Goal: Book appointment/travel/reservation

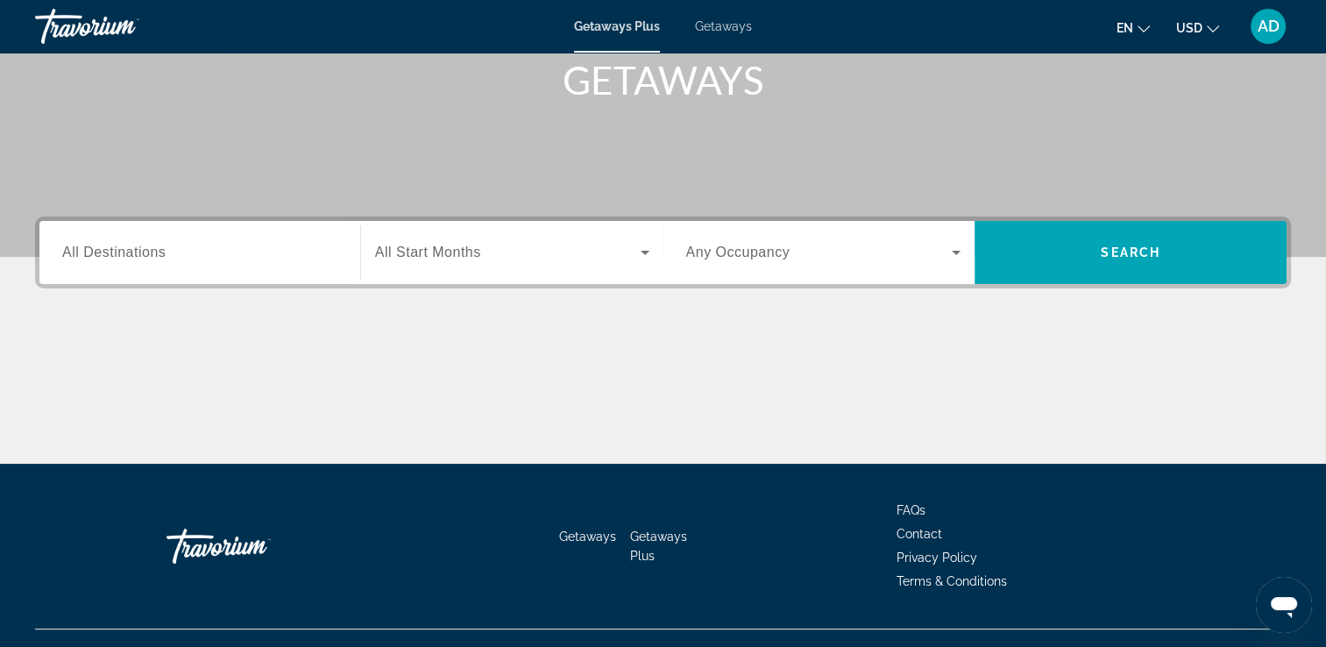
scroll to position [270, 0]
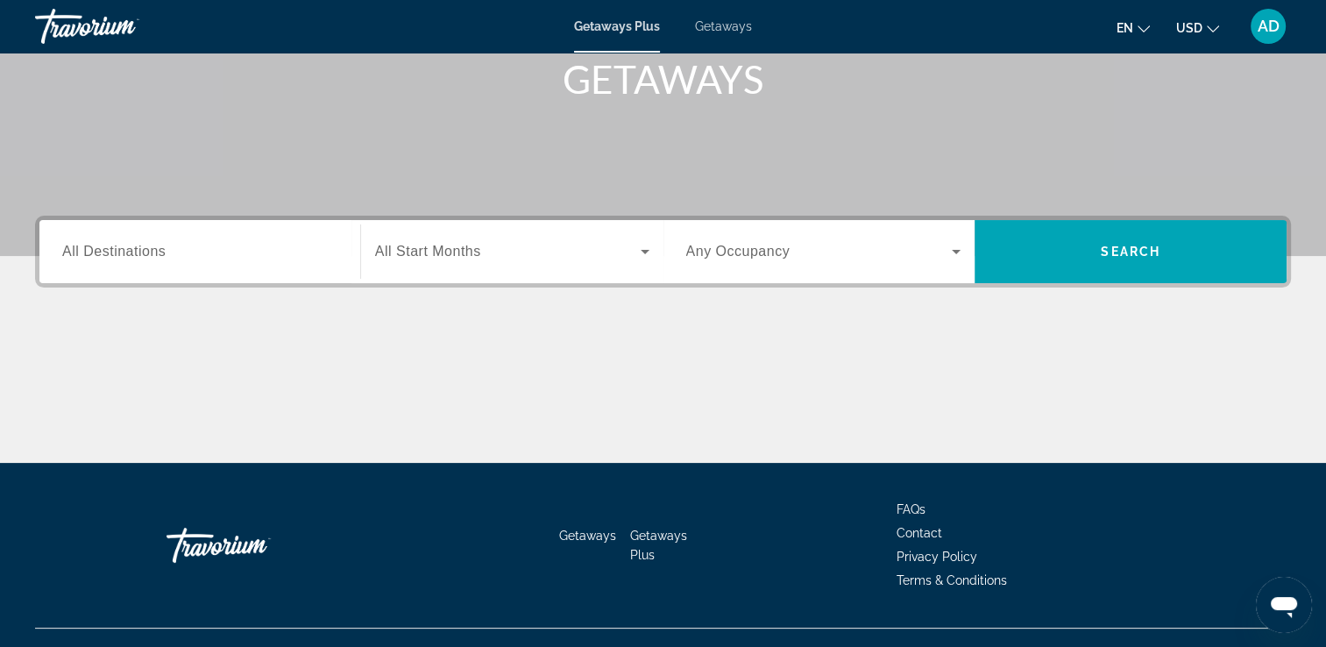
click at [244, 256] on input "Destination All Destinations" at bounding box center [199, 252] width 275 height 21
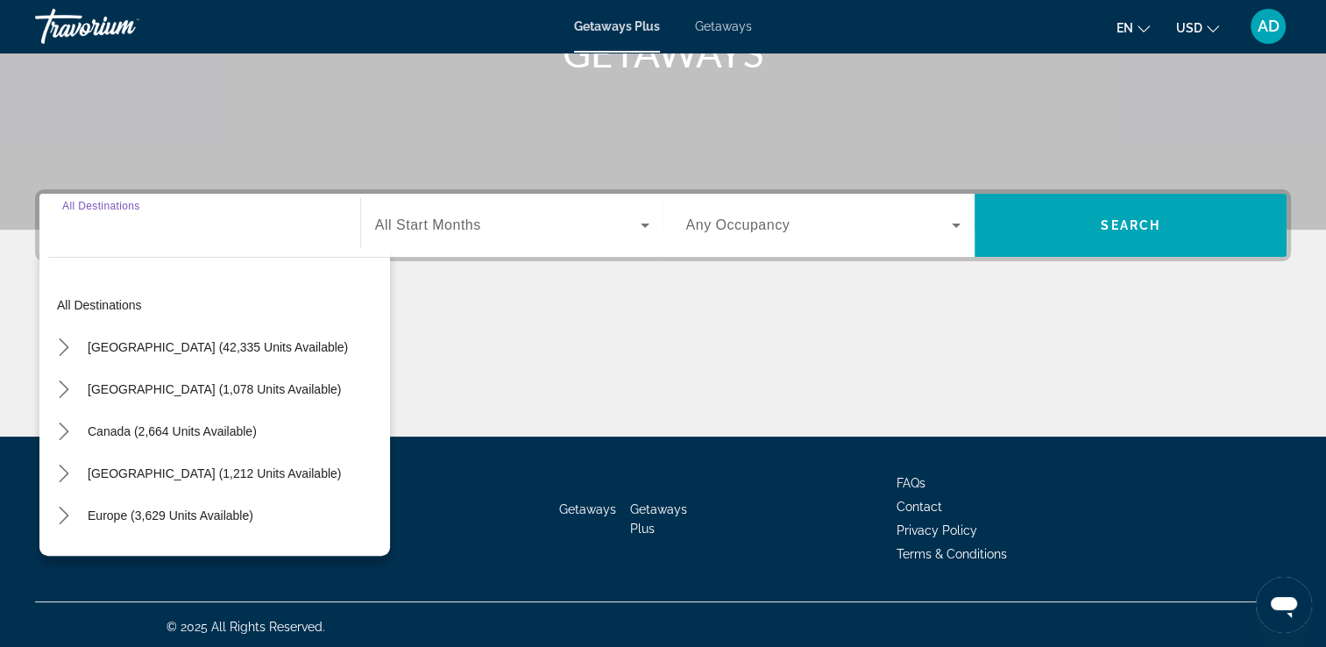
scroll to position [300, 0]
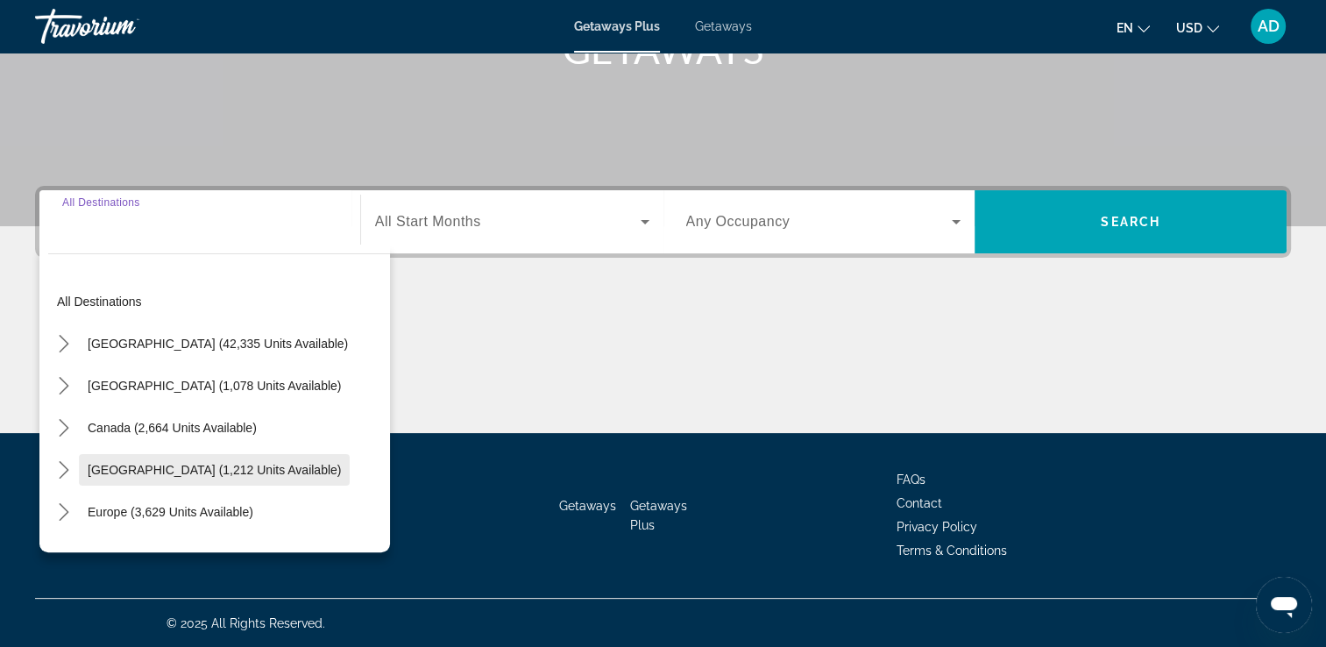
click at [278, 471] on span "[GEOGRAPHIC_DATA] (1,212 units available)" at bounding box center [214, 470] width 253 height 14
type input "**********"
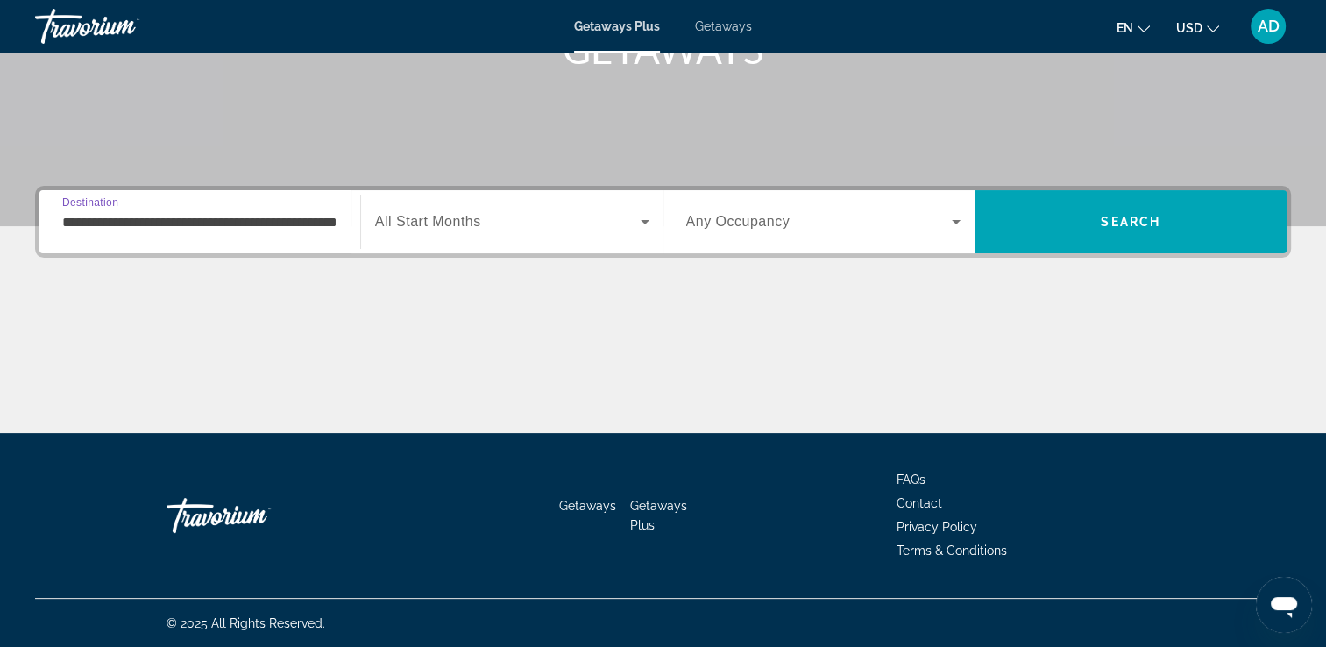
click at [538, 218] on span "Search widget" at bounding box center [508, 221] width 266 height 21
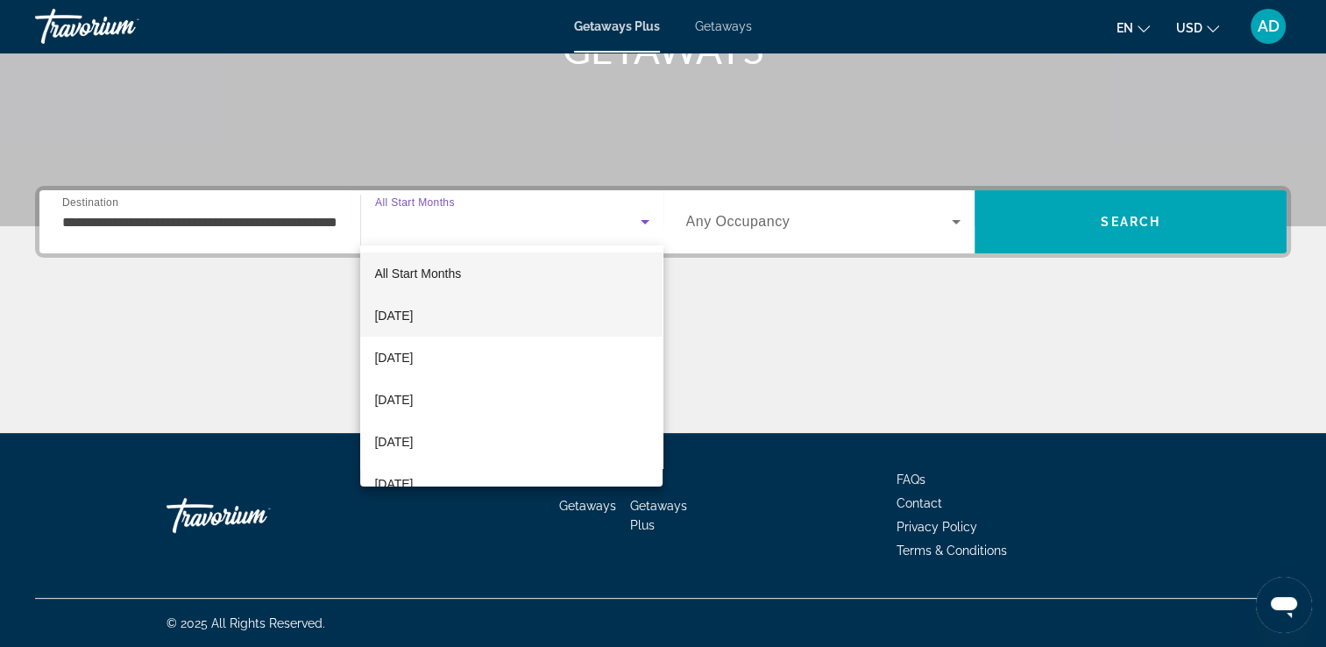
click at [455, 319] on mat-option "[DATE]" at bounding box center [511, 315] width 302 height 42
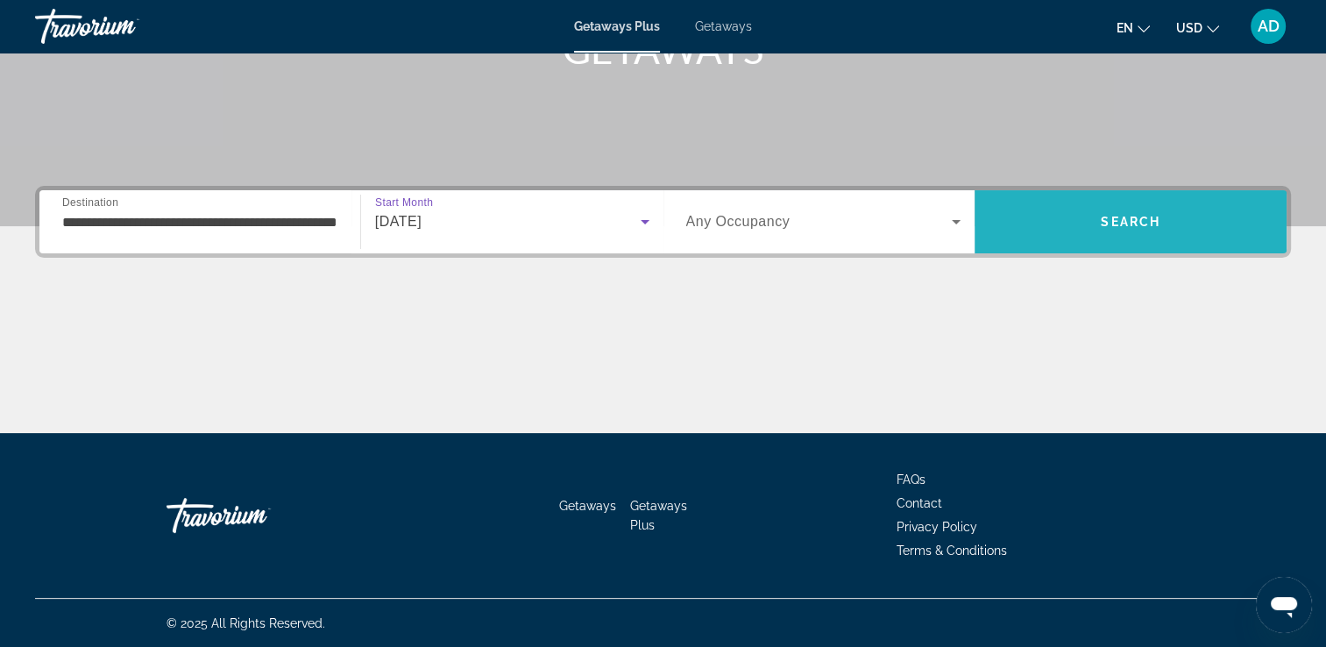
click at [1162, 227] on span "Search" at bounding box center [1130, 222] width 312 height 42
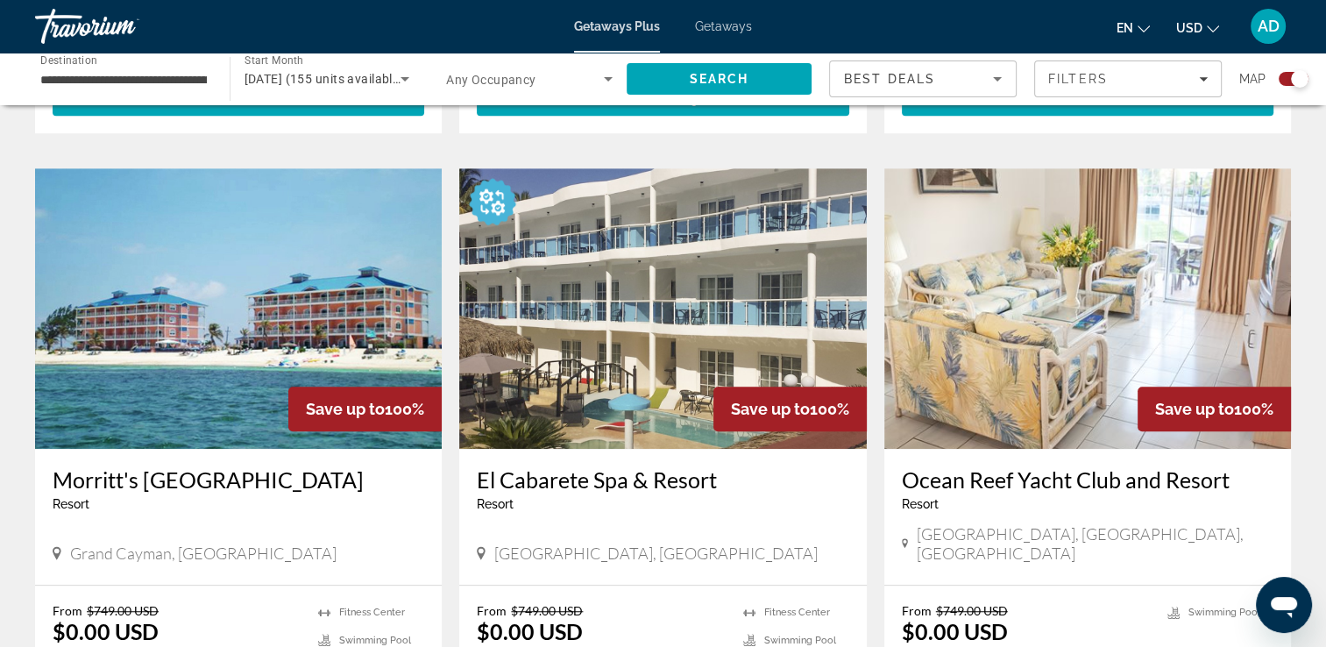
scroll to position [1167, 0]
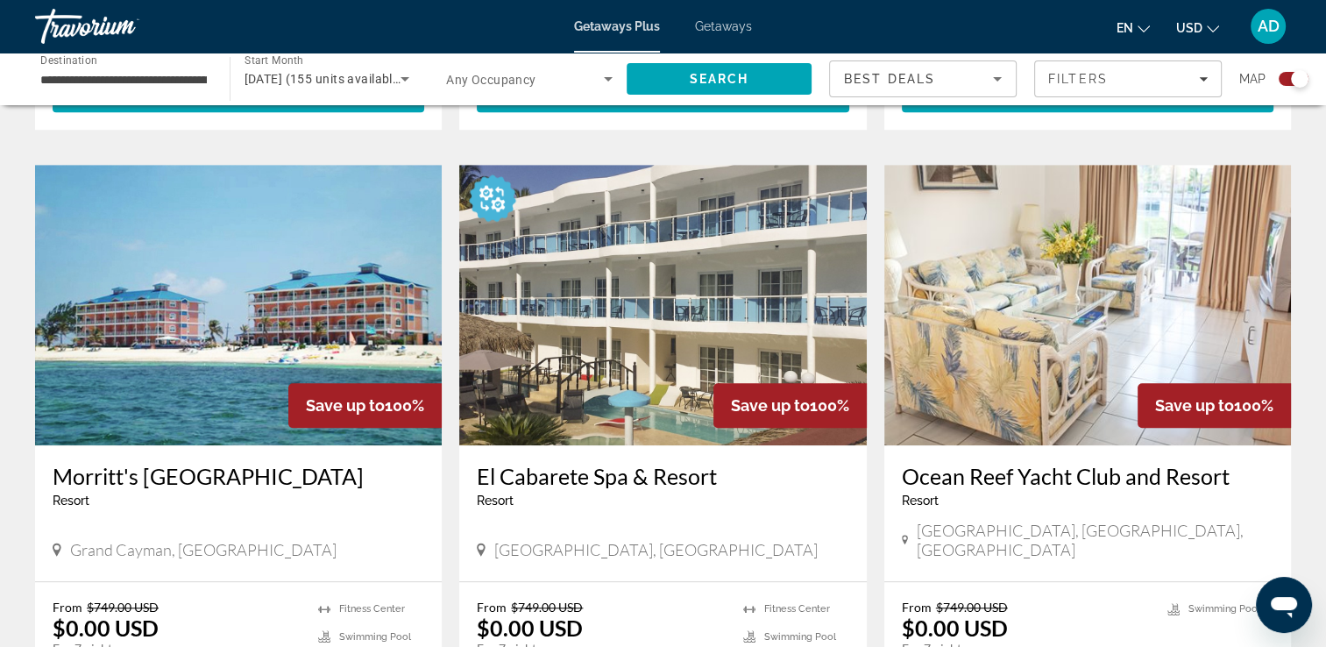
click at [656, 292] on img "Main content" at bounding box center [662, 305] width 407 height 280
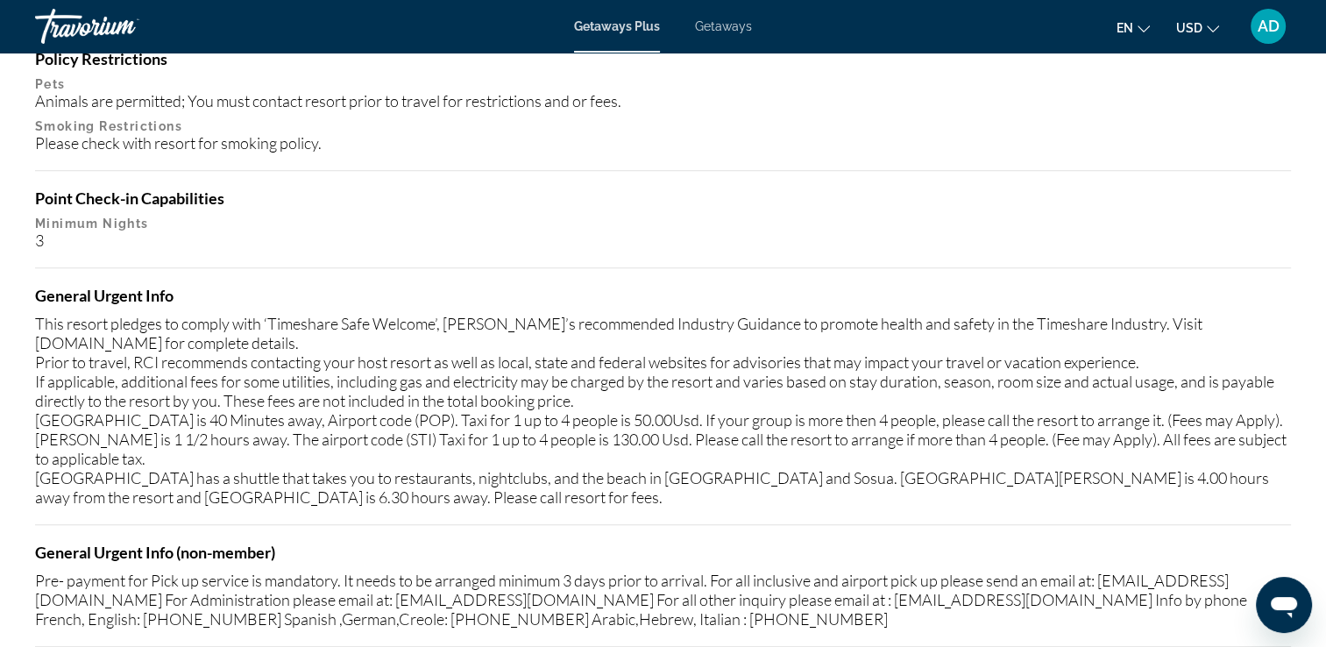
scroll to position [1817, 0]
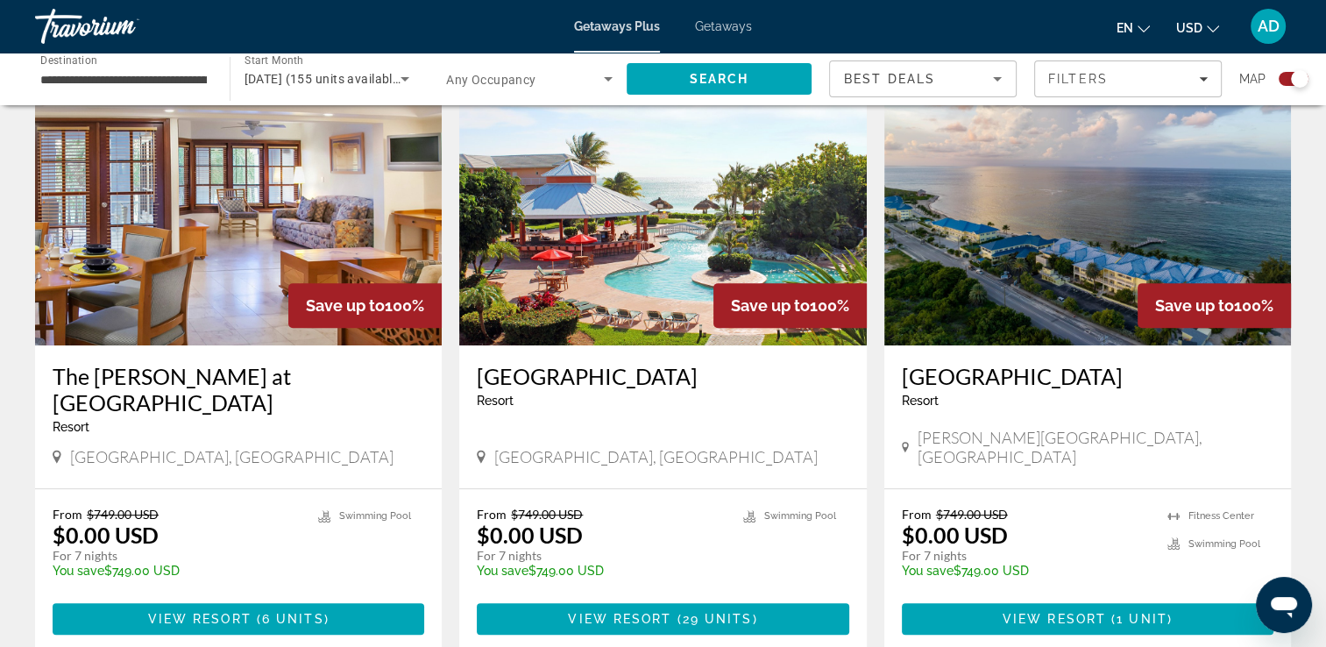
scroll to position [646, 0]
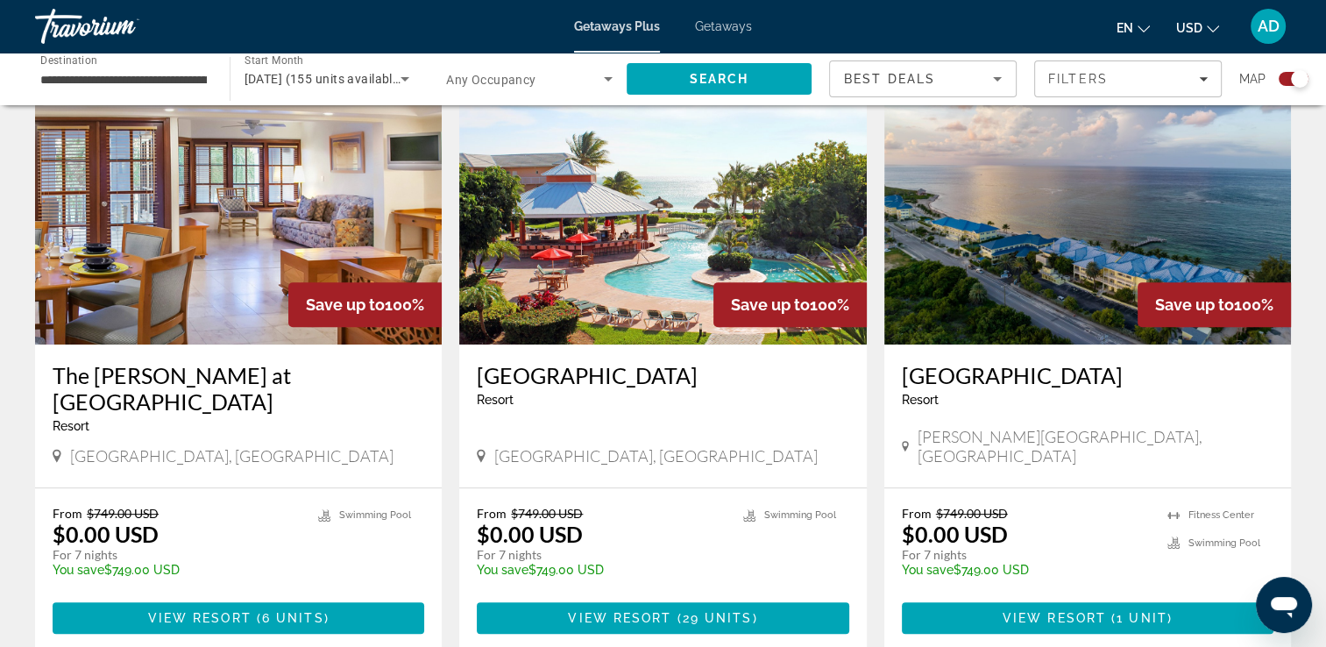
click at [1052, 239] on img "Main content" at bounding box center [1087, 204] width 407 height 280
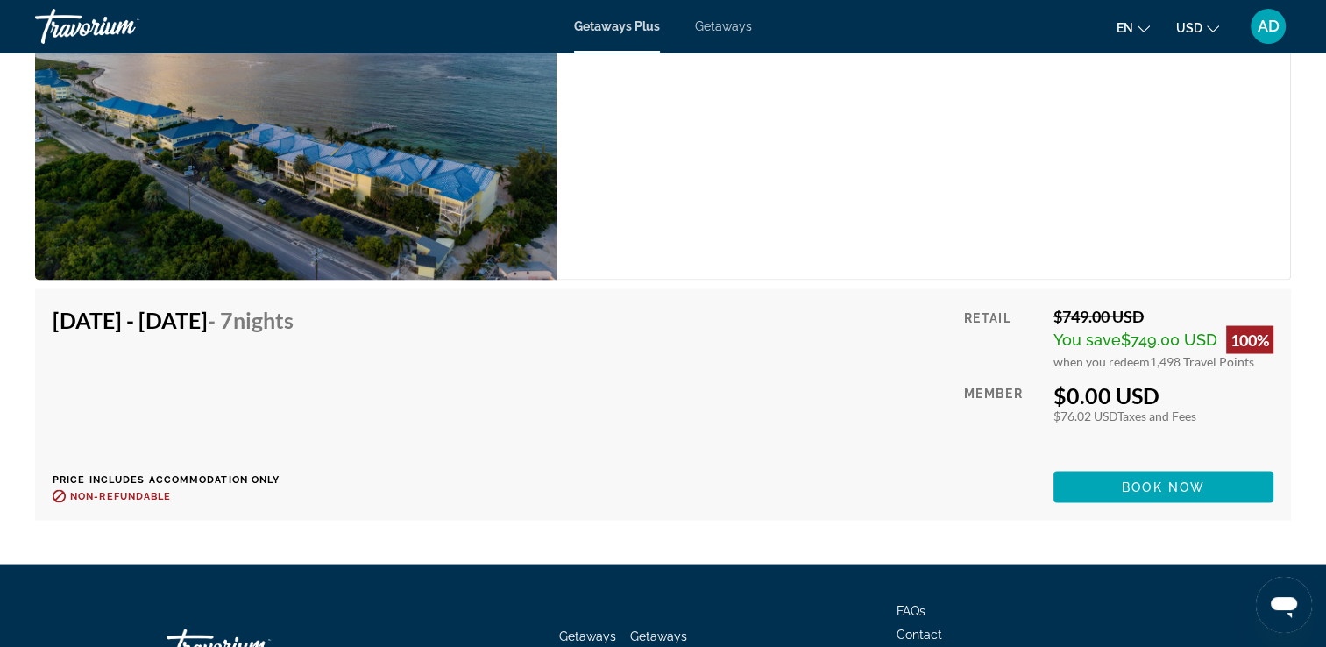
scroll to position [3341, 0]
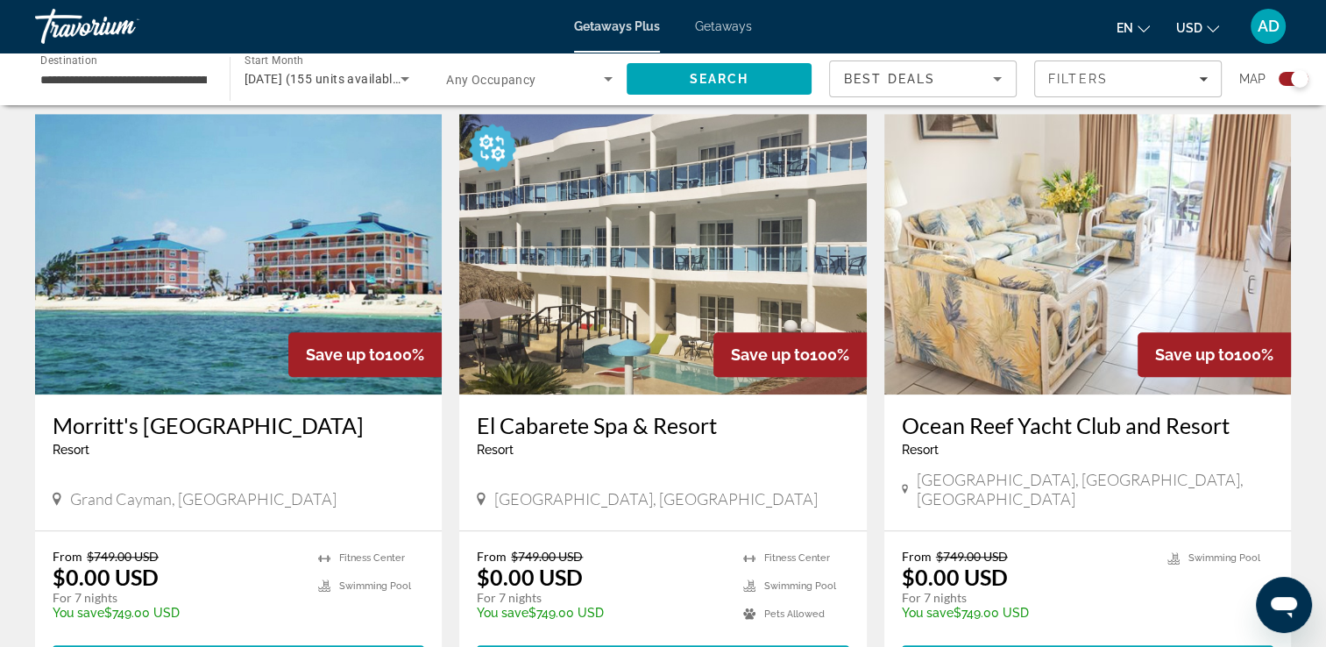
scroll to position [1220, 0]
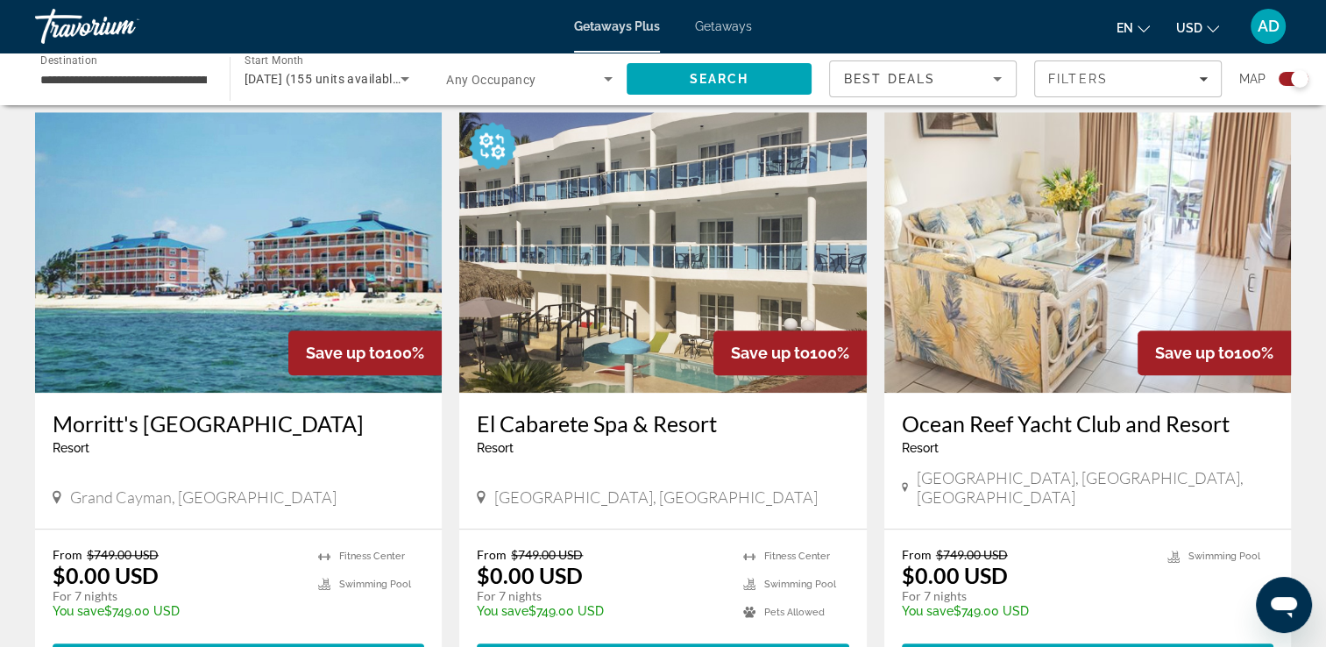
click at [154, 273] on img "Main content" at bounding box center [238, 252] width 407 height 280
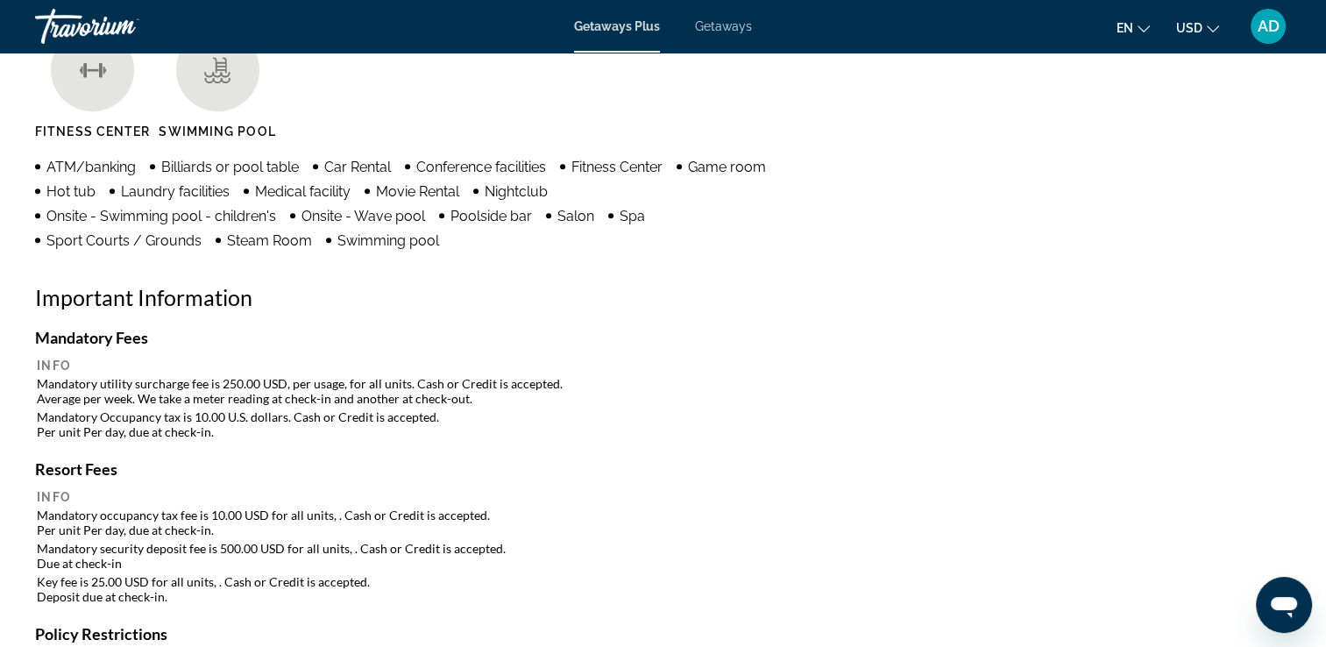
scroll to position [1463, 0]
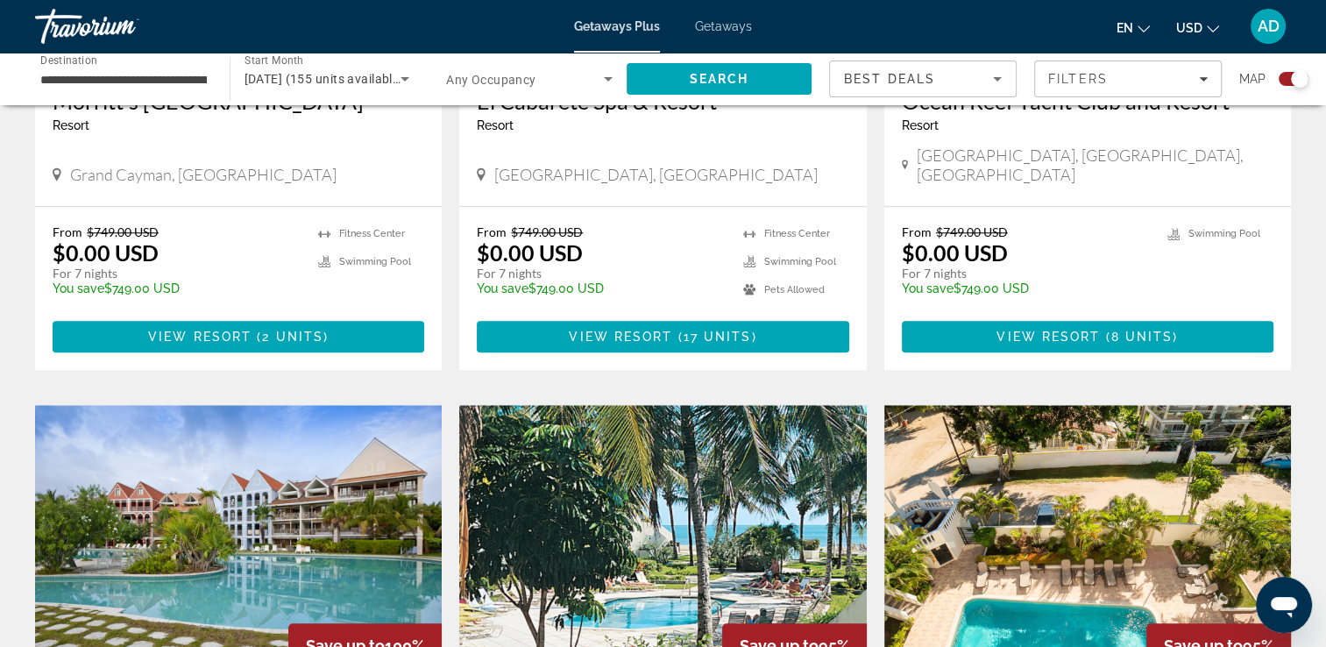
scroll to position [1503, 0]
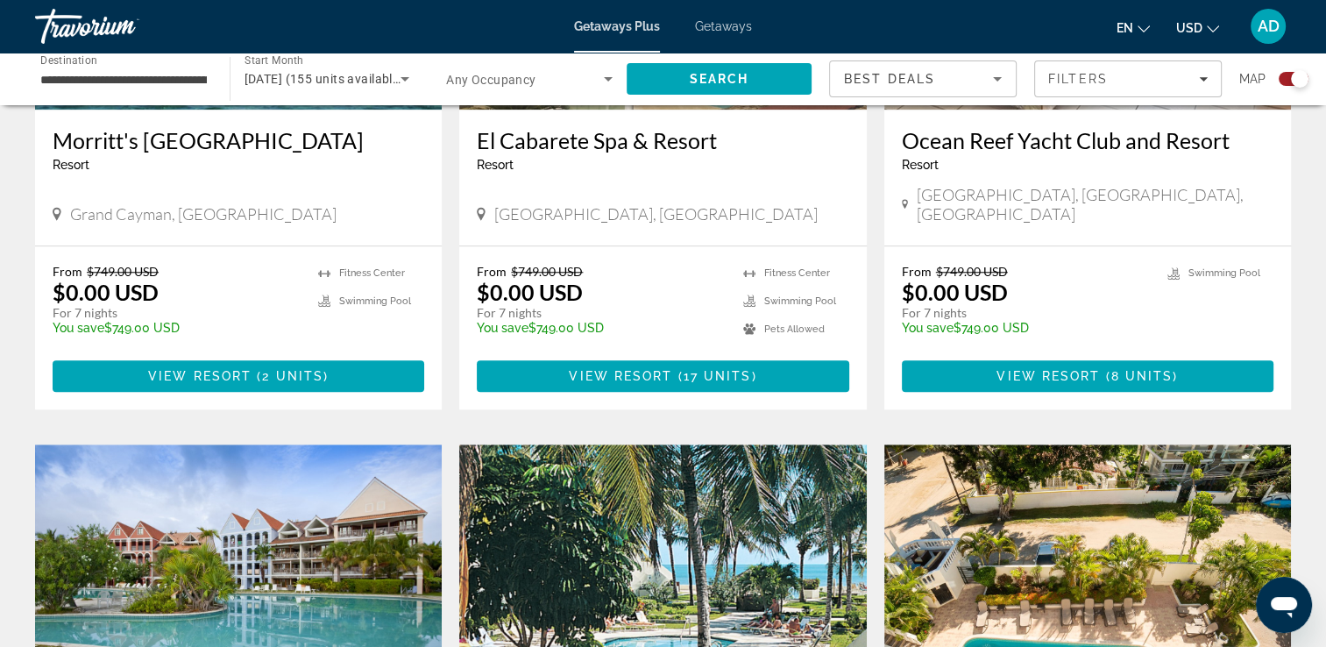
click at [729, 28] on span "Getaways" at bounding box center [723, 26] width 57 height 14
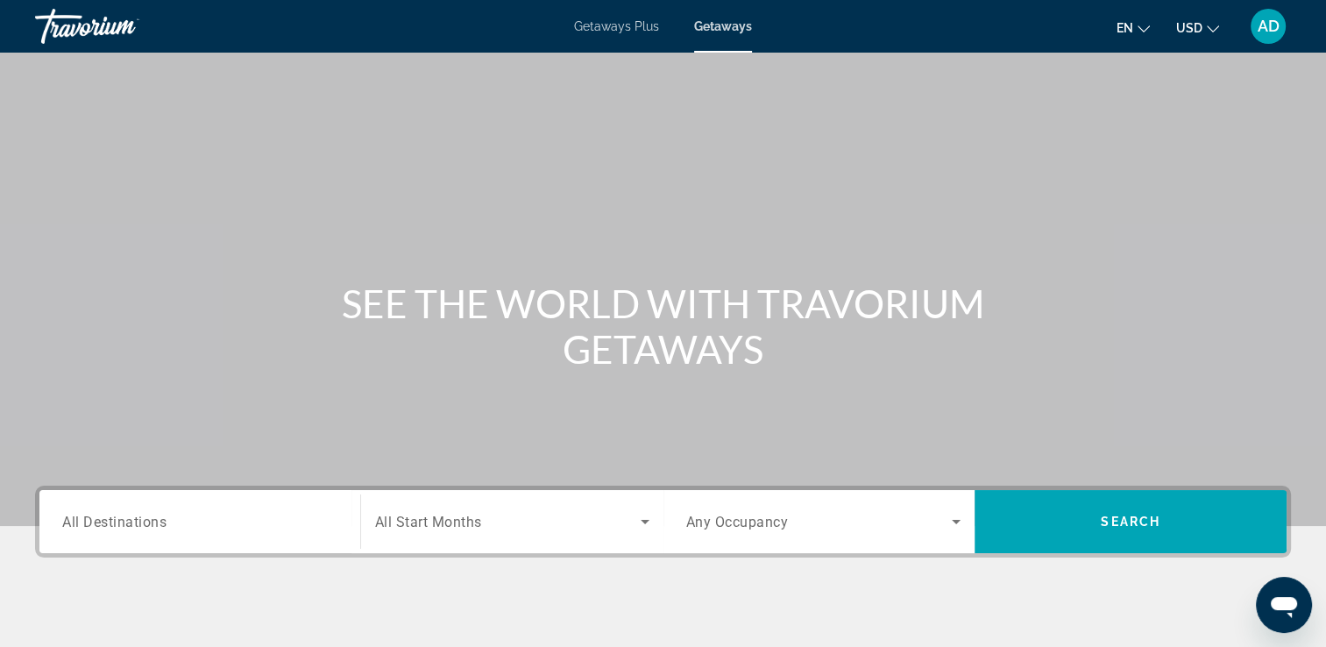
click at [183, 529] on input "Destination All Destinations" at bounding box center [199, 522] width 275 height 21
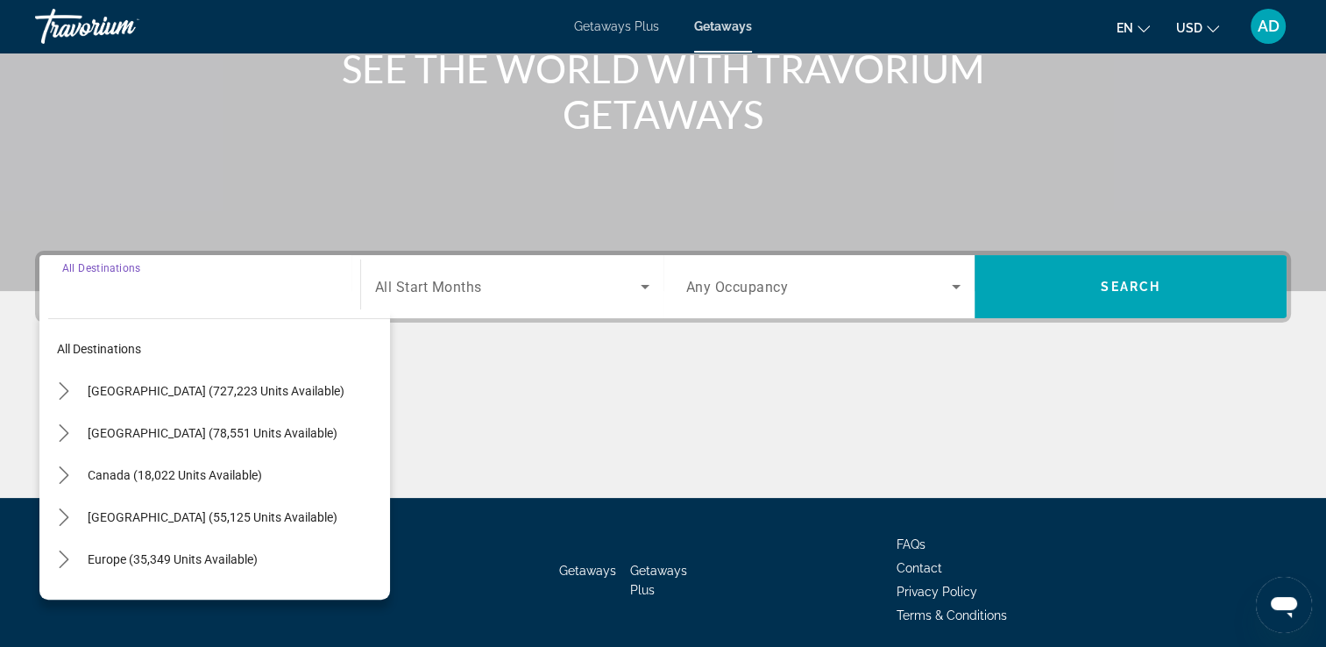
scroll to position [300, 0]
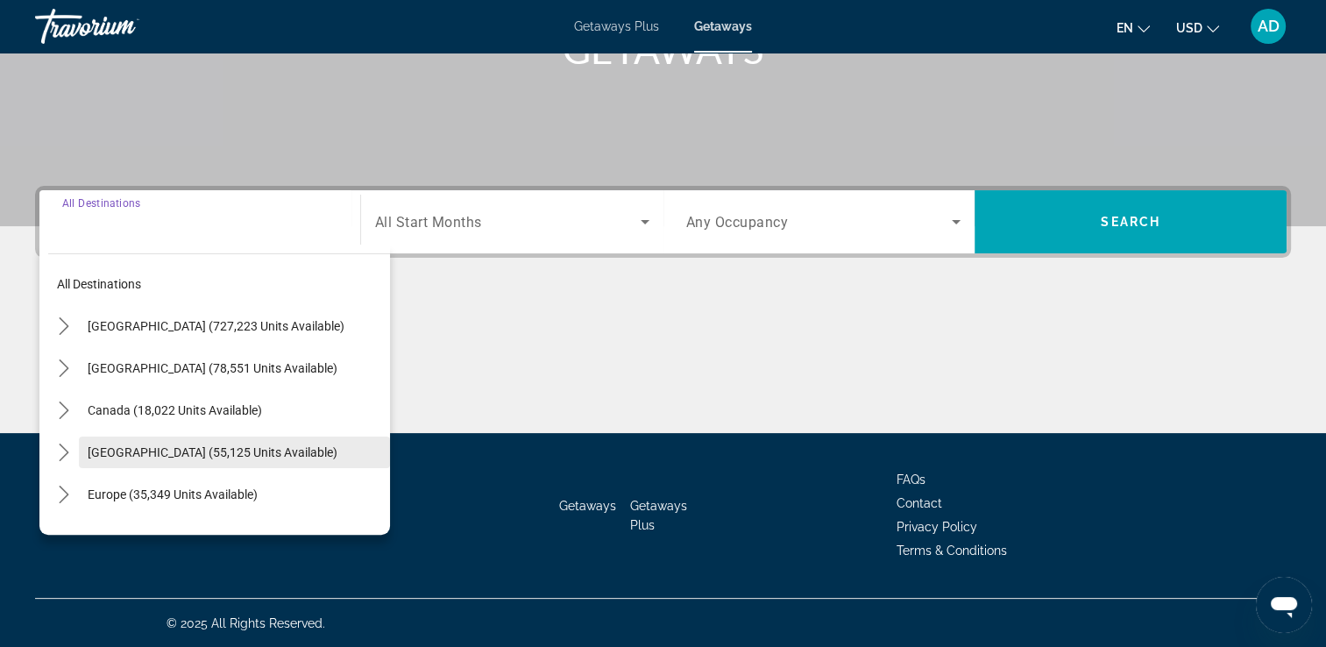
click at [254, 445] on span "Caribbean & Atlantic Islands (55,125 units available)" at bounding box center [213, 452] width 250 height 14
type input "**********"
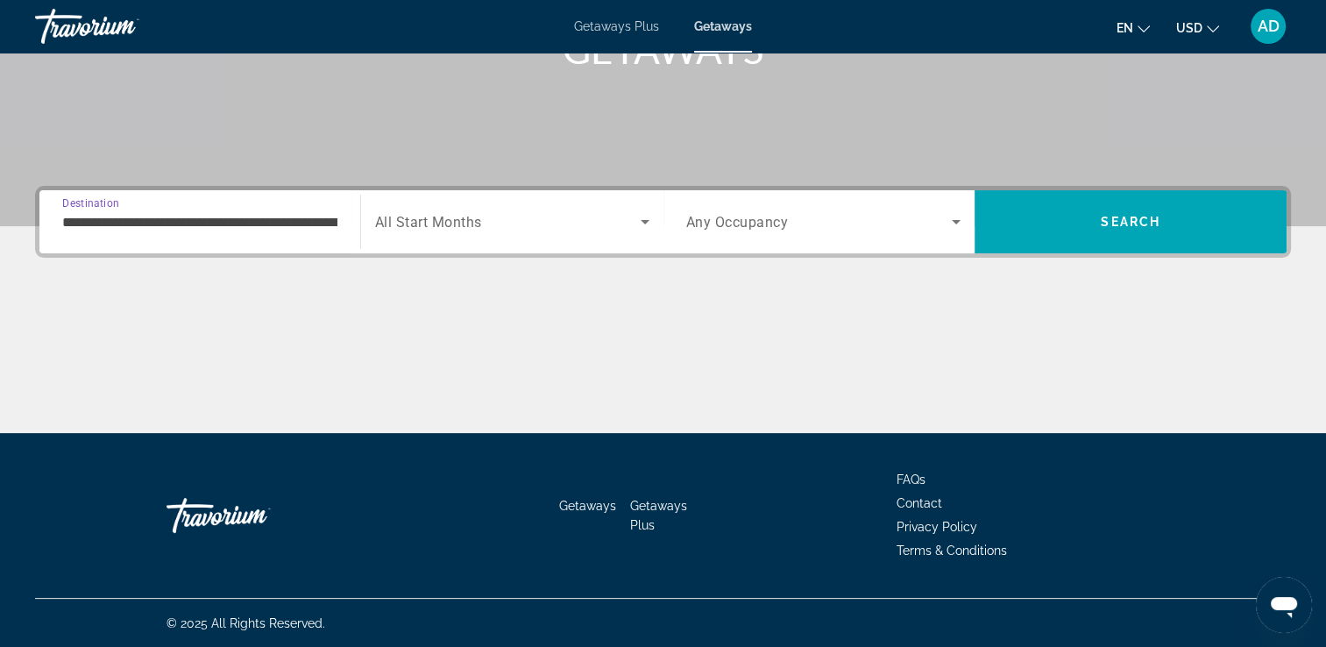
click at [582, 216] on span "Search widget" at bounding box center [508, 221] width 266 height 21
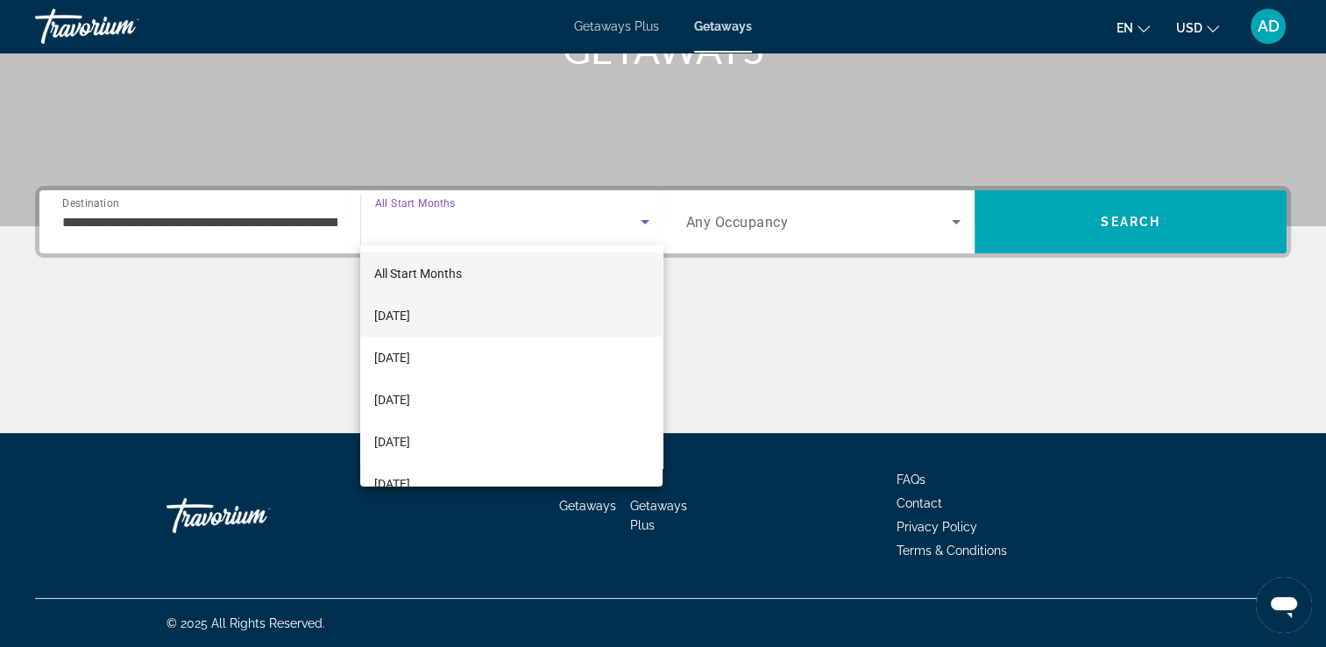
click at [461, 323] on mat-option "October 2025" at bounding box center [511, 315] width 302 height 42
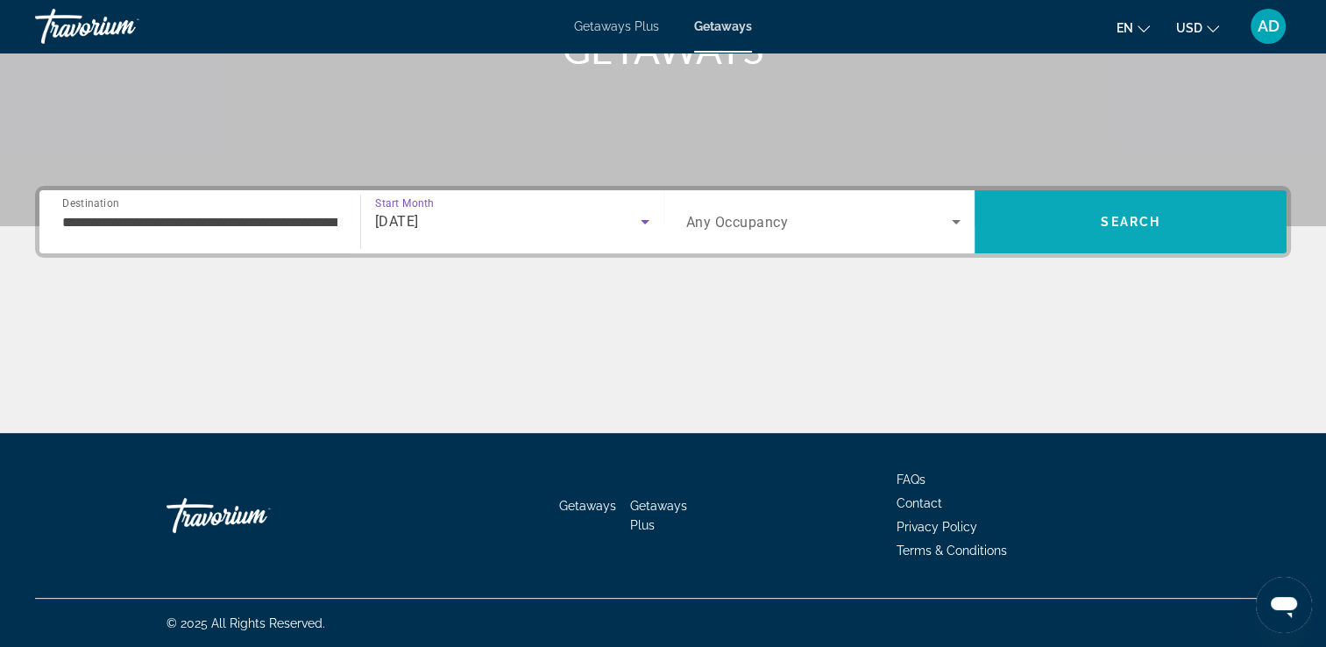
click at [1148, 228] on span "Search" at bounding box center [1130, 222] width 312 height 42
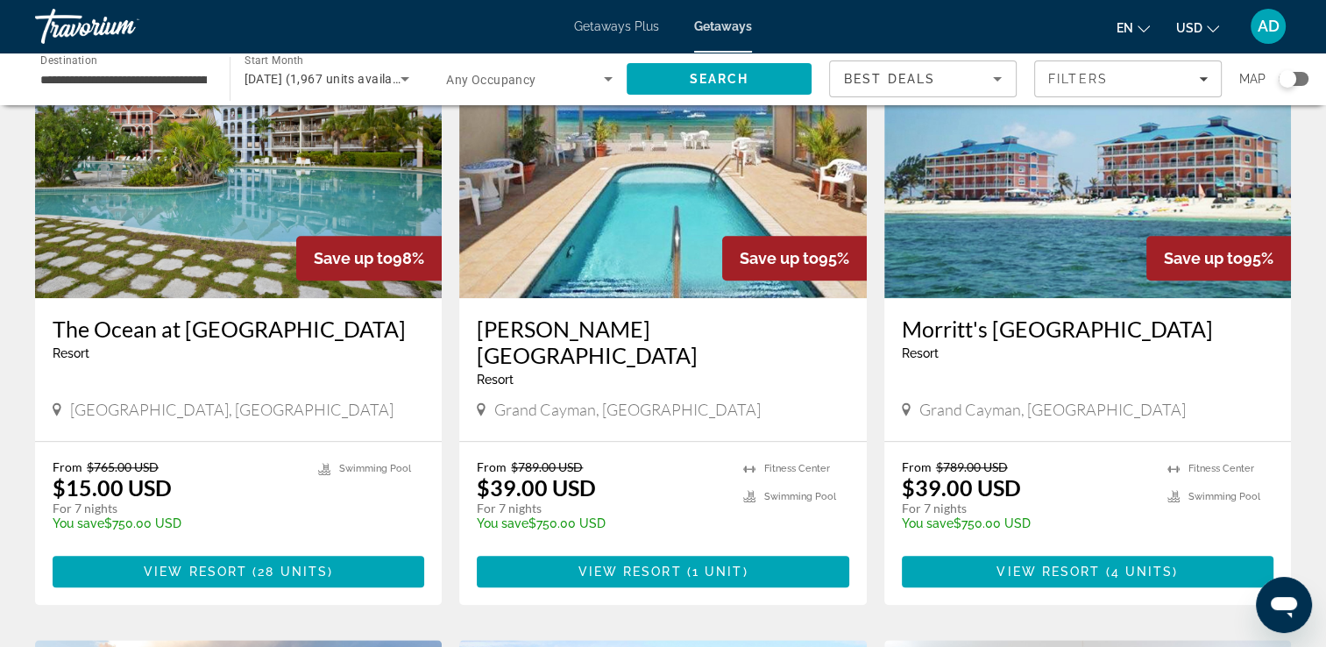
scroll to position [1367, 0]
click at [647, 294] on img "Main content" at bounding box center [662, 158] width 407 height 280
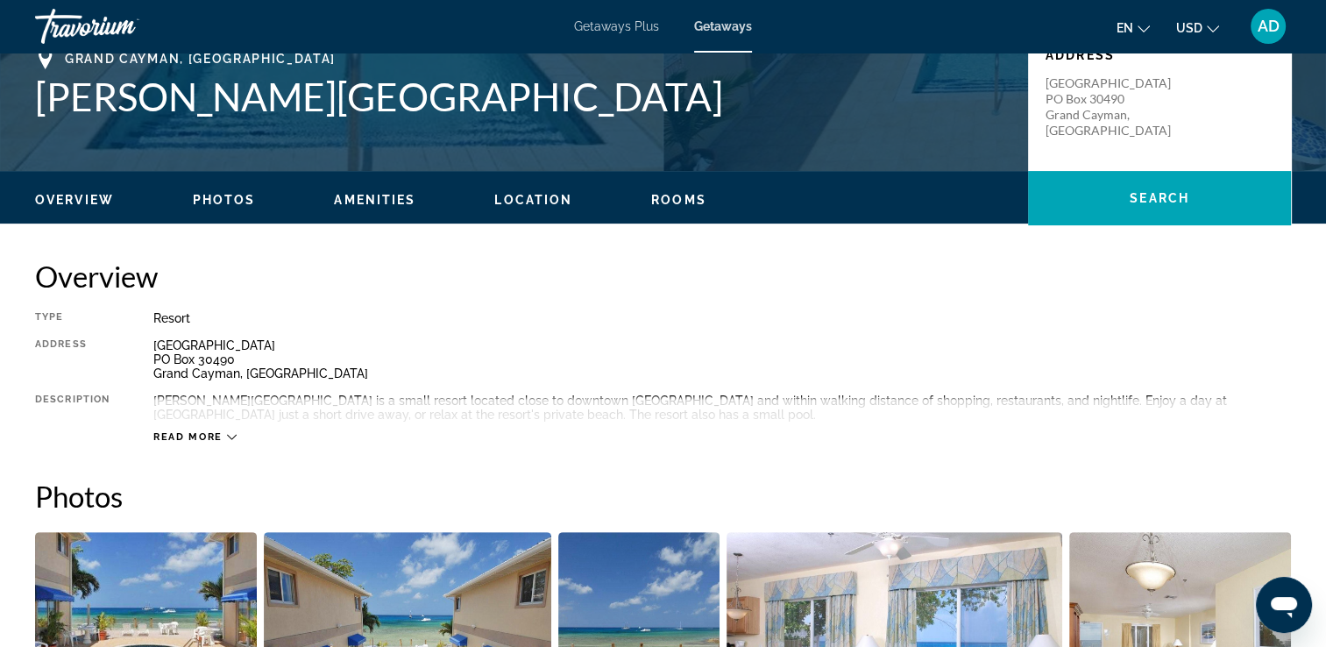
scroll to position [404, 0]
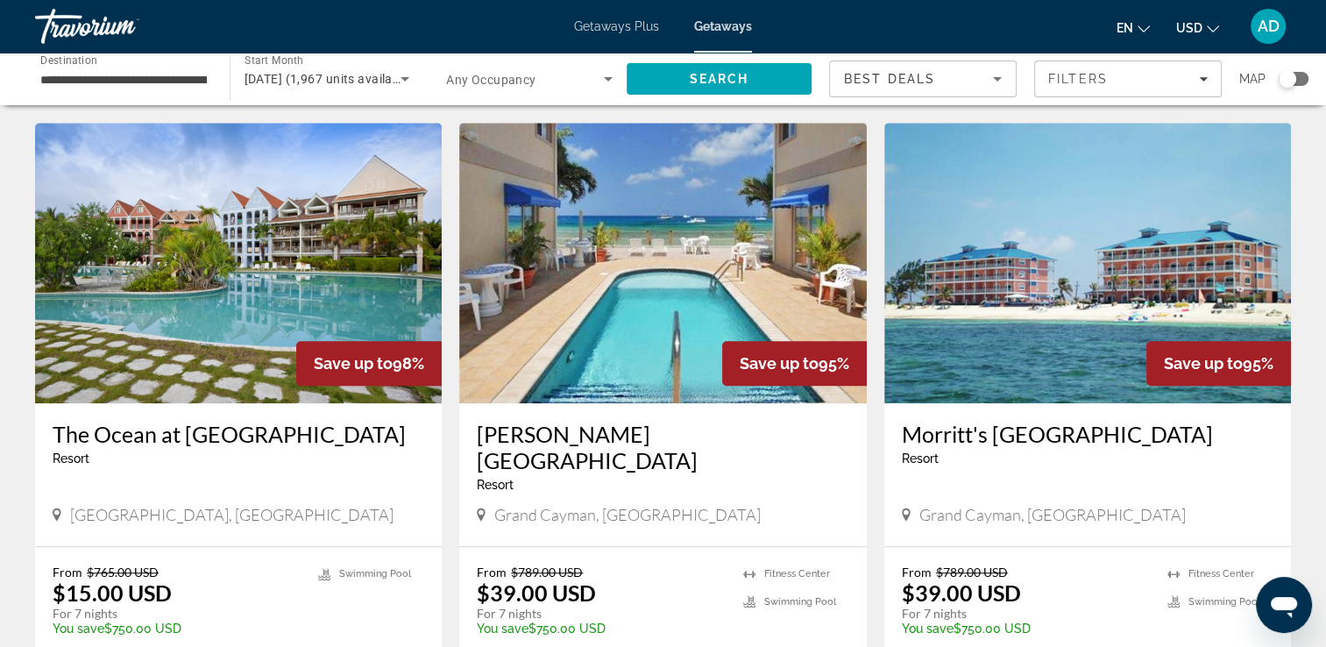
scroll to position [1292, 0]
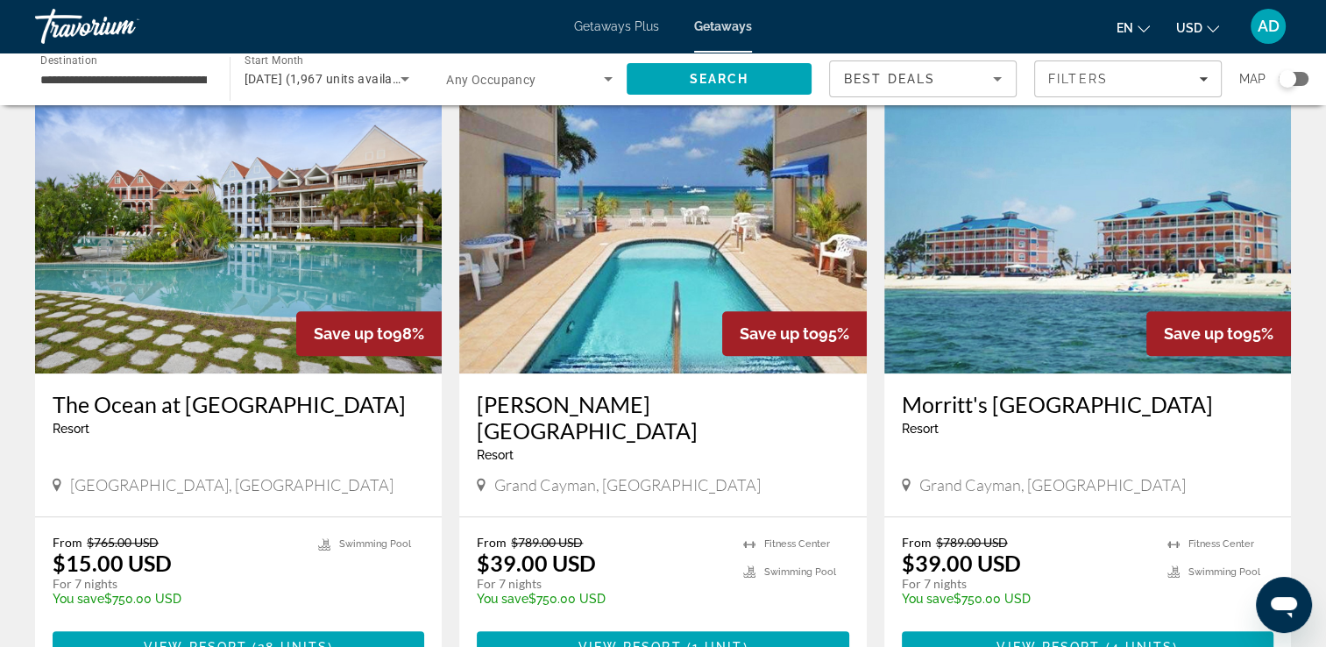
click at [1117, 295] on img "Main content" at bounding box center [1087, 233] width 407 height 280
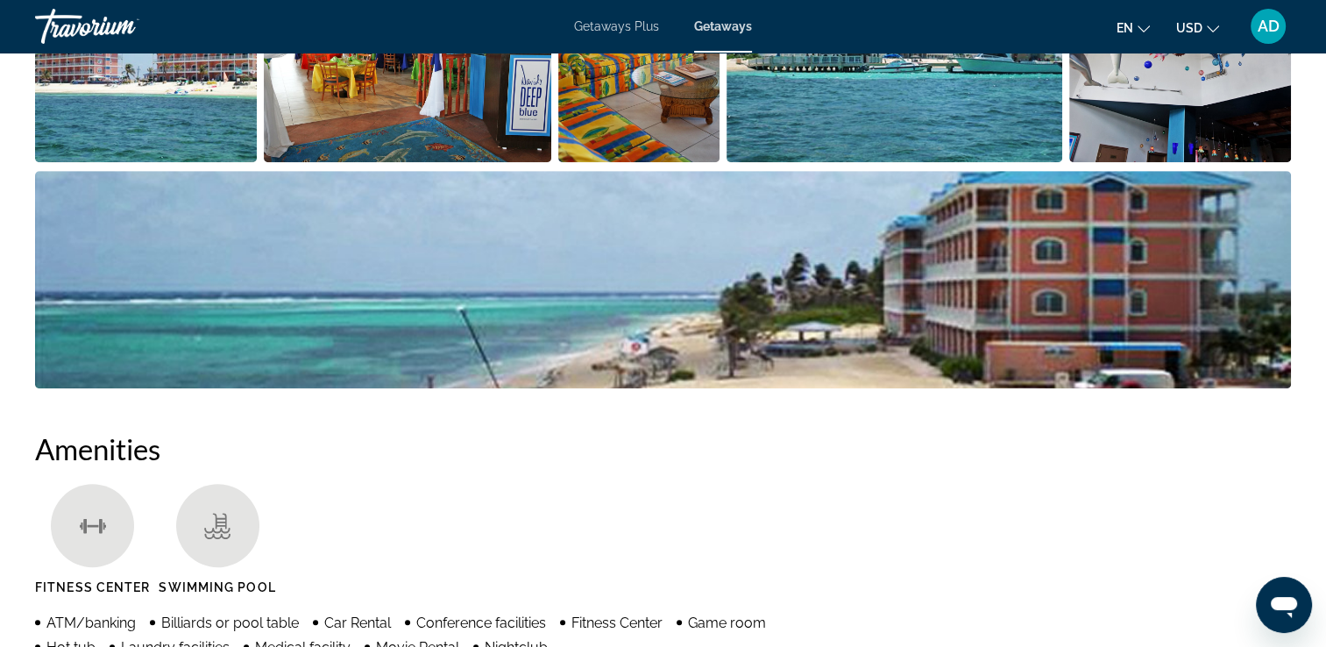
scroll to position [1007, 0]
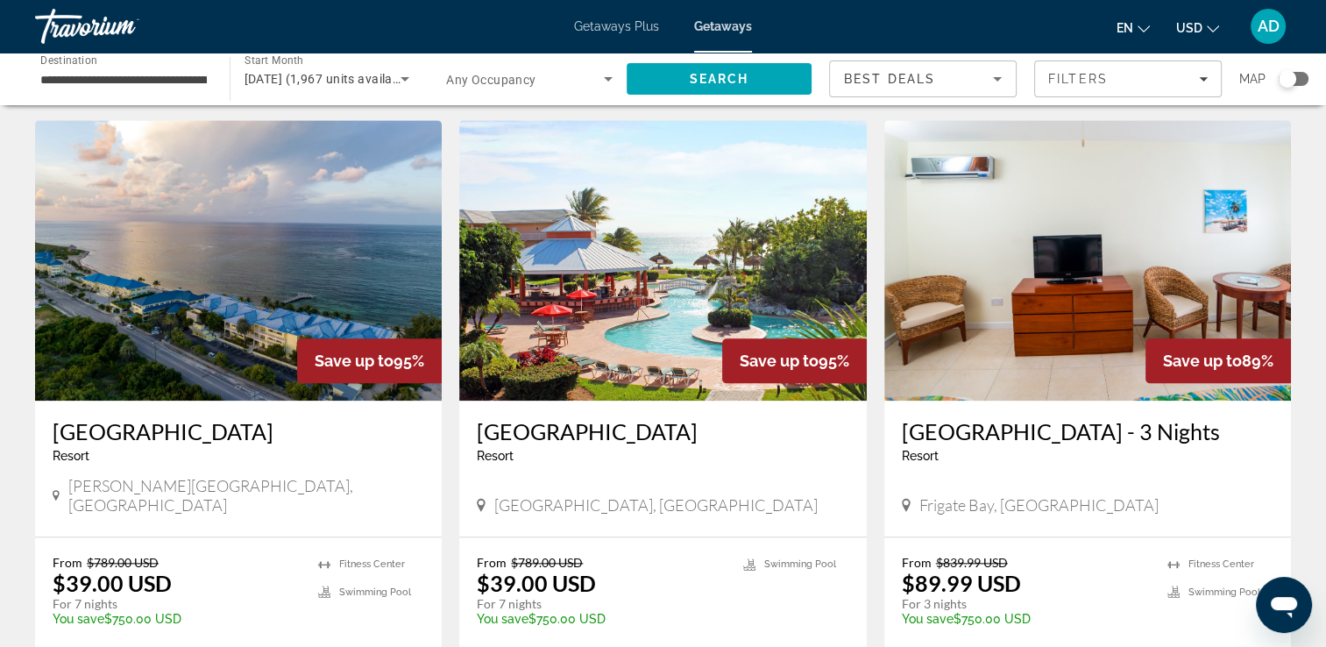
scroll to position [1889, 0]
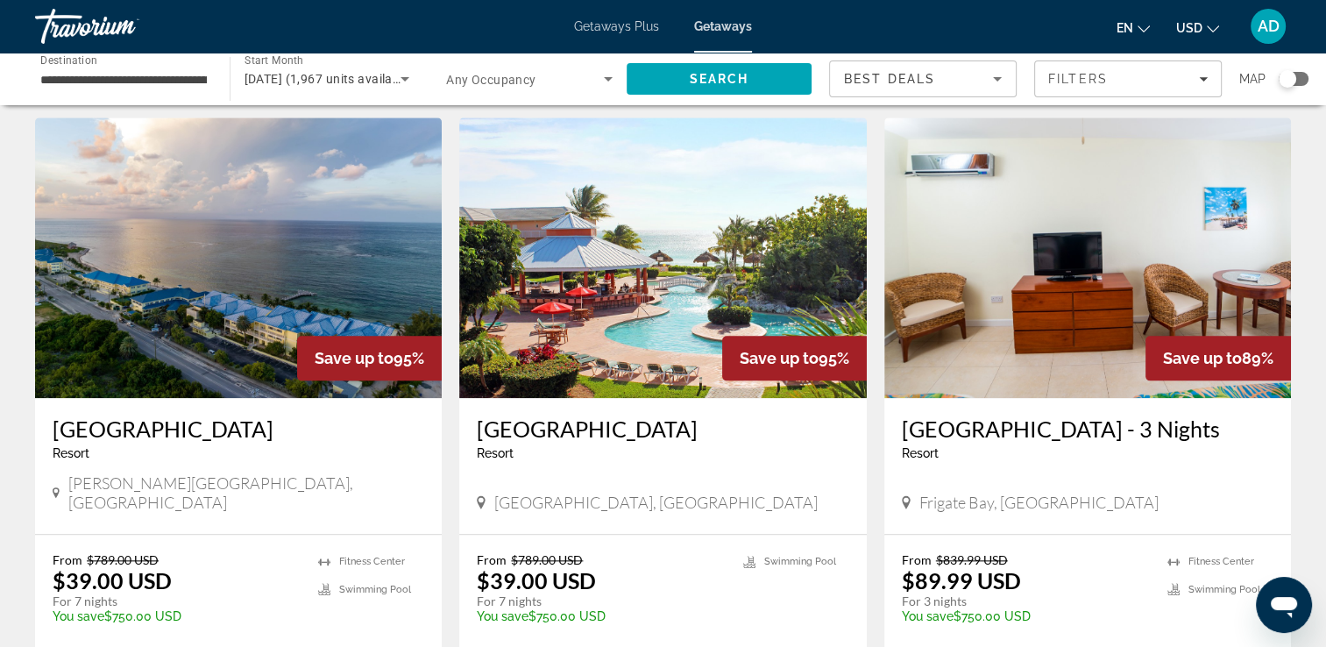
click at [280, 251] on img "Main content" at bounding box center [238, 257] width 407 height 280
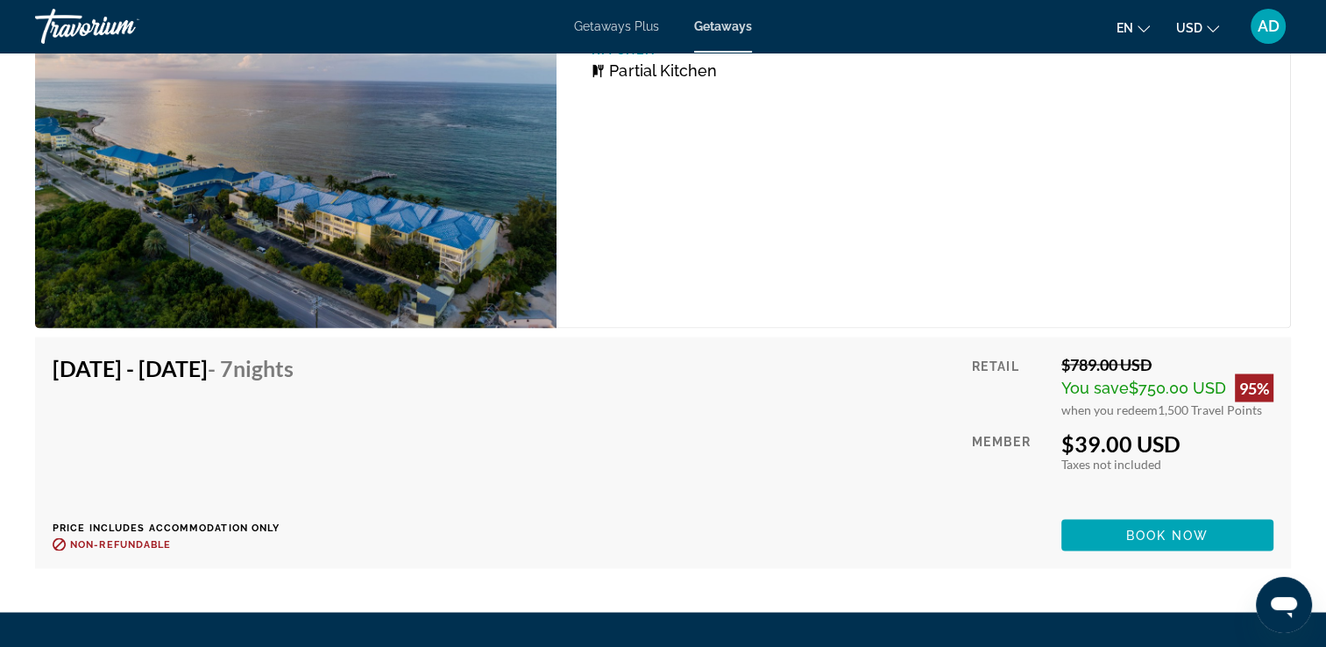
scroll to position [3242, 0]
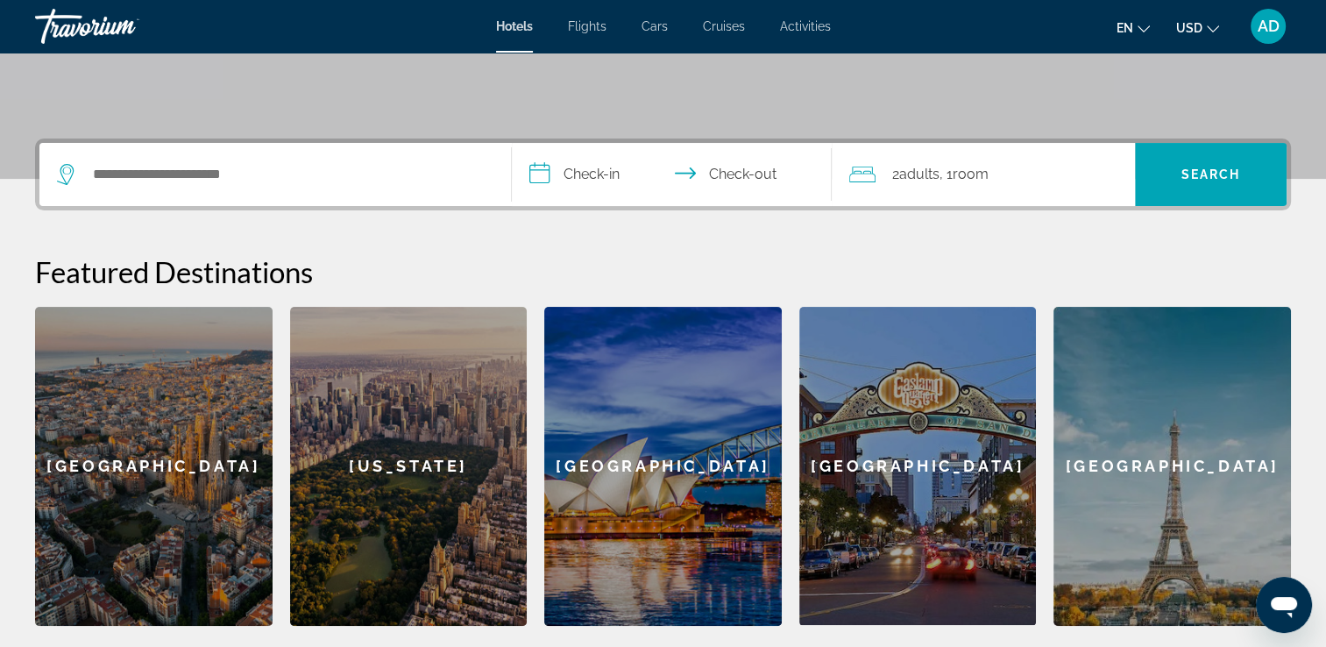
scroll to position [347, 0]
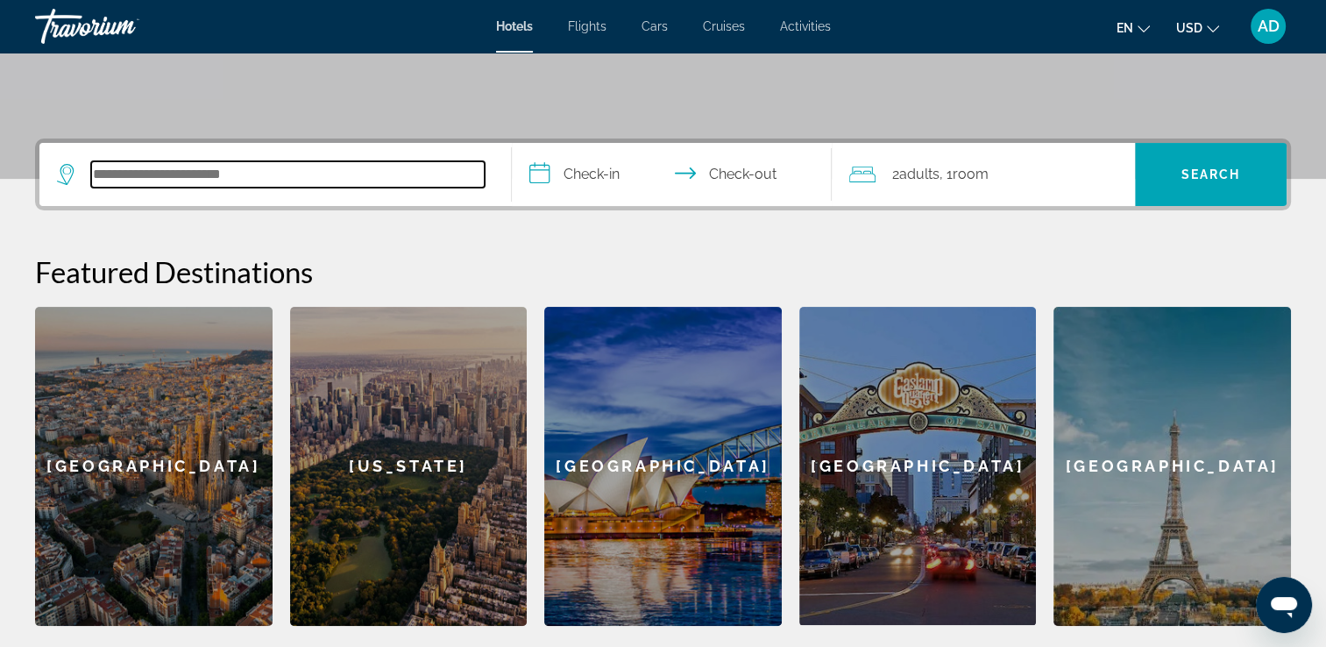
click at [400, 173] on input "Search hotel destination" at bounding box center [287, 174] width 393 height 26
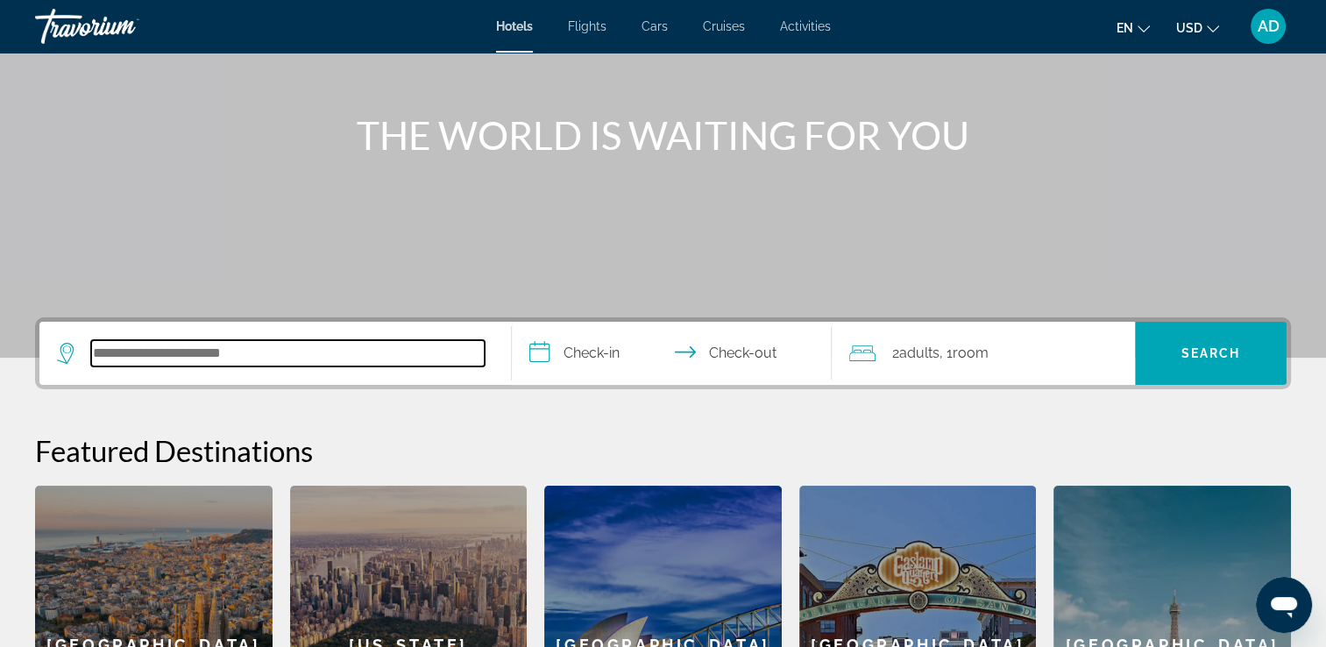
scroll to position [168, 0]
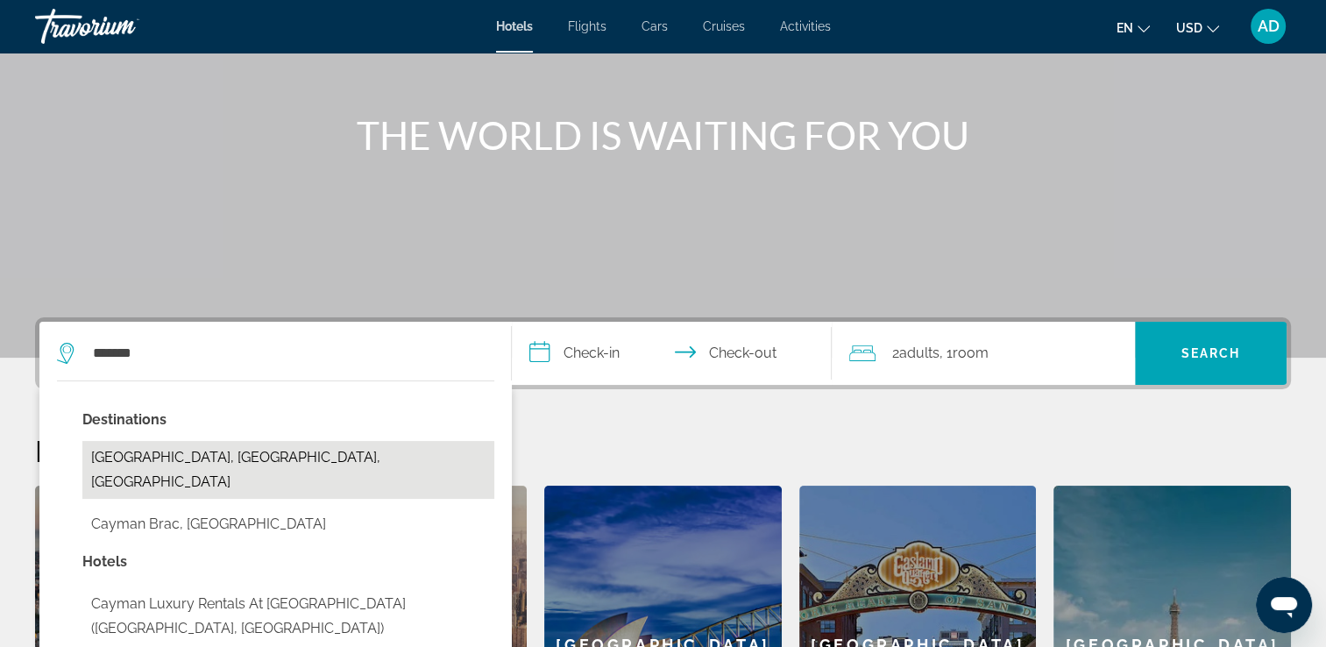
click at [378, 467] on button "Cayman Brac Bluff, Cayman Brac, Cayman Islands" at bounding box center [288, 470] width 412 height 58
type input "**********"
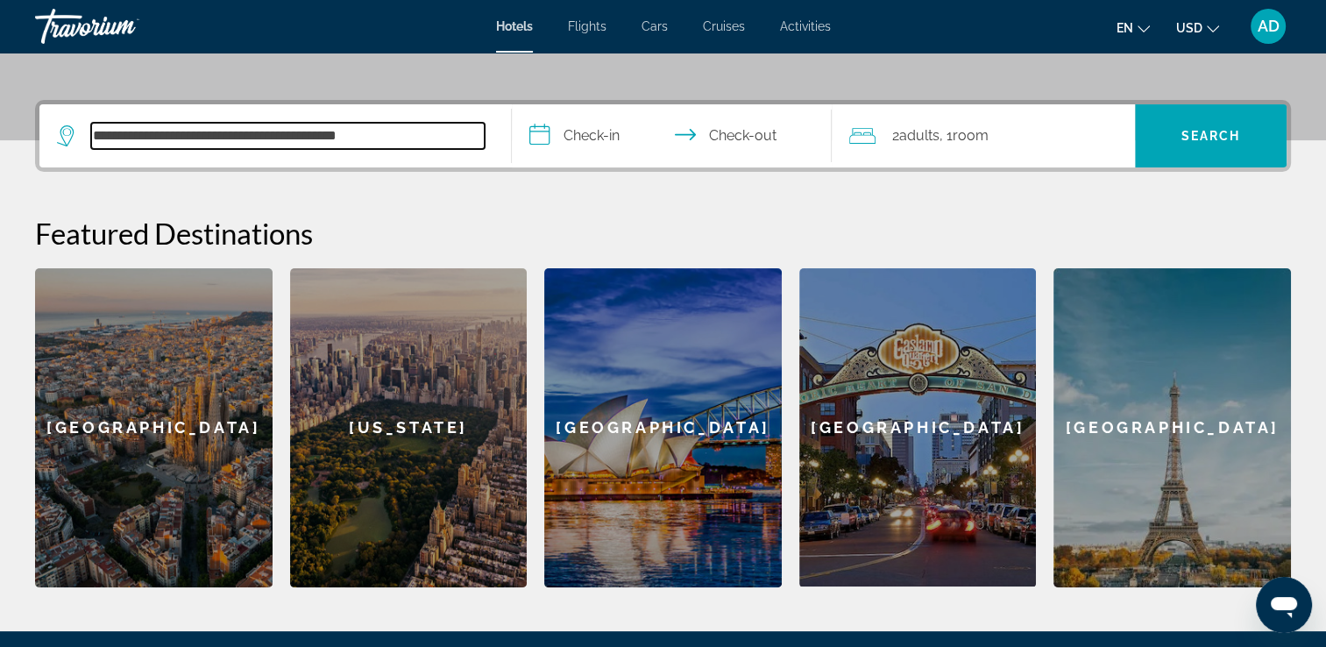
scroll to position [428, 0]
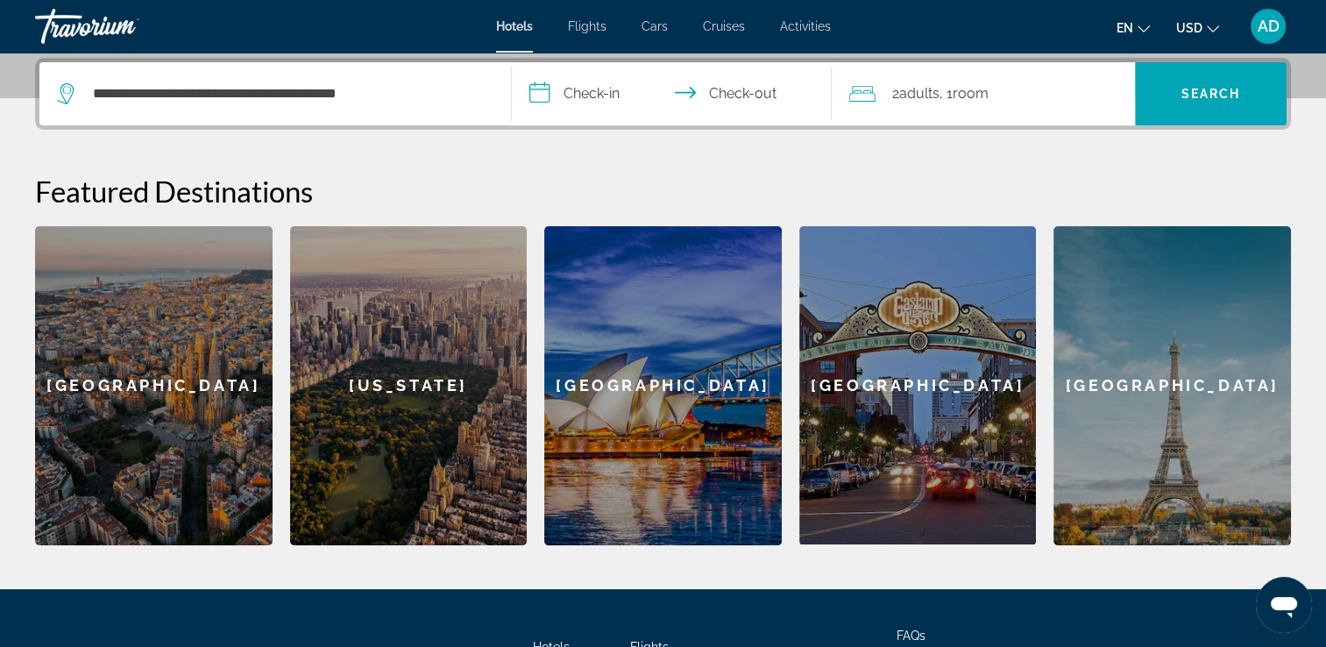
click at [614, 83] on input "**********" at bounding box center [676, 96] width 328 height 68
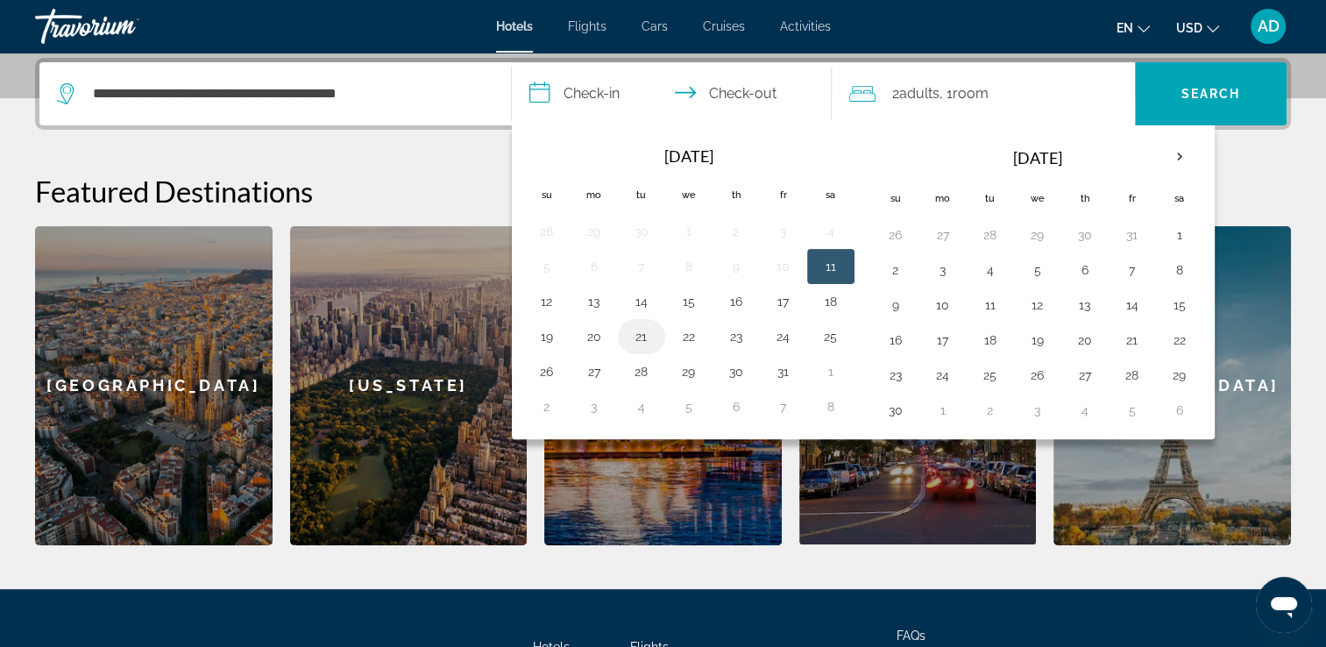
click at [638, 340] on button "21" at bounding box center [641, 336] width 28 height 25
click at [761, 90] on input "**********" at bounding box center [676, 96] width 328 height 68
click at [647, 359] on button "28" at bounding box center [641, 371] width 28 height 25
type input "**********"
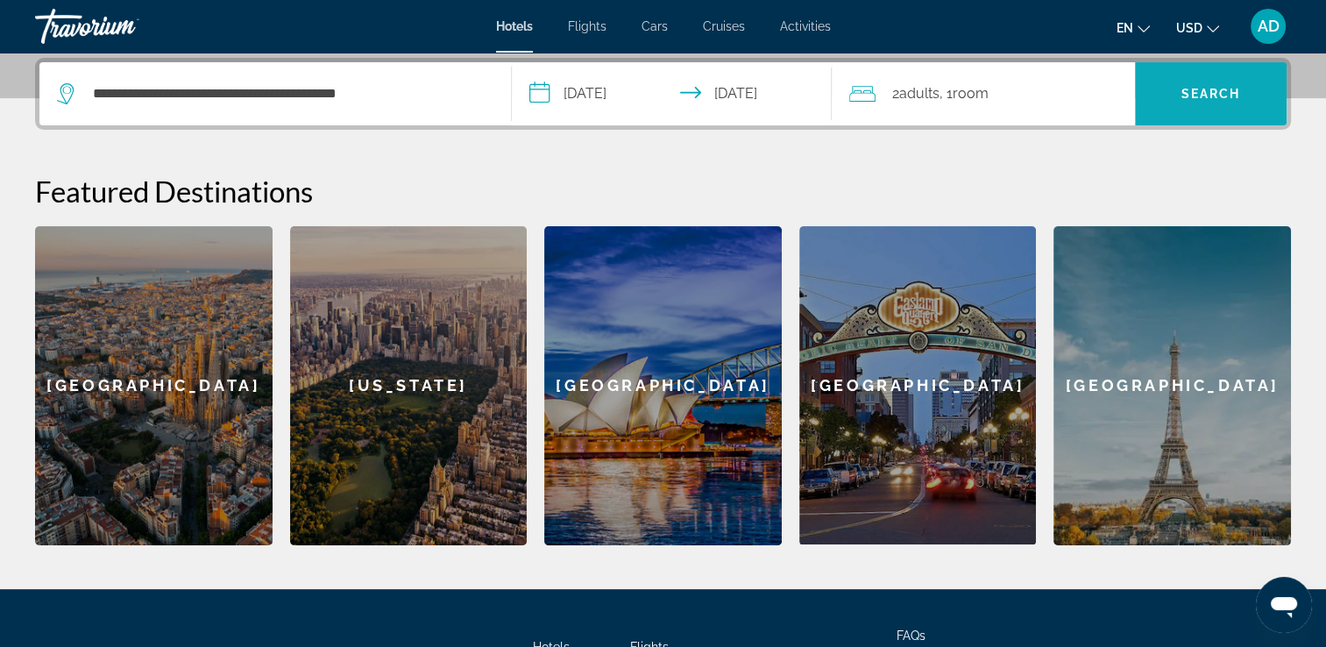
click at [1222, 105] on span "Search" at bounding box center [1211, 94] width 152 height 42
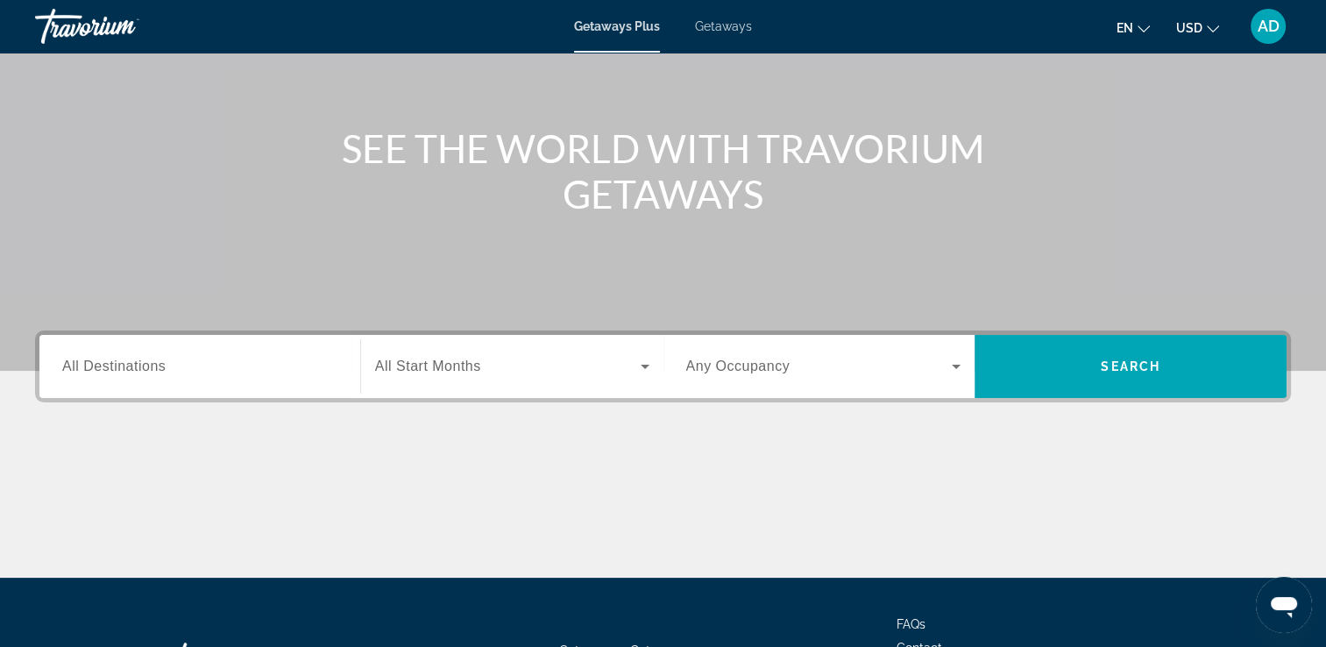
scroll to position [181, 0]
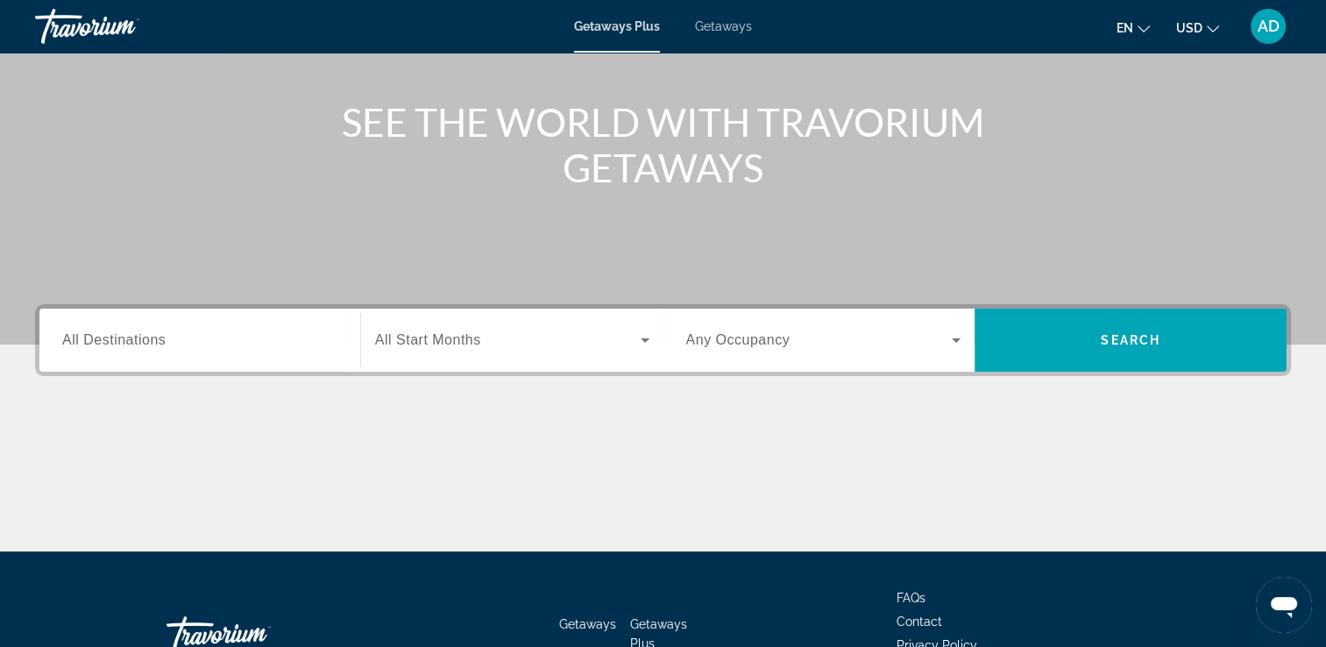
click at [245, 333] on input "Destination All Destinations" at bounding box center [199, 340] width 275 height 21
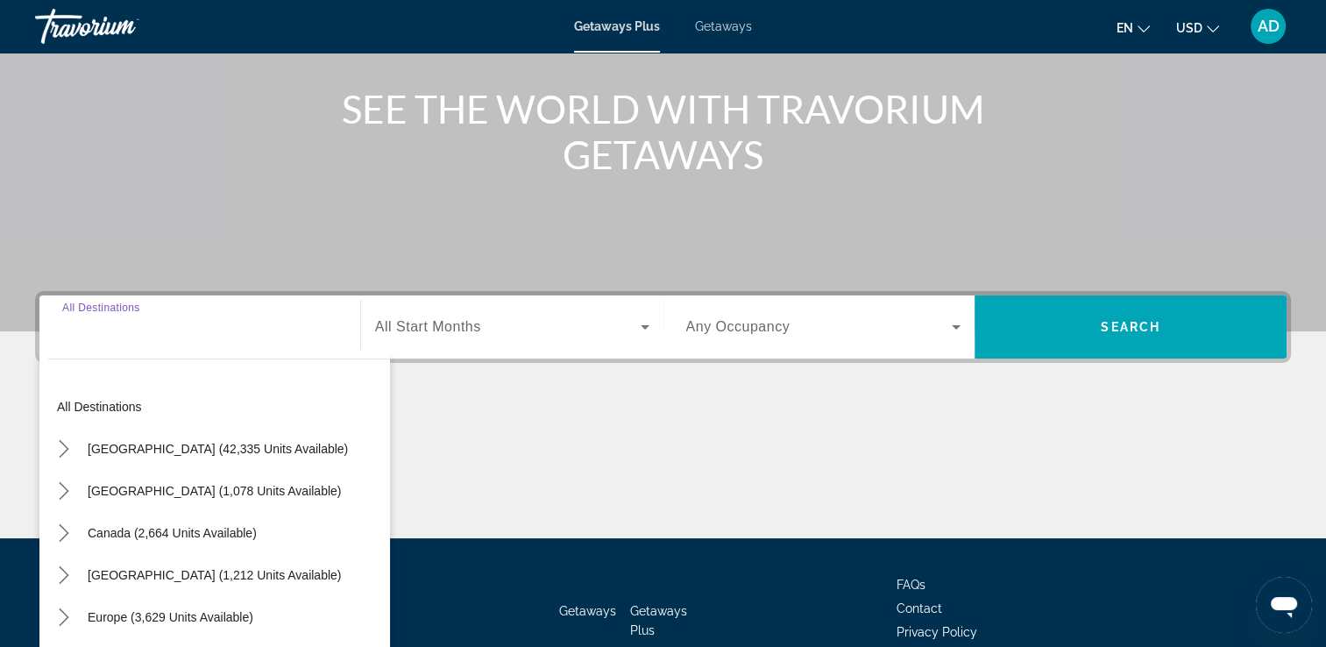
scroll to position [300, 0]
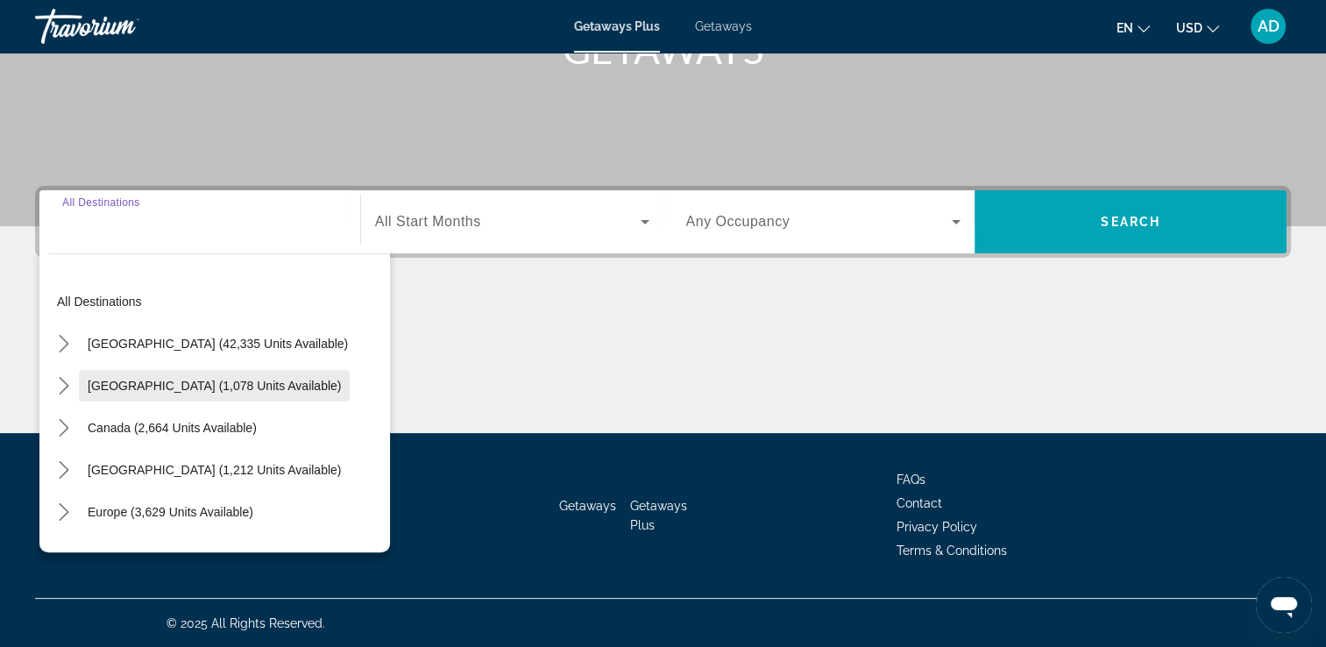
click at [224, 394] on span "Select destination: Mexico (1,078 units available)" at bounding box center [214, 386] width 271 height 42
type input "**********"
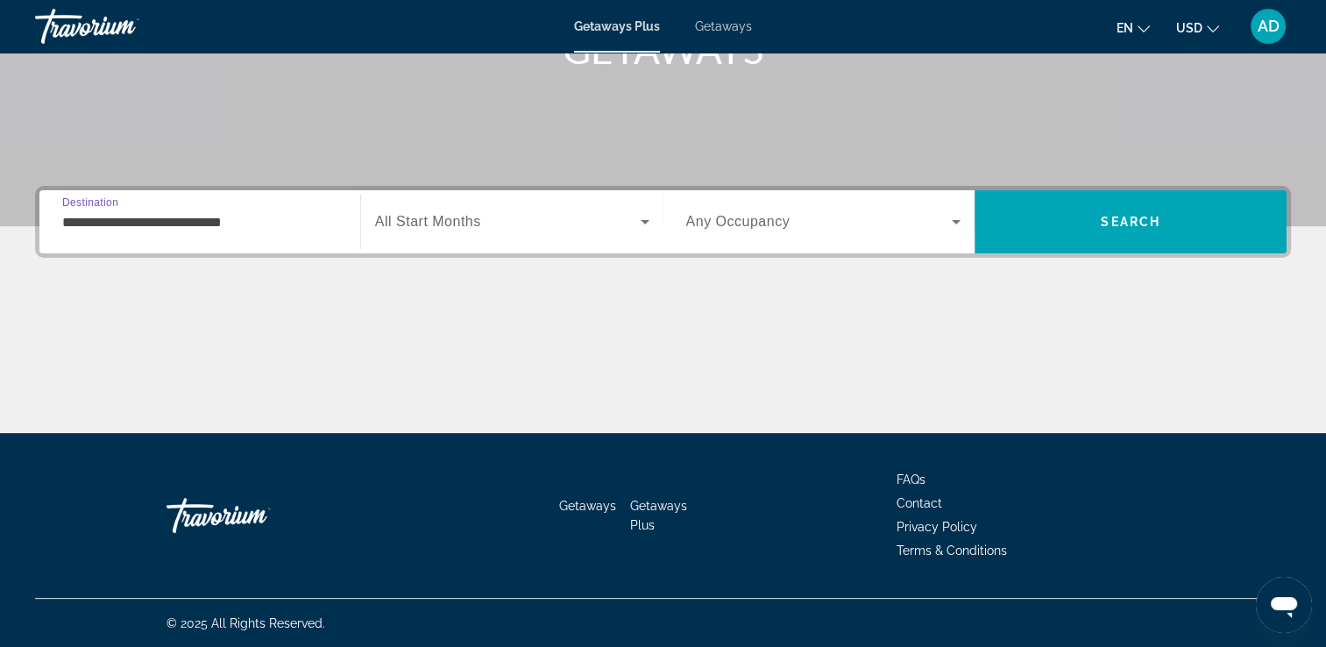
click at [478, 226] on span "All Start Months" at bounding box center [428, 221] width 106 height 15
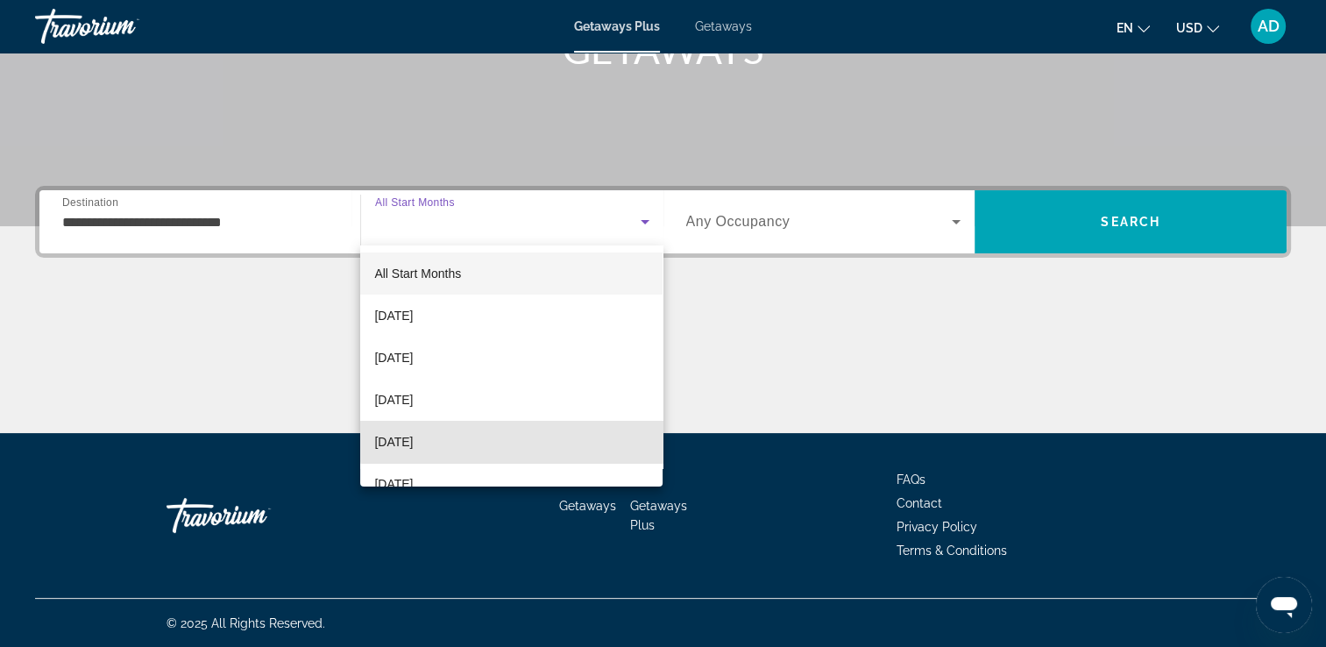
scroll to position [7, 0]
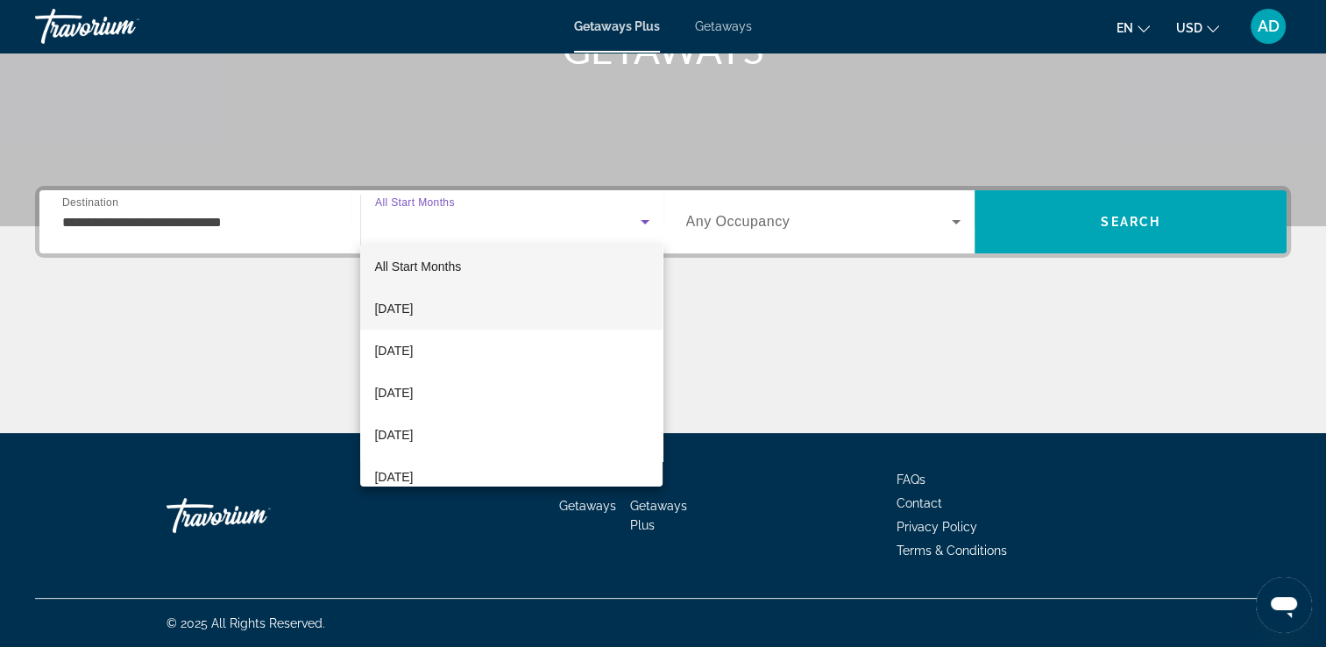
click at [449, 301] on mat-option "[DATE]" at bounding box center [511, 308] width 302 height 42
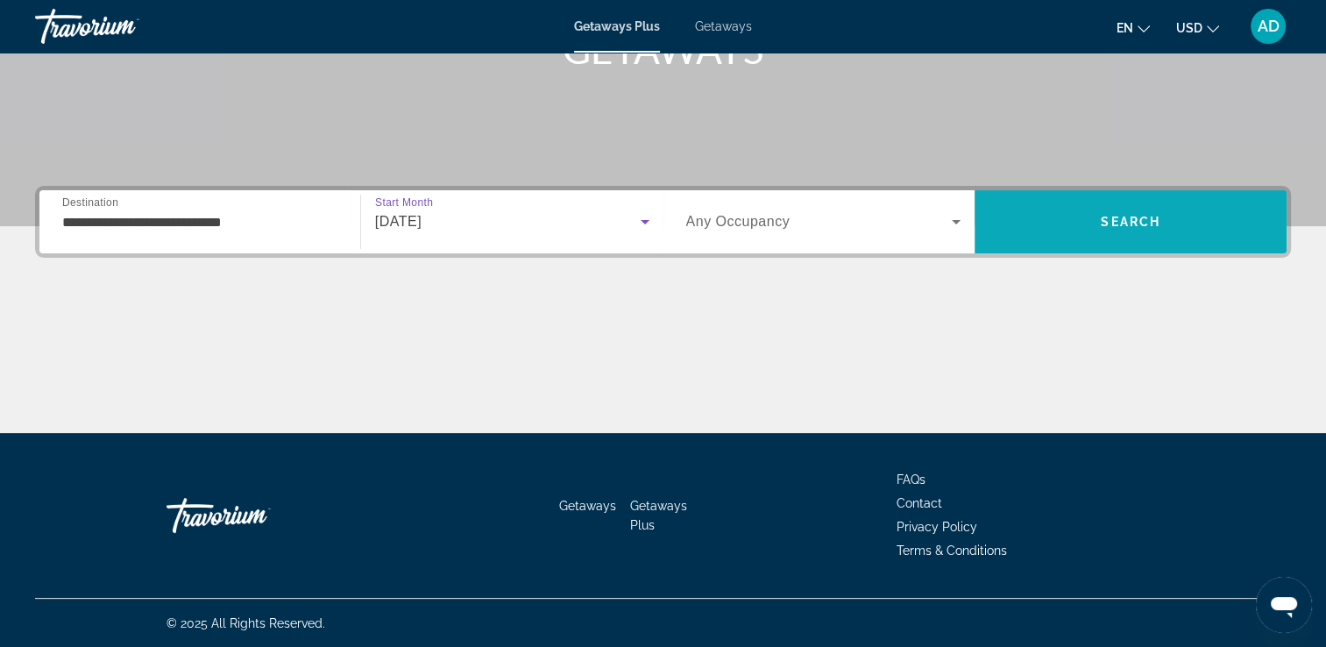
click at [1179, 209] on span "Search" at bounding box center [1130, 222] width 312 height 42
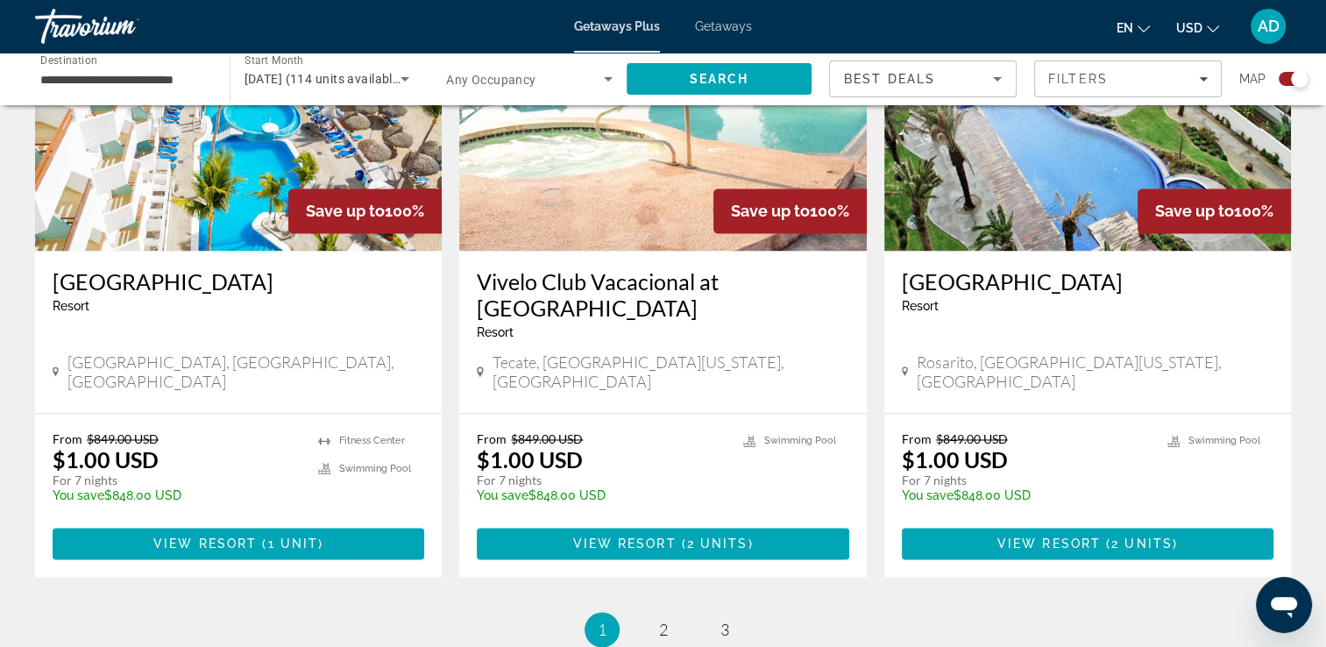
scroll to position [2783, 0]
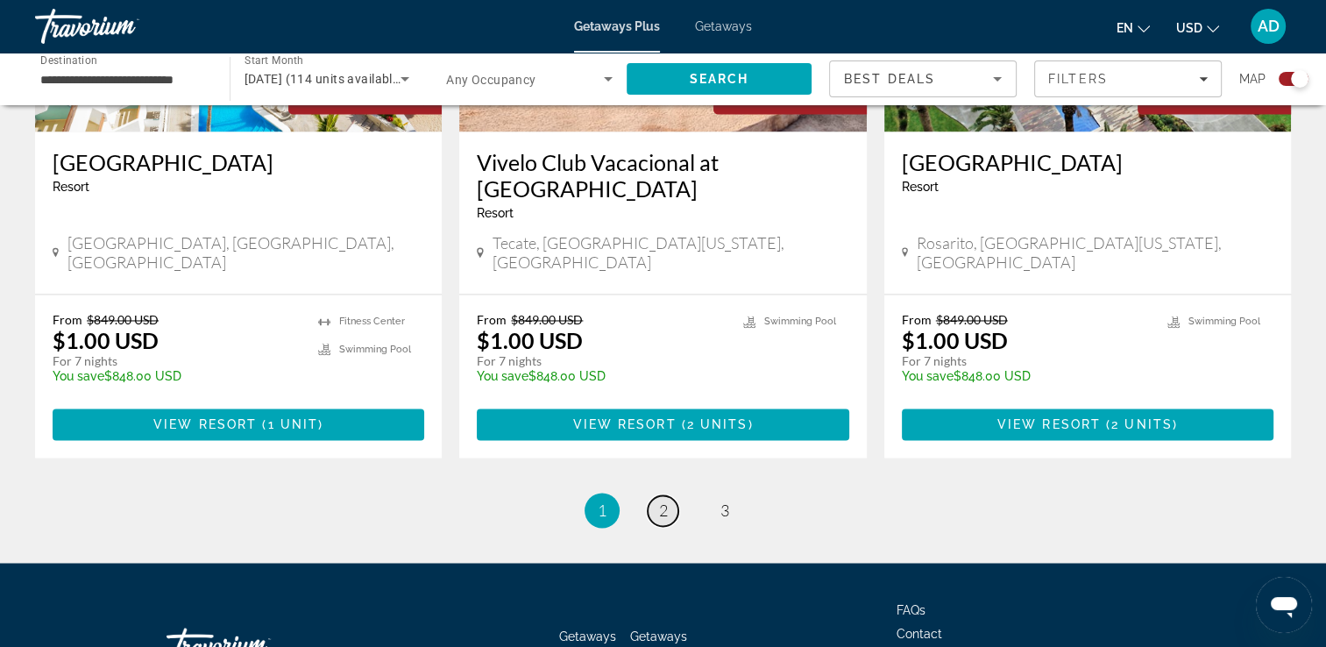
click at [664, 495] on link "page 2" at bounding box center [663, 510] width 31 height 31
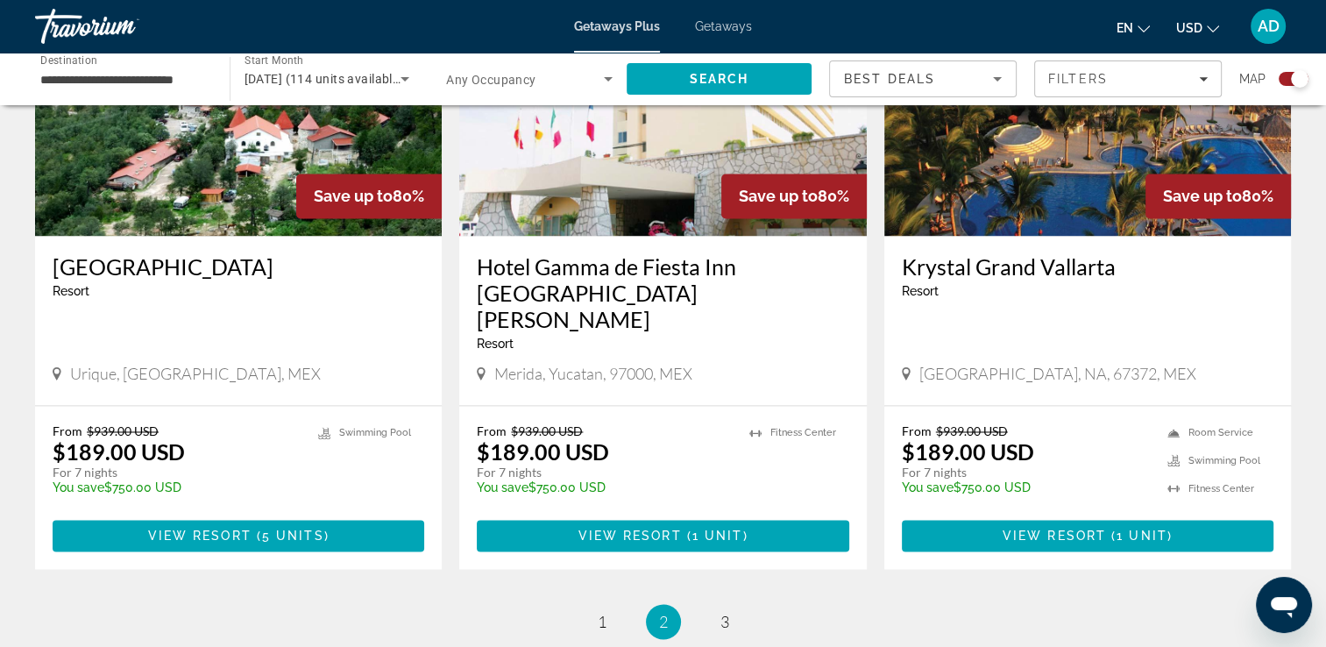
scroll to position [2715, 0]
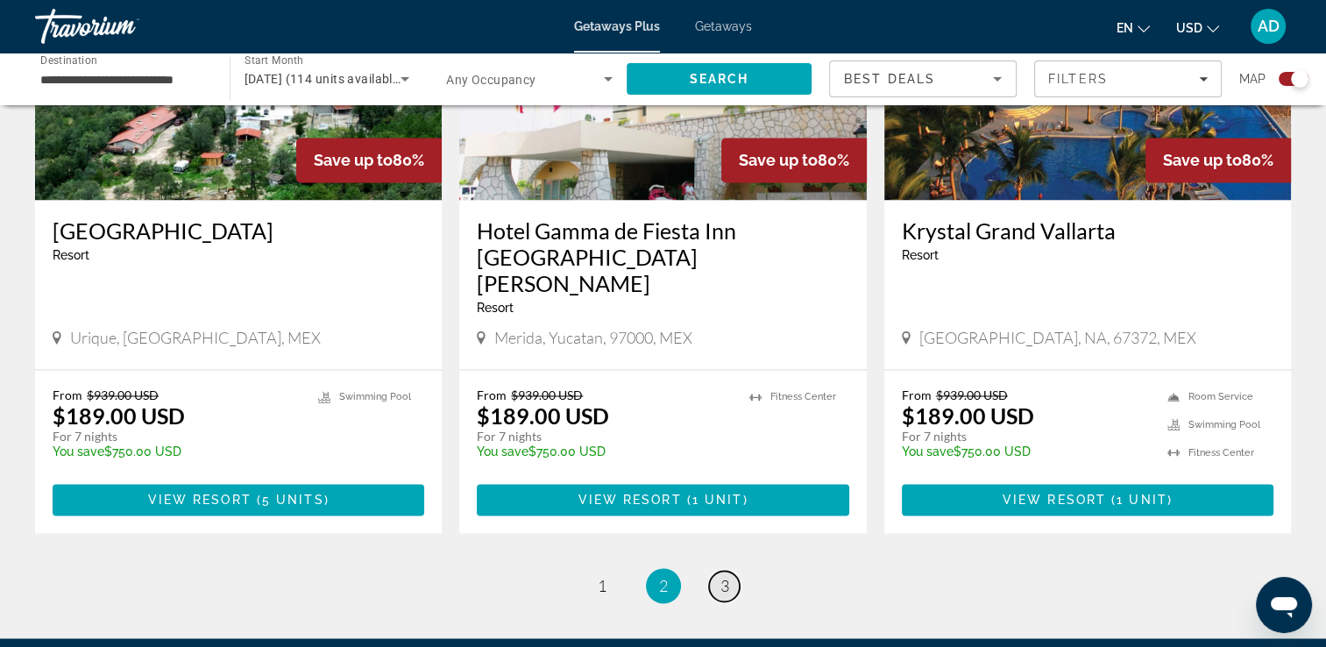
click at [735, 570] on link "page 3" at bounding box center [724, 585] width 31 height 31
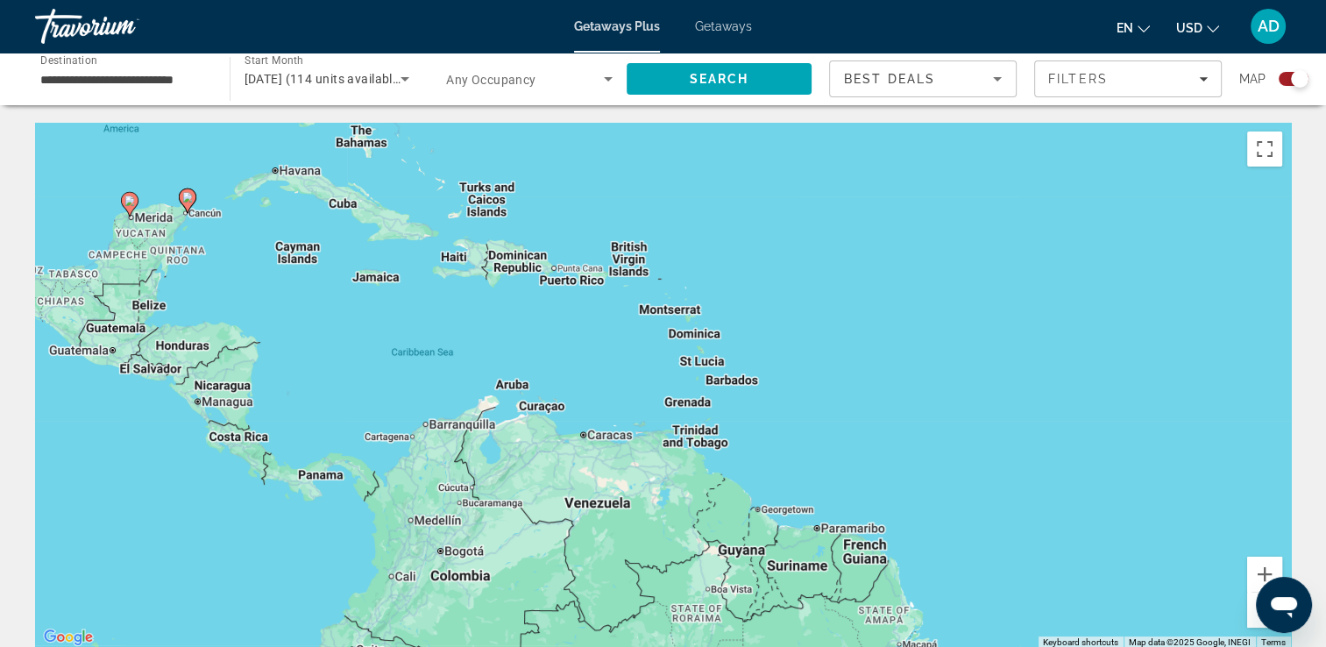
click at [306, 239] on div "To activate drag with keyboard, press Alt + Enter. Once in keyboard drag state,…" at bounding box center [663, 386] width 1256 height 526
click at [305, 248] on div "To activate drag with keyboard, press Alt + Enter. Once in keyboard drag state,…" at bounding box center [663, 386] width 1256 height 526
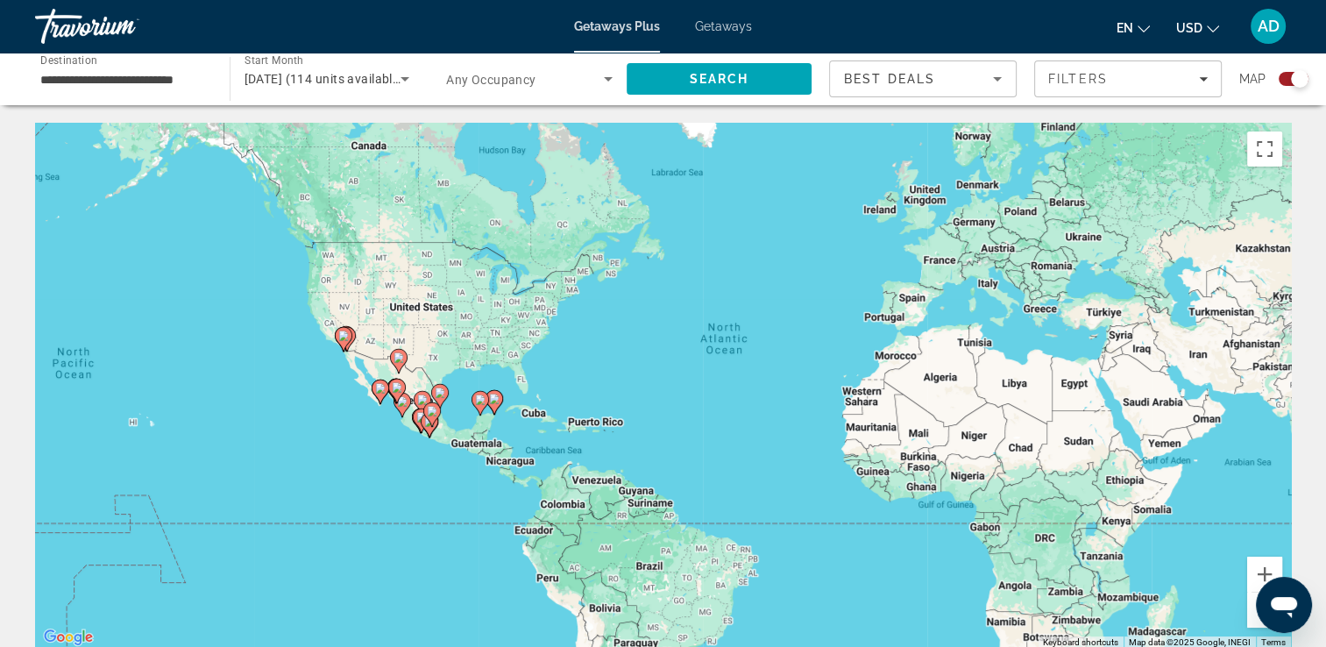
click at [103, 70] on input "**********" at bounding box center [123, 79] width 166 height 21
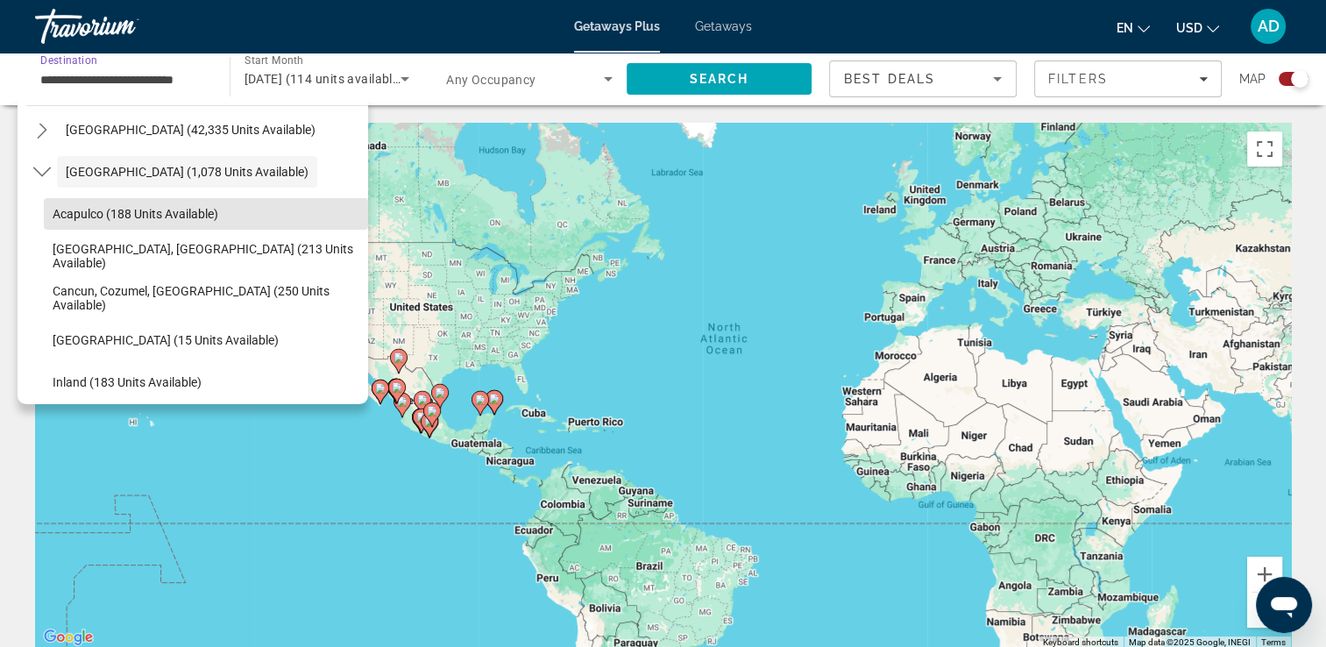
scroll to position [69, 0]
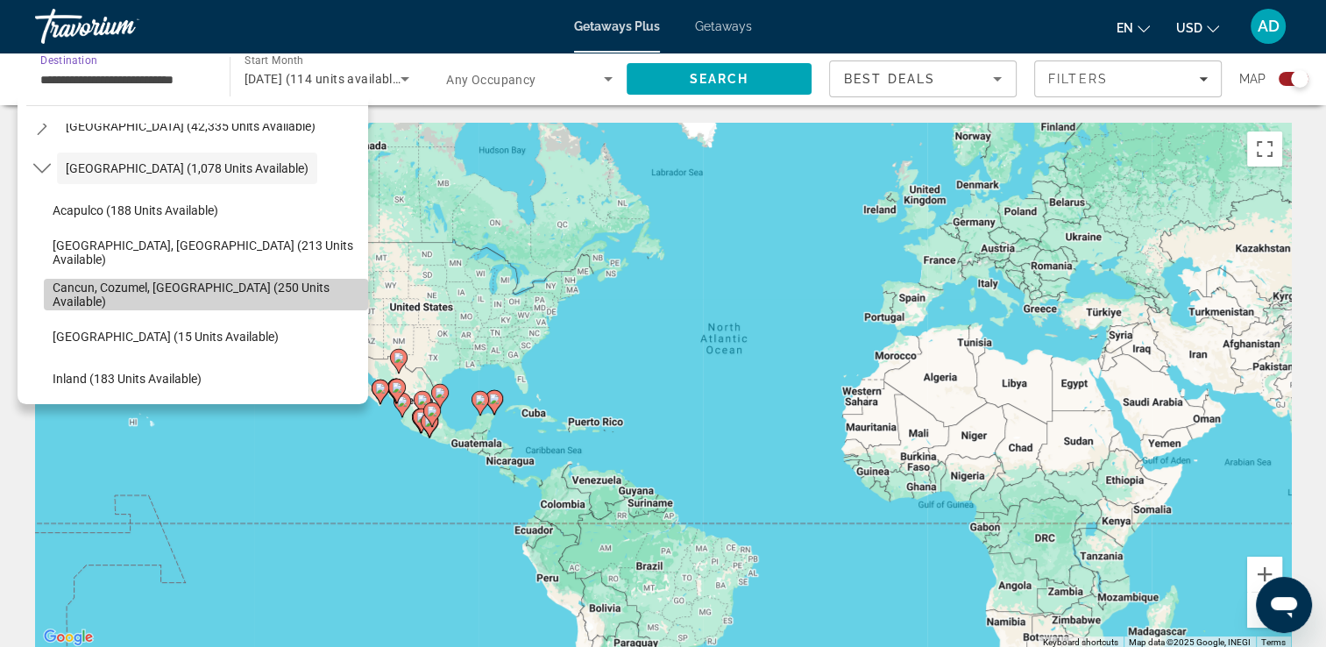
click at [287, 297] on span "Cancun, Cozumel, Riviera Maya (250 units available)" at bounding box center [206, 294] width 307 height 28
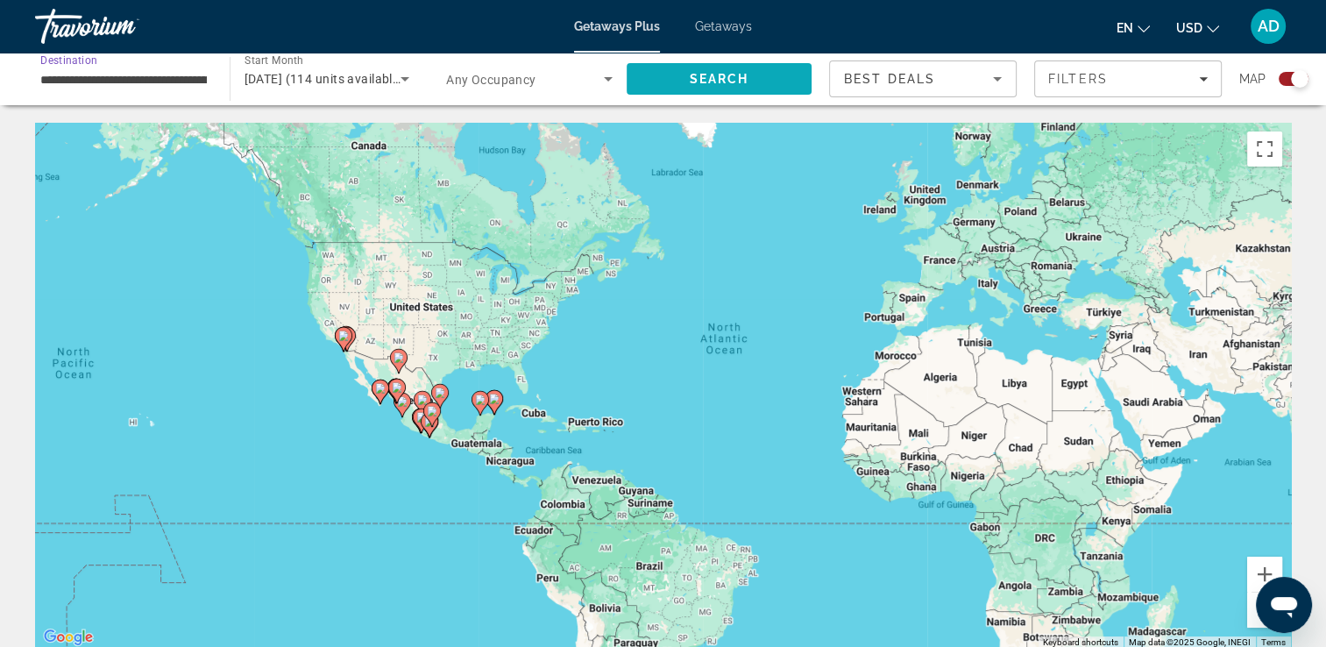
click at [733, 76] on span "Search" at bounding box center [719, 79] width 60 height 14
click at [181, 78] on input "**********" at bounding box center [123, 79] width 166 height 21
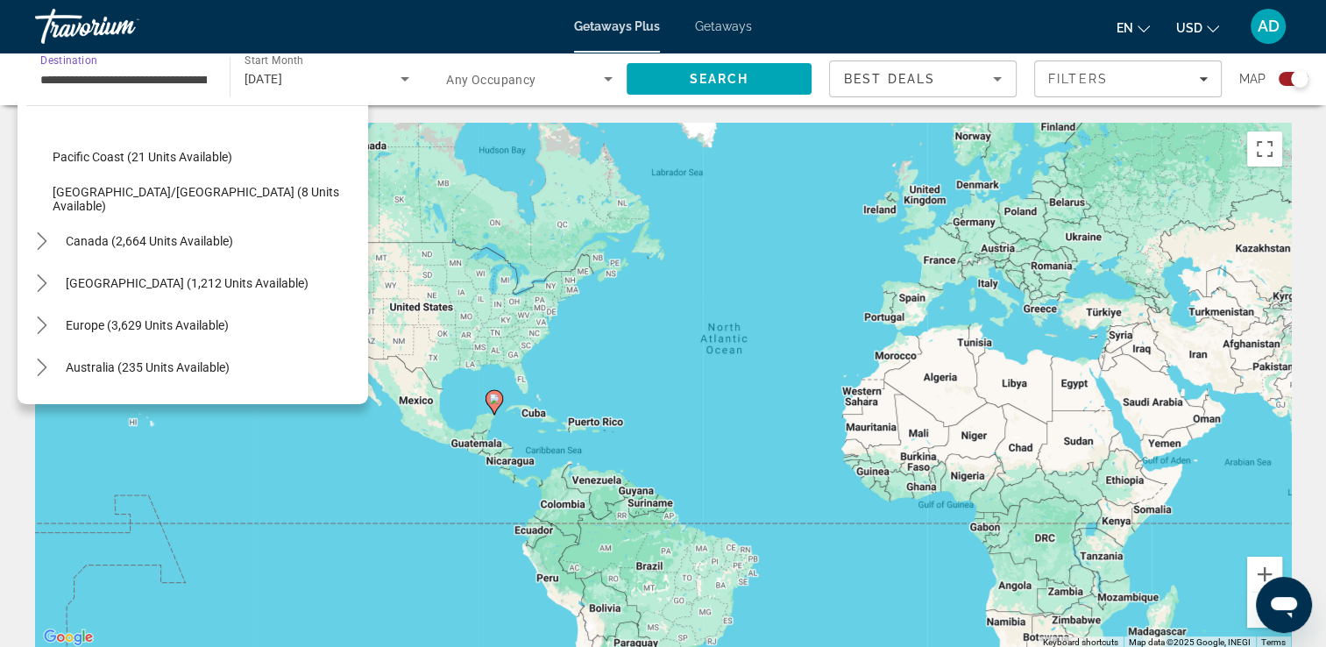
scroll to position [417, 0]
click at [256, 286] on span "Caribbean & Atlantic Islands (1,212 units available)" at bounding box center [187, 283] width 243 height 14
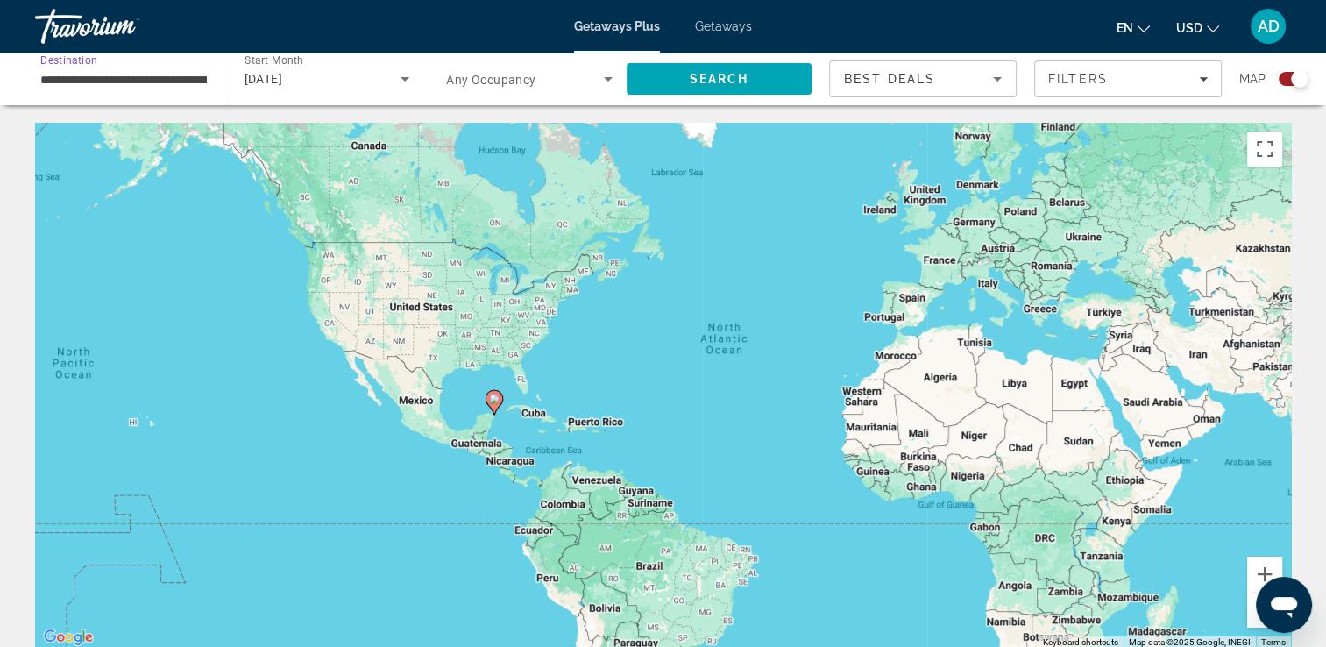
click at [158, 88] on input "**********" at bounding box center [123, 79] width 166 height 21
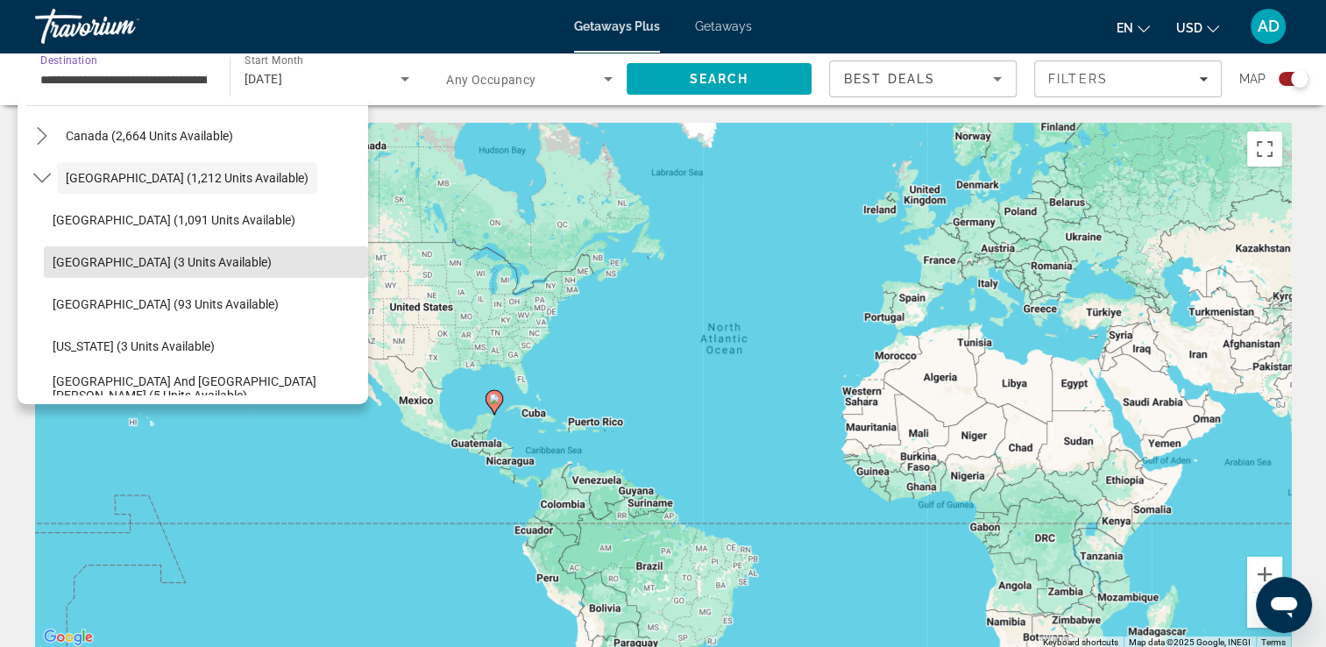
scroll to position [523, 0]
click at [206, 263] on span "Cayman Islands (3 units available)" at bounding box center [162, 261] width 219 height 14
type input "**********"
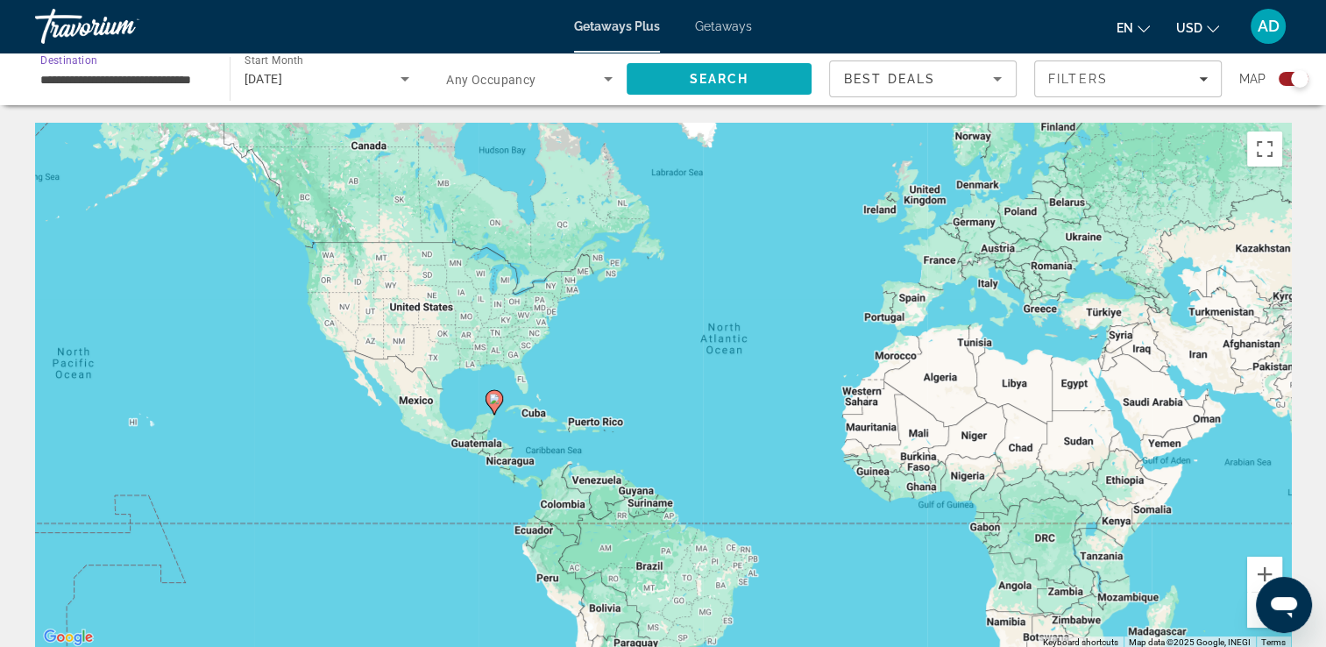
click at [739, 76] on span "Search" at bounding box center [719, 79] width 60 height 14
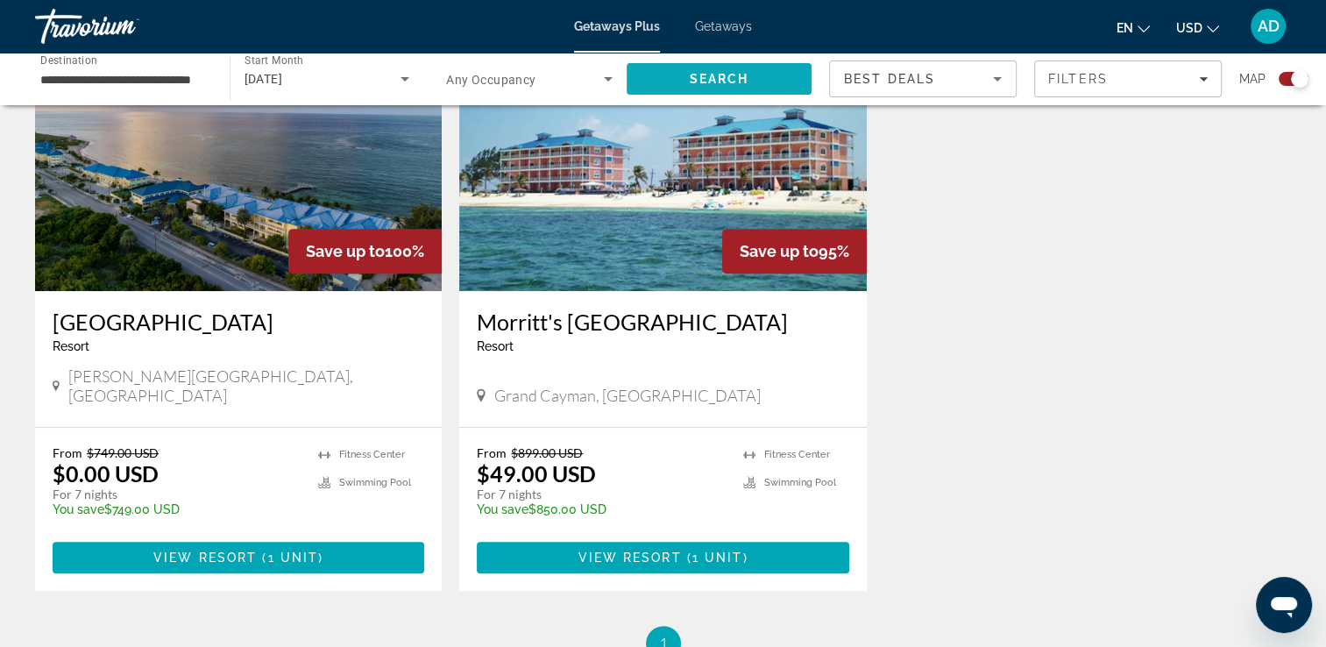
scroll to position [698, 0]
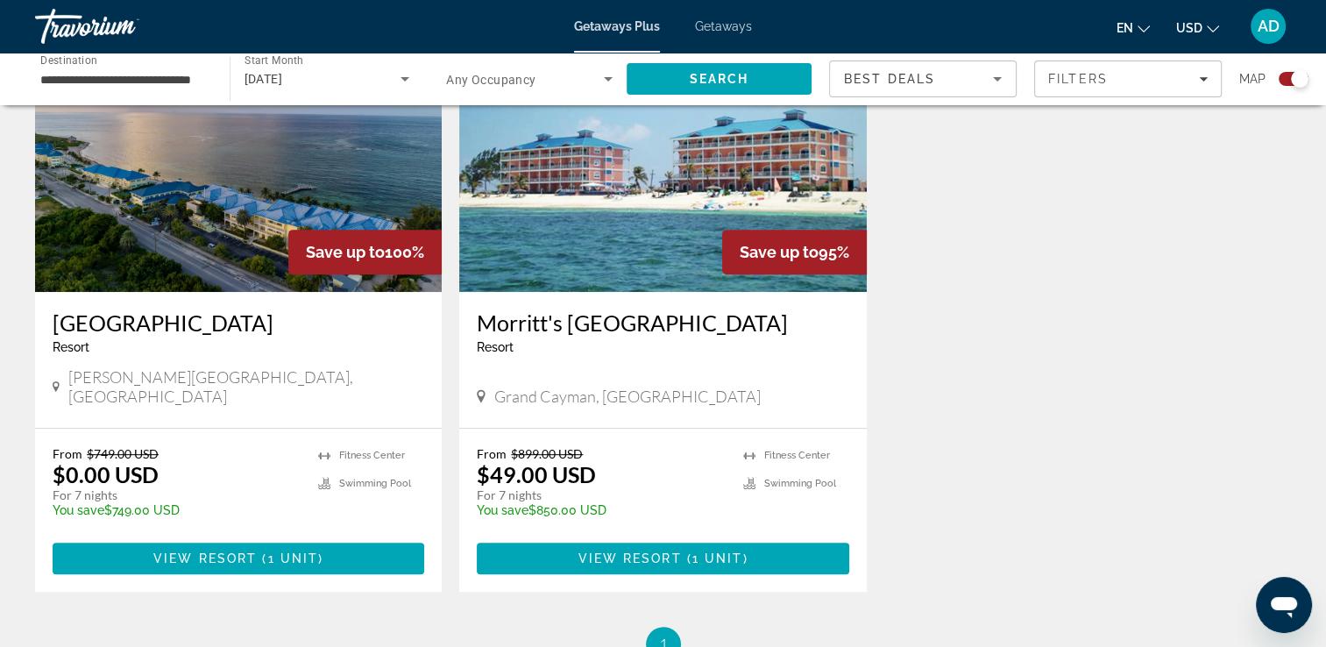
click at [615, 200] on img "Main content" at bounding box center [662, 151] width 407 height 280
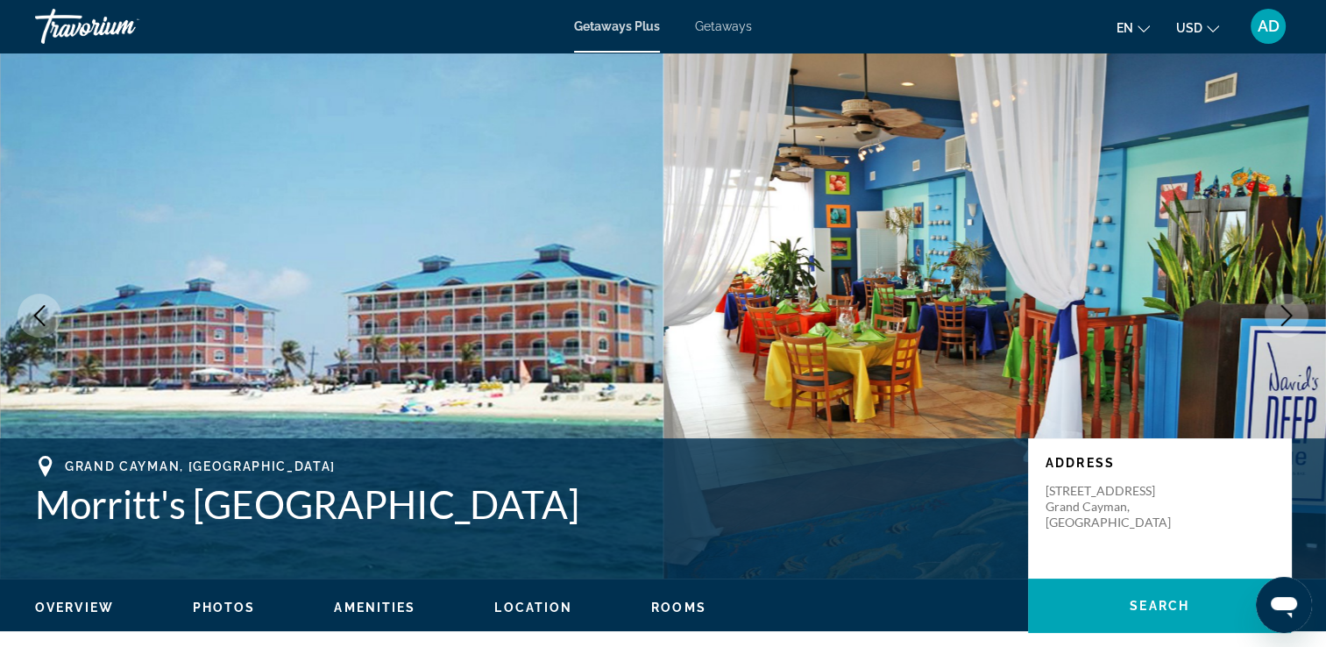
click at [1289, 326] on button "Next image" at bounding box center [1286, 316] width 44 height 44
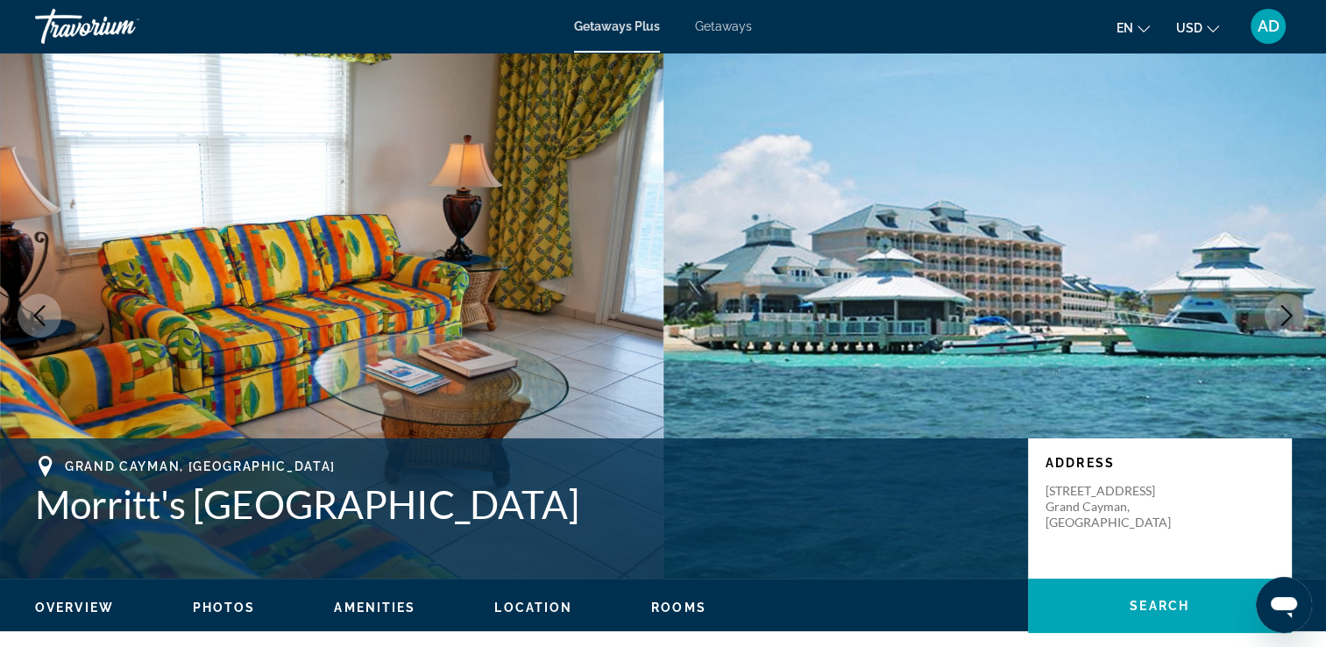
click at [1268, 348] on img "Main content" at bounding box center [994, 316] width 663 height 526
click at [1281, 322] on icon "Next image" at bounding box center [1286, 315] width 21 height 21
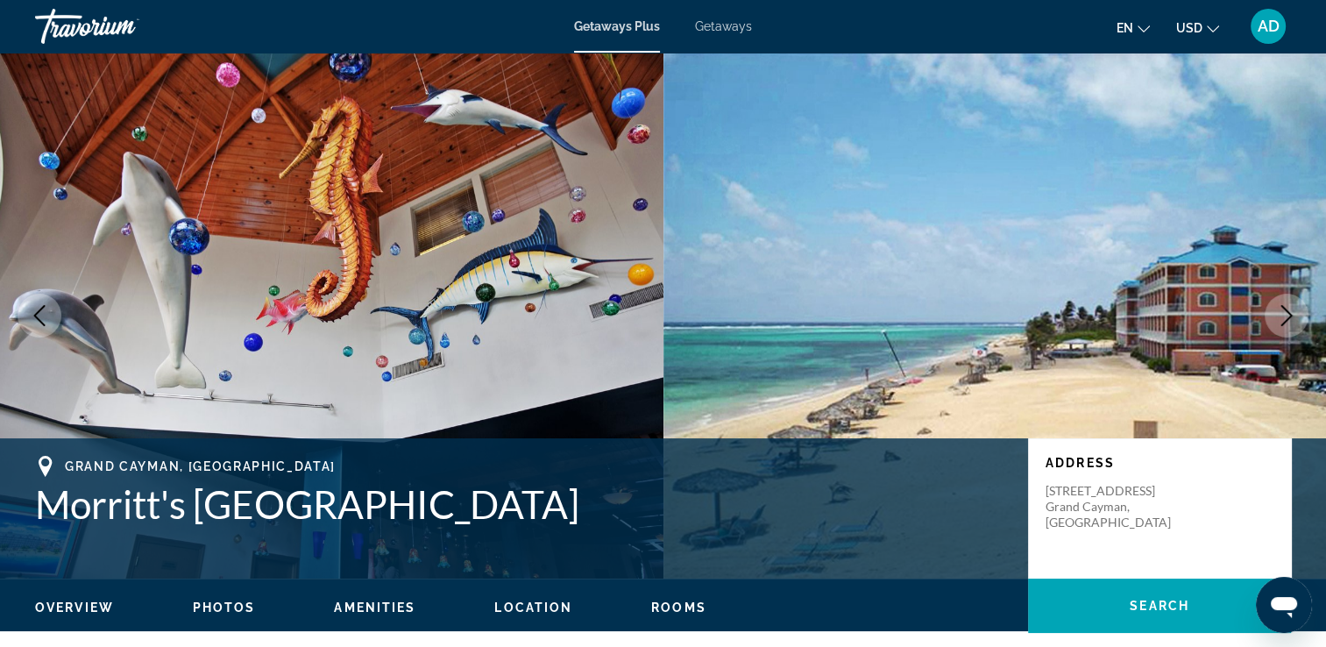
click at [1268, 337] on img "Main content" at bounding box center [994, 316] width 663 height 526
click at [1279, 325] on icon "Next image" at bounding box center [1286, 315] width 21 height 21
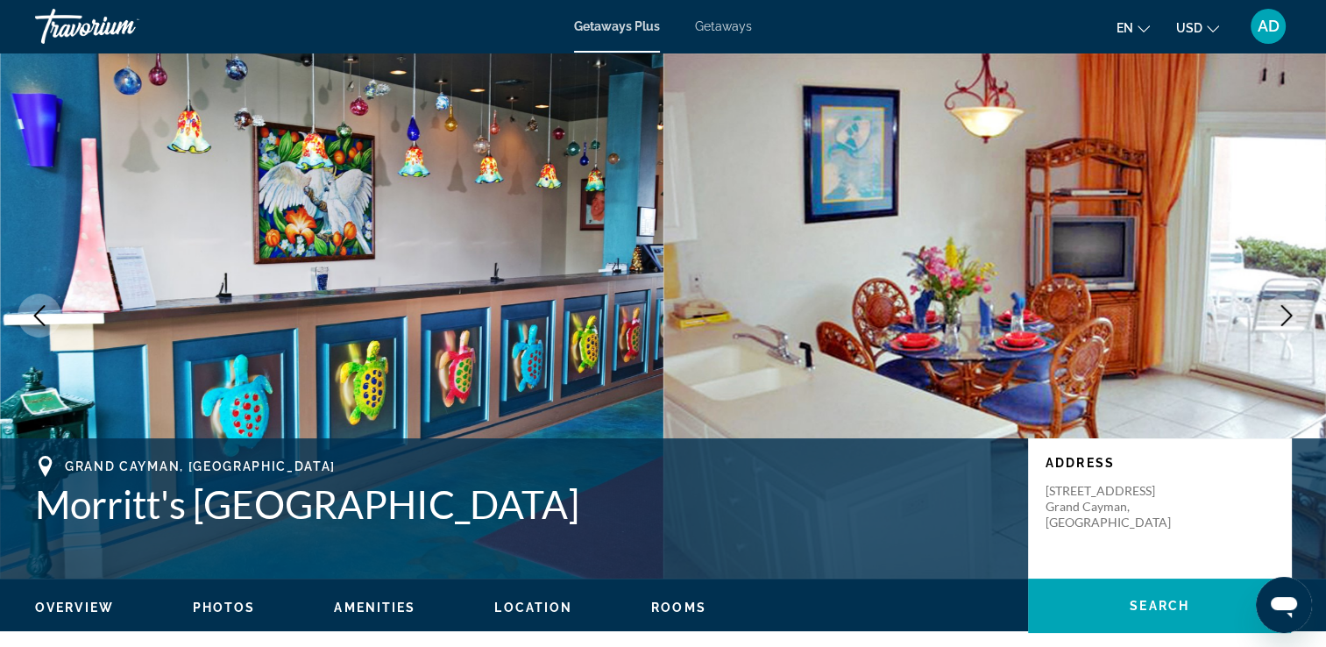
click at [1269, 326] on button "Next image" at bounding box center [1286, 316] width 44 height 44
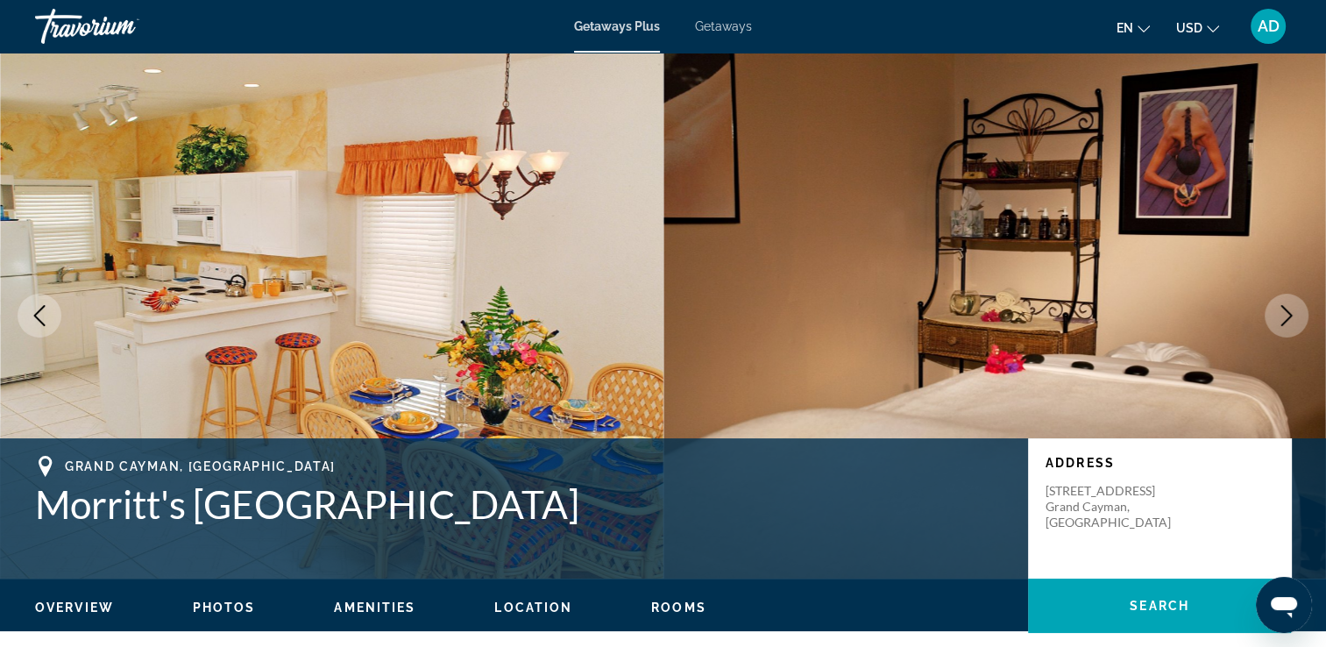
click at [1278, 325] on icon "Next image" at bounding box center [1286, 315] width 21 height 21
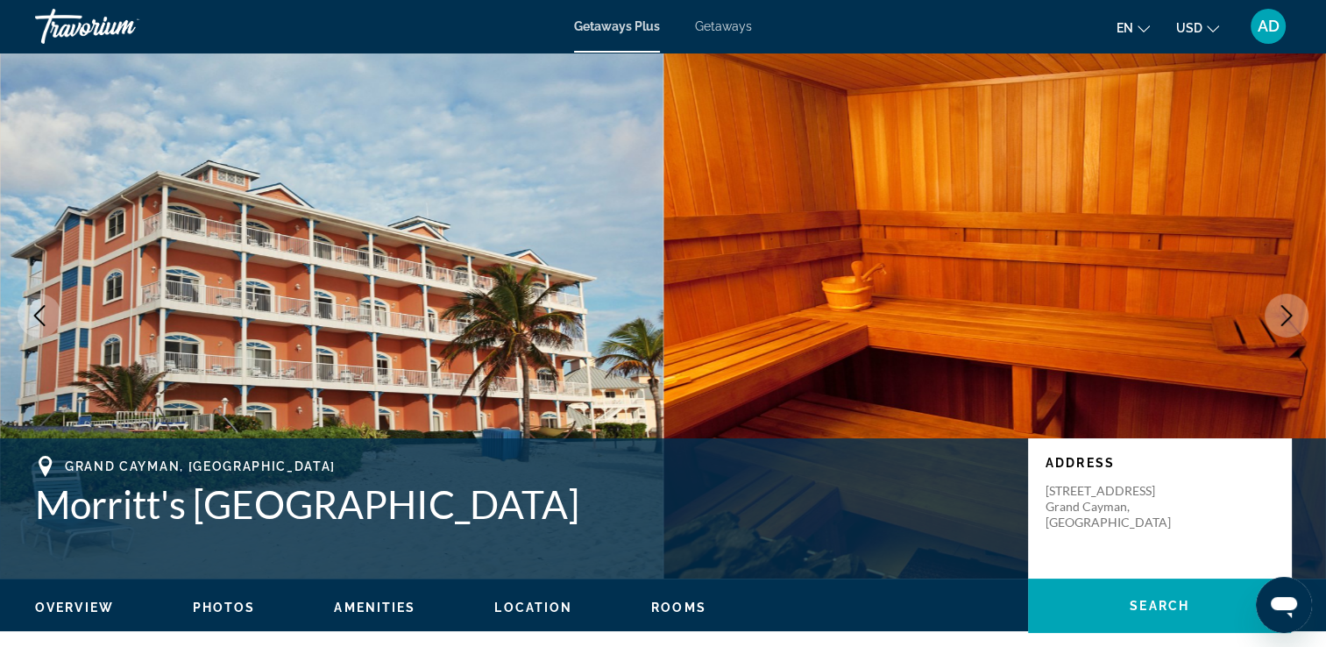
click at [1277, 326] on button "Next image" at bounding box center [1286, 316] width 44 height 44
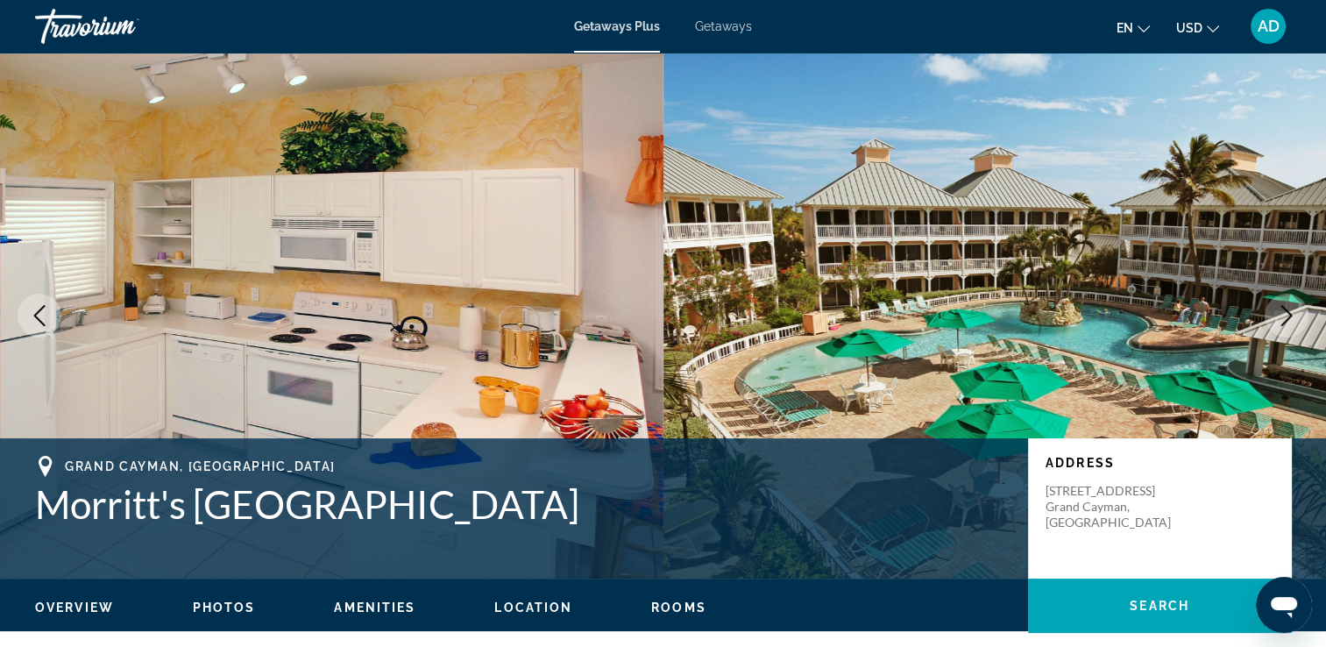
click at [1279, 329] on button "Next image" at bounding box center [1286, 316] width 44 height 44
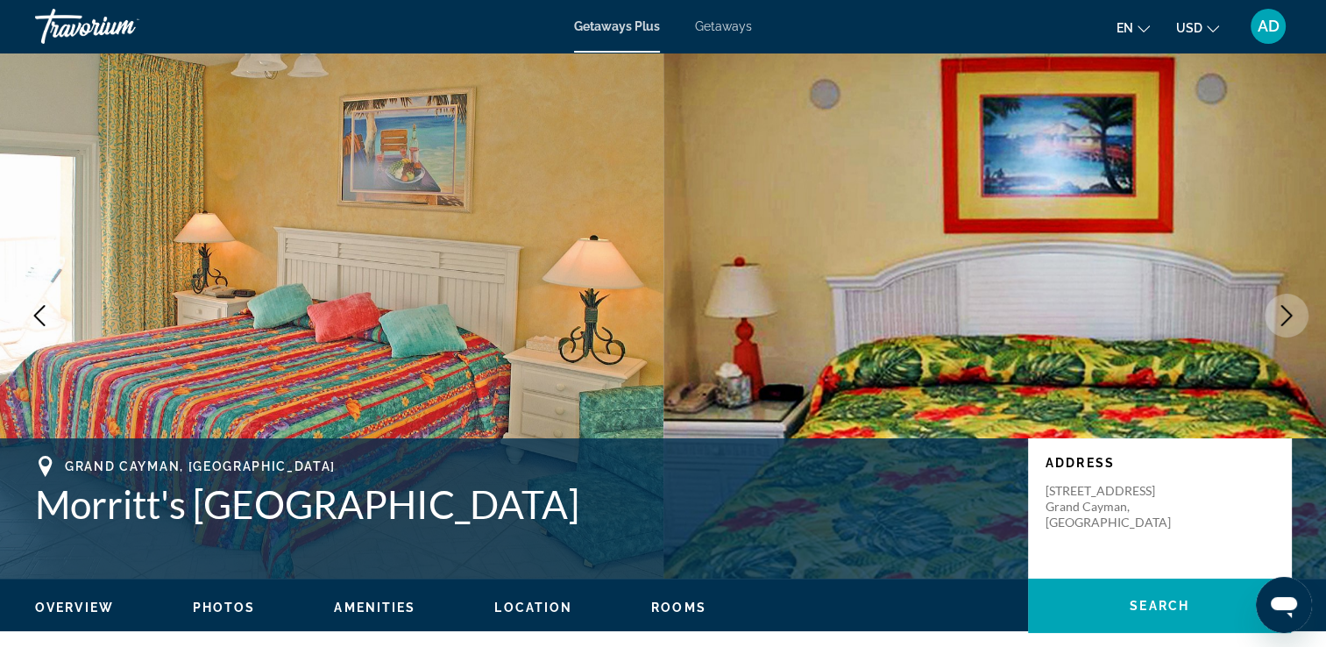
click at [1280, 317] on icon "Next image" at bounding box center [1286, 315] width 21 height 21
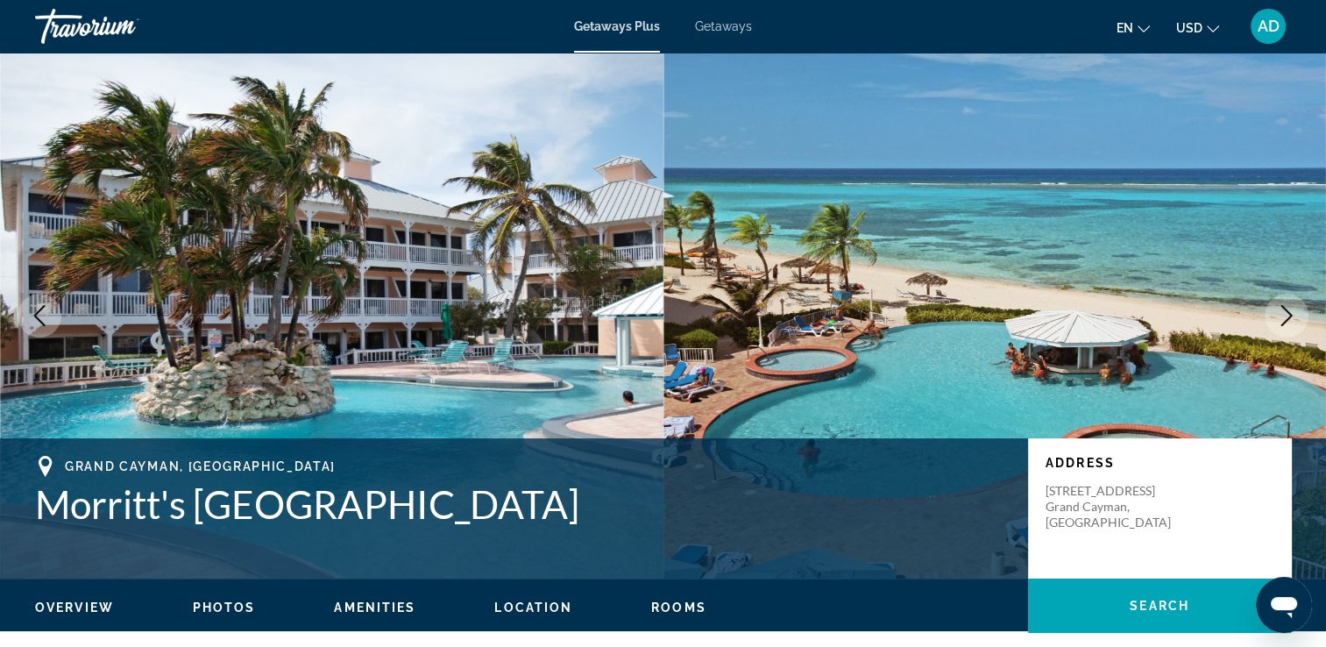
click at [1267, 320] on button "Next image" at bounding box center [1286, 316] width 44 height 44
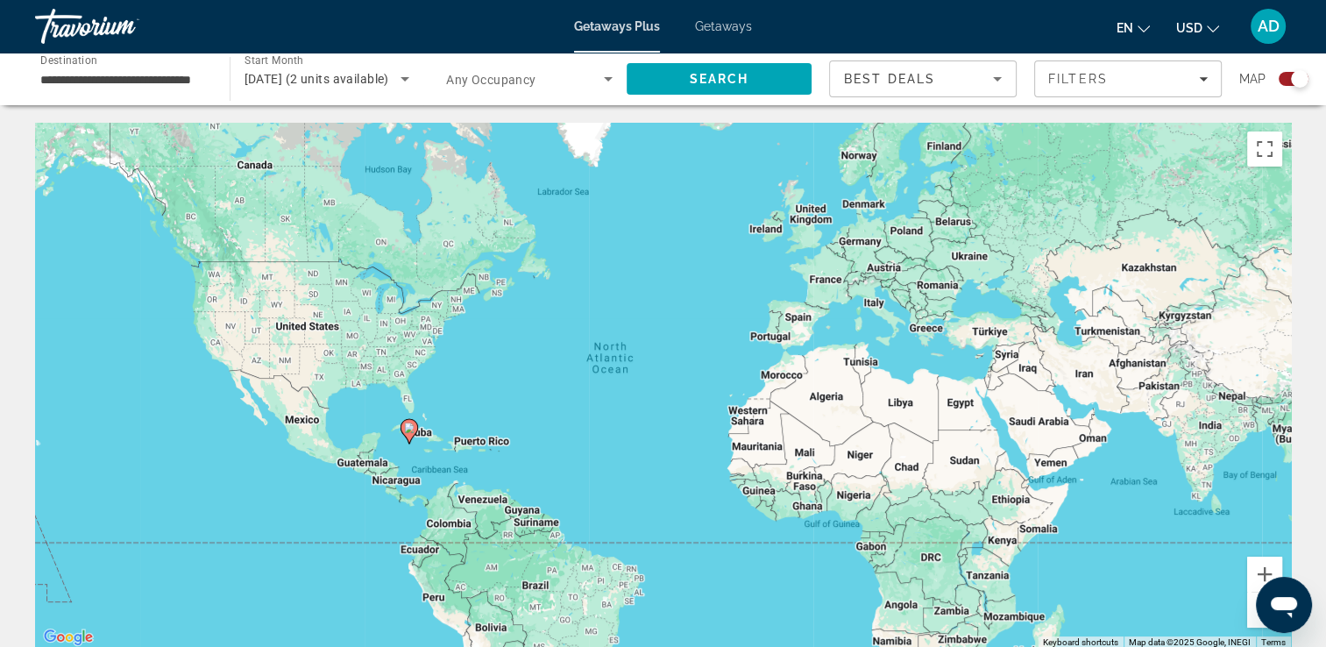
click at [119, 81] on input "**********" at bounding box center [123, 79] width 166 height 21
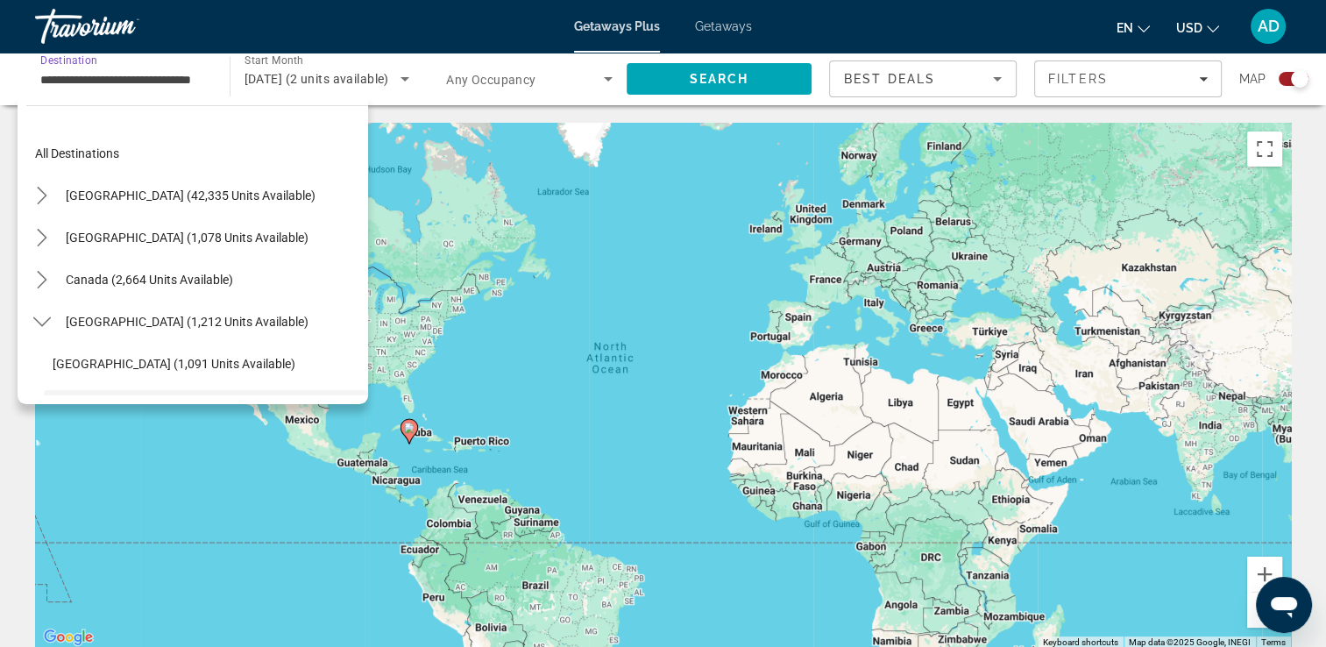
scroll to position [146, 0]
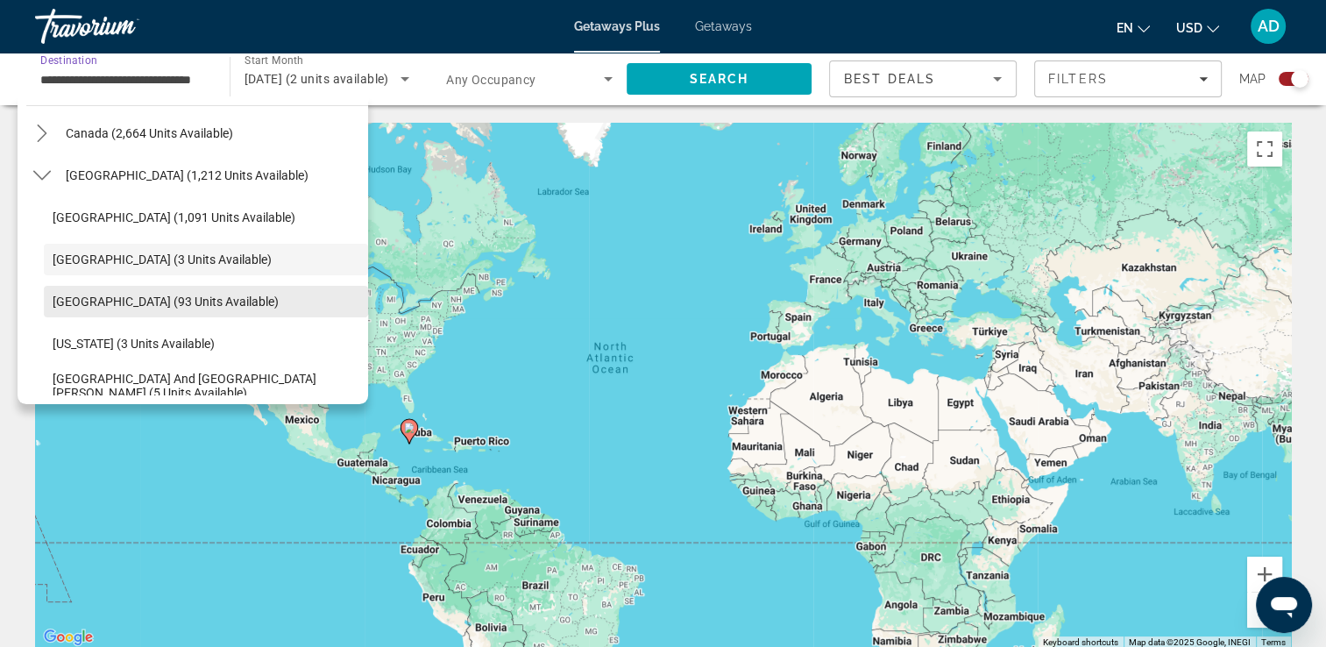
click at [177, 306] on span "Dominican Republic (93 units available)" at bounding box center [166, 301] width 226 height 14
type input "**********"
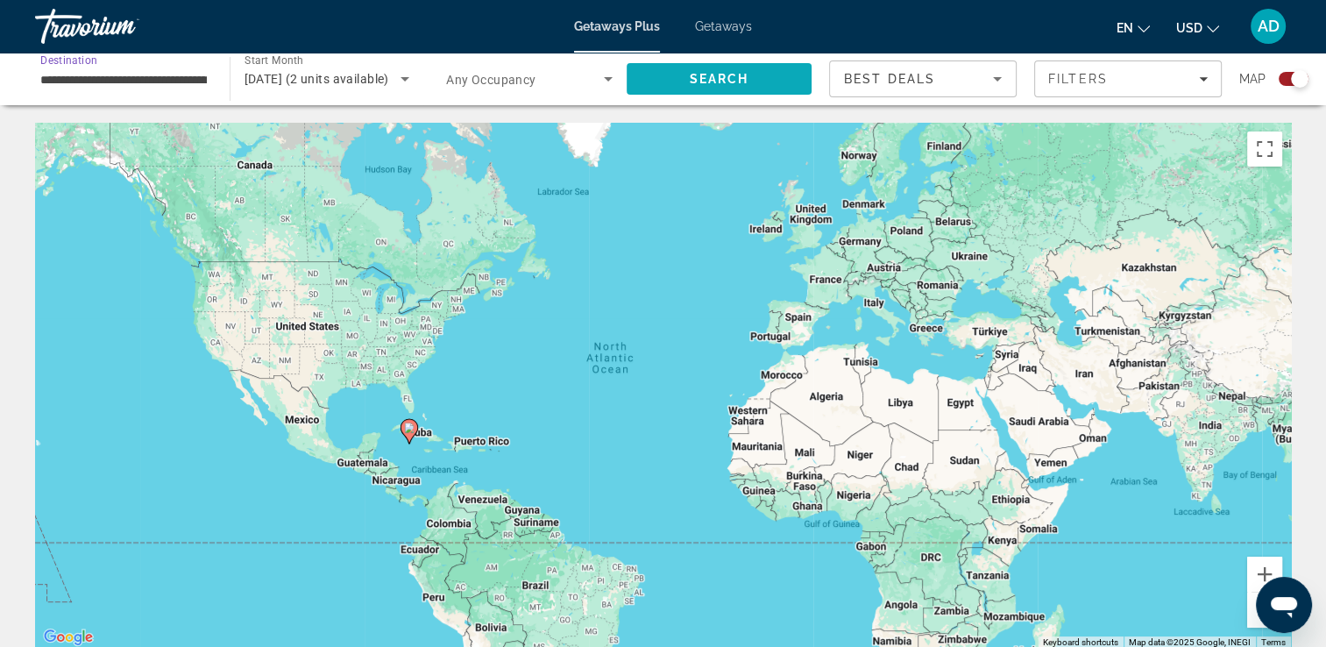
click at [761, 87] on span "Search" at bounding box center [720, 79] width 186 height 42
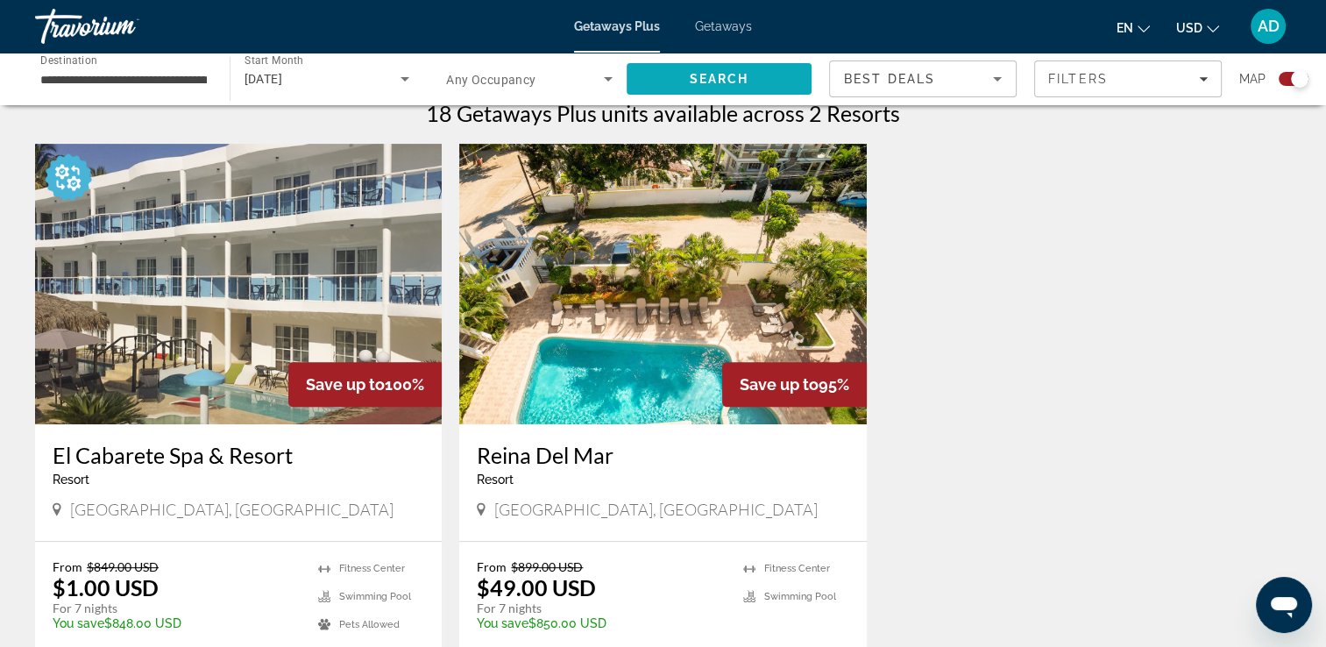
scroll to position [564, 0]
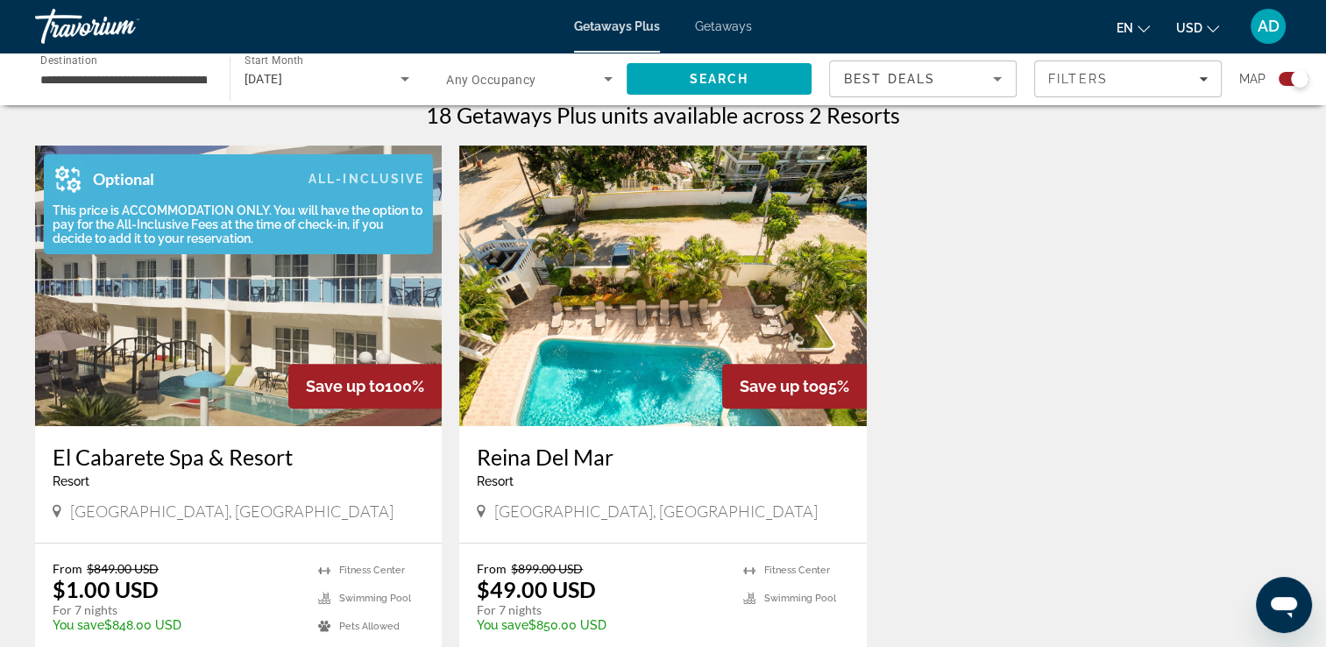
click at [291, 239] on div "This price is ACCOMMODATION ONLY. You will have the option to pay for the All-I…" at bounding box center [234, 224] width 380 height 42
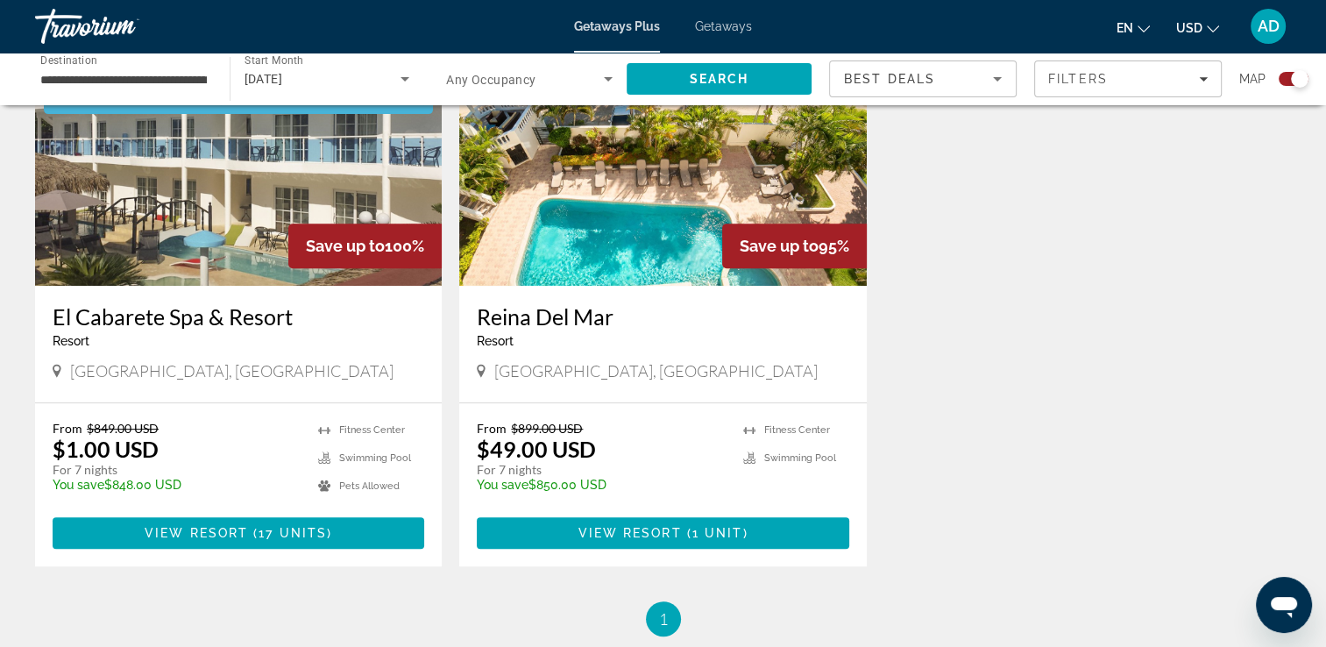
scroll to position [771, 0]
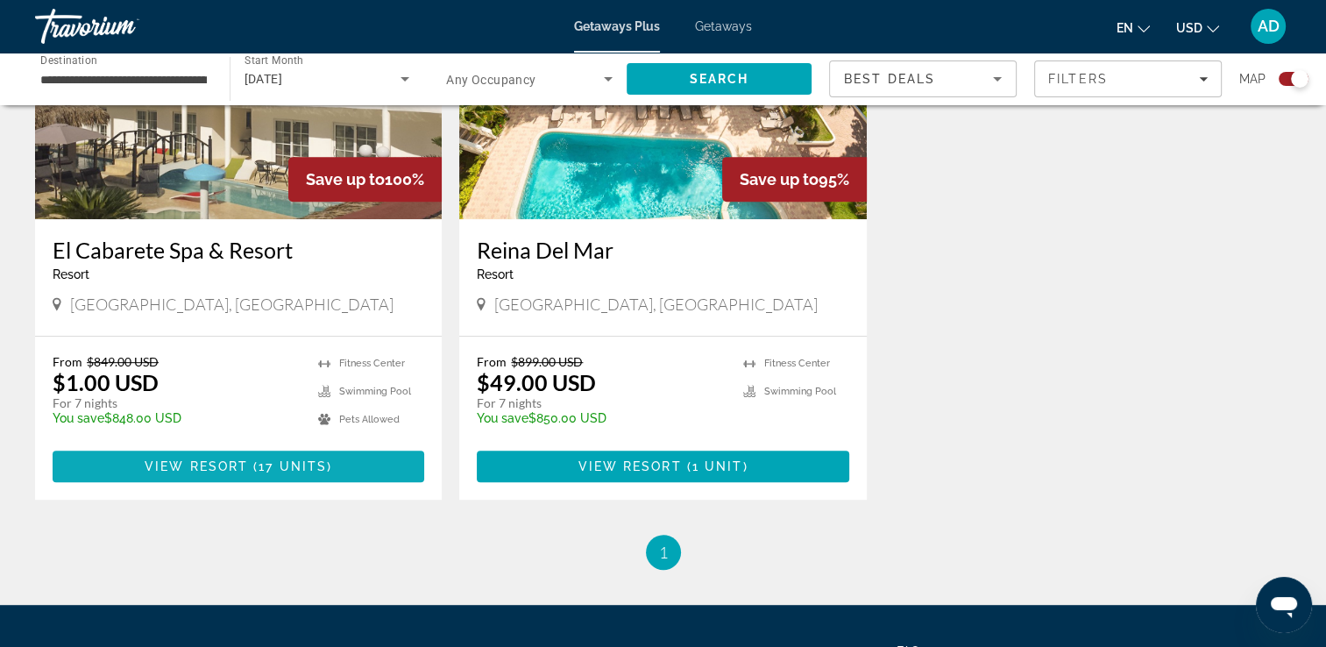
click at [250, 466] on span "Main content" at bounding box center [250, 466] width 5 height 14
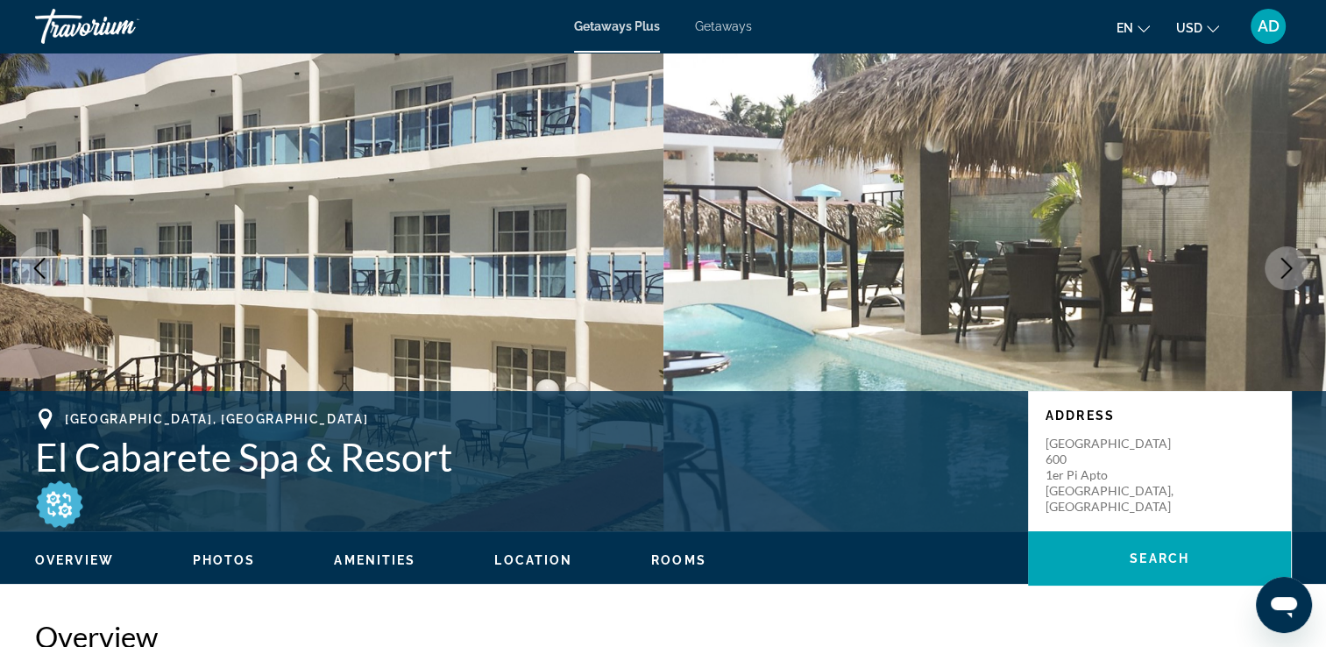
scroll to position [46, 0]
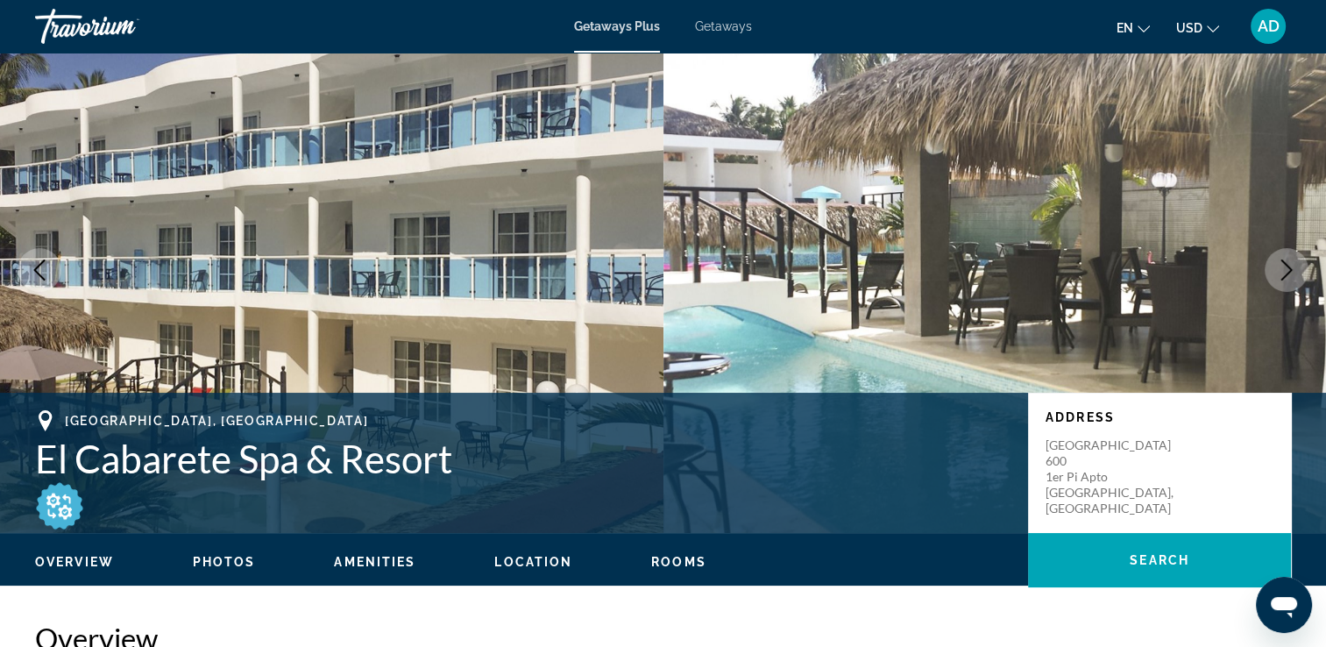
click at [1286, 279] on icon "Next image" at bounding box center [1286, 269] width 21 height 21
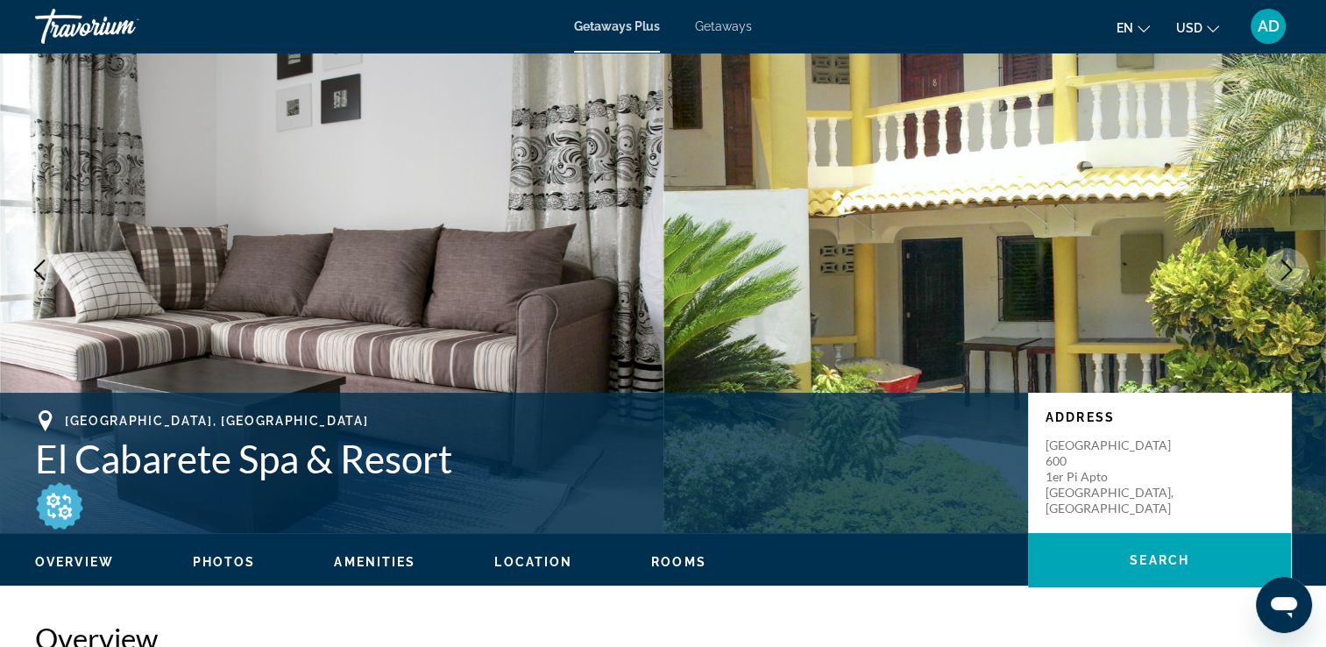
click at [1286, 269] on icon "Next image" at bounding box center [1286, 269] width 21 height 21
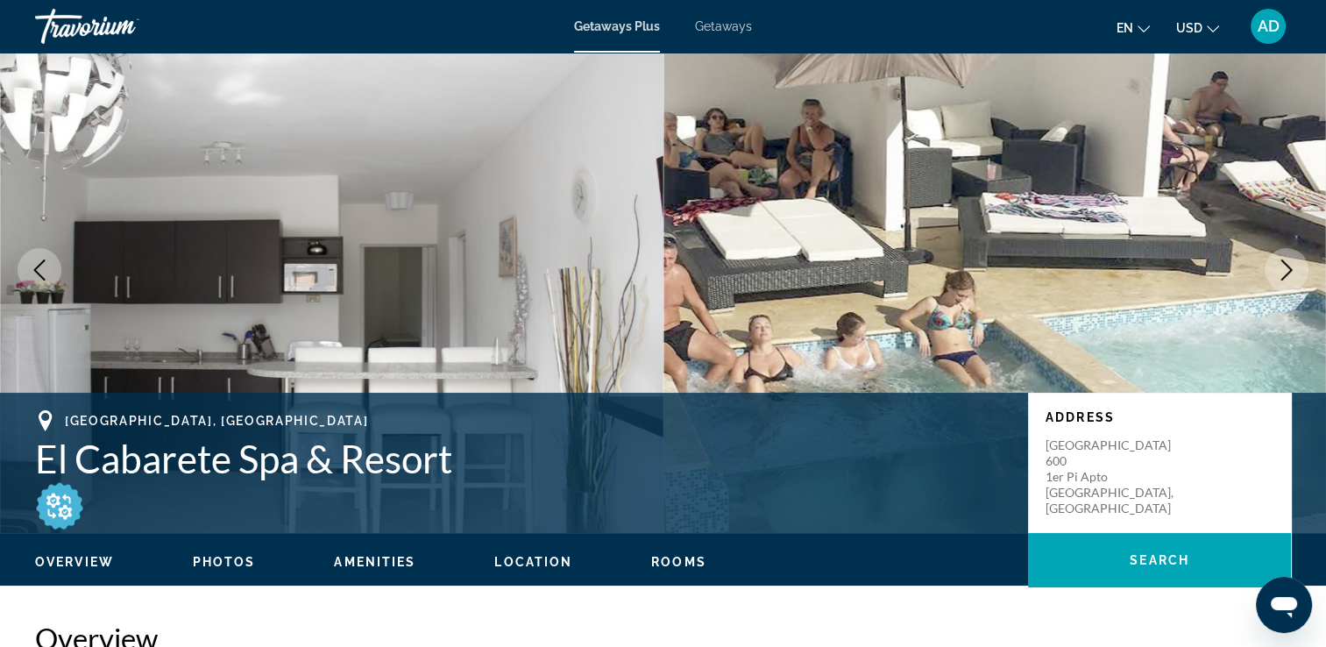
click at [1270, 290] on img "Main content" at bounding box center [994, 270] width 663 height 526
click at [1265, 301] on img "Main content" at bounding box center [994, 270] width 663 height 526
click at [1284, 285] on button "Next image" at bounding box center [1286, 270] width 44 height 44
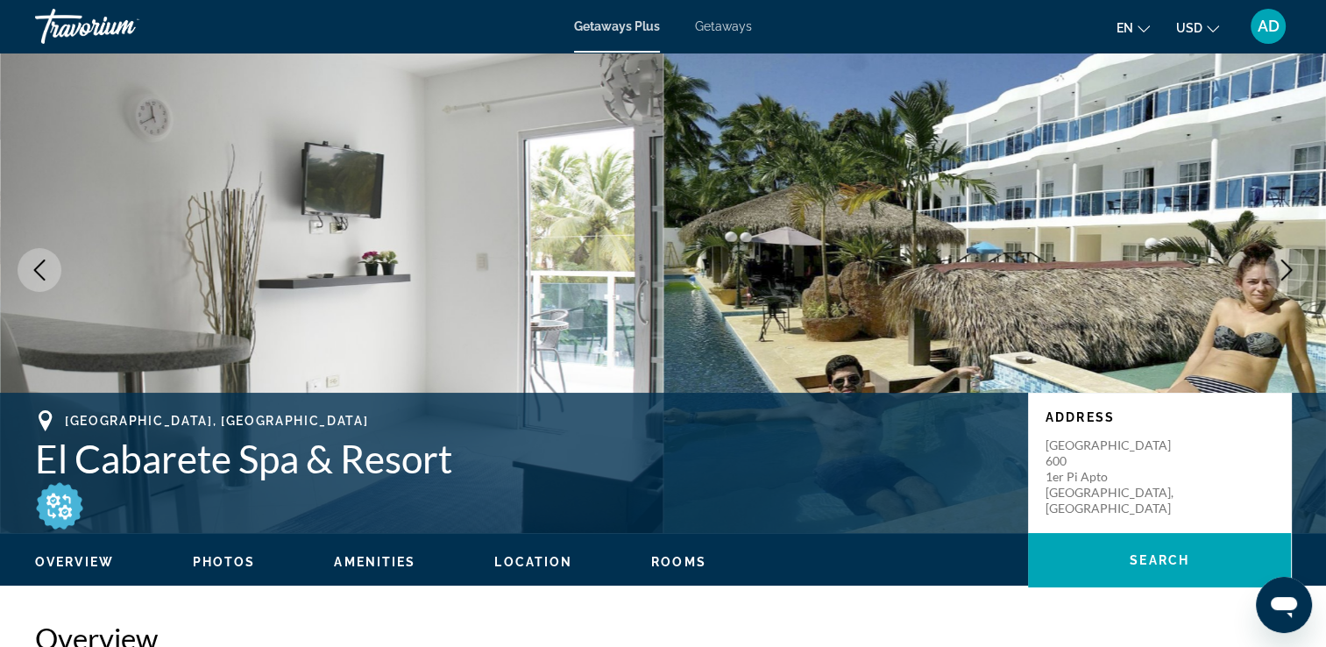
click at [1279, 280] on button "Next image" at bounding box center [1286, 270] width 44 height 44
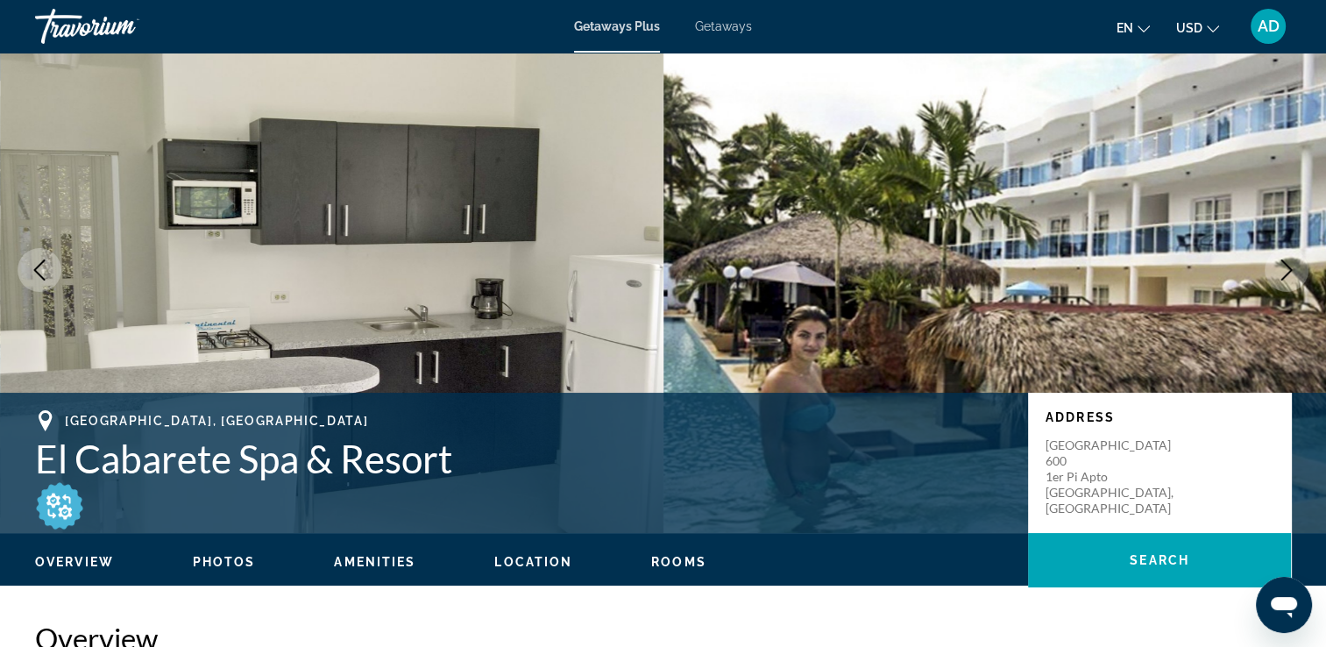
click at [1278, 287] on button "Next image" at bounding box center [1286, 270] width 44 height 44
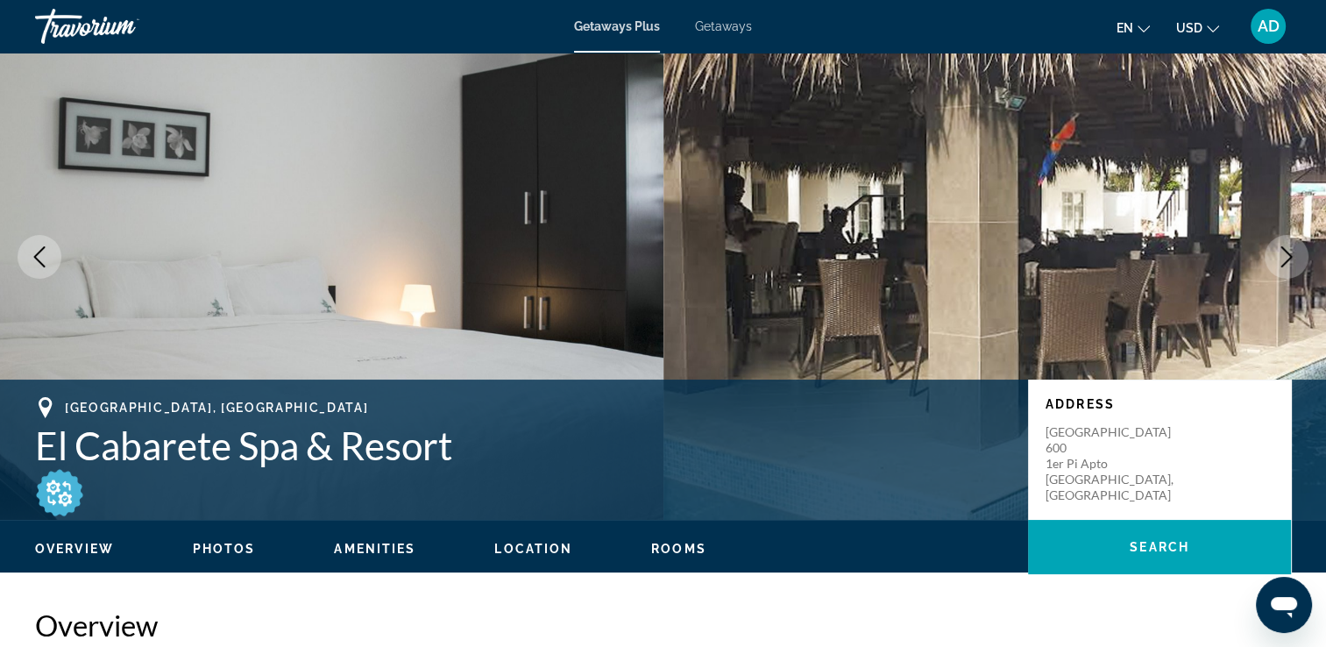
scroll to position [58, 0]
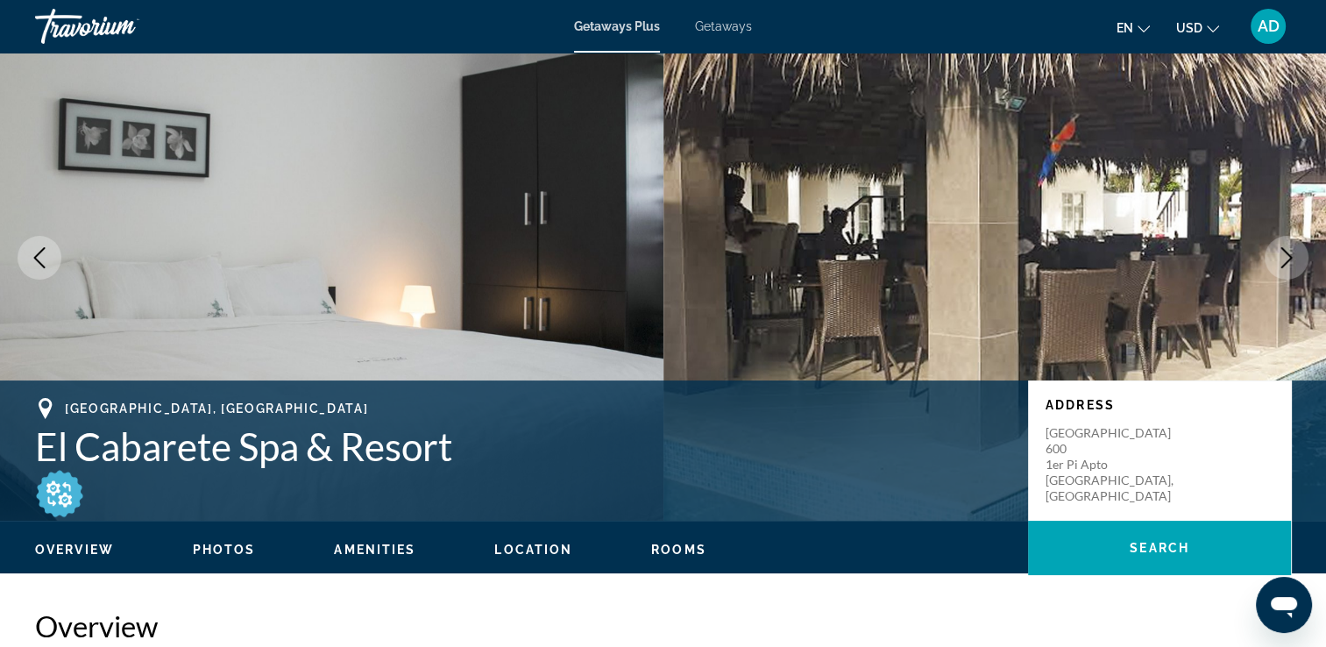
click at [1279, 271] on button "Next image" at bounding box center [1286, 258] width 44 height 44
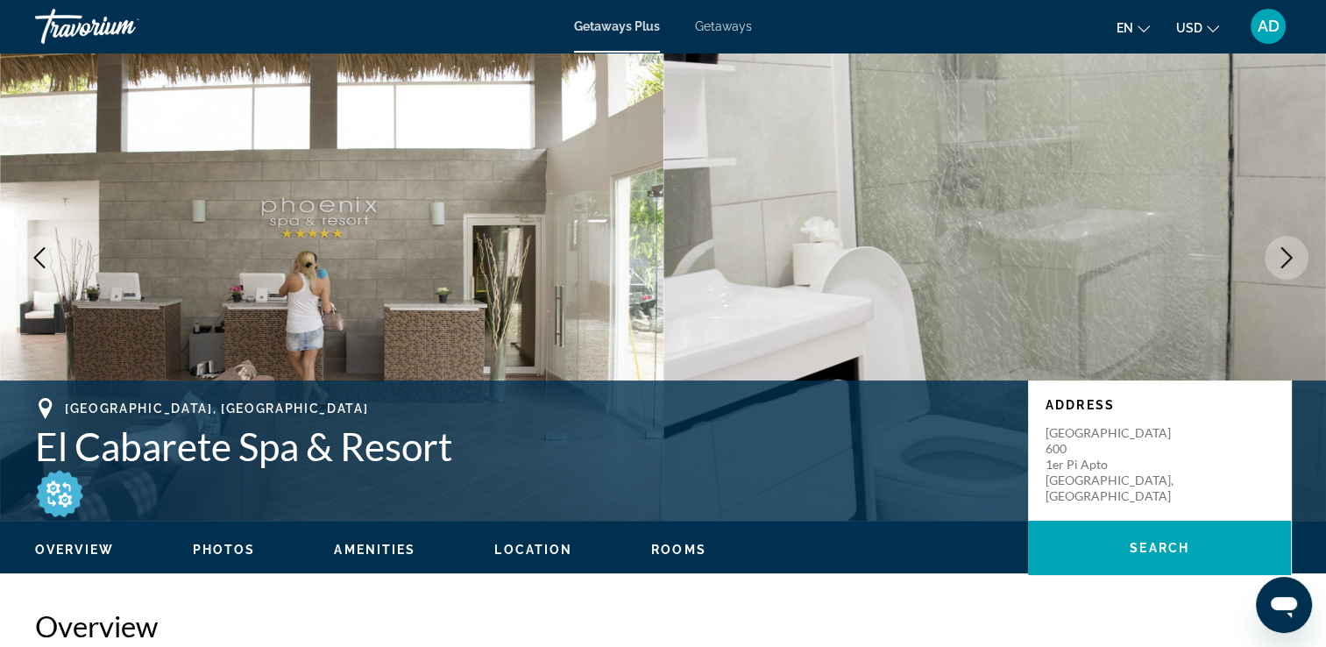
click at [1276, 259] on icon "Next image" at bounding box center [1286, 257] width 21 height 21
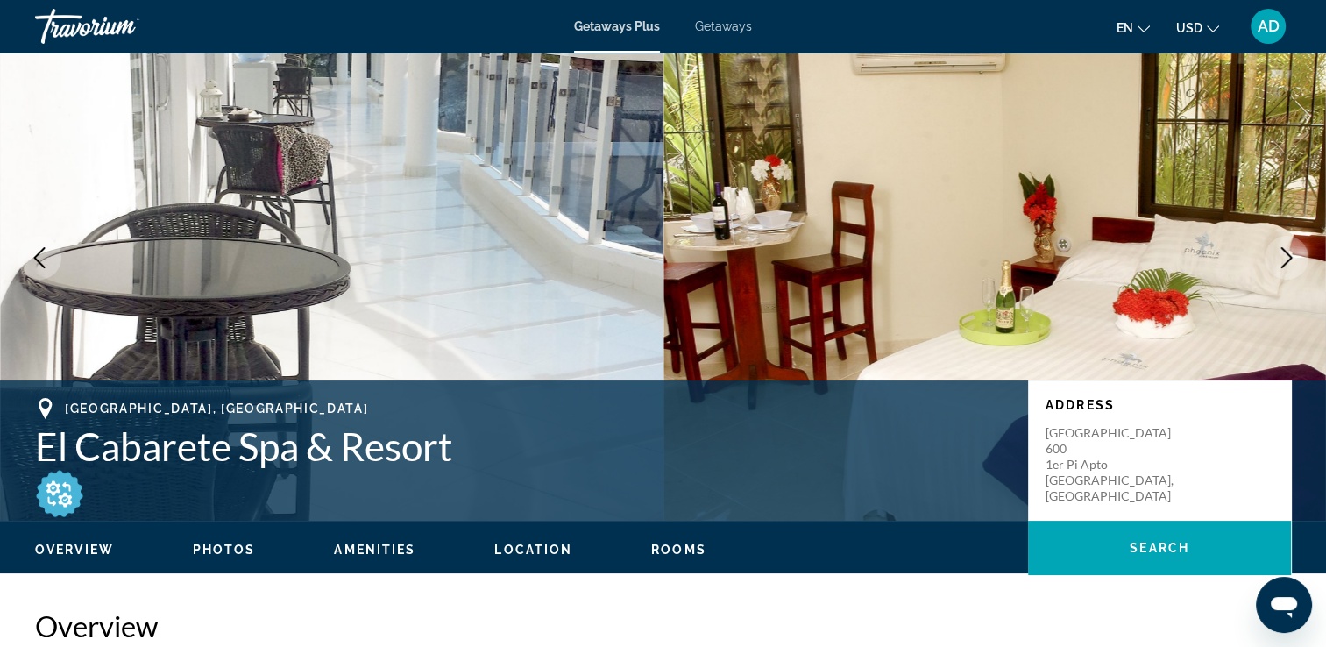
click at [1289, 266] on icon "Next image" at bounding box center [1286, 257] width 21 height 21
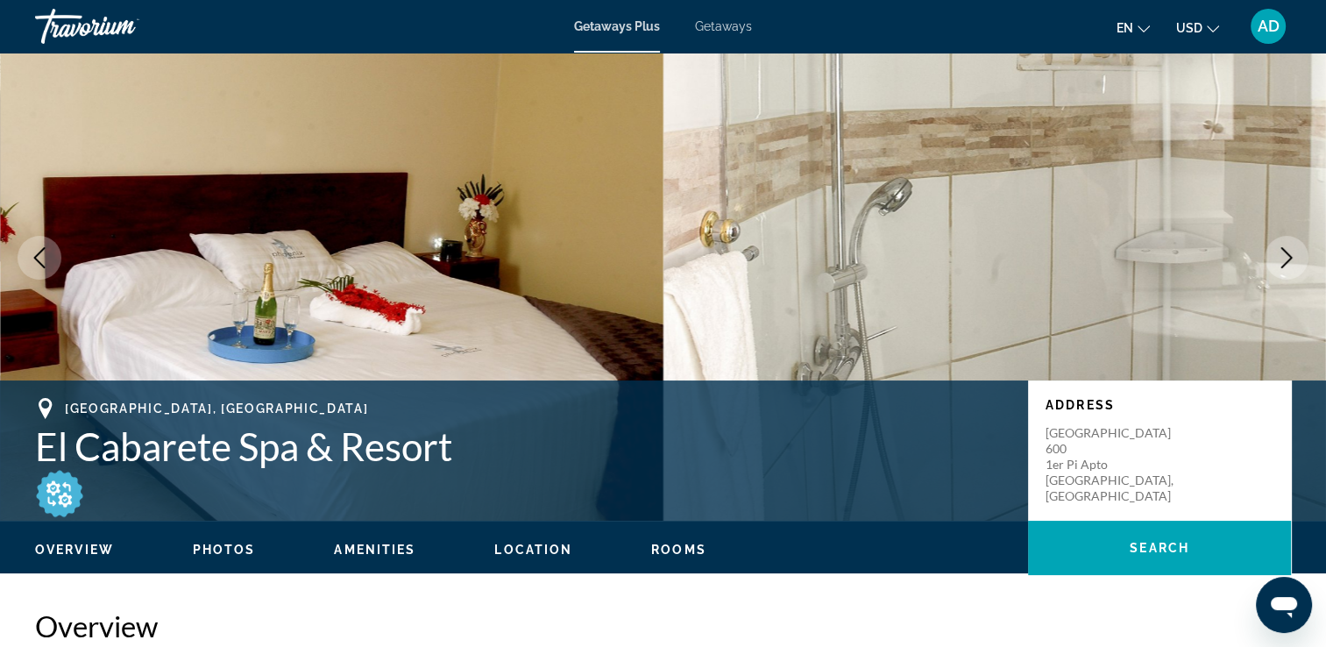
click at [1288, 267] on button "Next image" at bounding box center [1286, 258] width 44 height 44
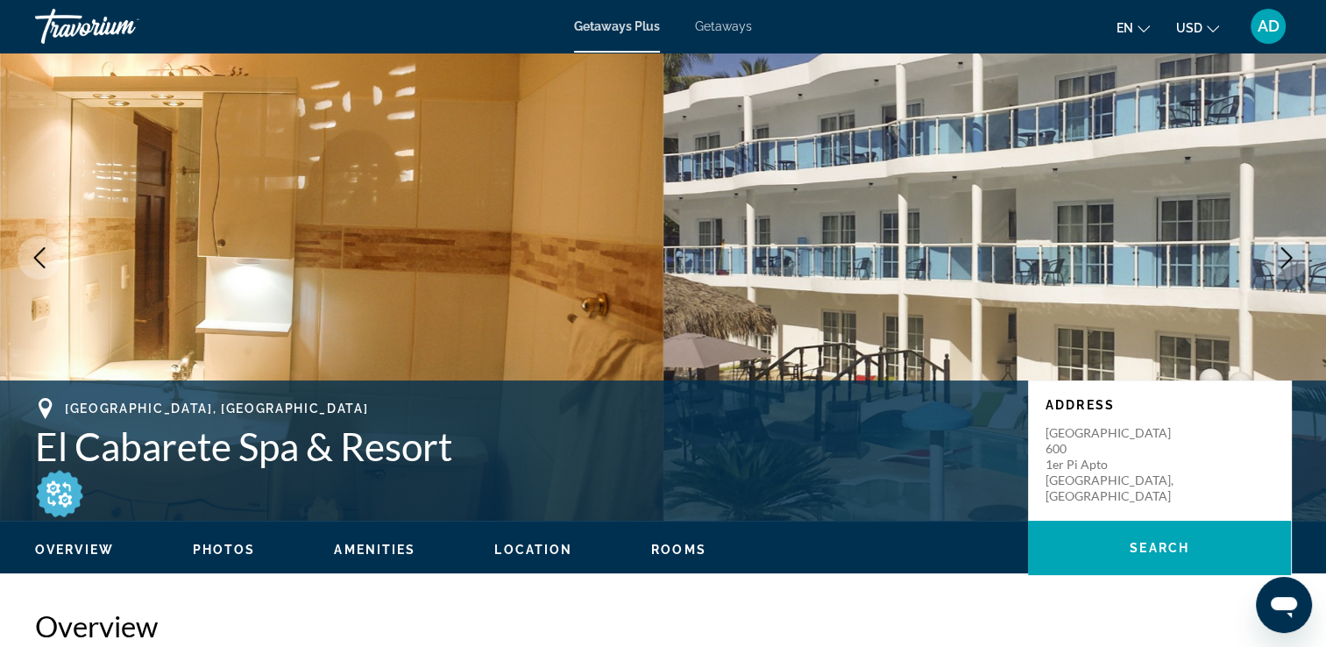
click at [1293, 273] on button "Next image" at bounding box center [1286, 258] width 44 height 44
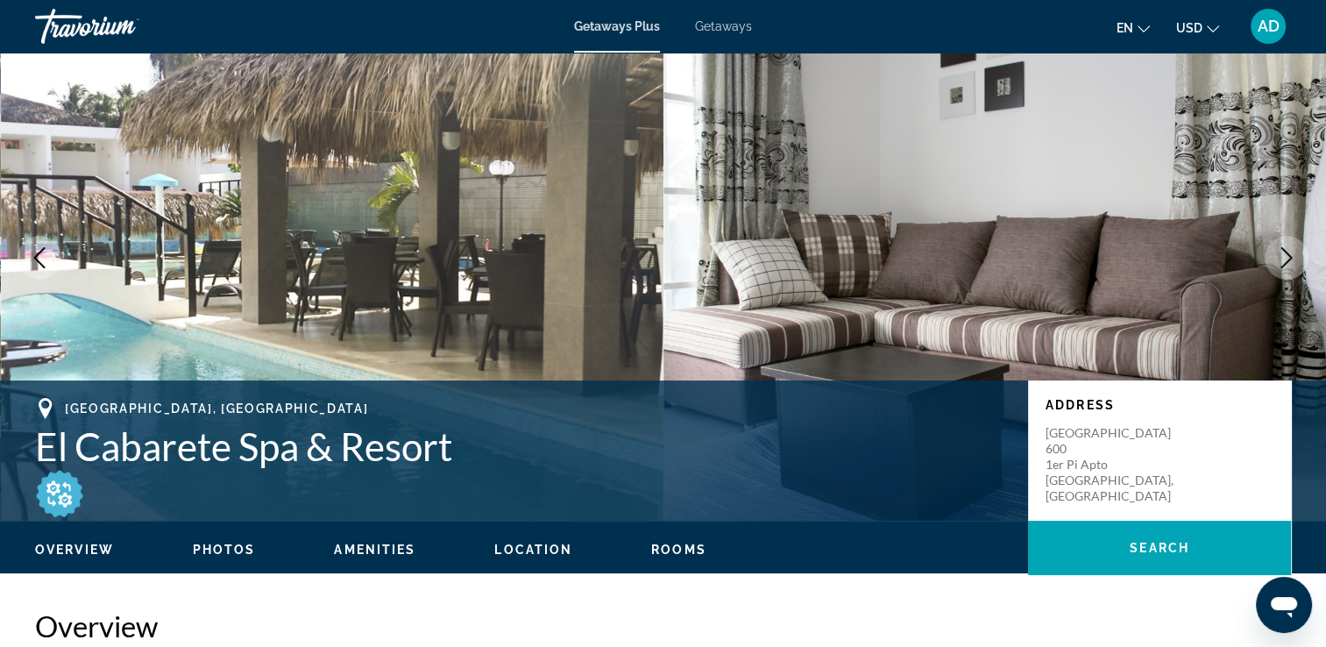
click at [1295, 273] on button "Next image" at bounding box center [1286, 258] width 44 height 44
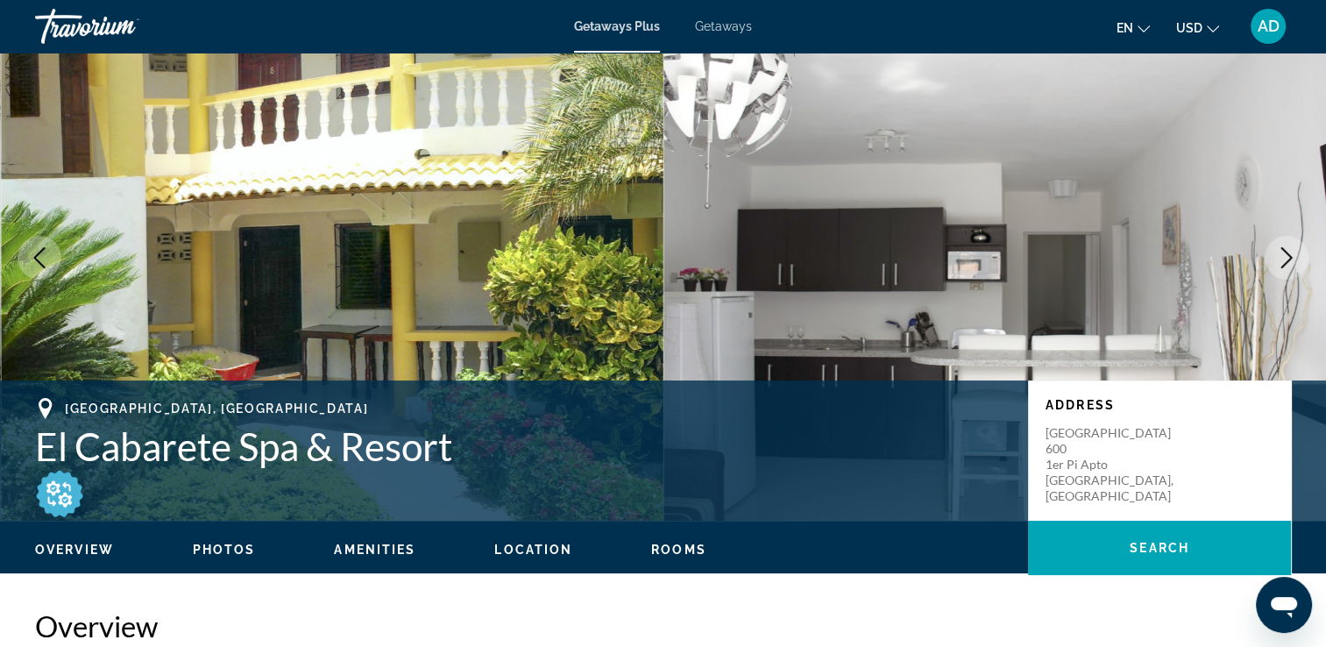
click at [1290, 266] on icon "Next image" at bounding box center [1286, 257] width 21 height 21
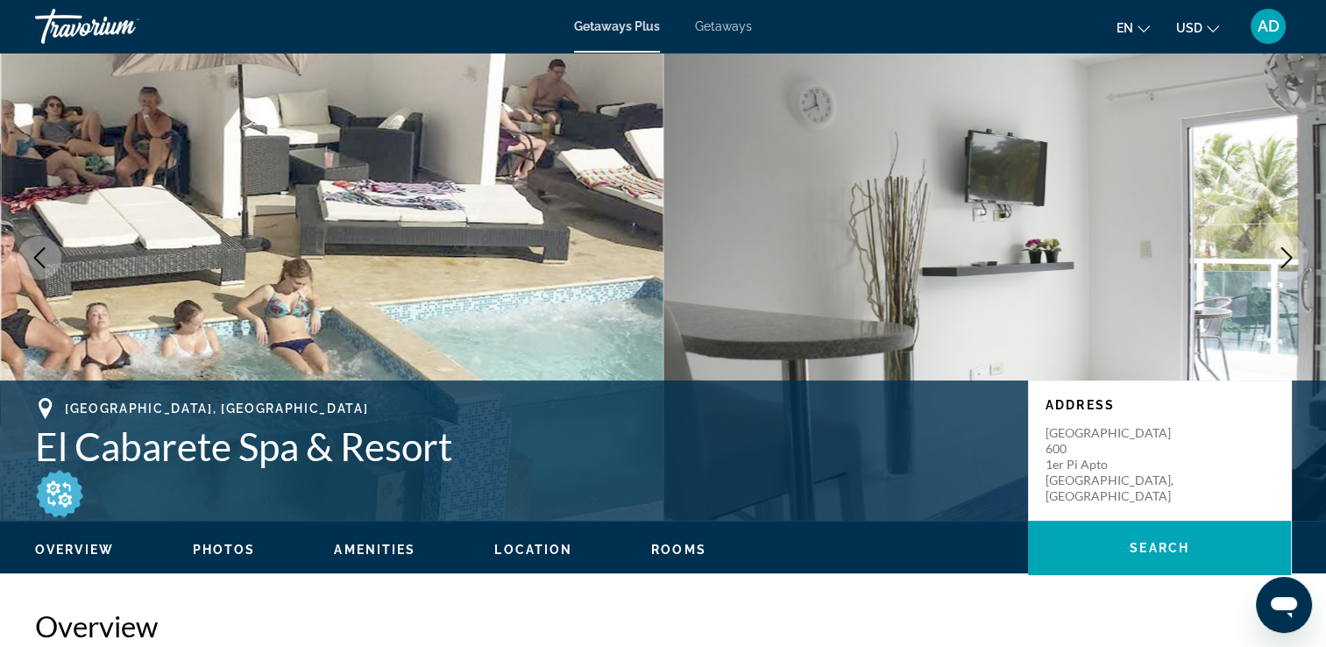
click at [1296, 270] on button "Next image" at bounding box center [1286, 258] width 44 height 44
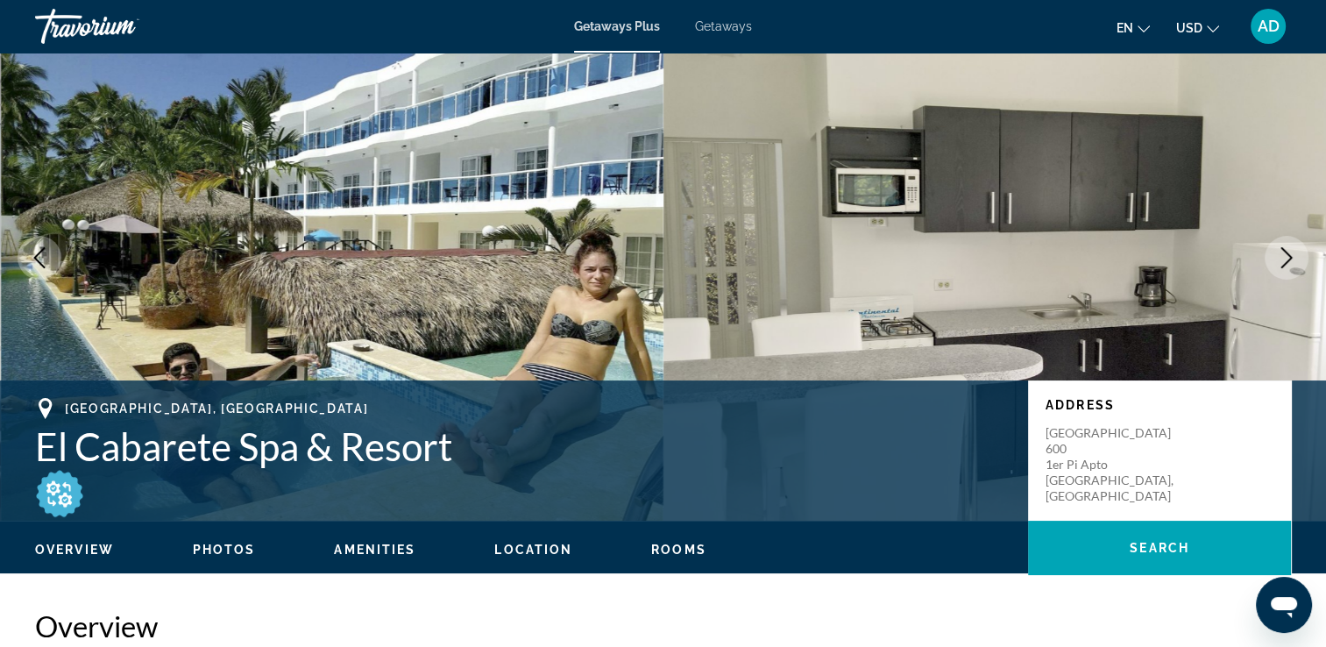
click at [1293, 267] on button "Next image" at bounding box center [1286, 258] width 44 height 44
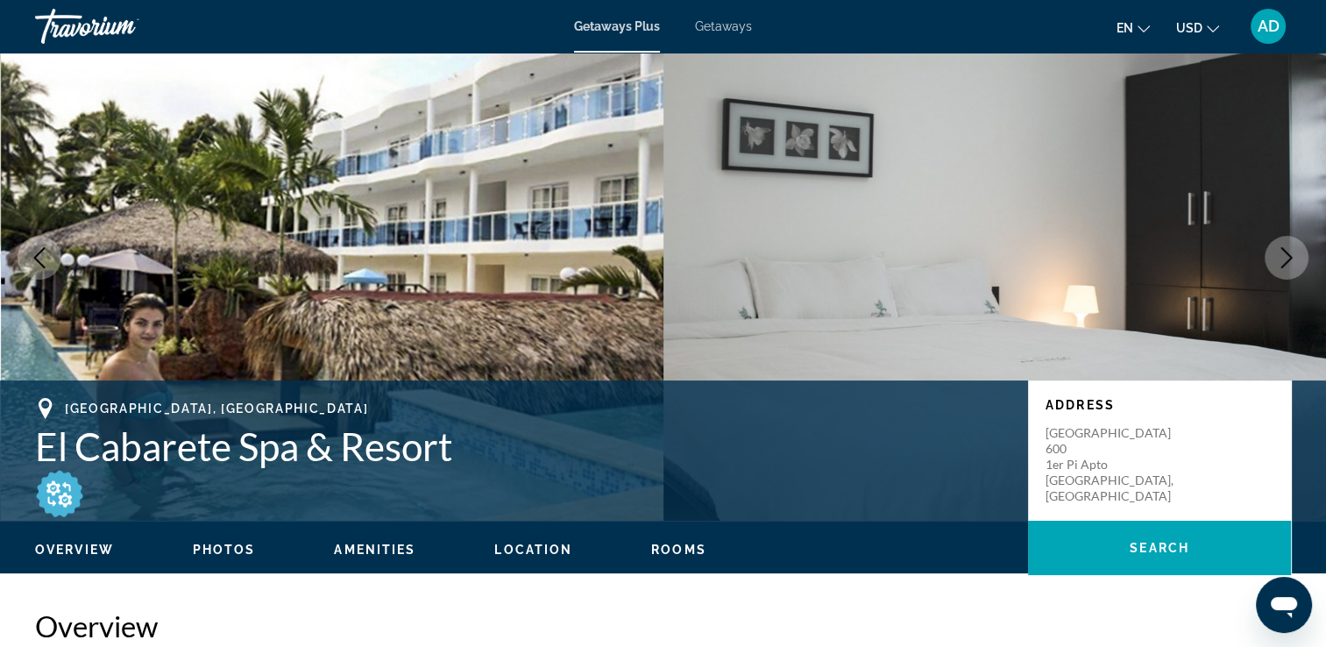
click at [1283, 267] on button "Next image" at bounding box center [1286, 258] width 44 height 44
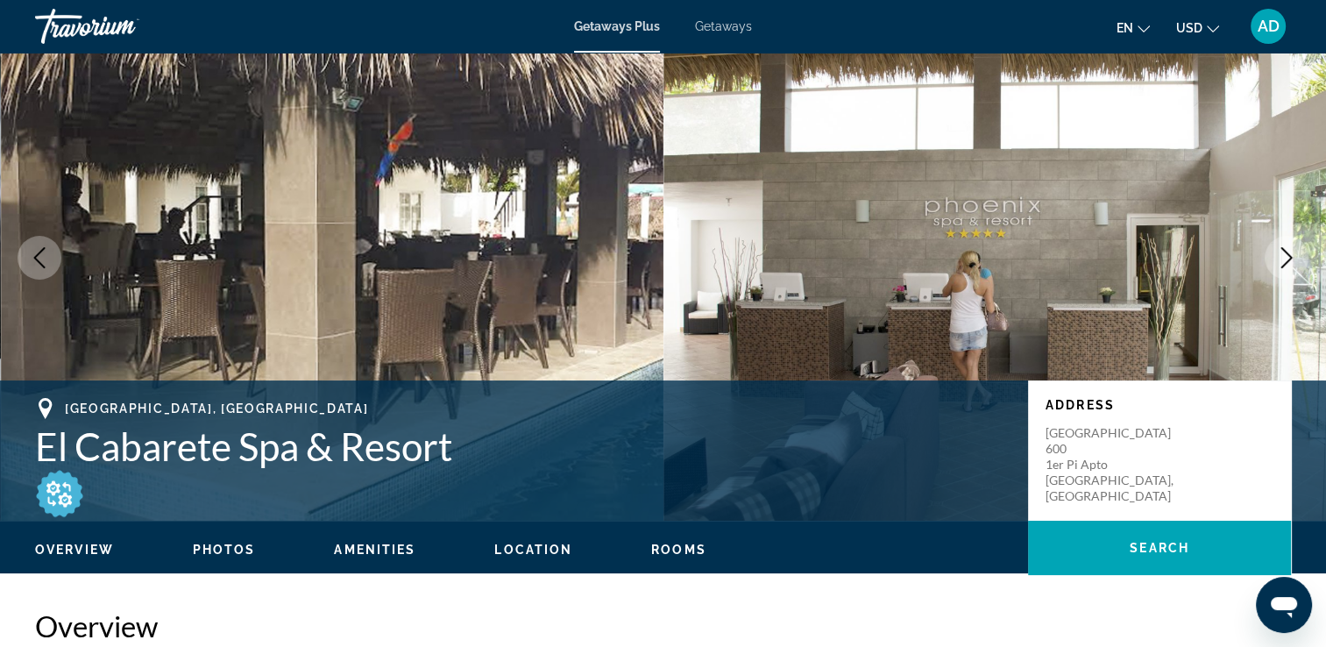
click at [1304, 262] on button "Next image" at bounding box center [1286, 258] width 44 height 44
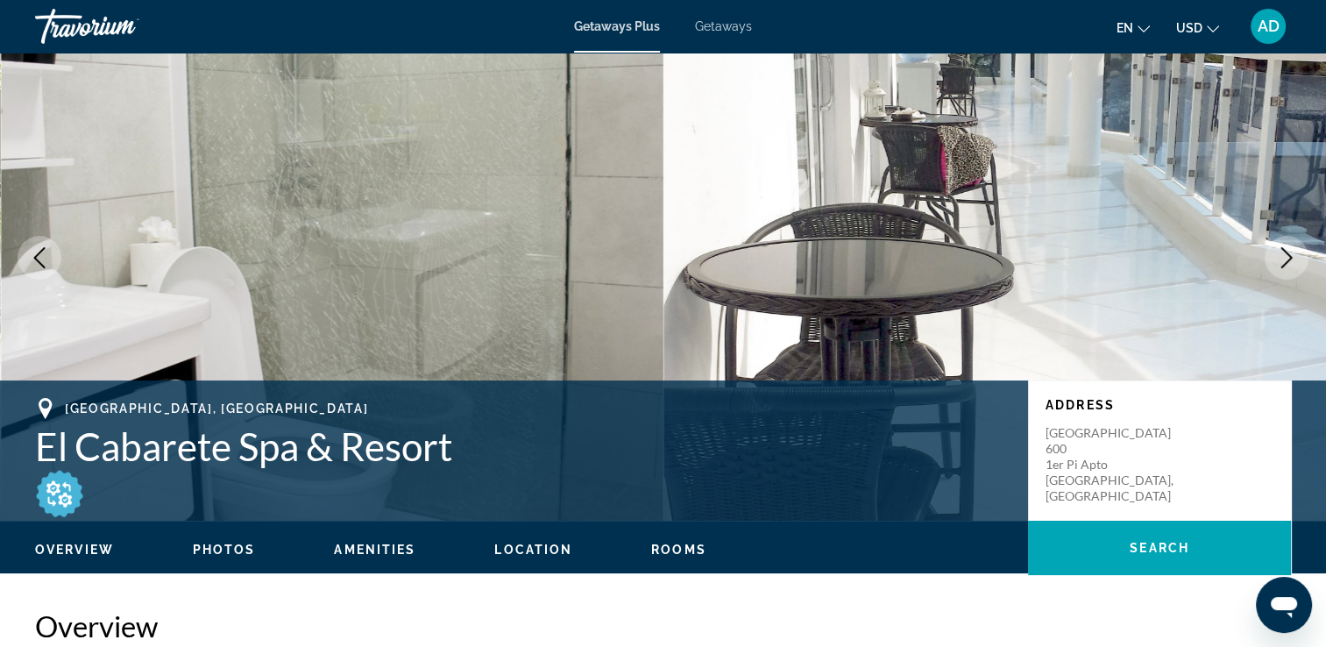
click at [1272, 270] on button "Next image" at bounding box center [1286, 258] width 44 height 44
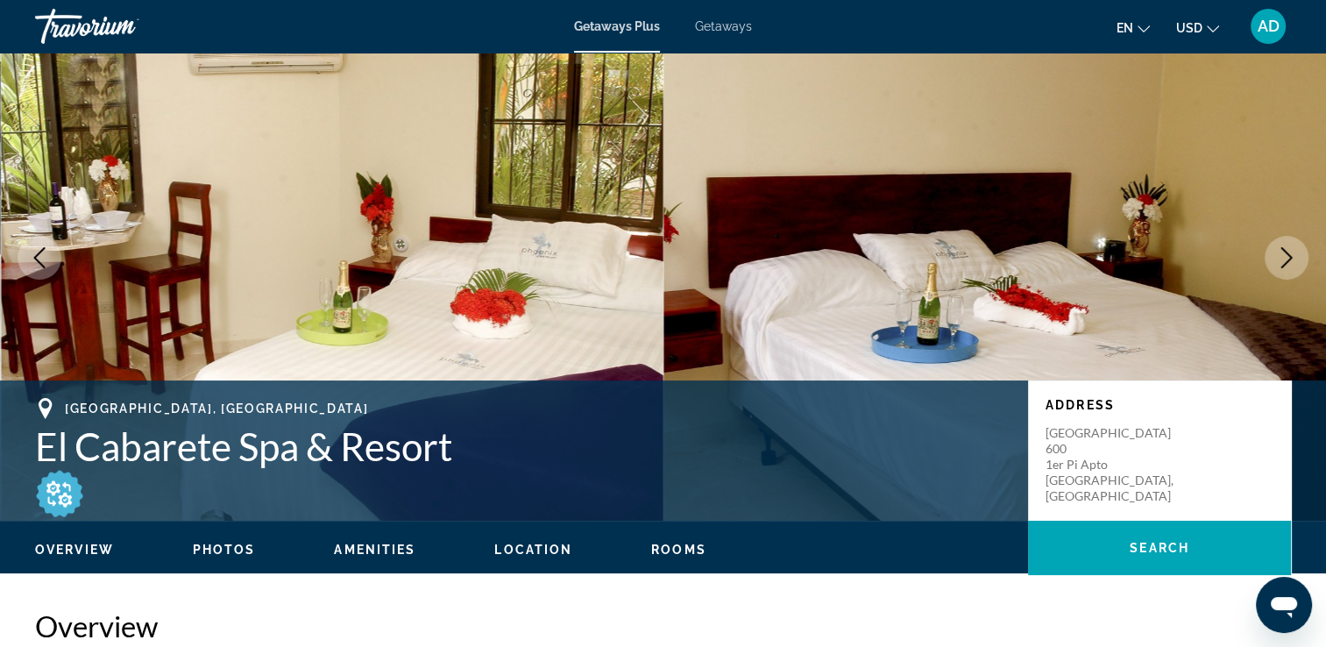
click at [1290, 259] on icon "Next image" at bounding box center [1286, 257] width 11 height 21
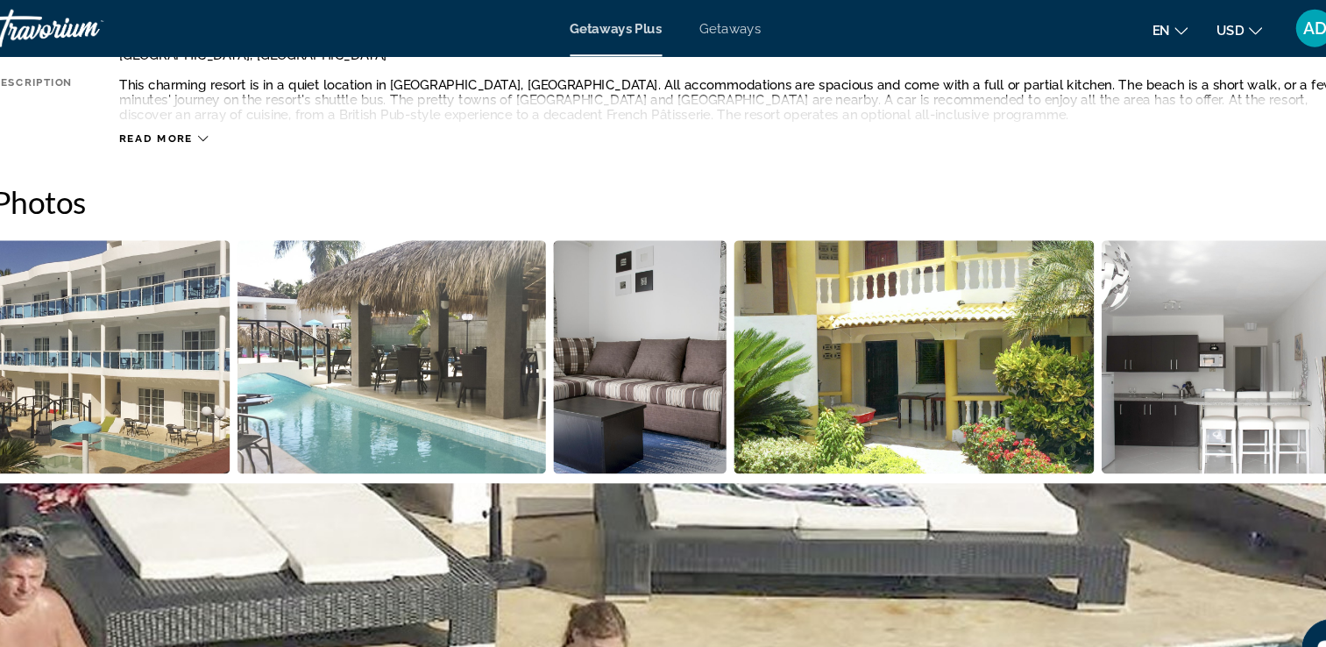
scroll to position [0, 0]
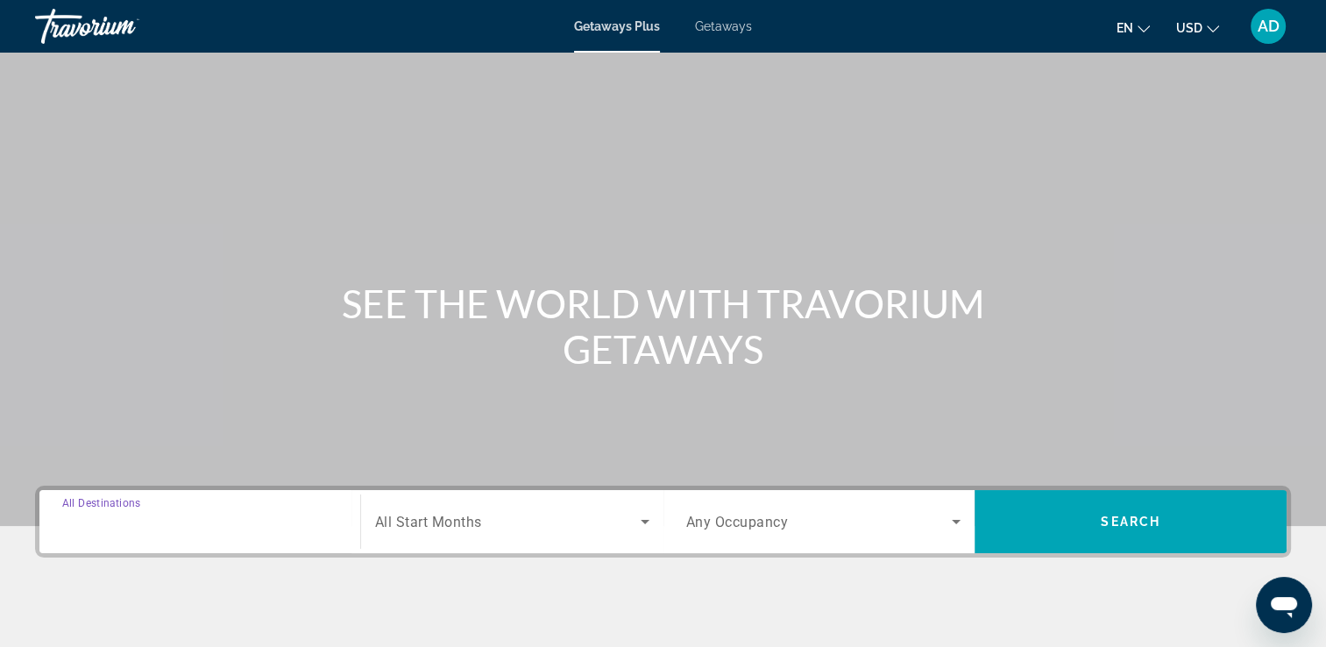
click at [264, 529] on input "Destination All Destinations" at bounding box center [199, 522] width 275 height 21
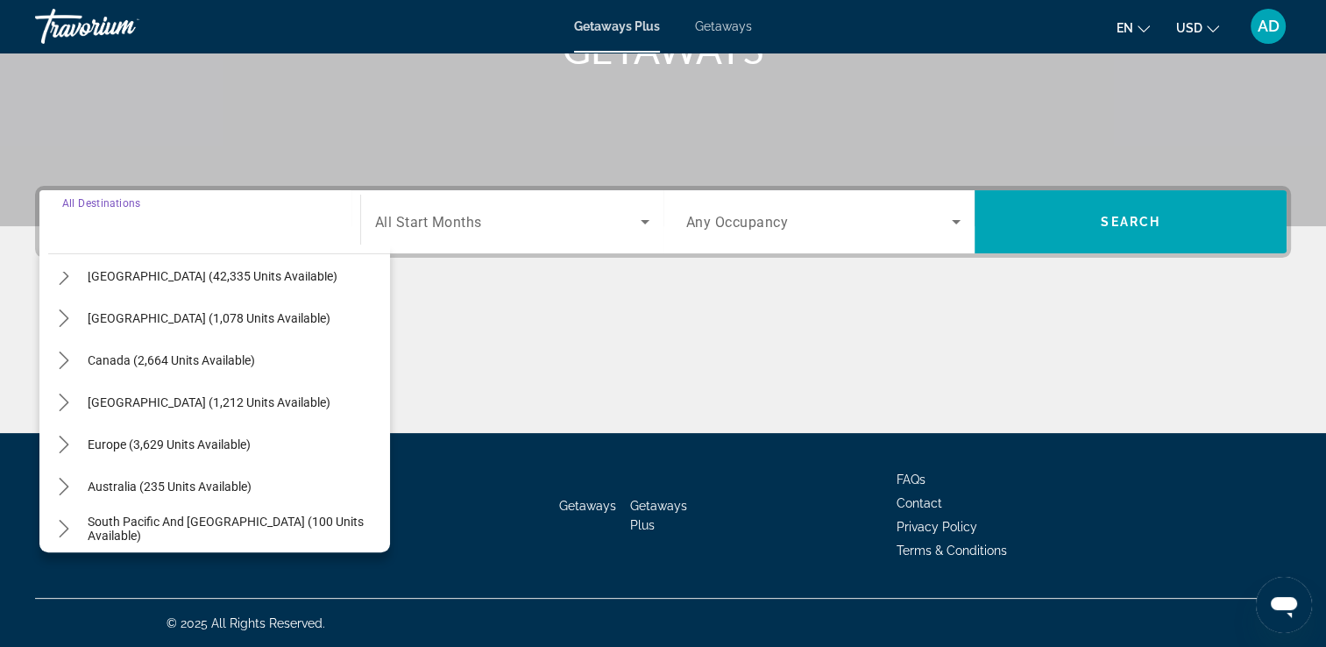
scroll to position [60, 0]
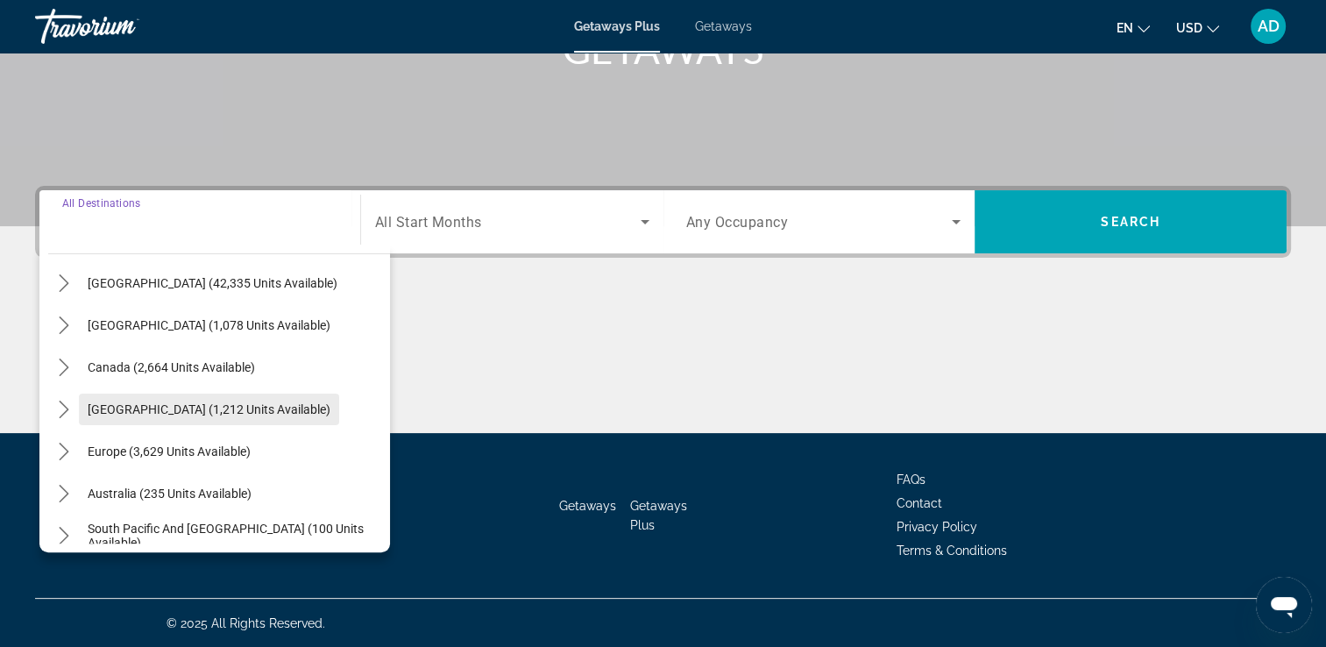
click at [296, 407] on span "Caribbean & Atlantic Islands (1,212 units available)" at bounding box center [209, 409] width 243 height 14
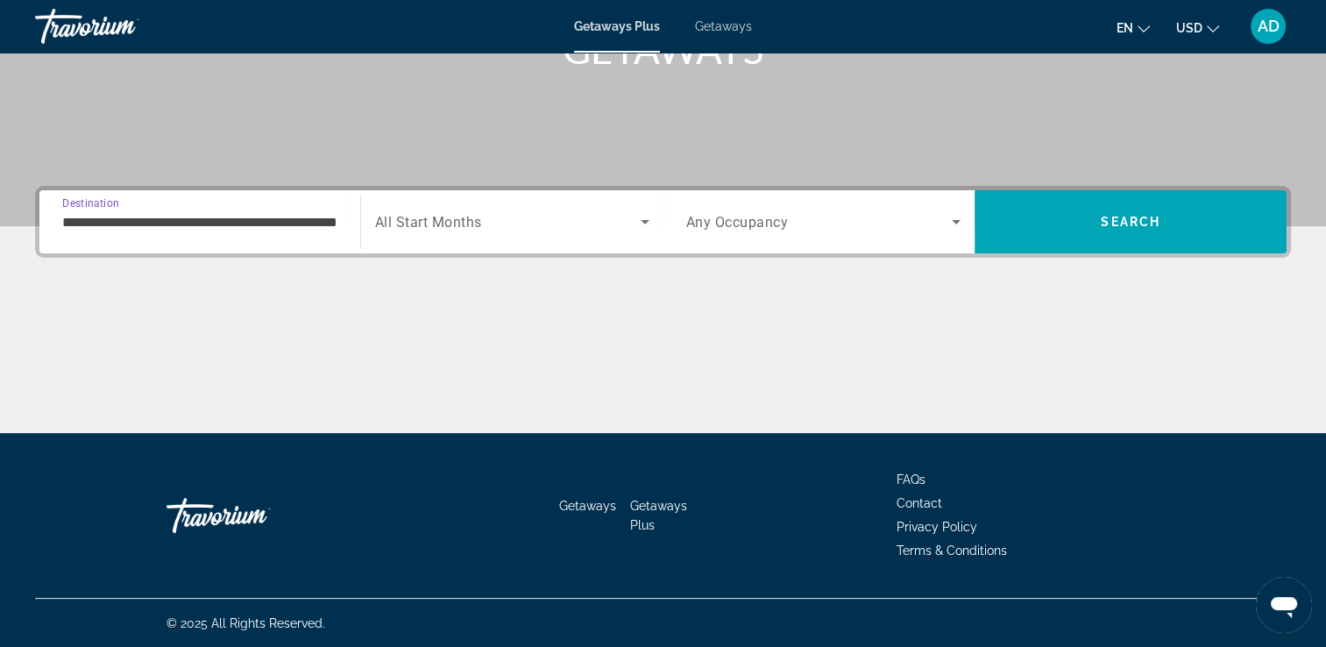
click at [215, 221] on input "**********" at bounding box center [199, 222] width 275 height 21
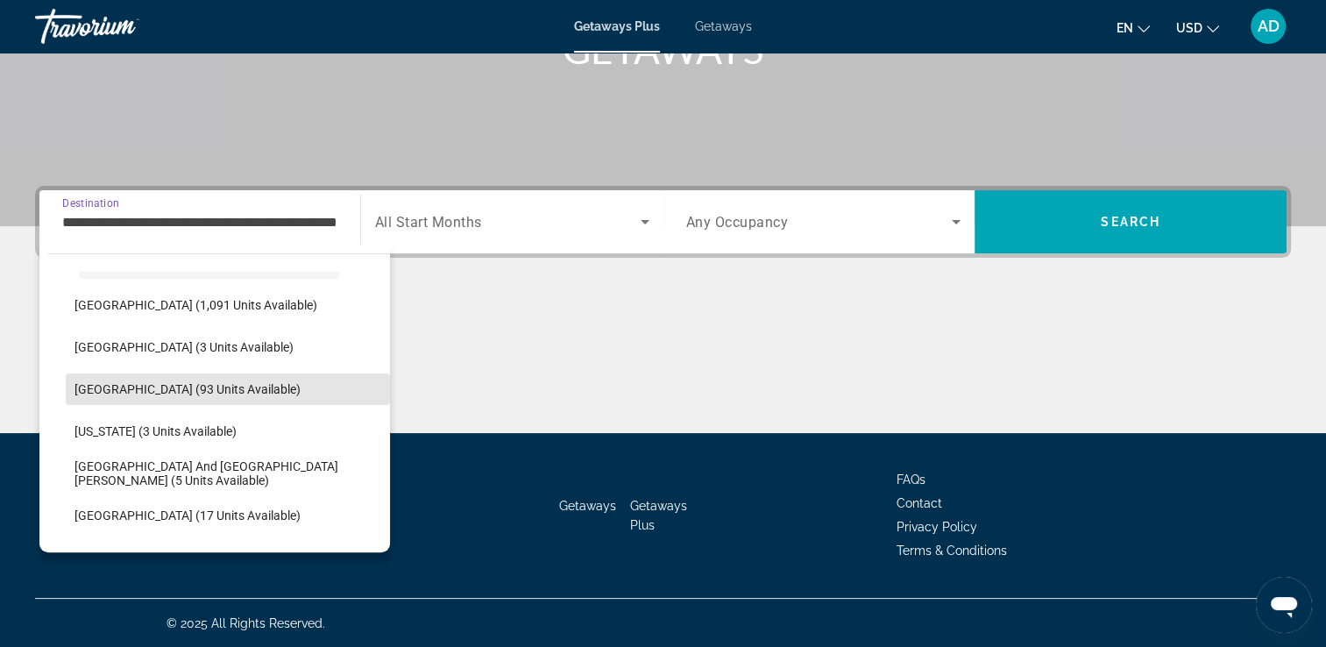
scroll to position [212, 0]
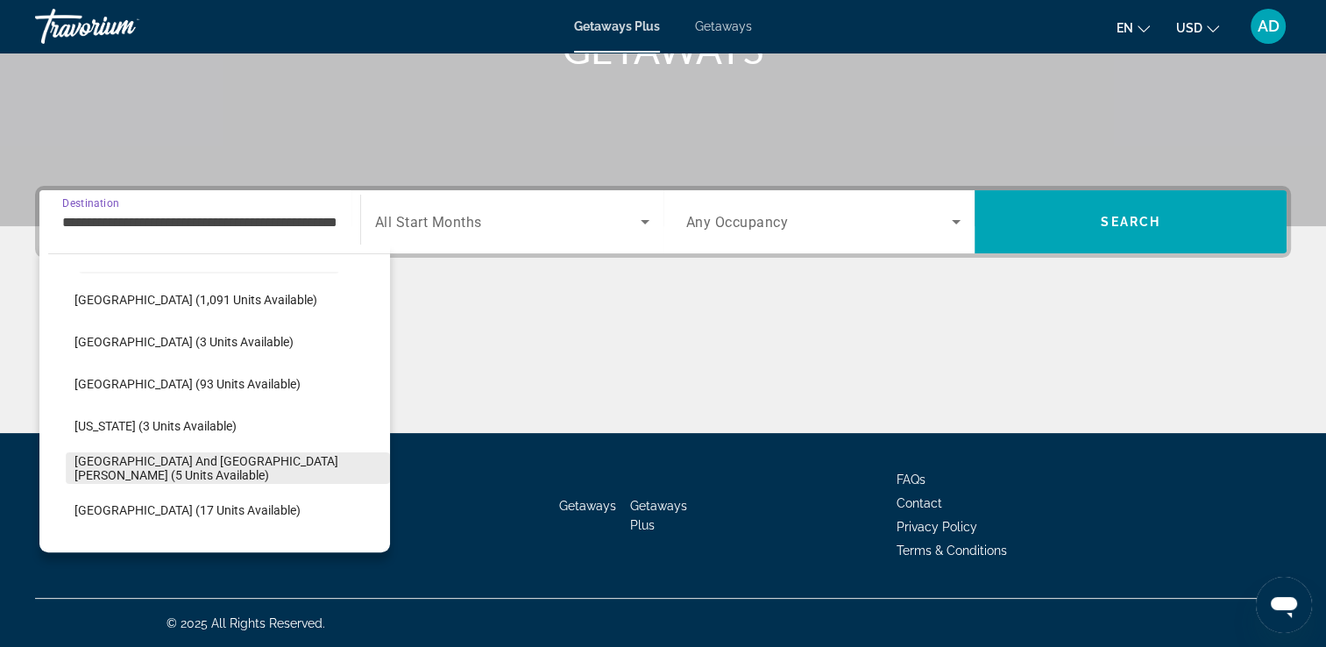
click at [280, 473] on span "Select destination: Sint Maarten and Saint Martin (5 units available)" at bounding box center [228, 468] width 324 height 42
type input "**********"
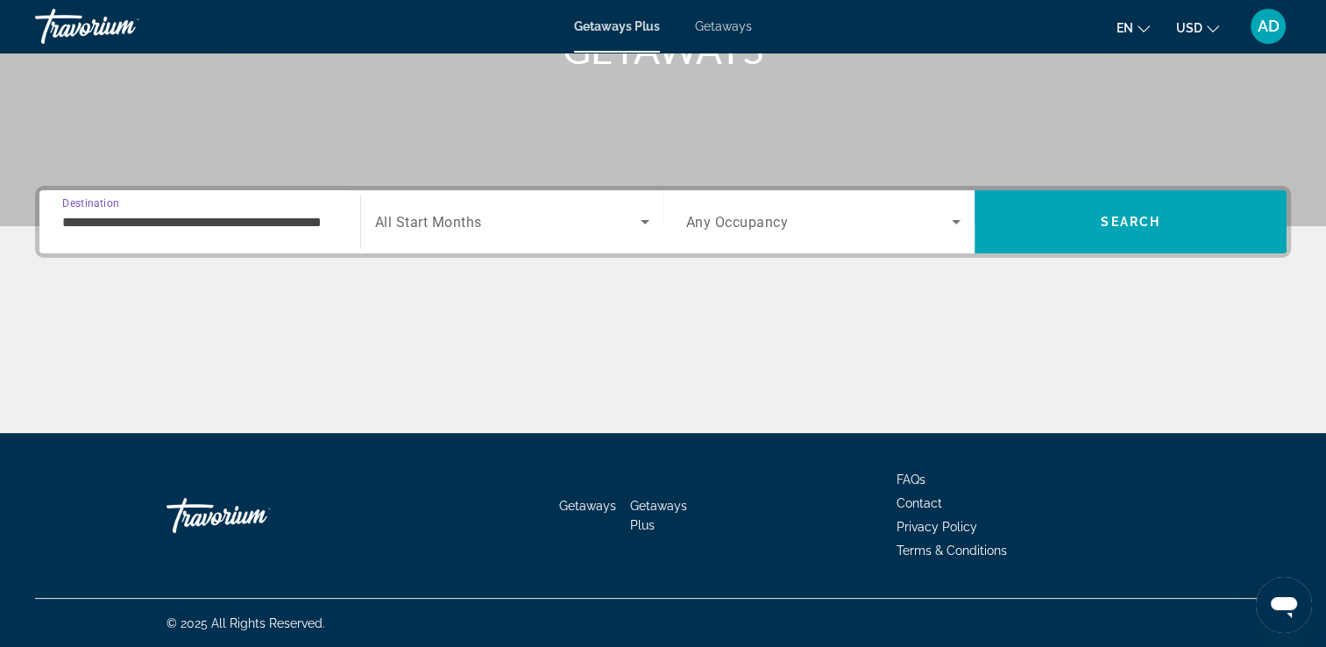
click at [471, 230] on span "Search widget" at bounding box center [508, 221] width 266 height 21
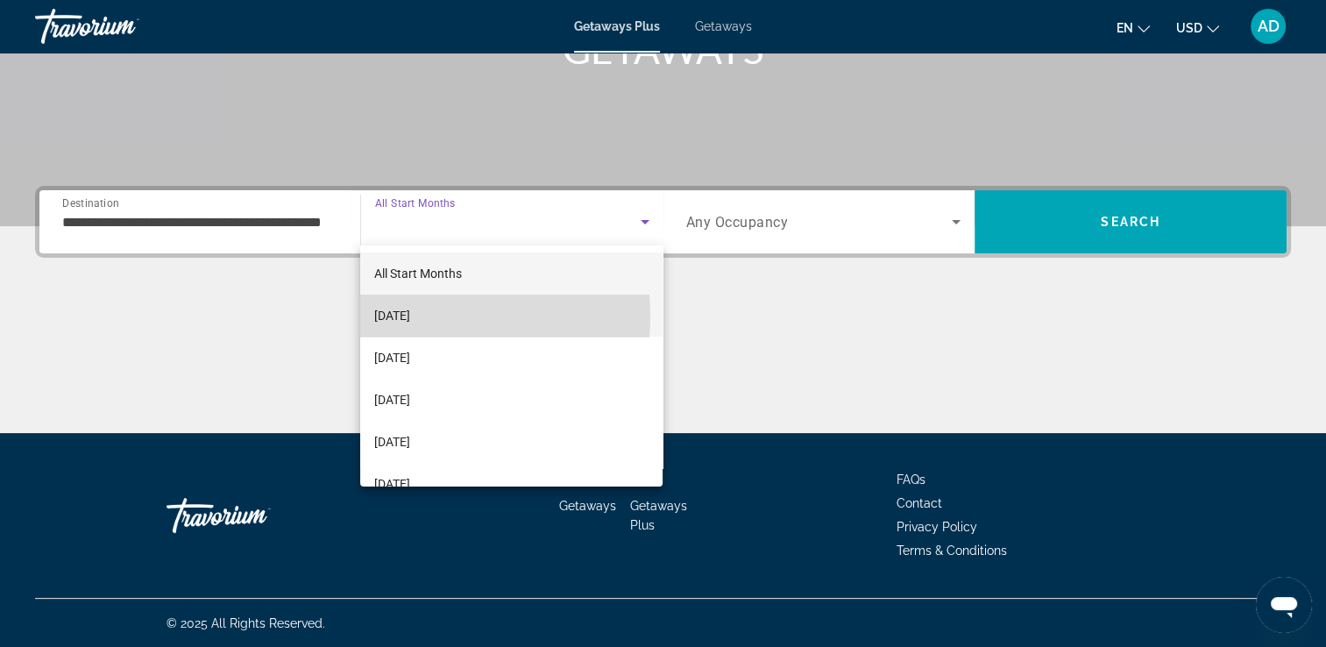
click at [410, 316] on span "October 2025" at bounding box center [392, 315] width 36 height 21
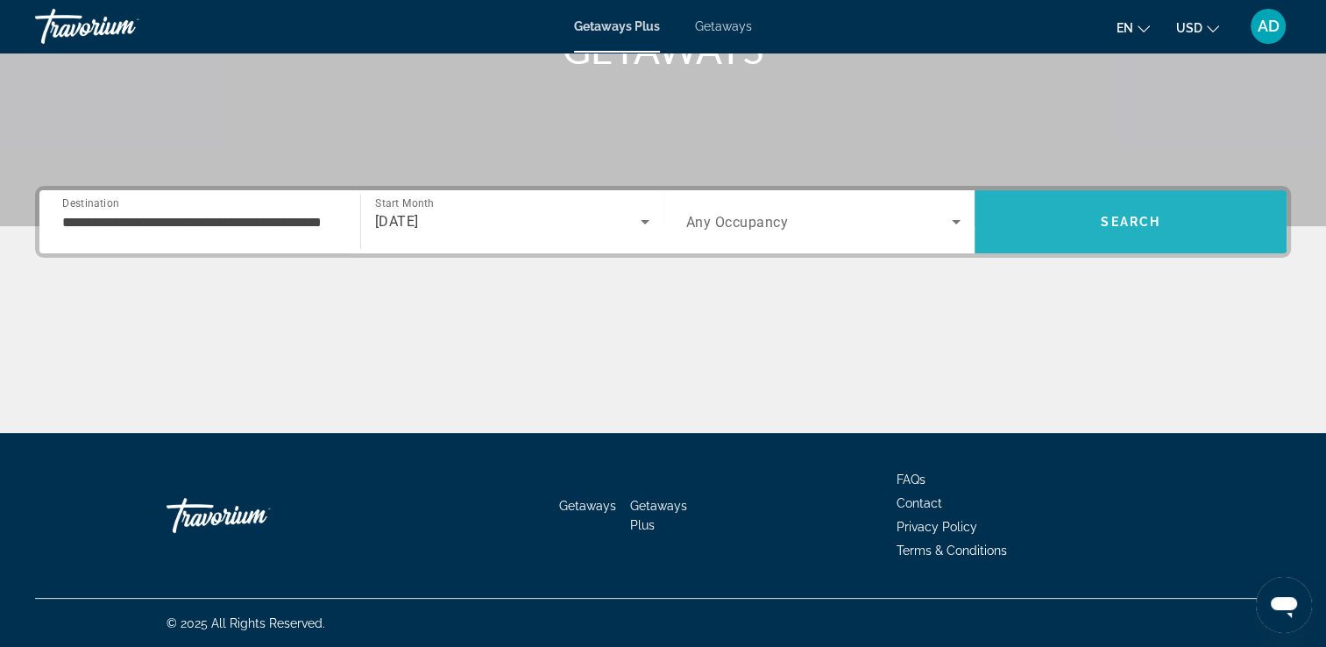
click at [1181, 216] on span "Search" at bounding box center [1130, 222] width 312 height 42
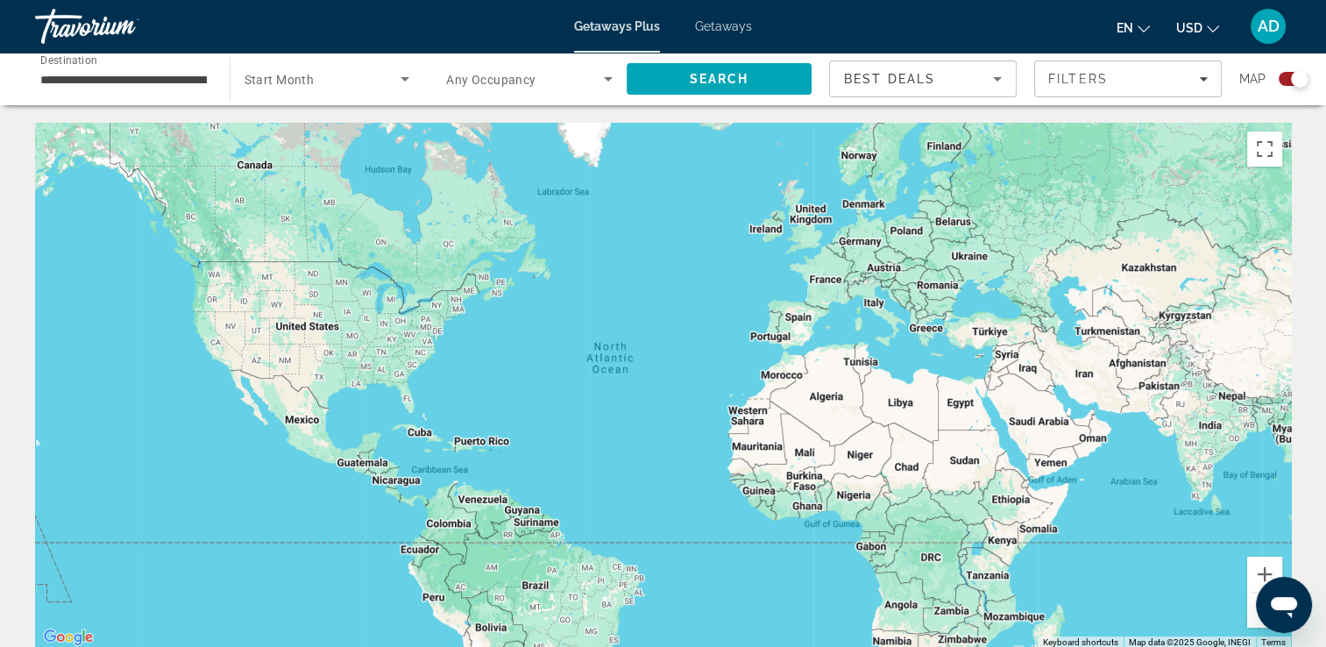
click at [731, 29] on span "Getaways" at bounding box center [723, 26] width 57 height 14
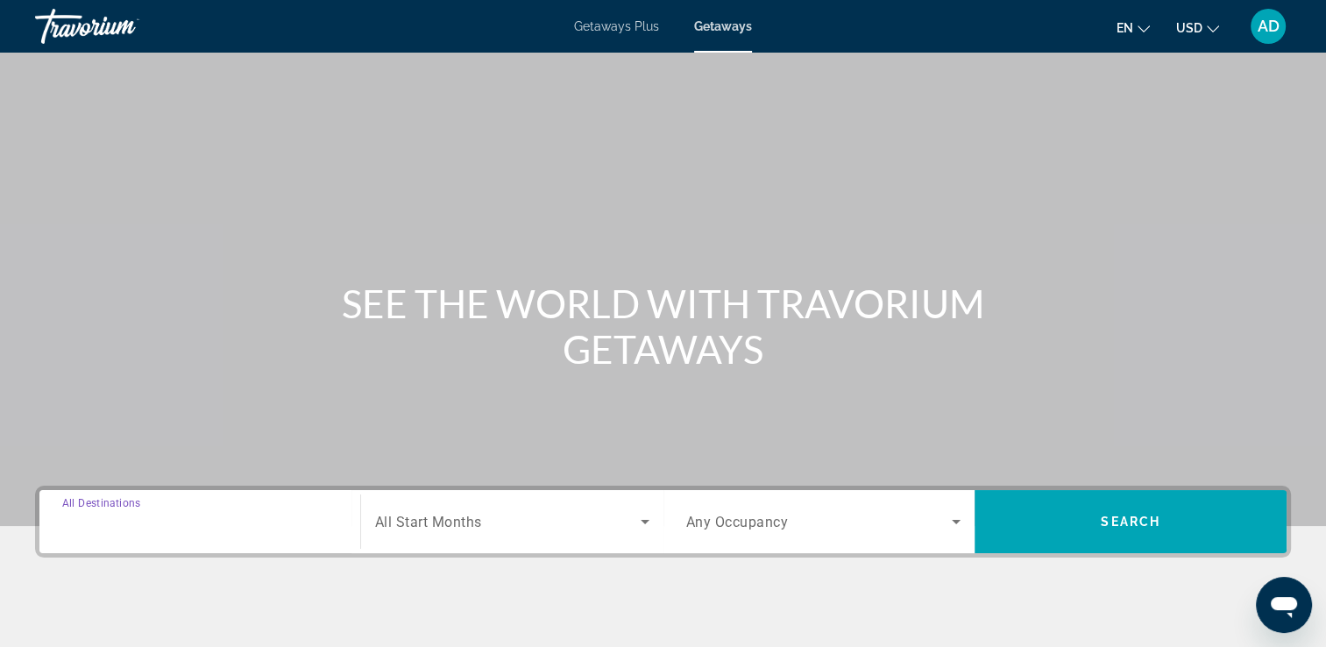
click at [179, 530] on input "Destination All Destinations" at bounding box center [199, 522] width 275 height 21
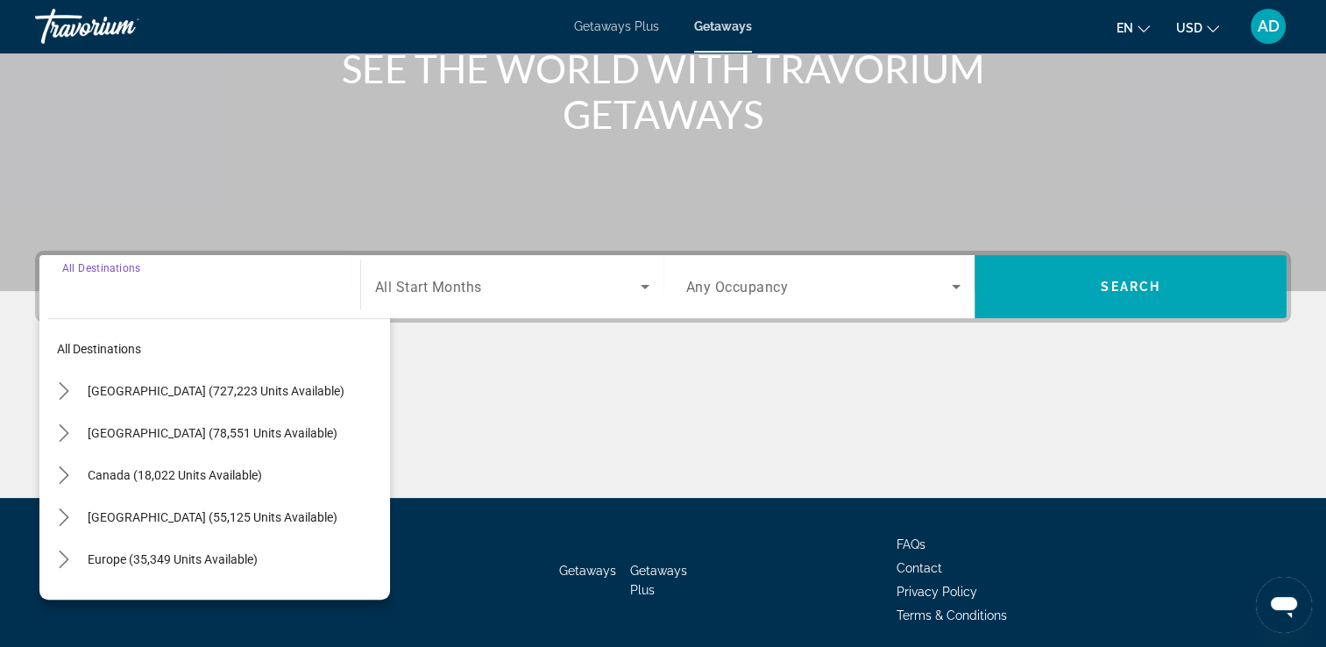
scroll to position [300, 0]
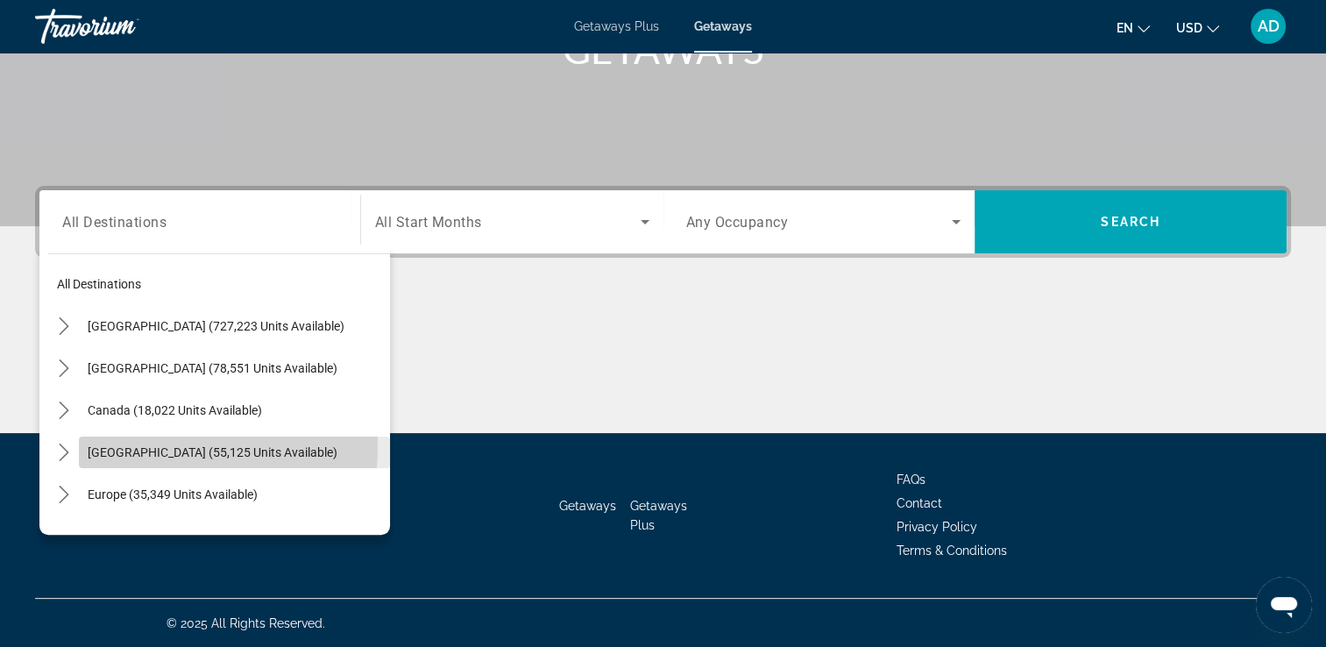
click at [164, 446] on span "Caribbean & Atlantic Islands (55,125 units available)" at bounding box center [213, 452] width 250 height 14
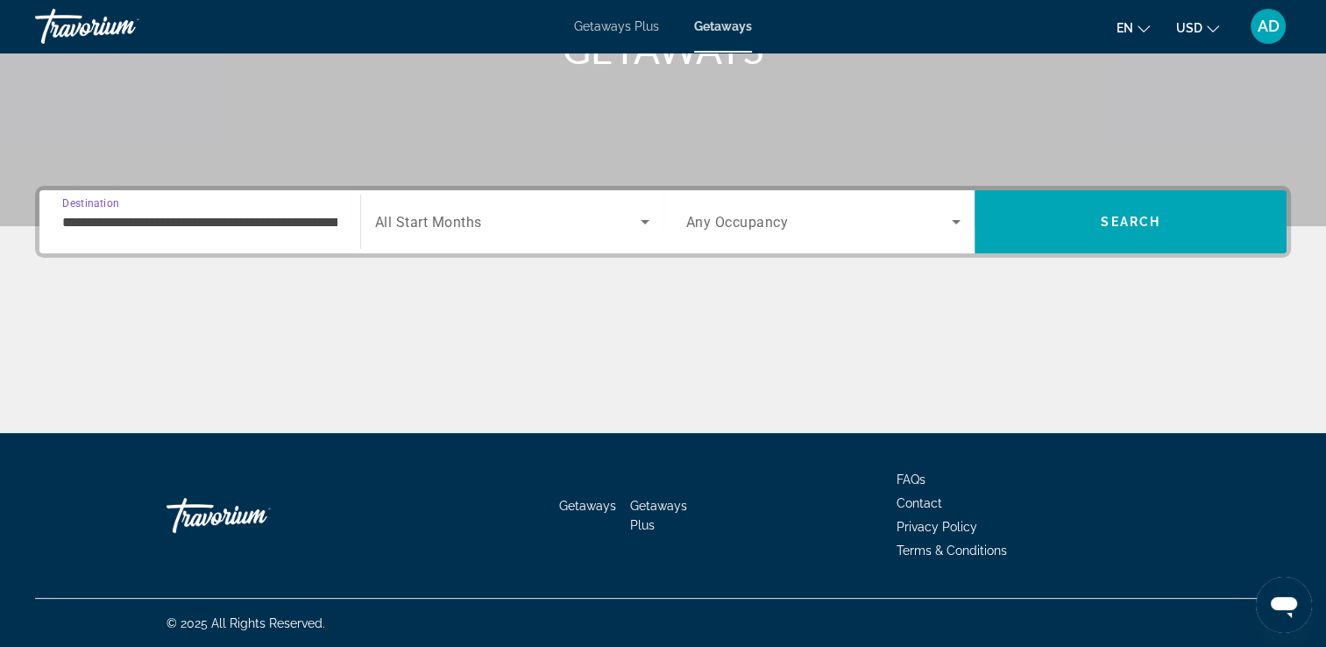
click at [166, 226] on input "**********" at bounding box center [199, 222] width 275 height 21
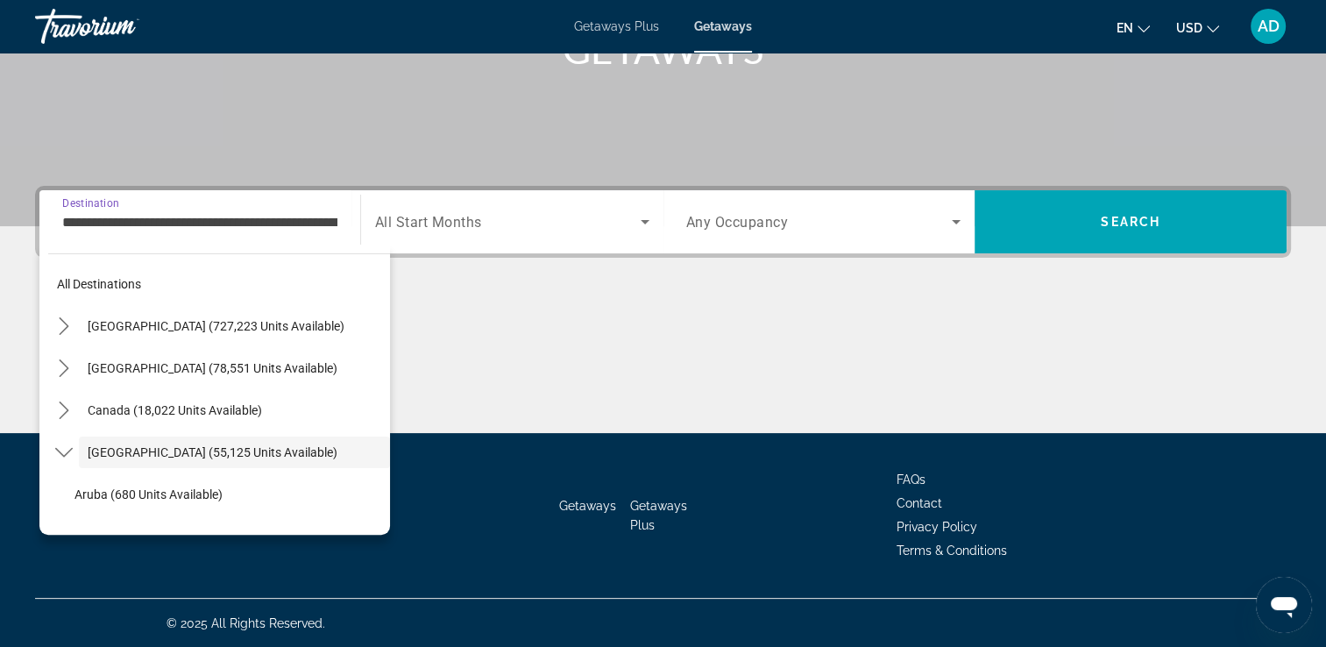
scroll to position [62, 0]
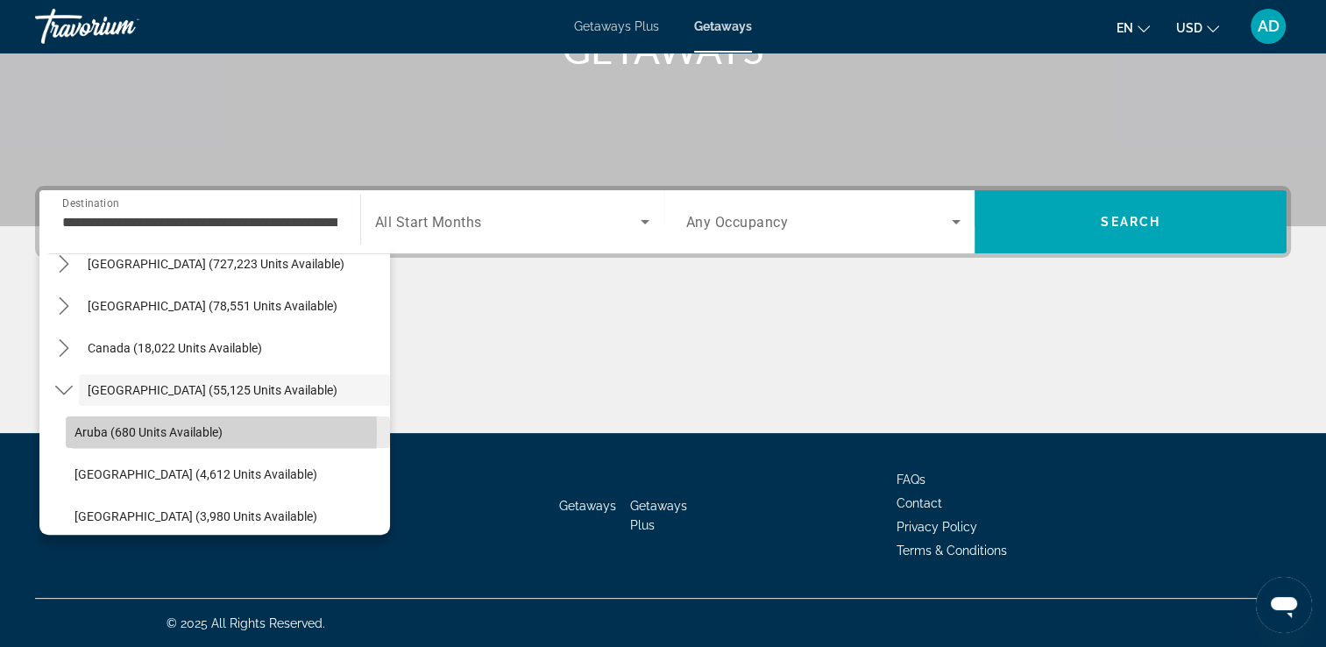
click at [113, 431] on span "Aruba (680 units available)" at bounding box center [148, 432] width 148 height 14
type input "**********"
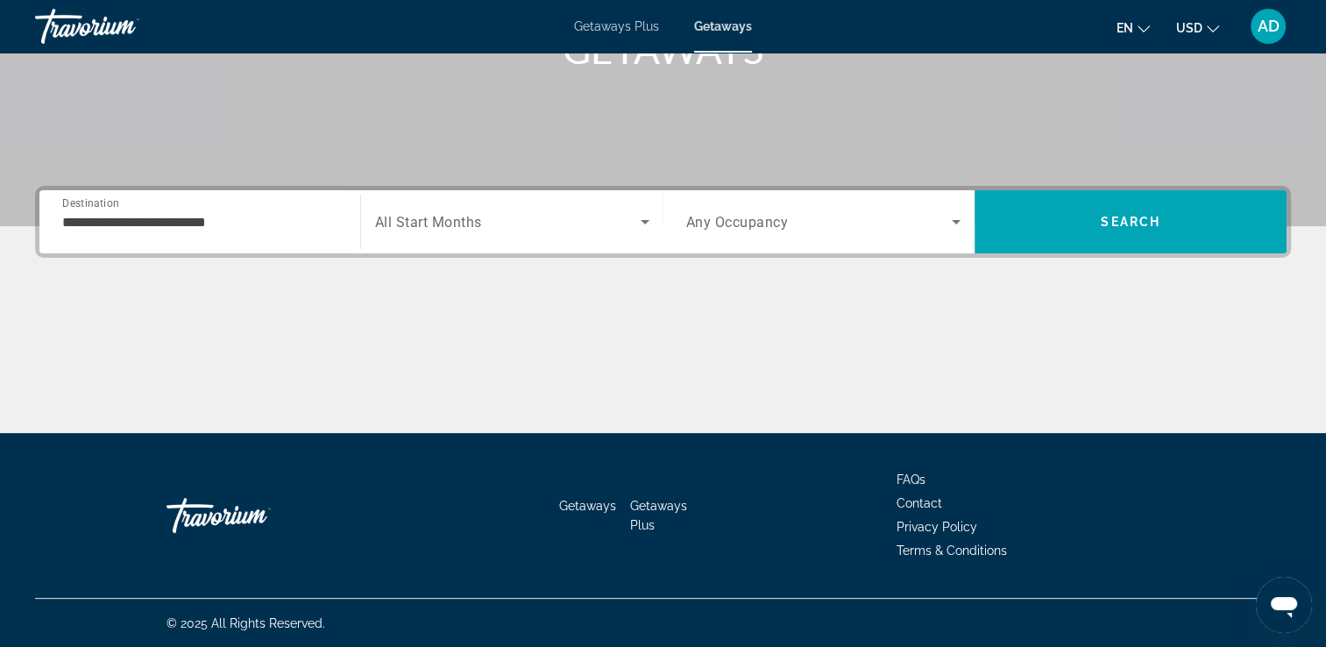
click at [515, 207] on div "Search widget" at bounding box center [512, 221] width 274 height 49
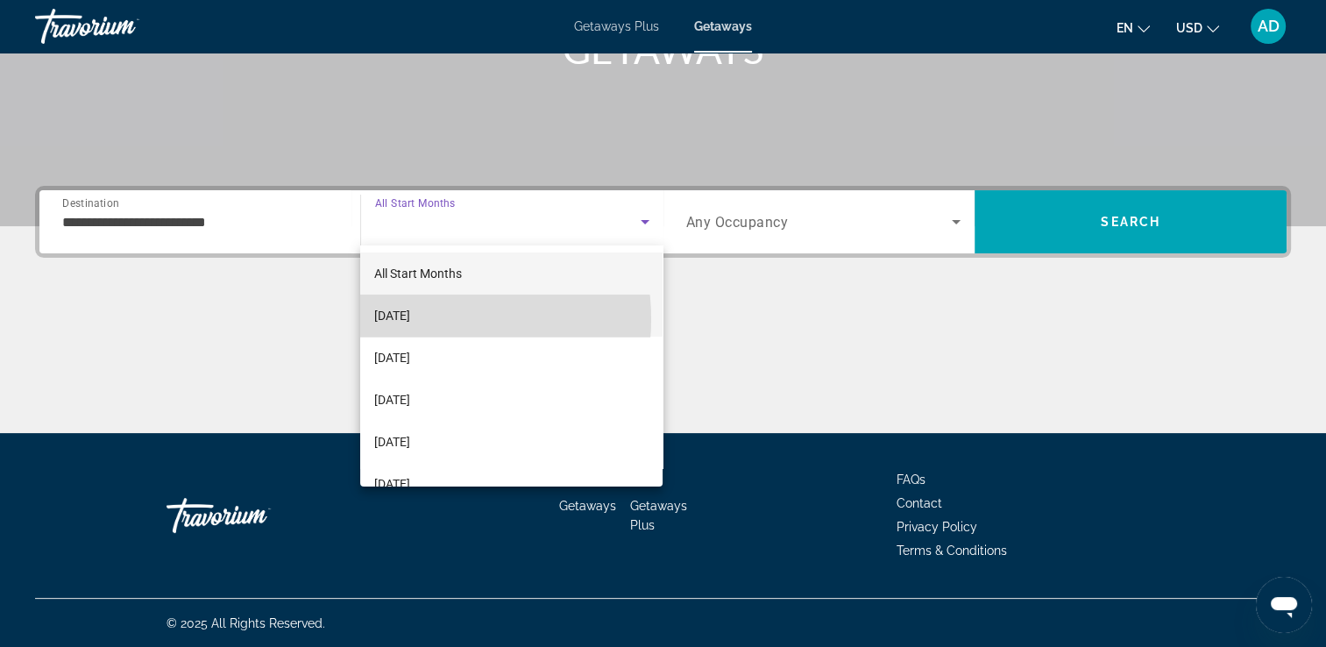
click at [410, 319] on span "October 2025" at bounding box center [392, 315] width 36 height 21
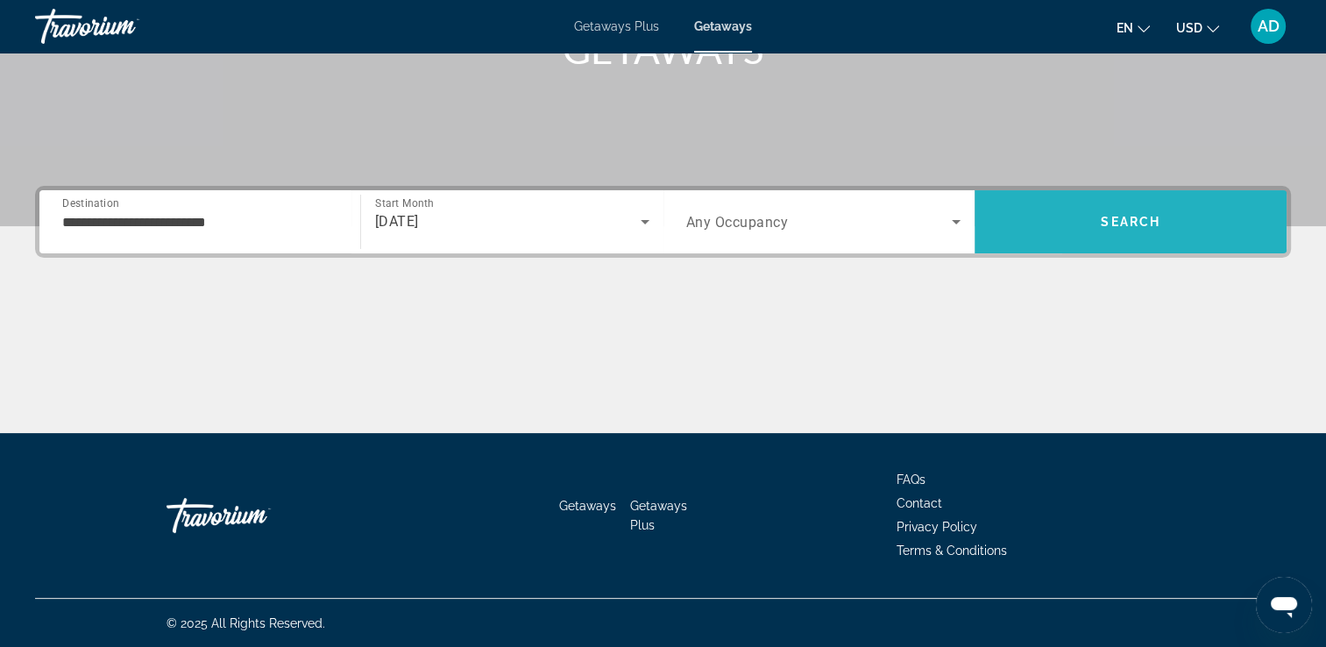
click at [1064, 220] on span "Search" at bounding box center [1130, 222] width 312 height 42
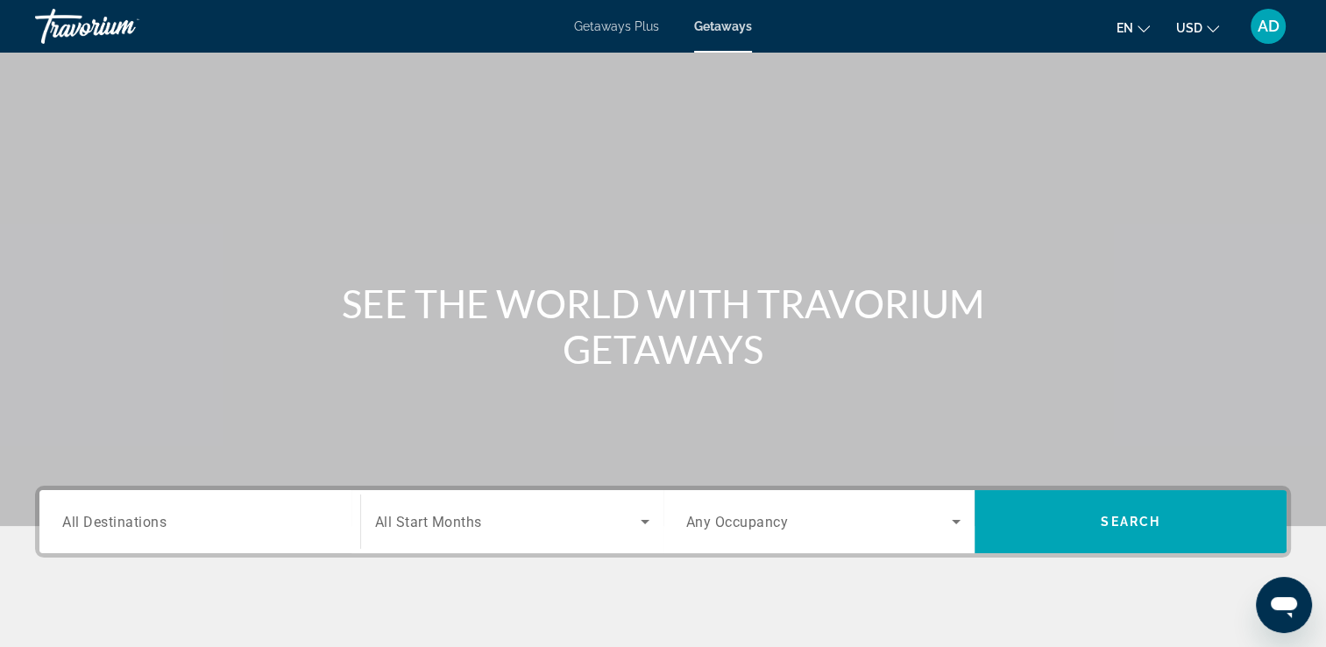
click at [143, 517] on span "All Destinations" at bounding box center [114, 521] width 104 height 17
click at [143, 517] on input "Destination All Destinations" at bounding box center [199, 522] width 275 height 21
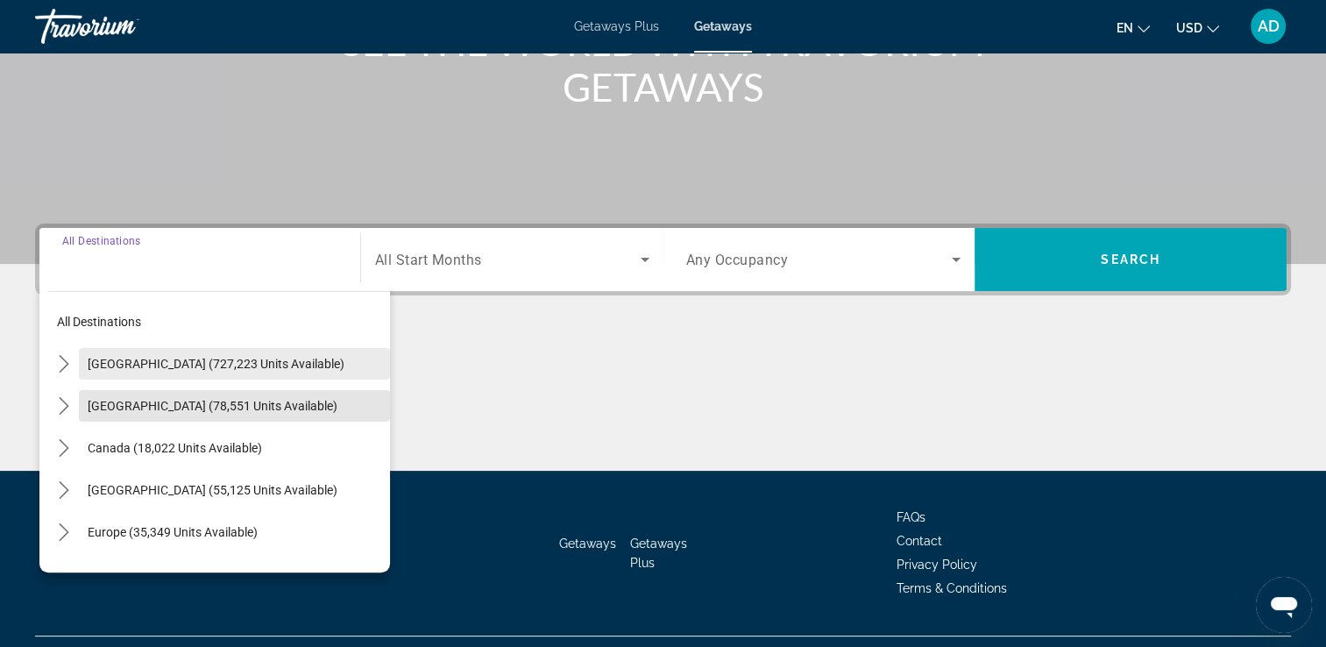
scroll to position [221, 0]
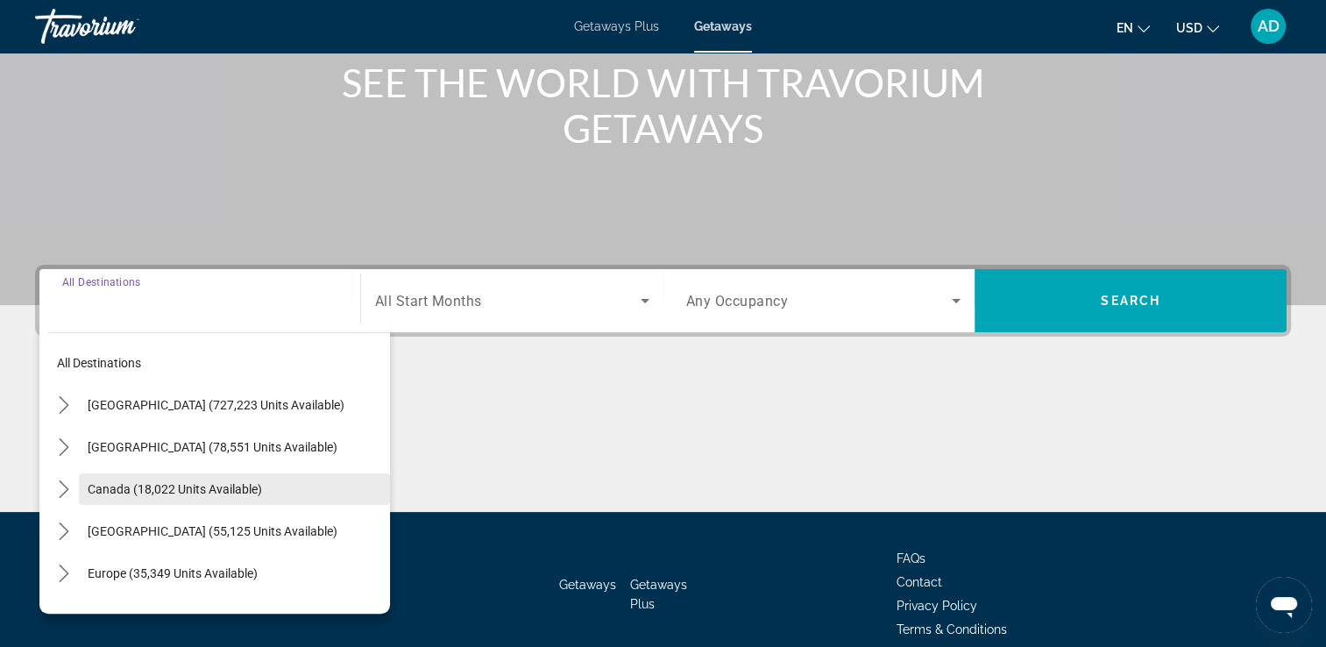
click at [261, 489] on span "Select destination: Canada (18,022 units available)" at bounding box center [234, 489] width 311 height 42
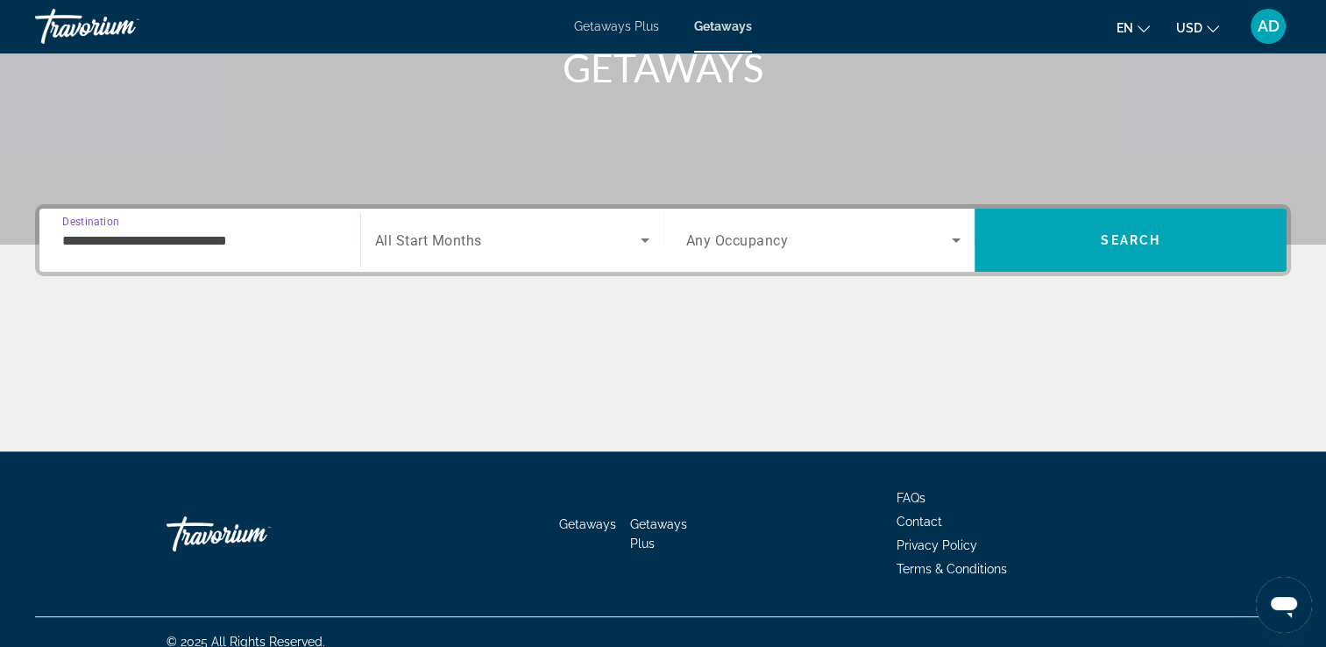
scroll to position [300, 0]
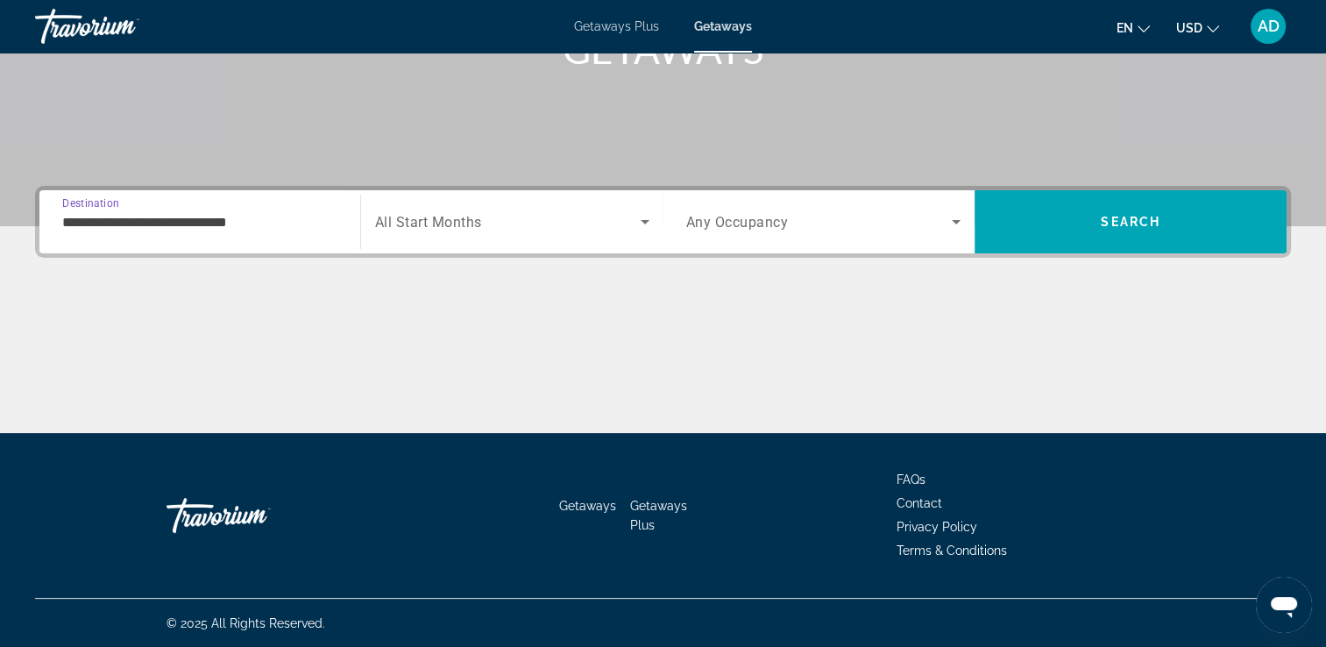
click at [278, 217] on input "**********" at bounding box center [199, 222] width 275 height 21
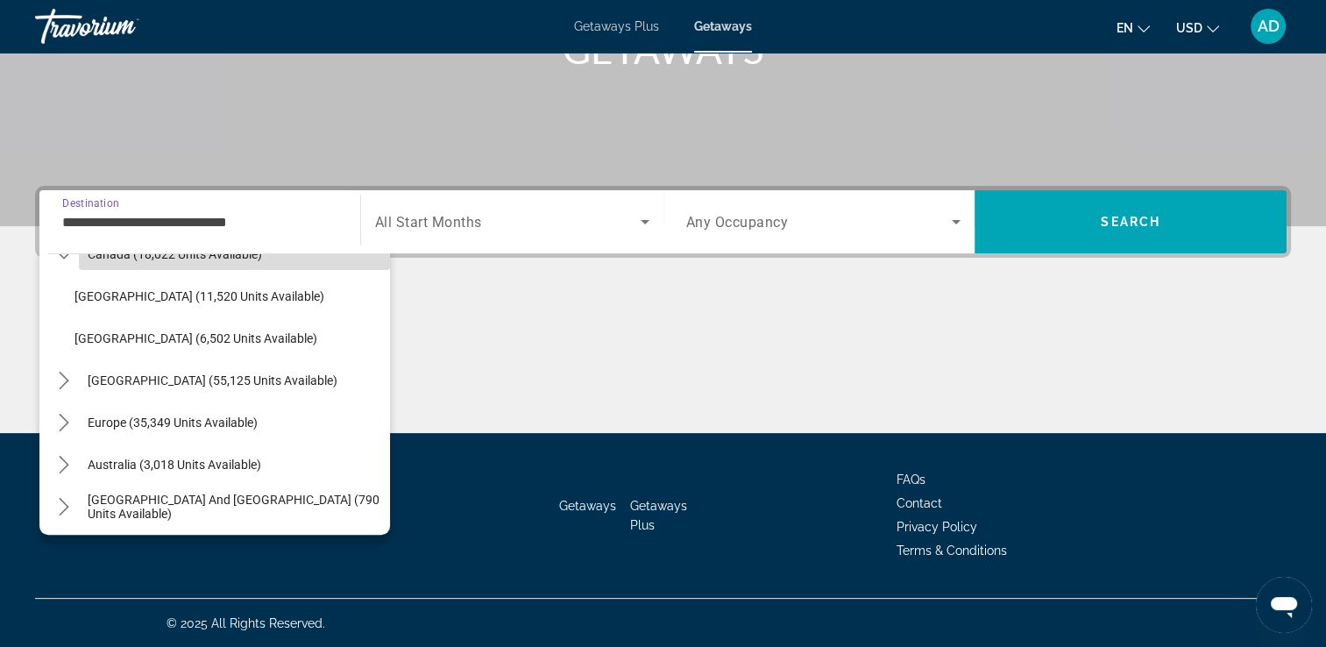
scroll to position [157, 0]
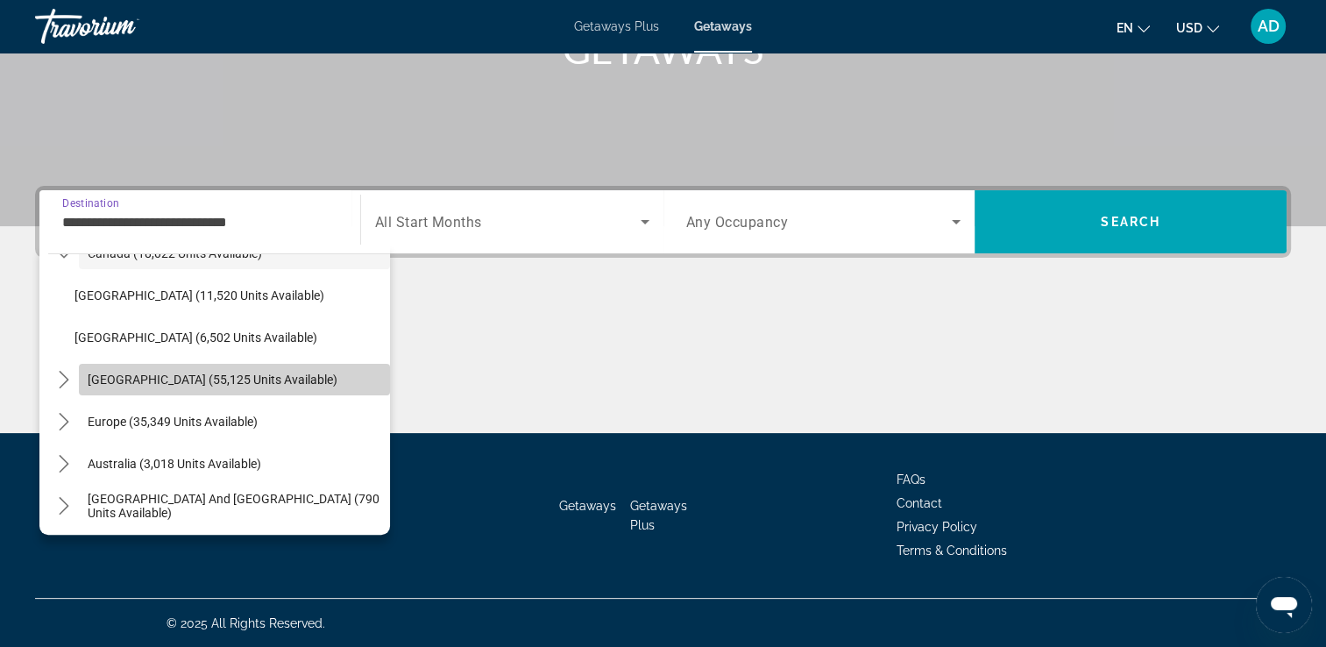
click at [292, 363] on span "Select destination: Caribbean & Atlantic Islands (55,125 units available)" at bounding box center [234, 379] width 311 height 42
type input "**********"
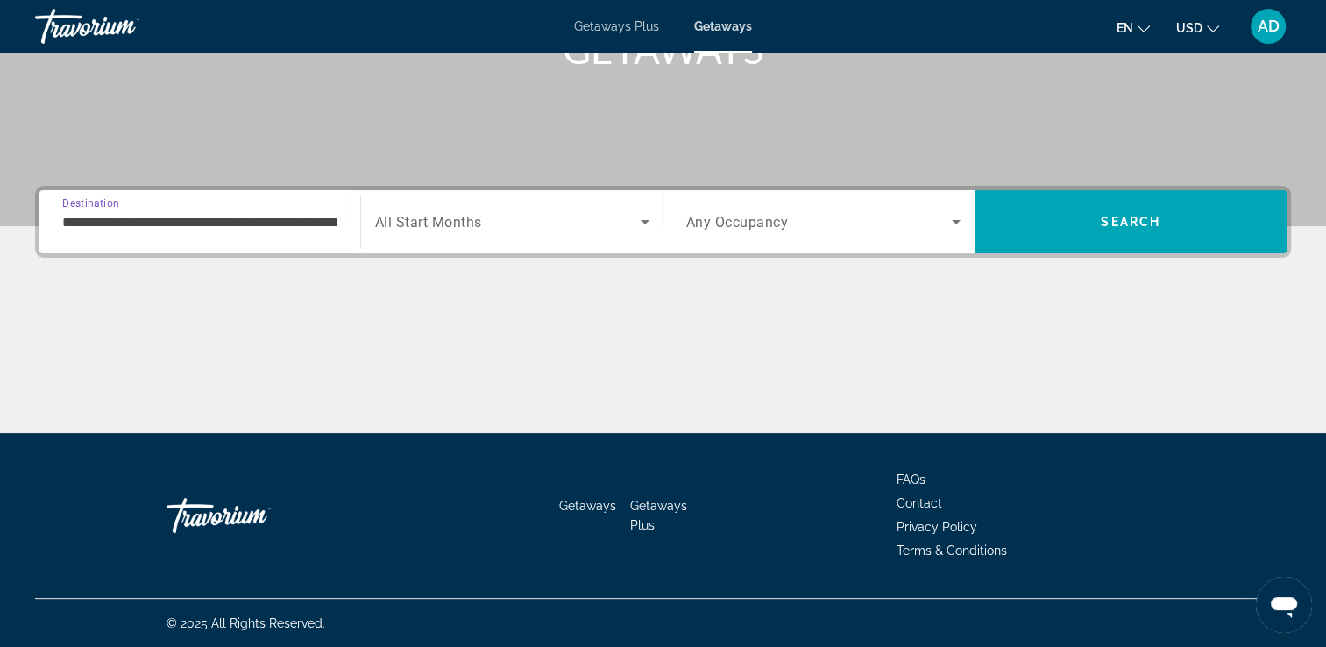
click at [510, 228] on span "Search widget" at bounding box center [508, 221] width 266 height 21
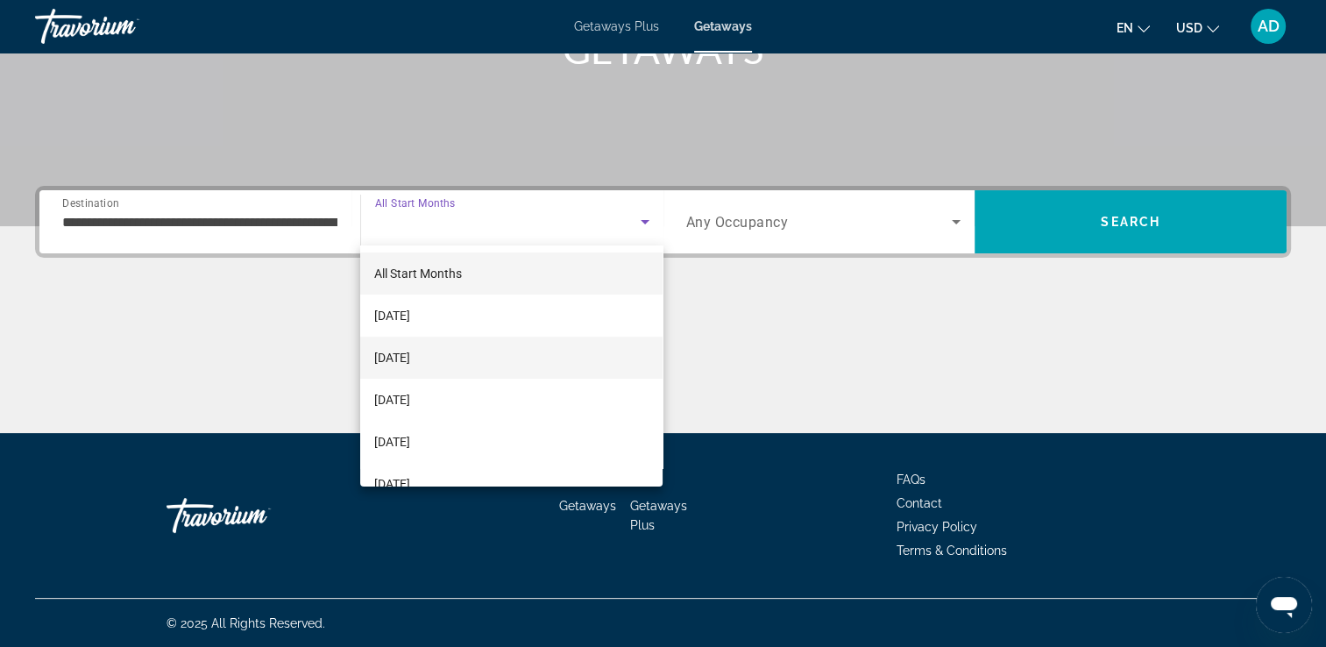
click at [410, 358] on span "November 2025" at bounding box center [392, 357] width 36 height 21
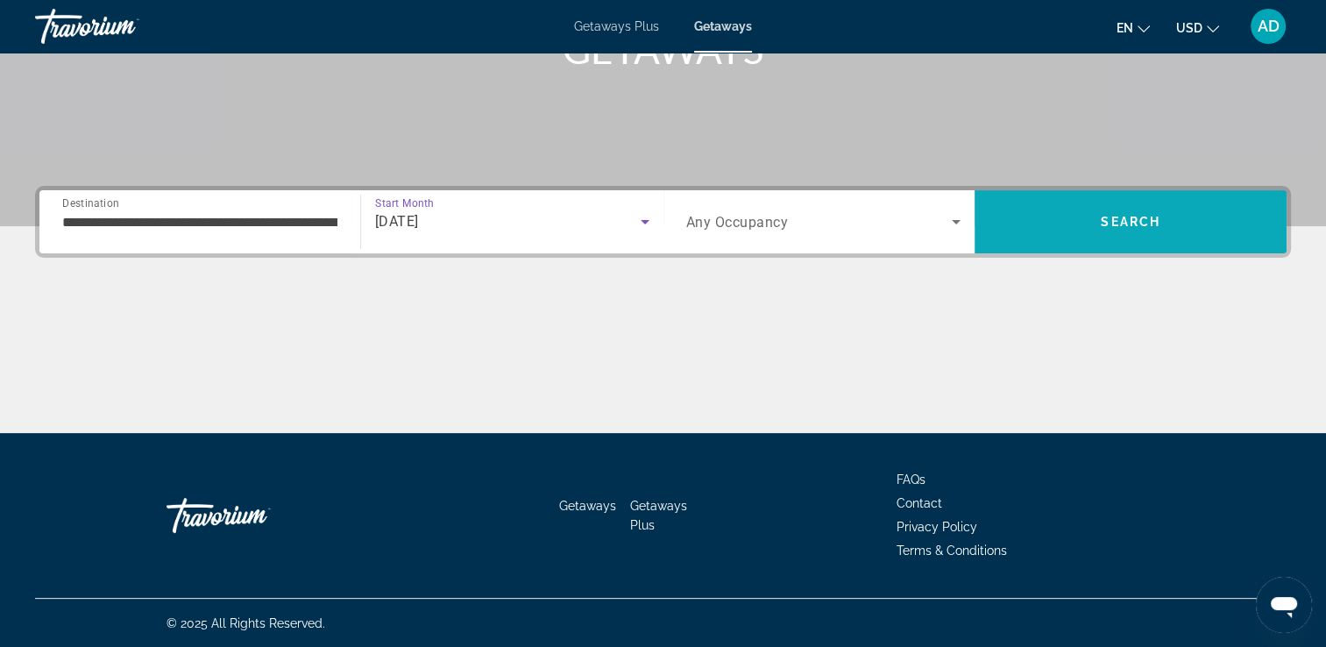
click at [1180, 238] on span "Search" at bounding box center [1130, 222] width 312 height 42
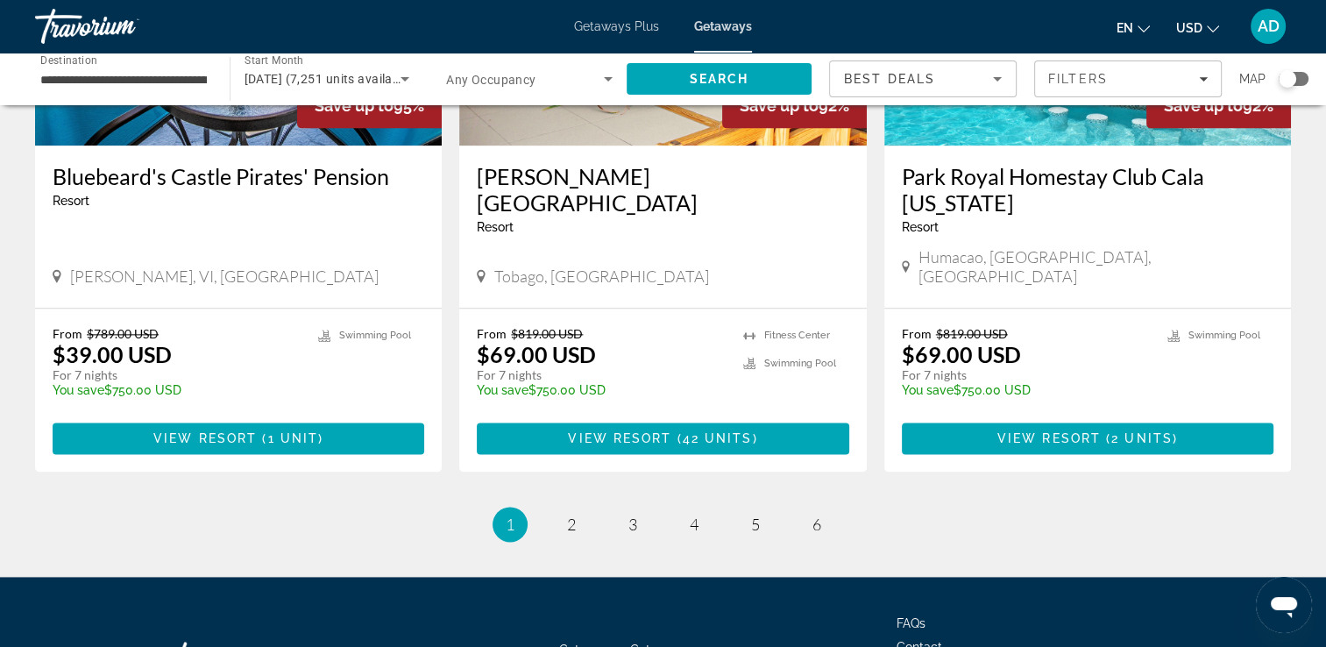
scroll to position [2265, 0]
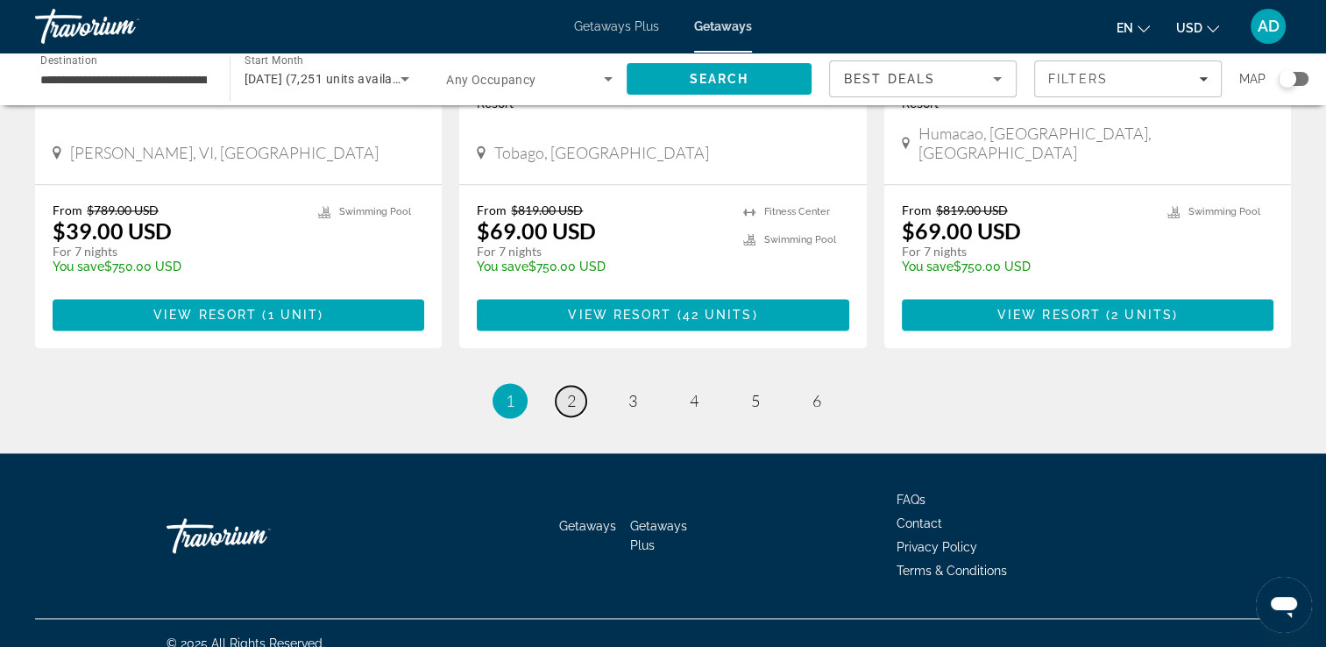
click at [575, 386] on link "page 2" at bounding box center [571, 401] width 31 height 31
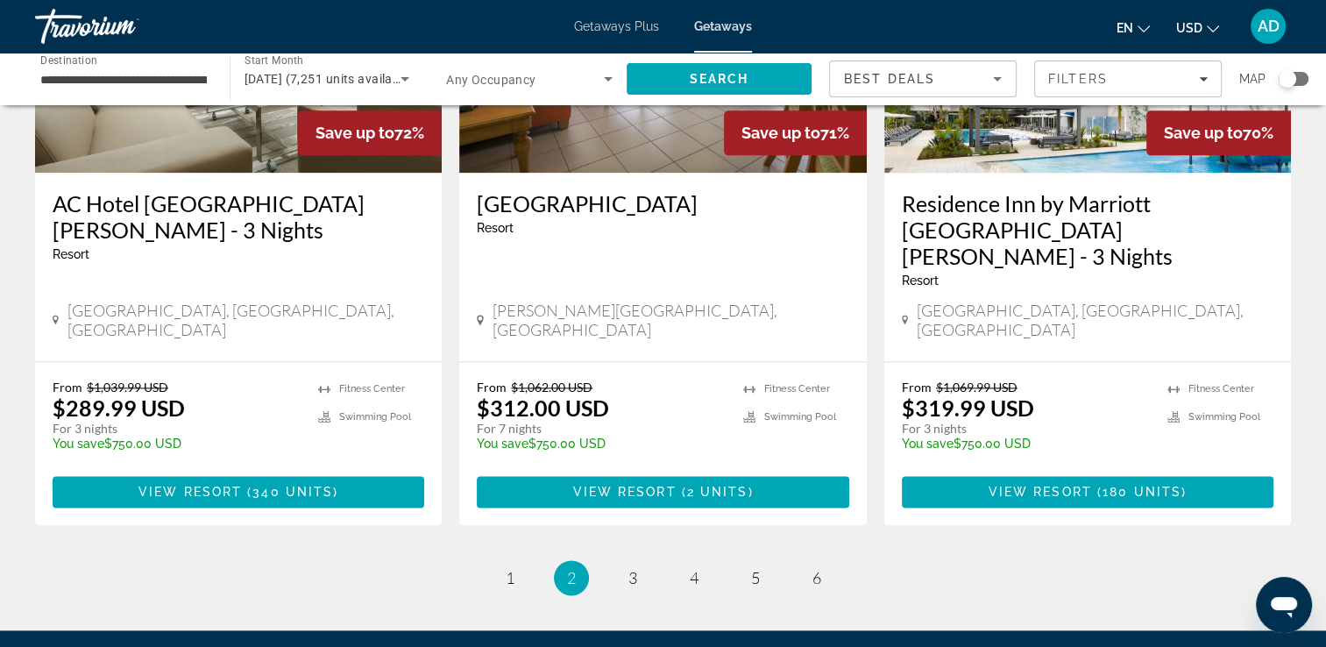
scroll to position [2266, 0]
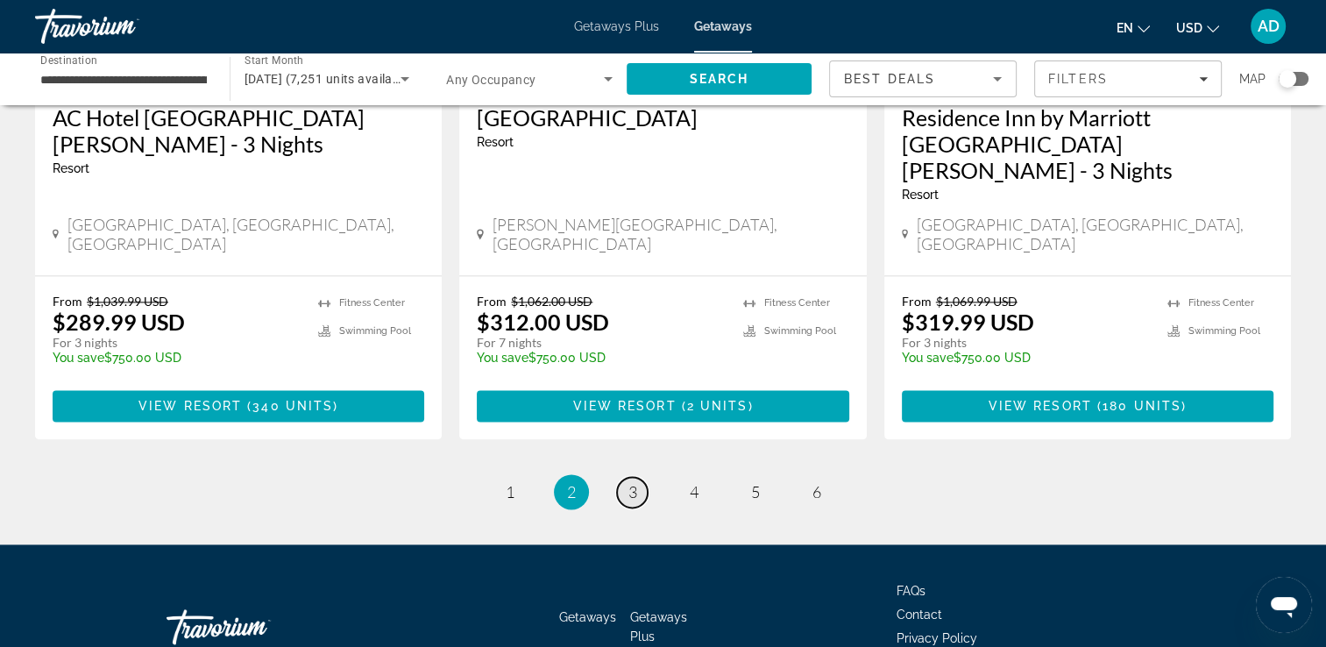
click at [622, 477] on link "page 3" at bounding box center [632, 492] width 31 height 31
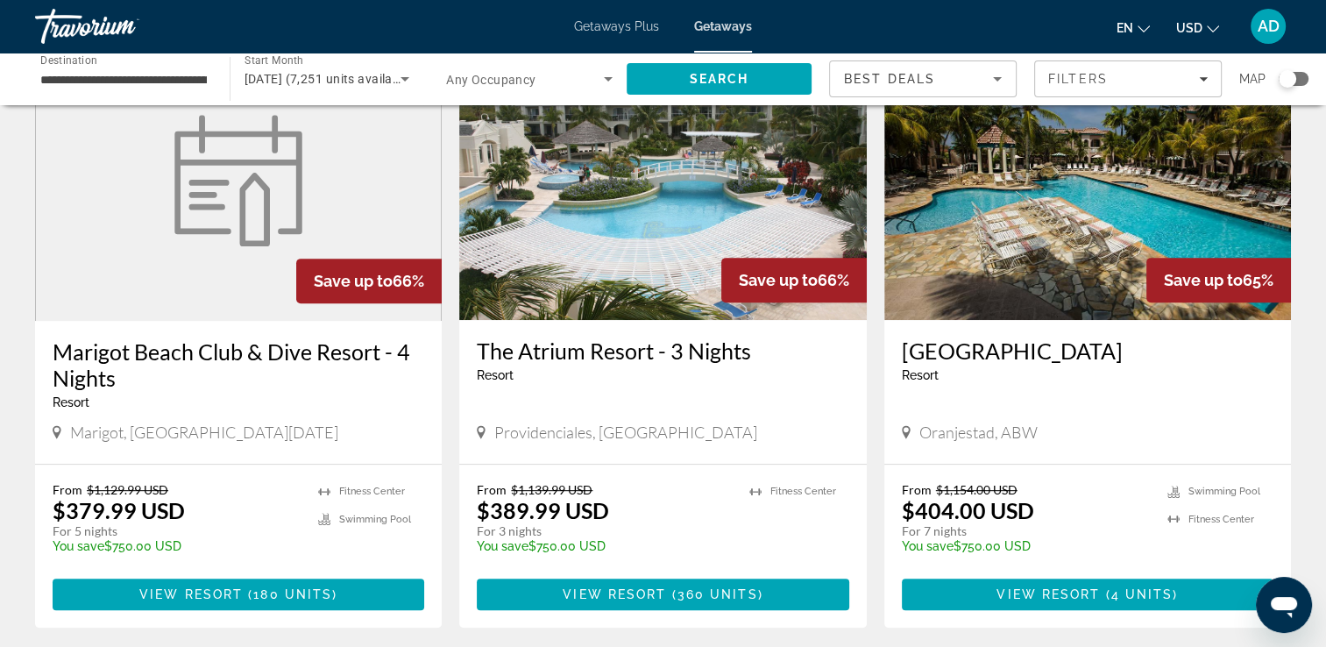
scroll to position [744, 0]
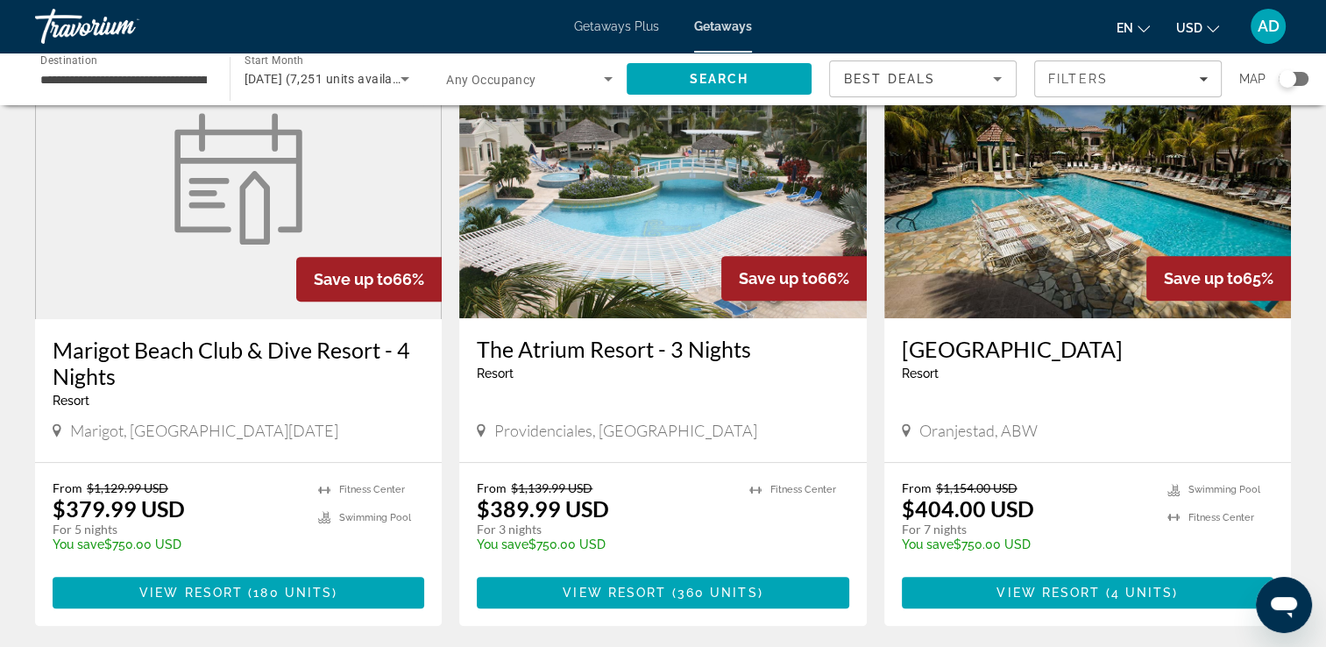
click at [630, 265] on img "Main content" at bounding box center [662, 178] width 407 height 280
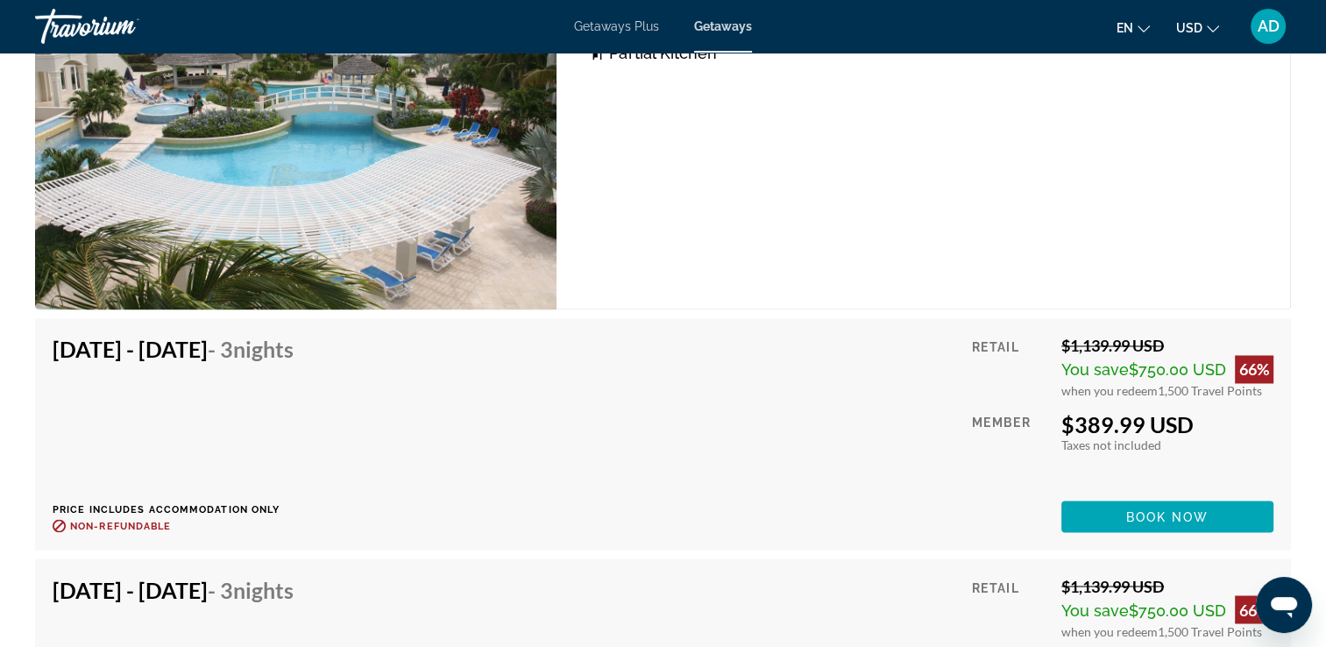
scroll to position [2809, 0]
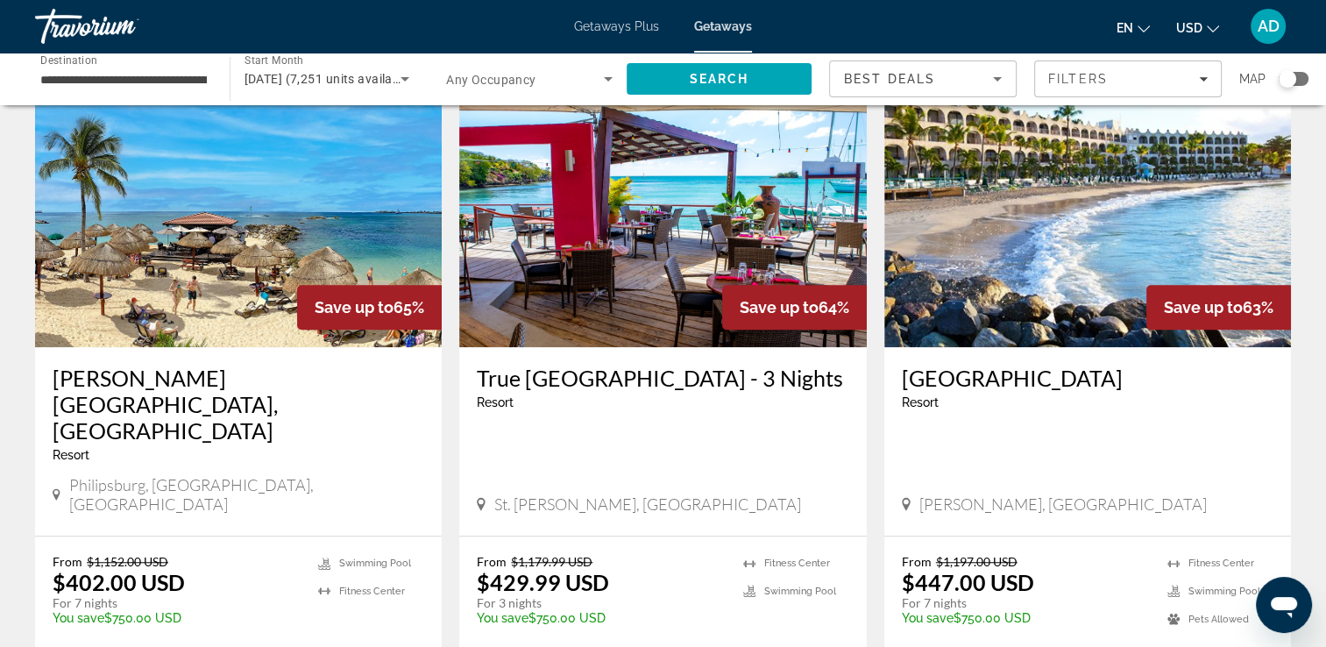
scroll to position [1353, 0]
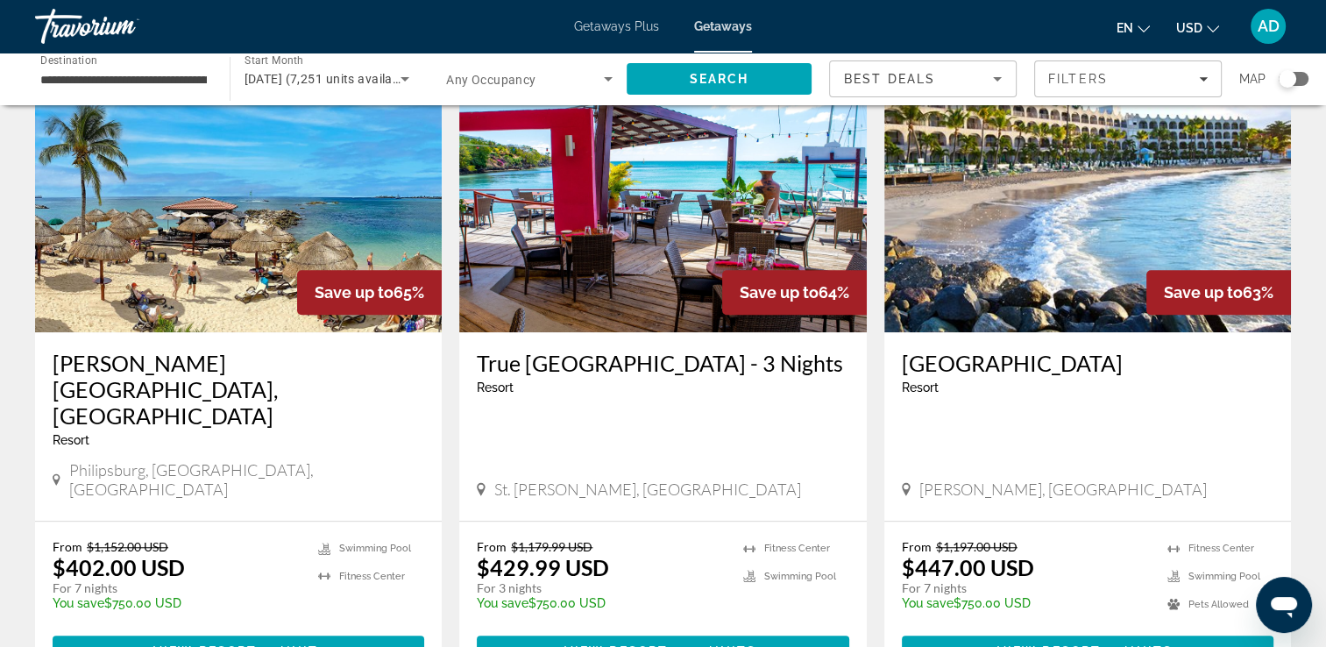
click at [238, 187] on img "Main content" at bounding box center [238, 192] width 407 height 280
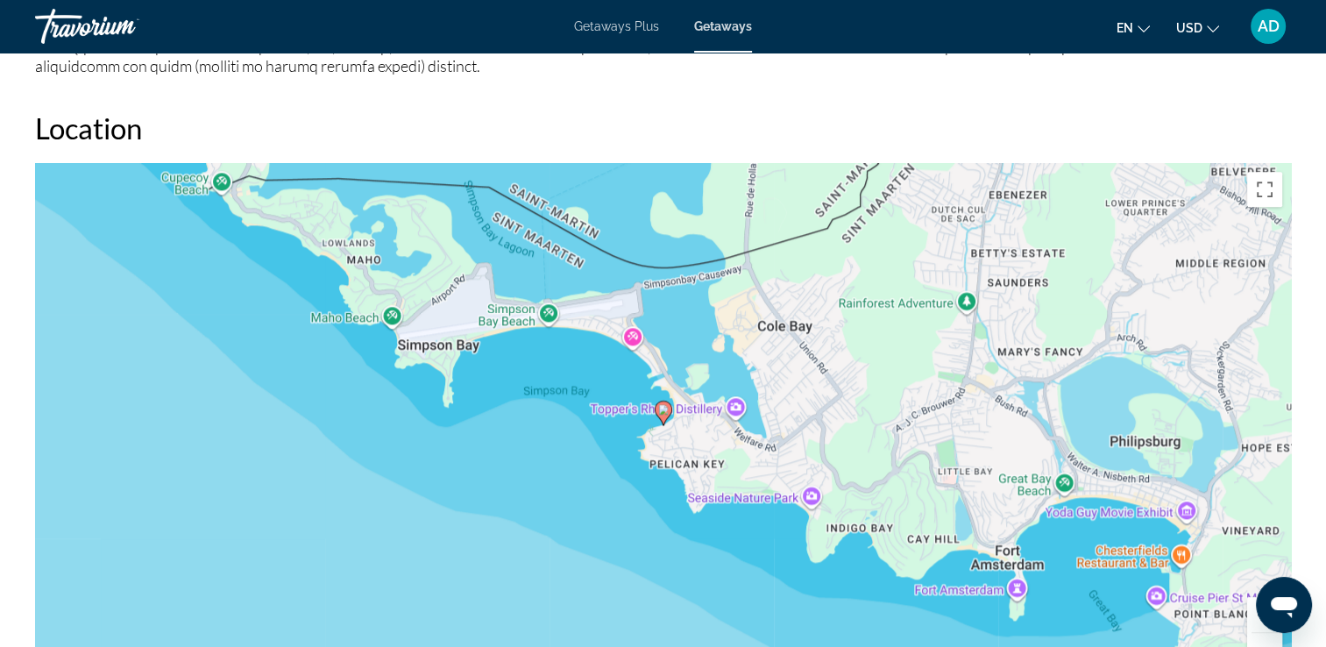
scroll to position [2134, 0]
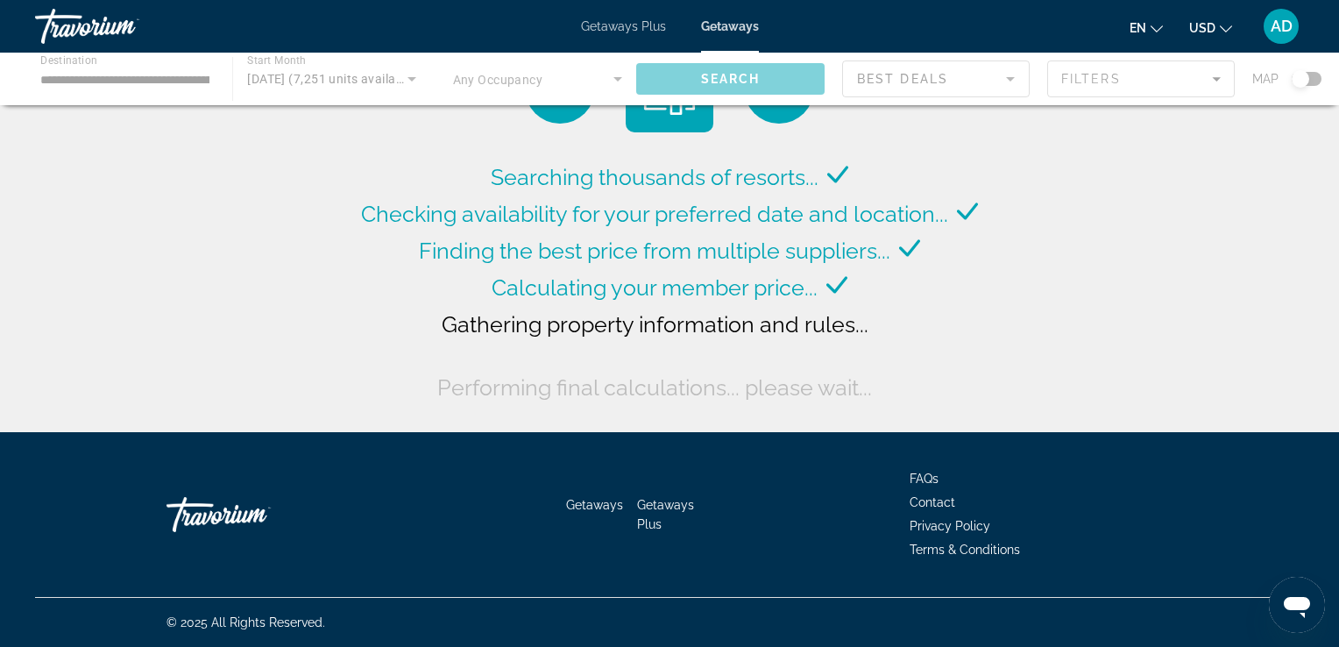
click at [200, 82] on div "Main content" at bounding box center [669, 79] width 1339 height 53
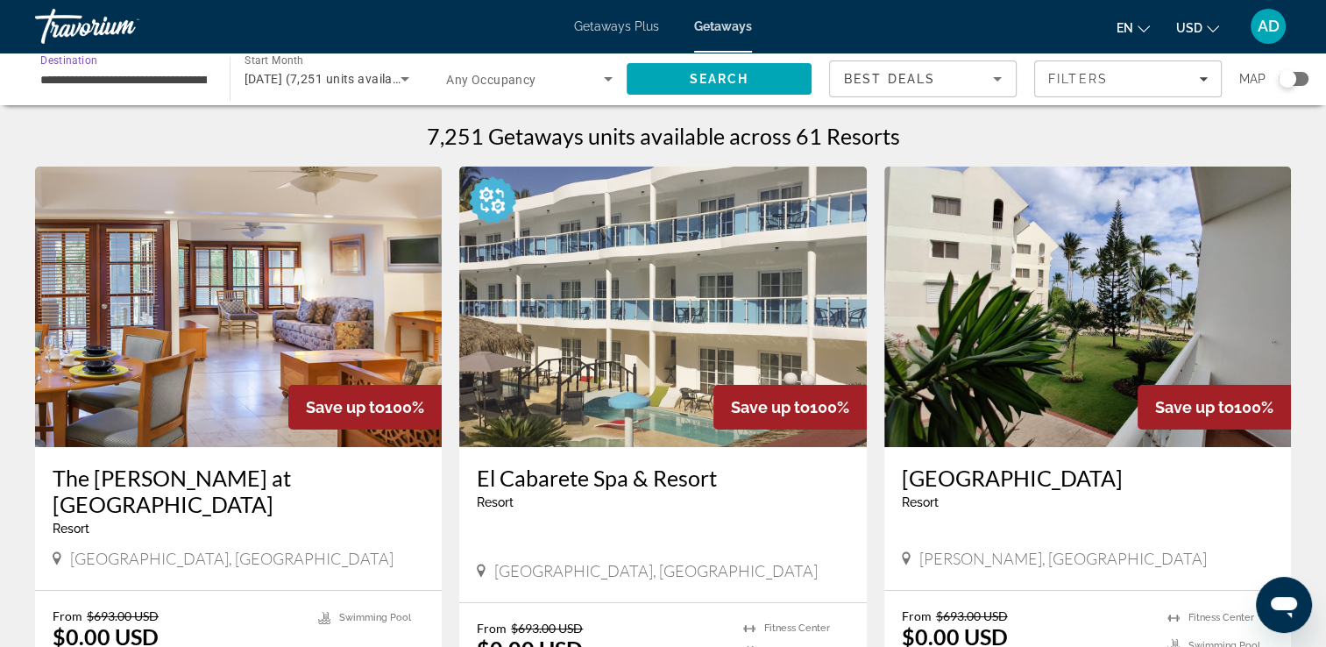
click at [196, 86] on input "**********" at bounding box center [123, 79] width 166 height 21
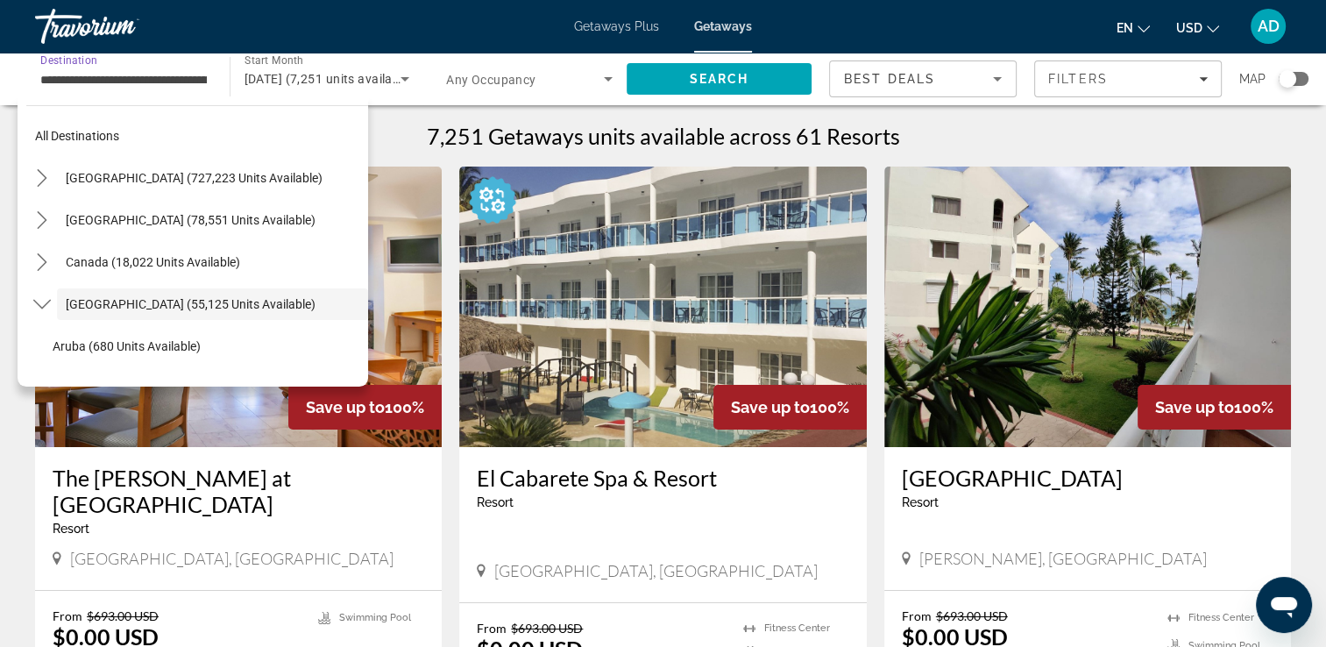
scroll to position [62, 0]
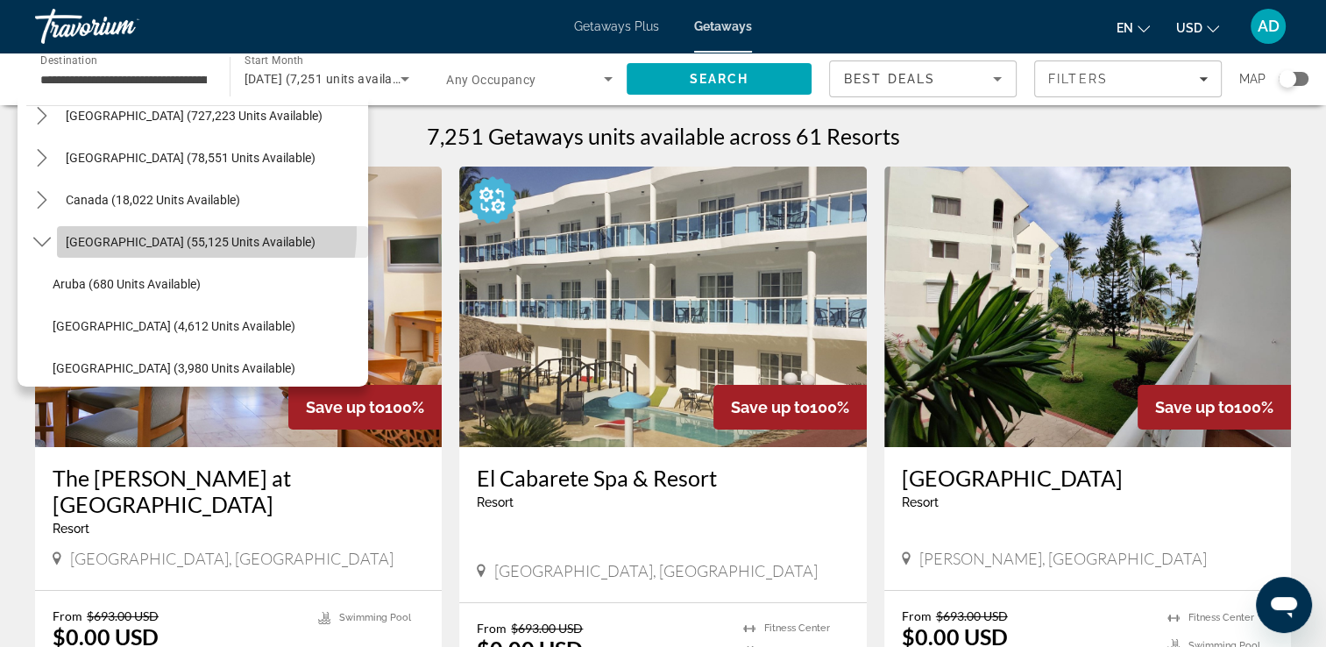
click at [175, 235] on span "Caribbean & Atlantic Islands (55,125 units available)" at bounding box center [191, 242] width 250 height 14
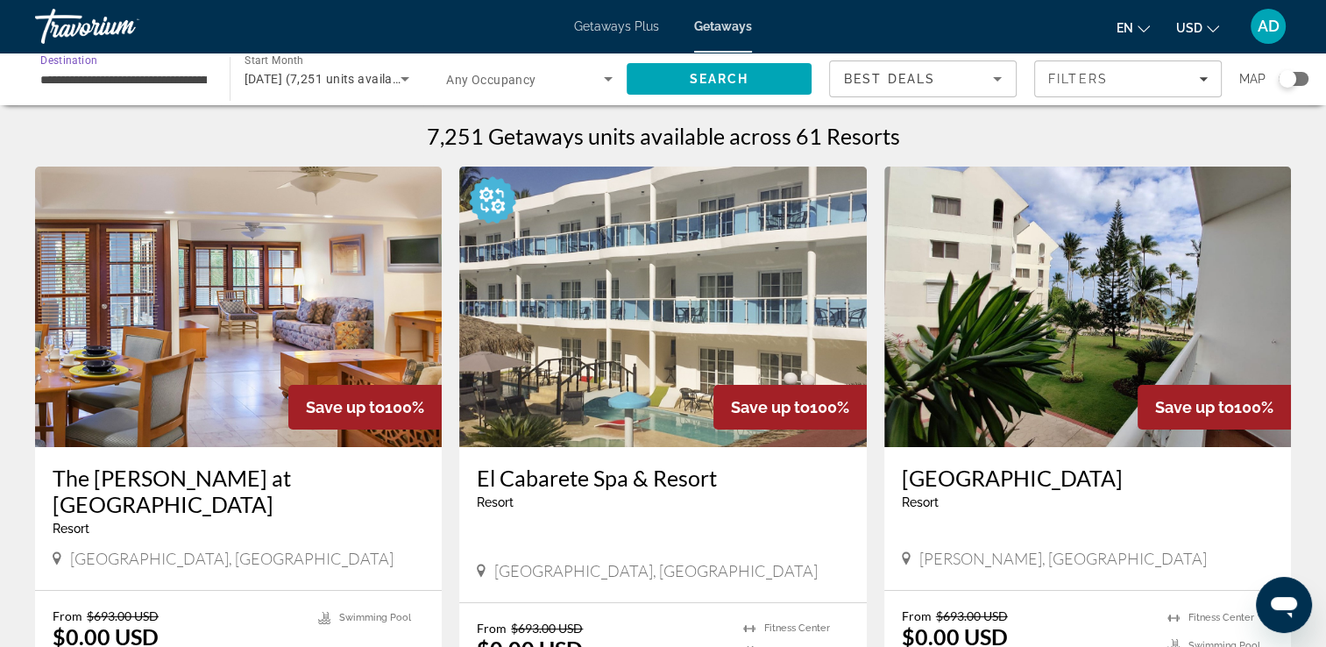
click at [324, 83] on span "November 2025 (7,251 units available)" at bounding box center [329, 79] width 170 height 14
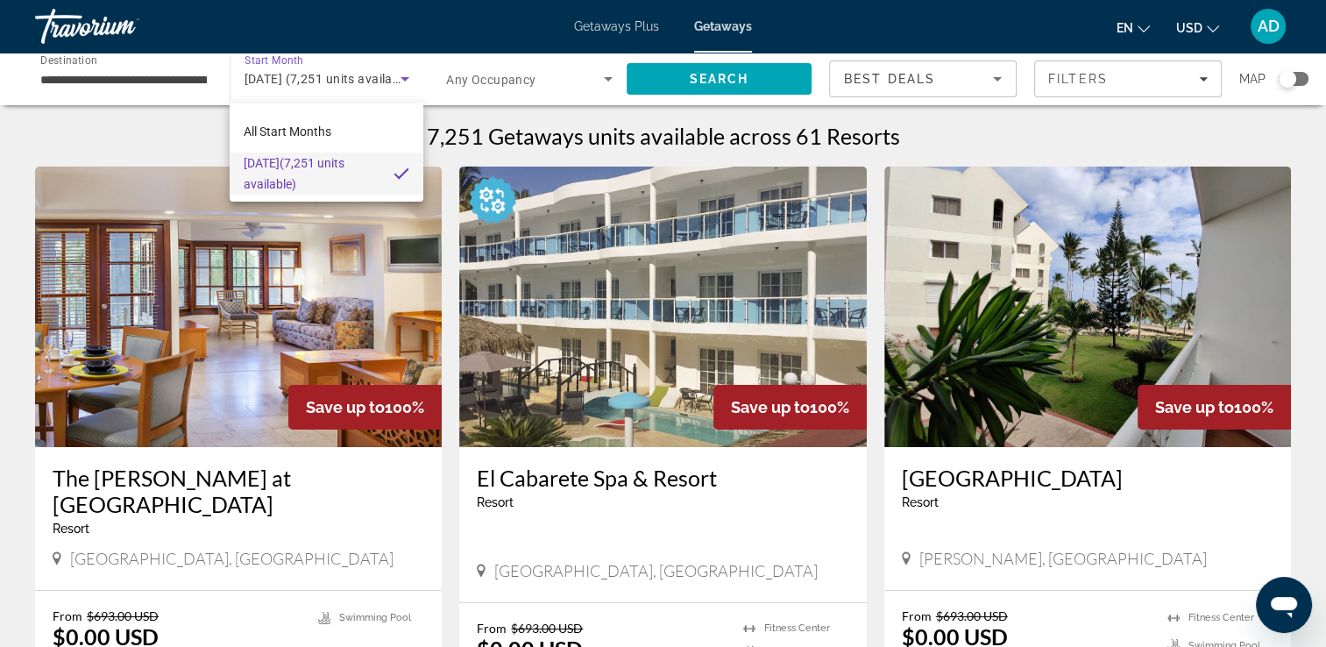
click at [365, 90] on div at bounding box center [663, 323] width 1326 height 647
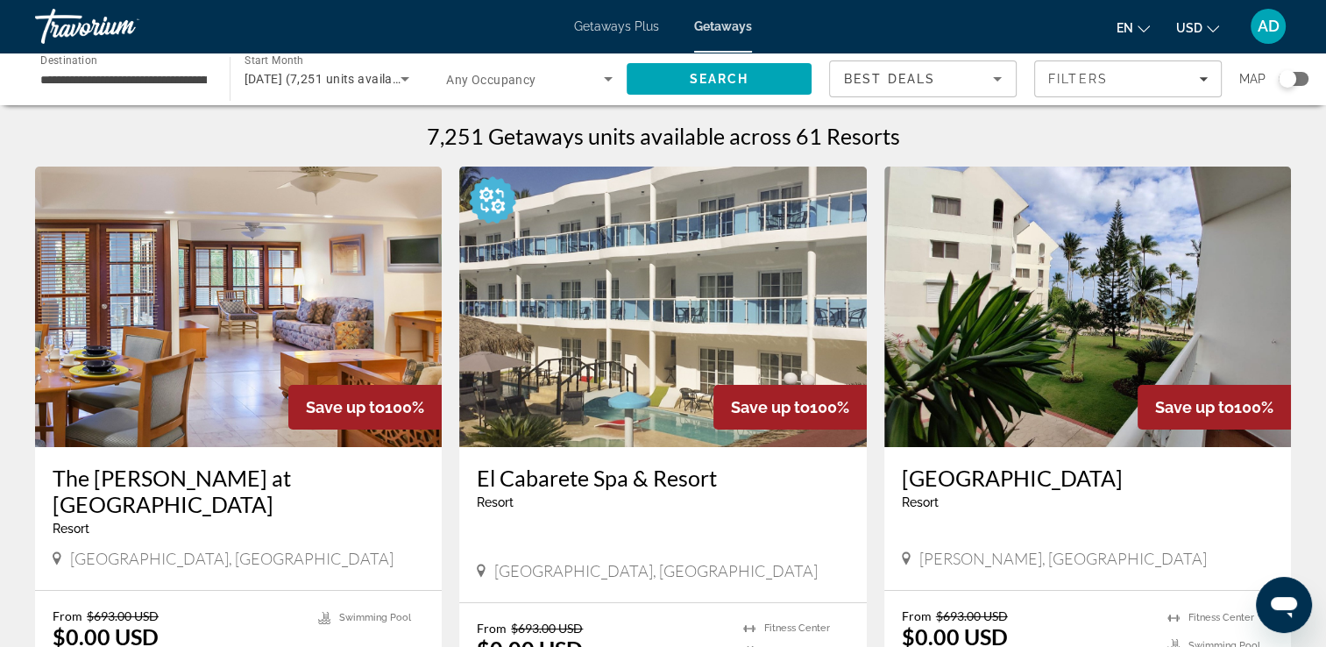
click at [315, 70] on div "November 2025 (7,251 units available)" at bounding box center [322, 78] width 157 height 21
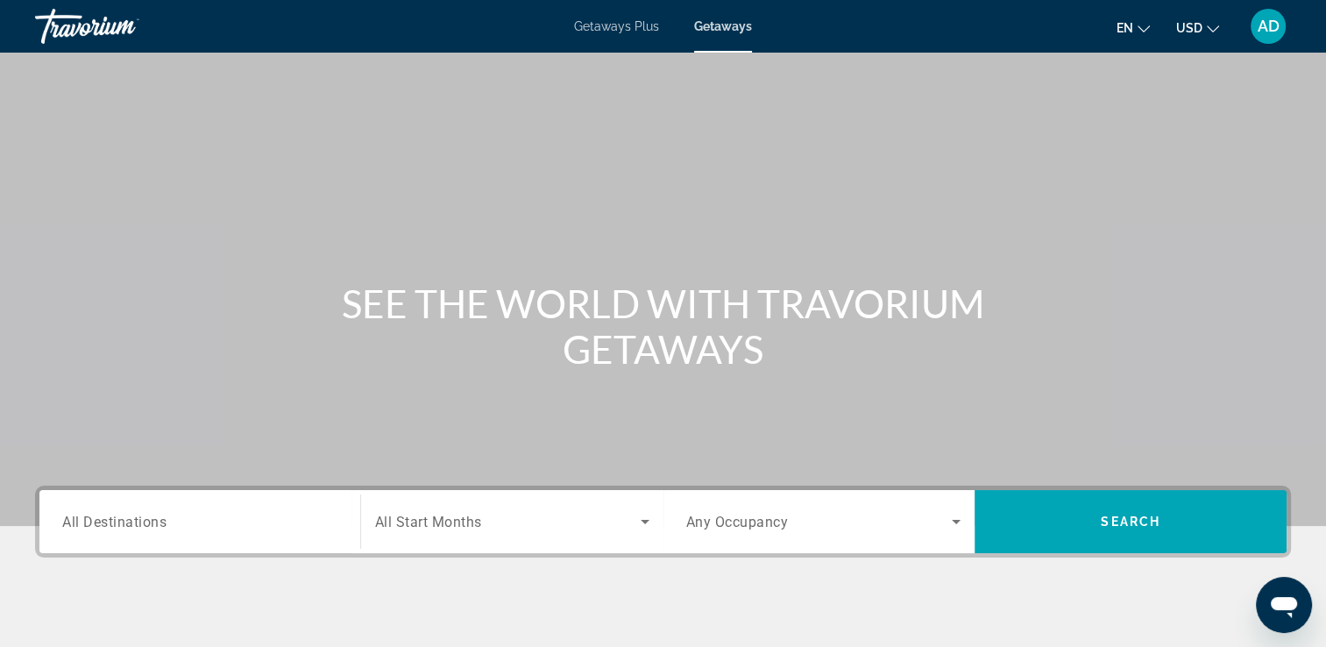
click at [182, 504] on div "Search widget" at bounding box center [199, 522] width 275 height 50
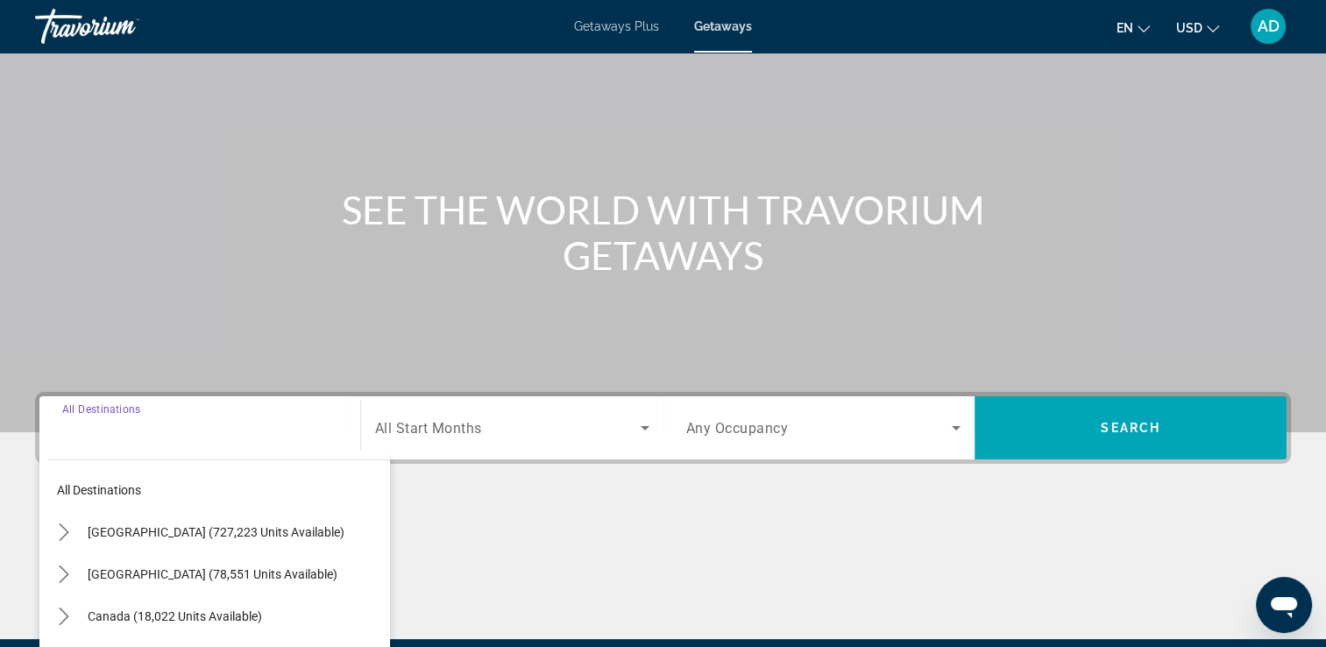
scroll to position [300, 0]
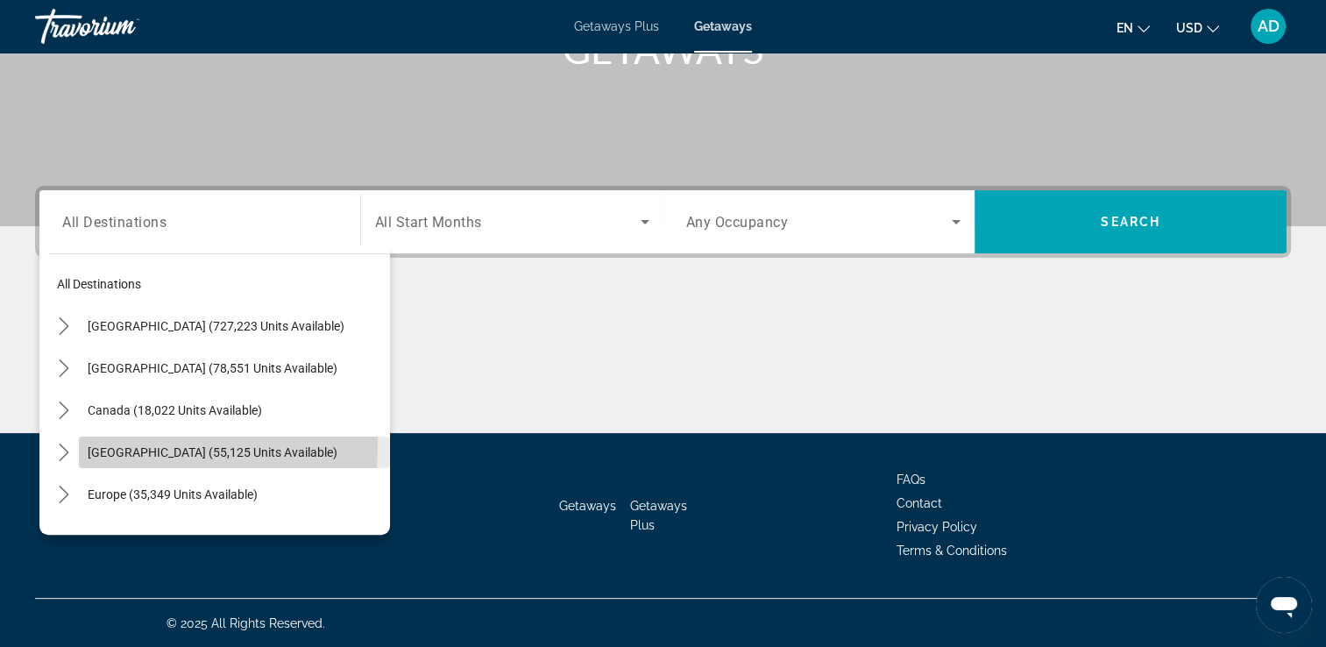
click at [165, 445] on span "Caribbean & Atlantic Islands (55,125 units available)" at bounding box center [213, 452] width 250 height 14
type input "**********"
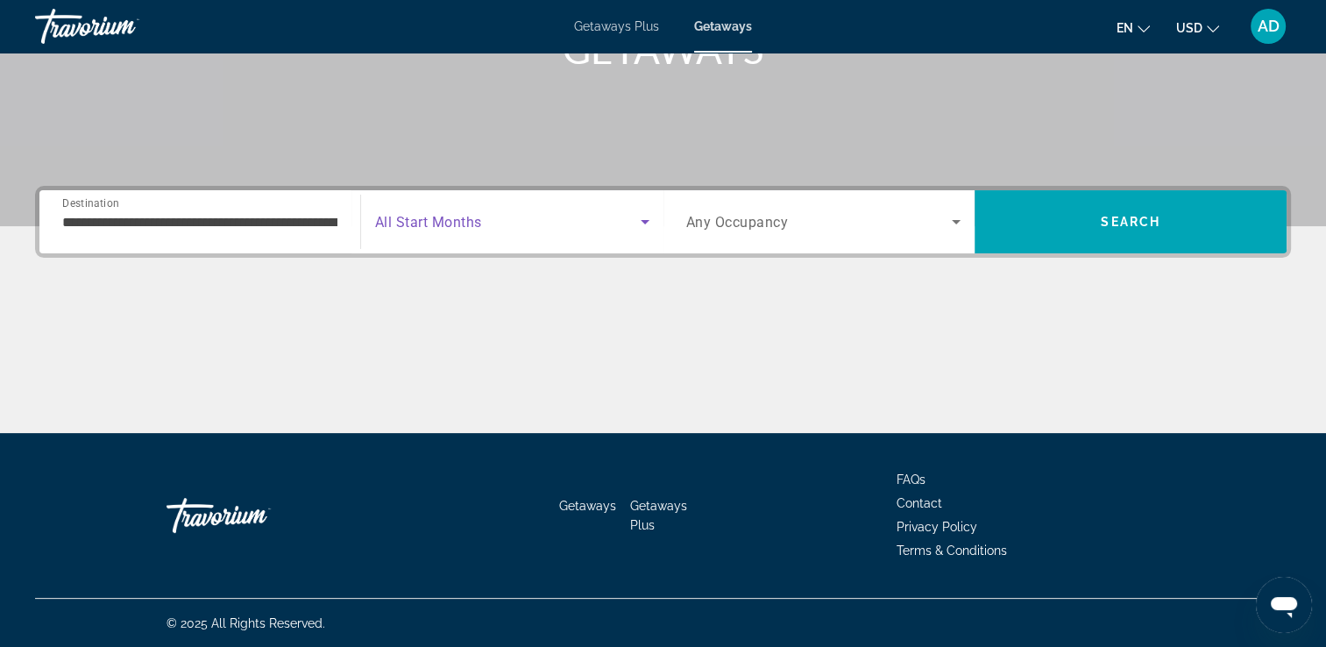
click at [499, 223] on span "Search widget" at bounding box center [508, 221] width 266 height 21
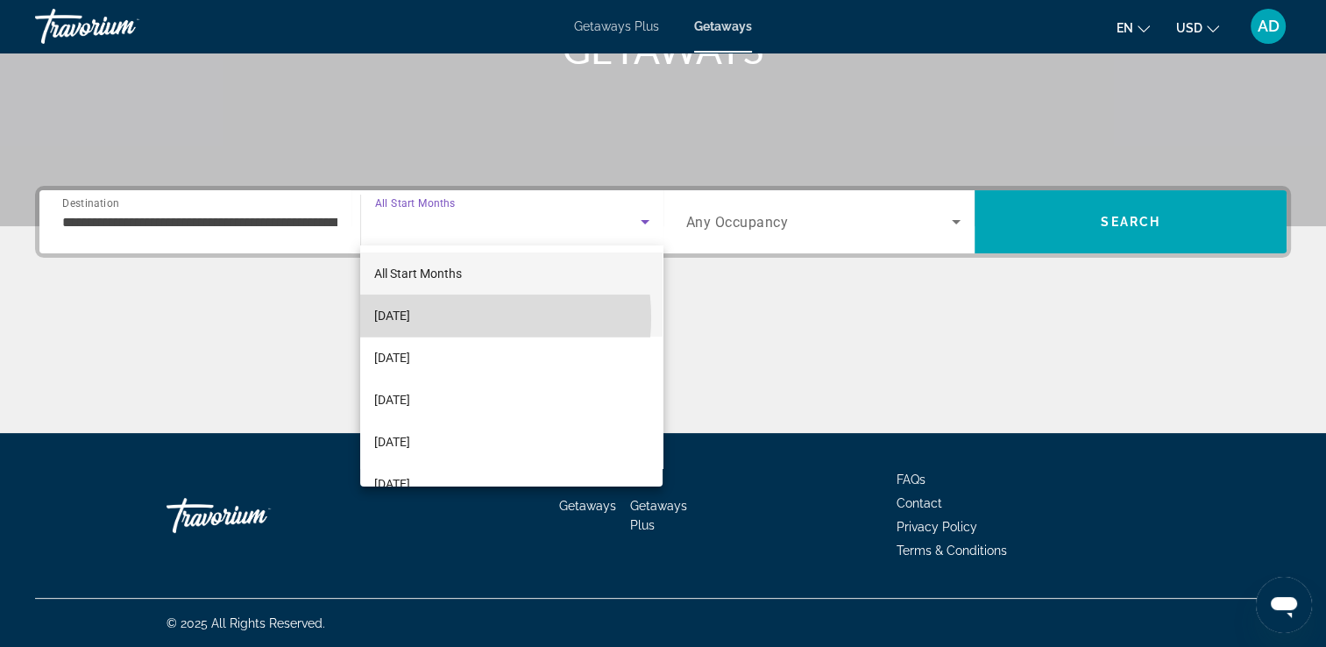
click at [449, 317] on mat-option "October 2025" at bounding box center [511, 315] width 302 height 42
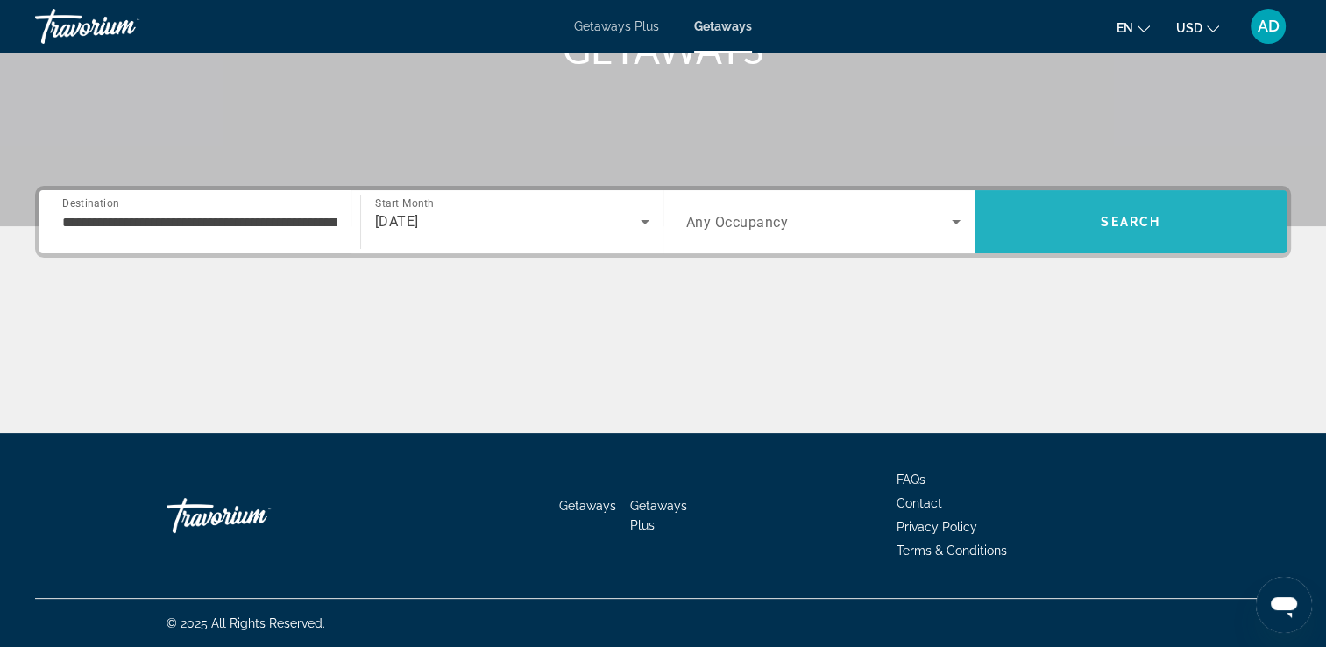
click at [1137, 218] on span "Search" at bounding box center [1131, 222] width 60 height 14
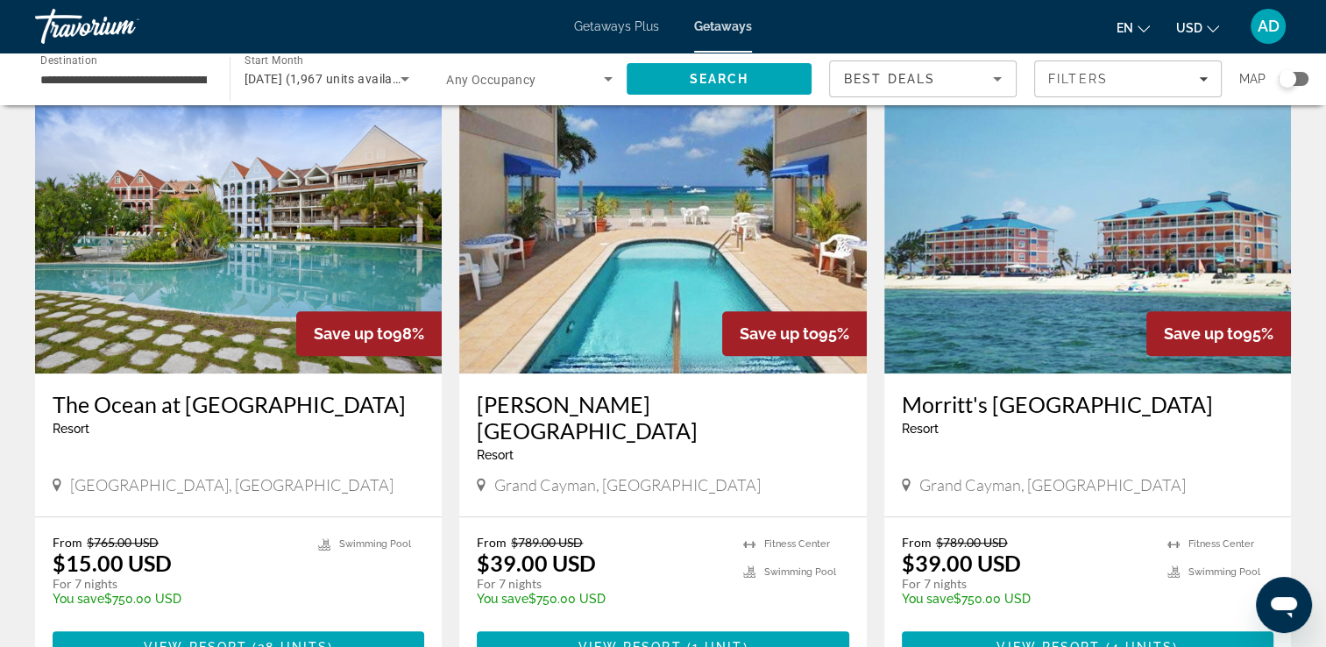
scroll to position [1295, 0]
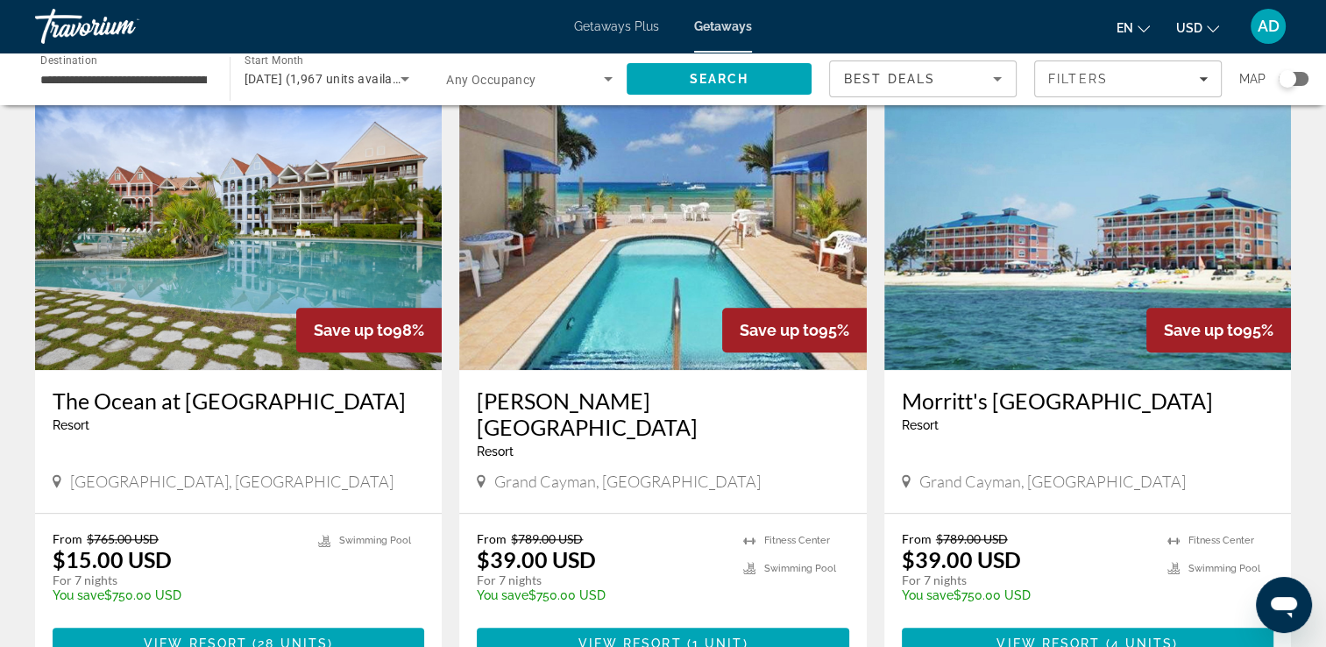
click at [645, 225] on img "Main content" at bounding box center [662, 229] width 407 height 280
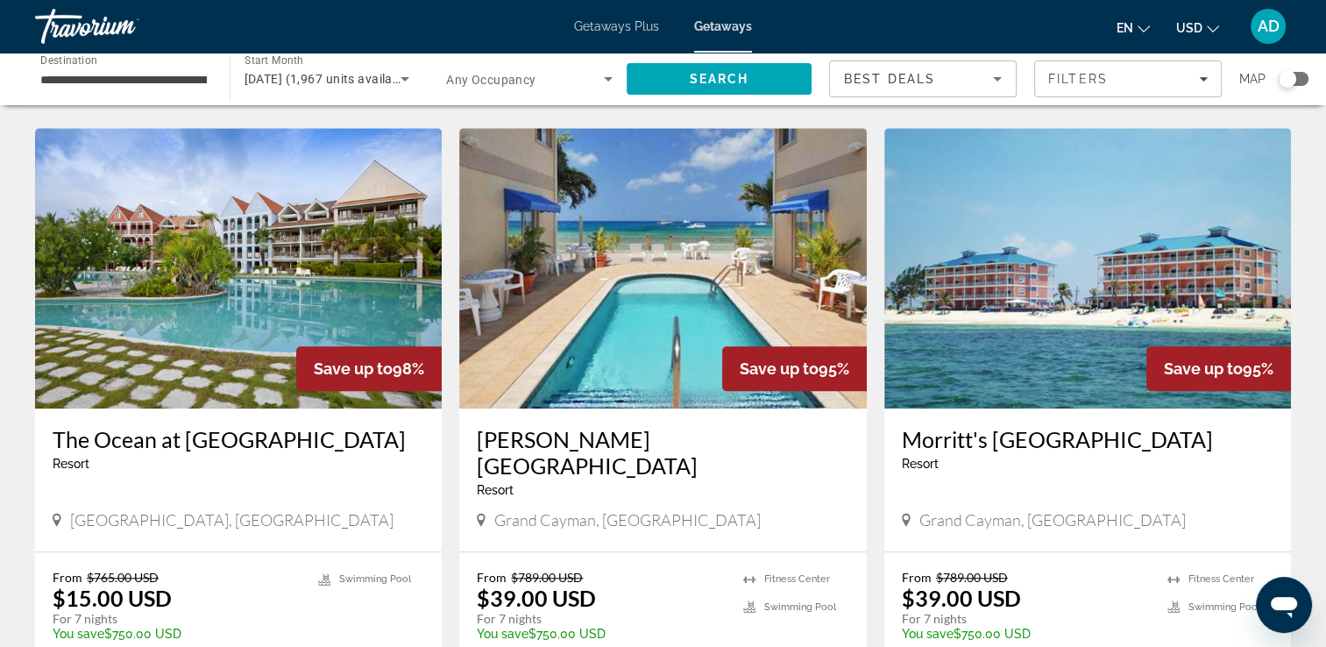
scroll to position [1286, 0]
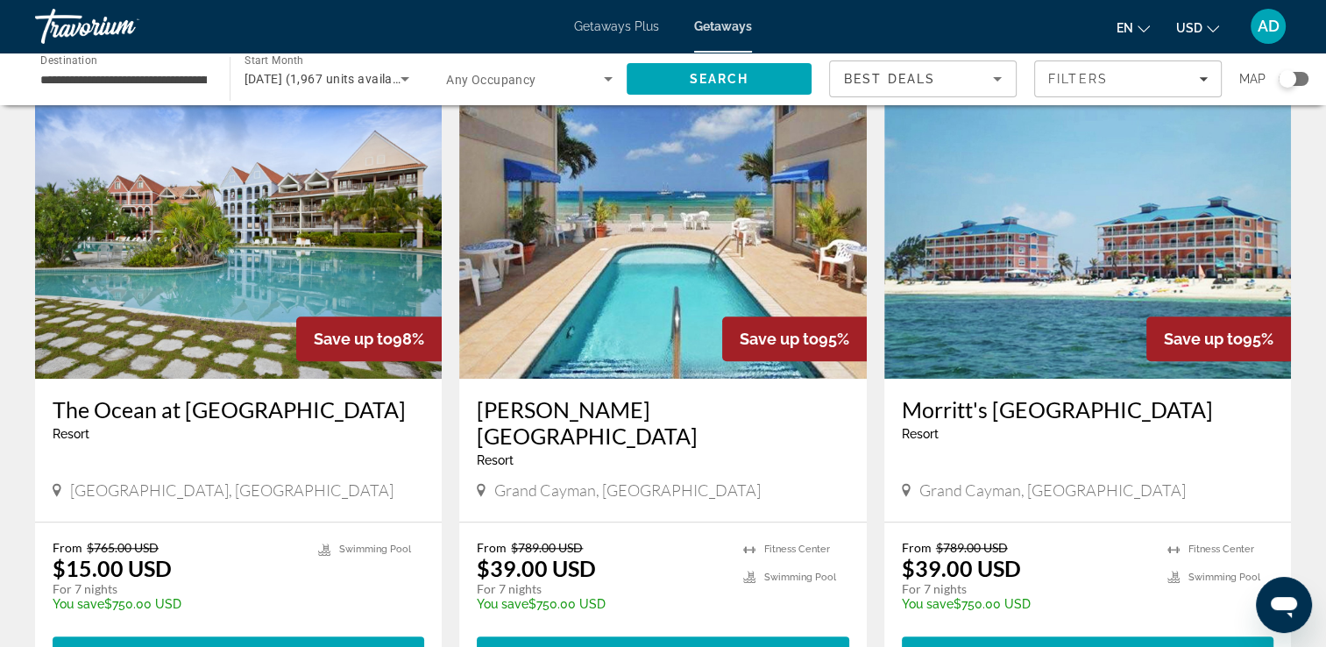
click at [1108, 290] on img "Main content" at bounding box center [1087, 238] width 407 height 280
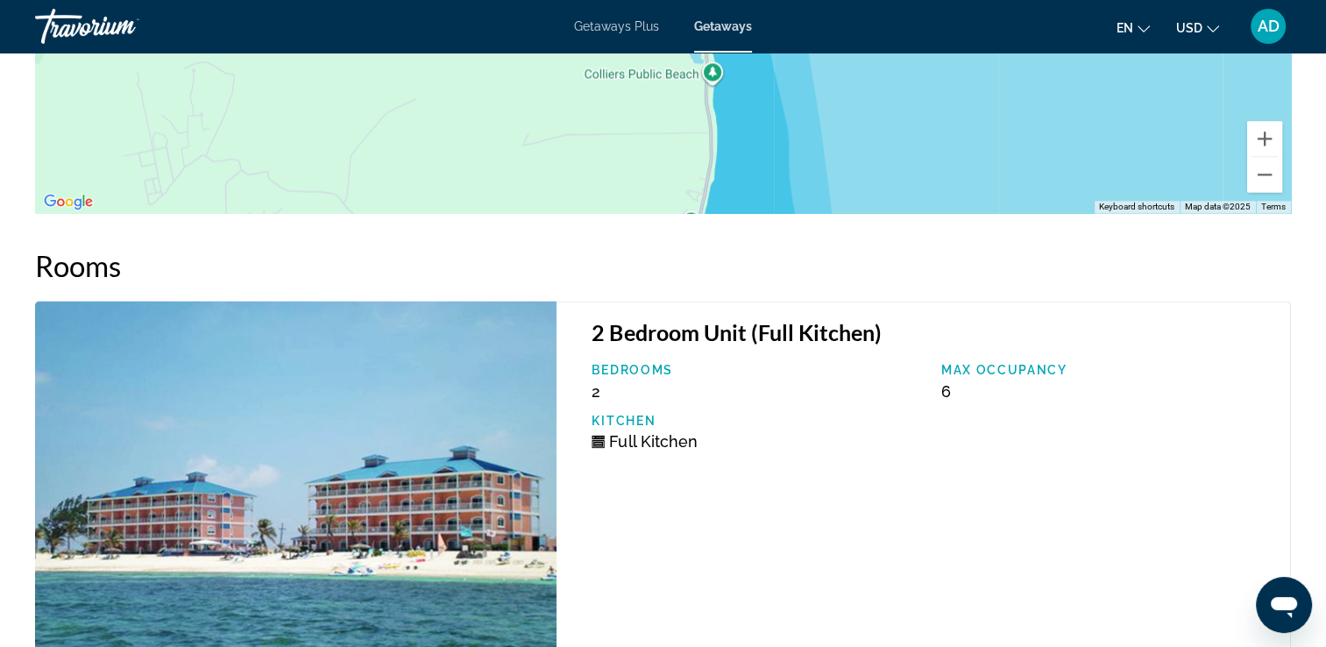
scroll to position [2822, 0]
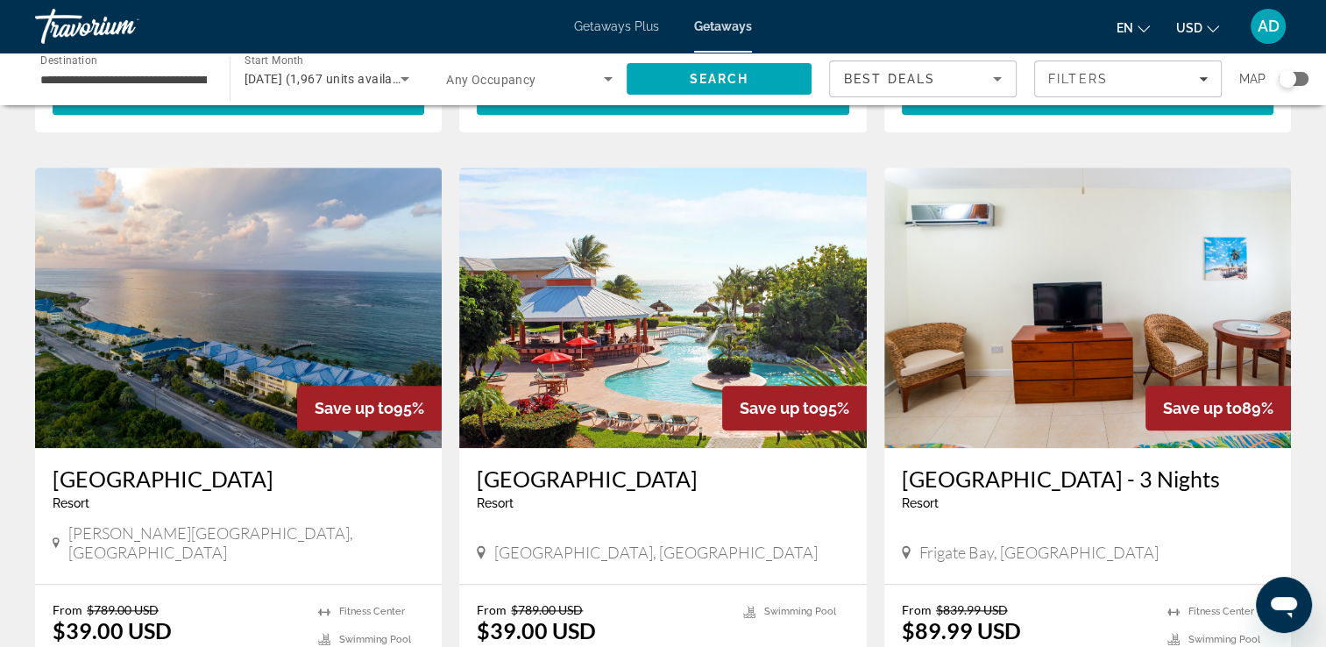
scroll to position [1845, 0]
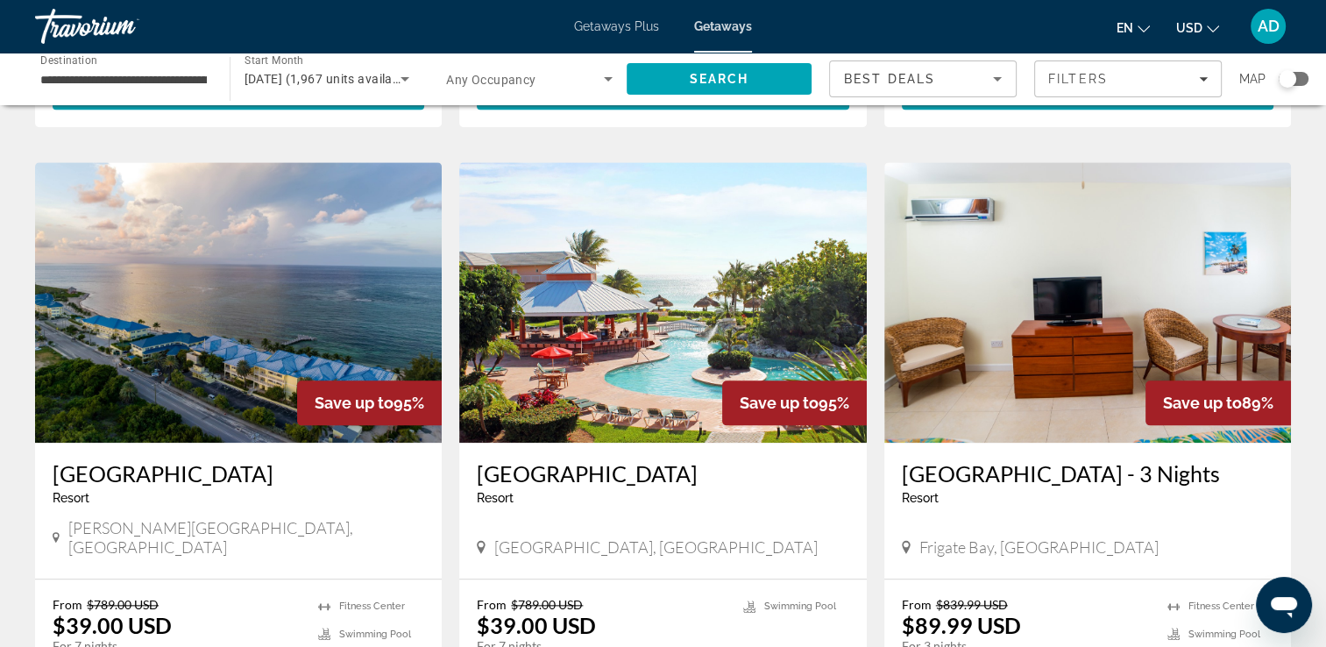
click at [707, 284] on img "Main content" at bounding box center [662, 302] width 407 height 280
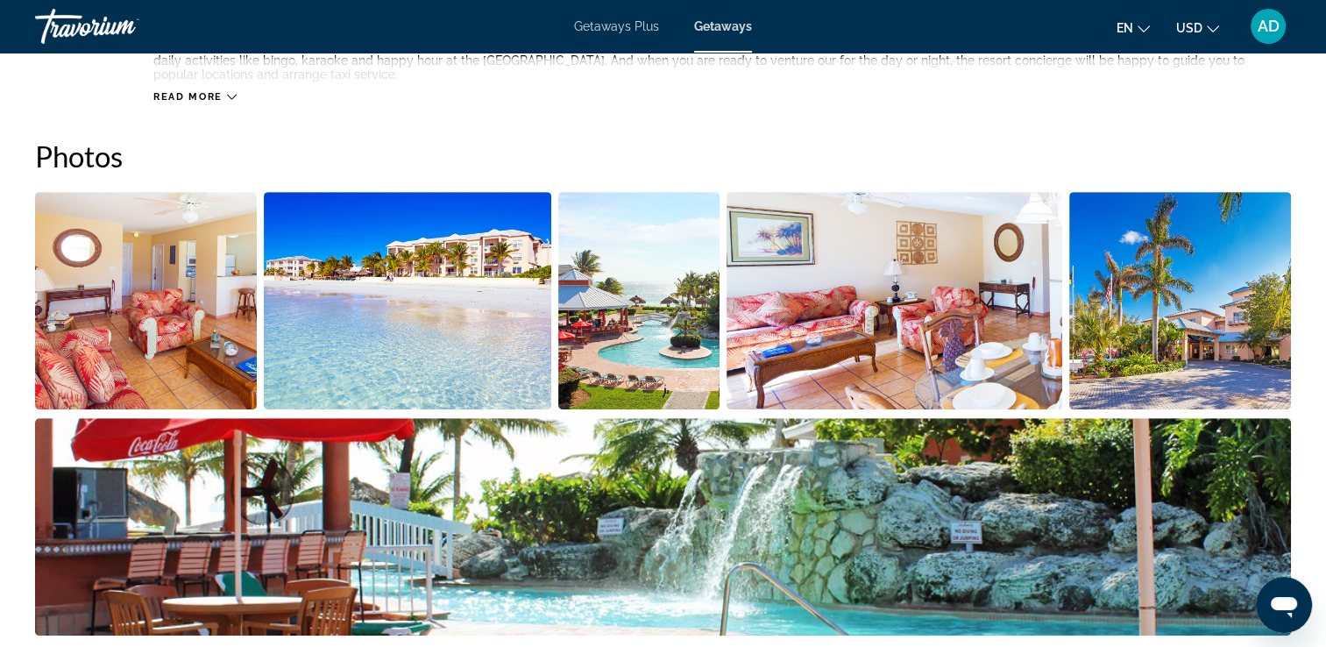
scroll to position [726, 0]
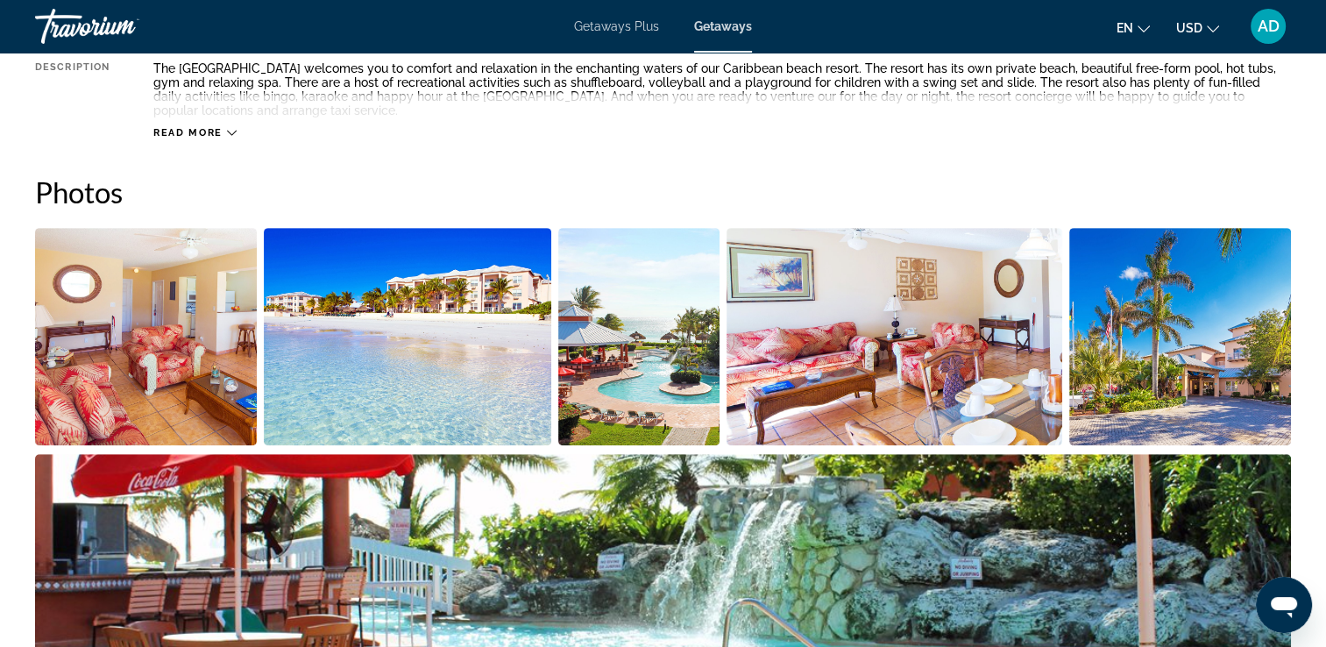
click at [389, 353] on img "Open full-screen image slider" at bounding box center [407, 336] width 287 height 217
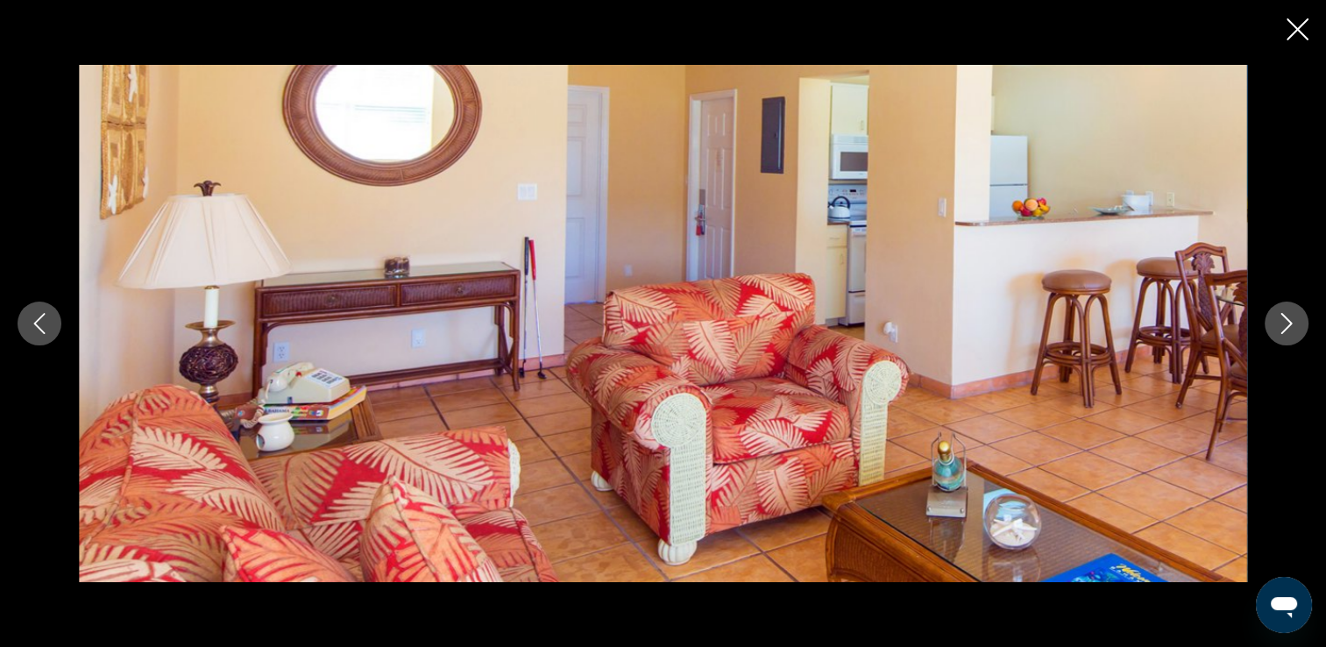
click at [1271, 327] on button "Next image" at bounding box center [1286, 323] width 44 height 44
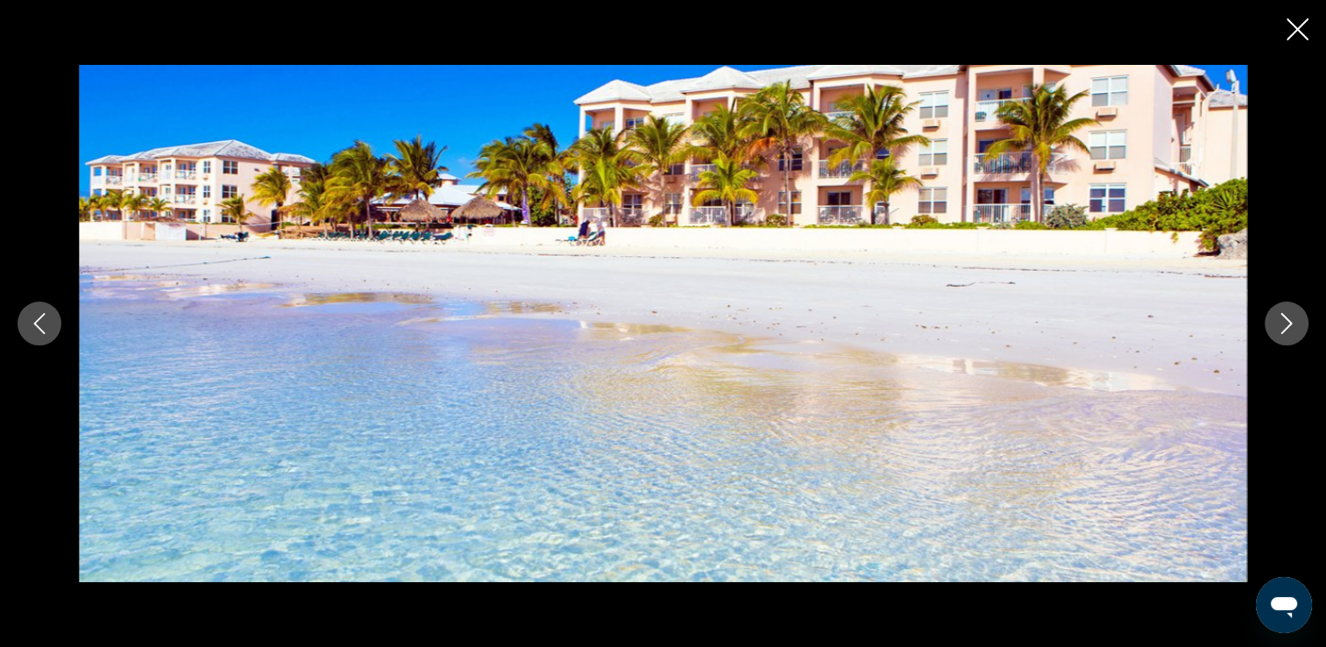
click at [1270, 330] on button "Next image" at bounding box center [1286, 323] width 44 height 44
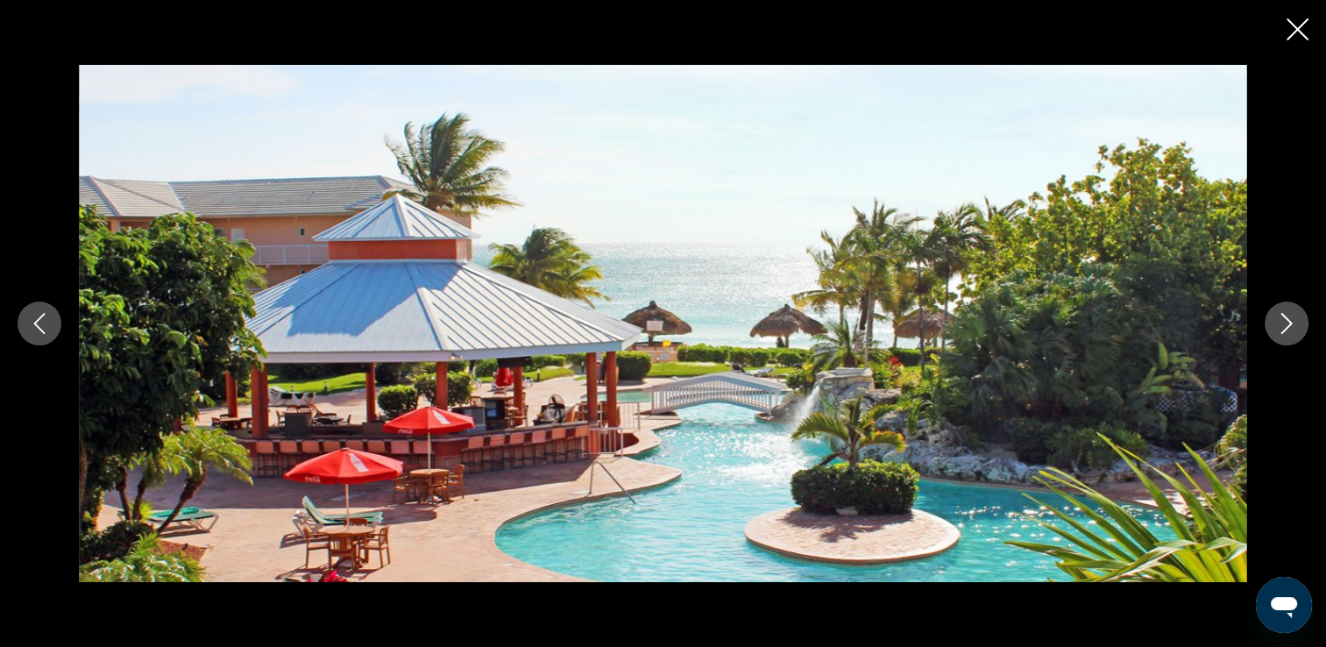
click at [1266, 339] on div "prev next" at bounding box center [663, 323] width 1326 height 517
click at [1285, 329] on icon "Next image" at bounding box center [1286, 323] width 21 height 21
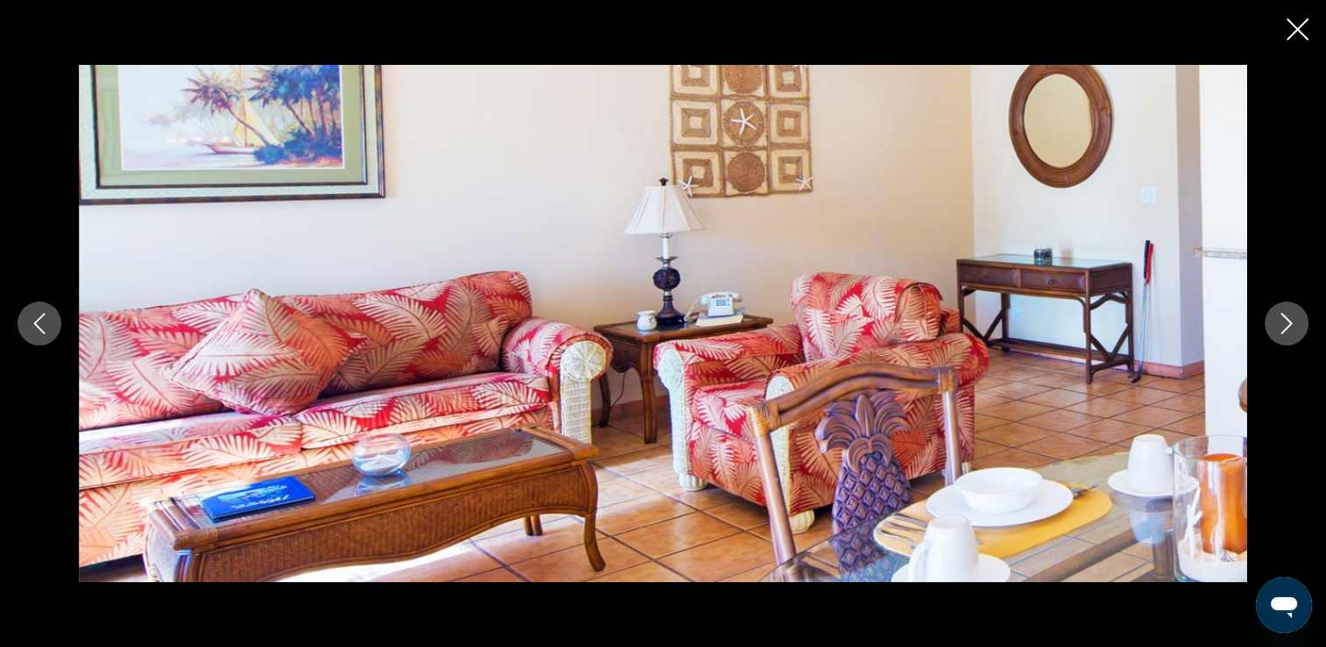
click at [1285, 341] on button "Next image" at bounding box center [1286, 323] width 44 height 44
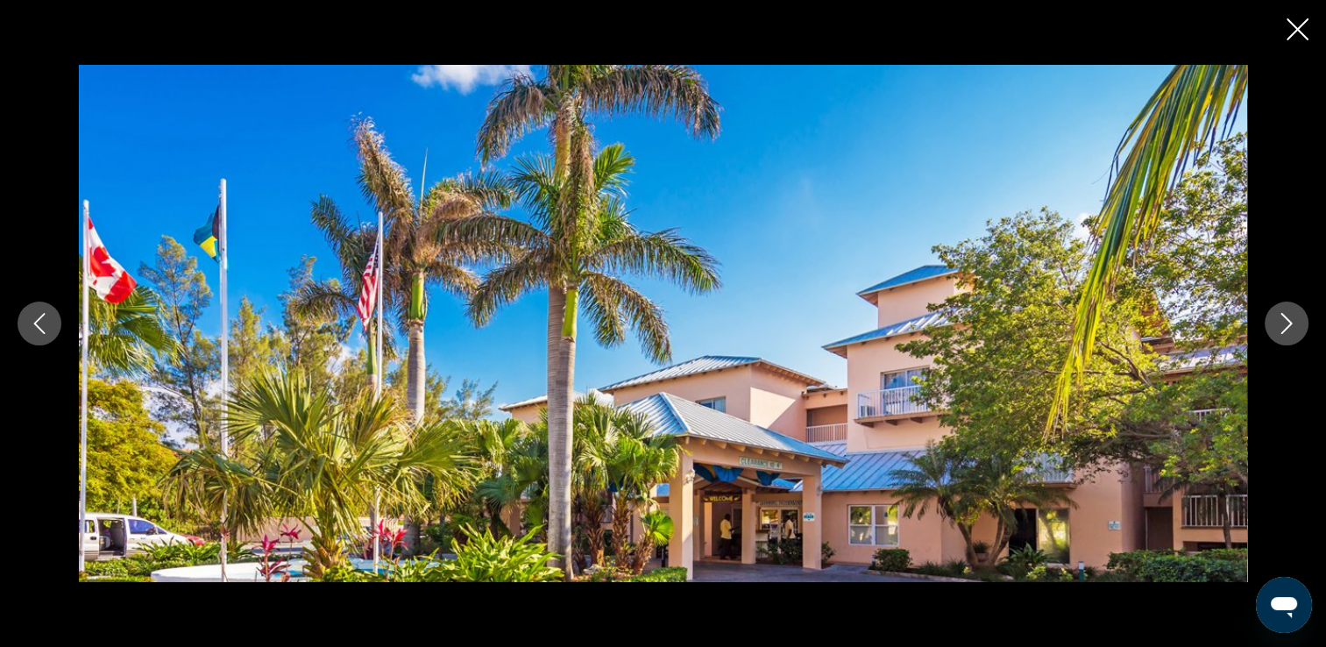
click at [1279, 341] on button "Next image" at bounding box center [1286, 323] width 44 height 44
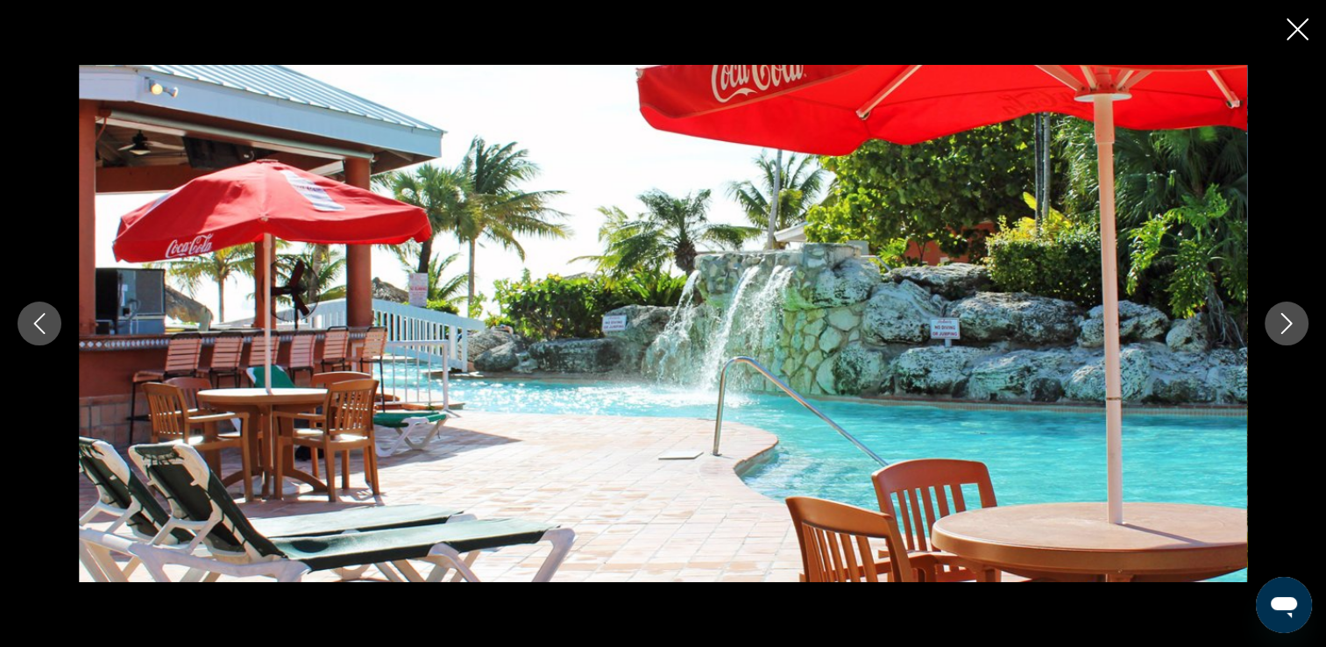
click at [1287, 341] on button "Next image" at bounding box center [1286, 323] width 44 height 44
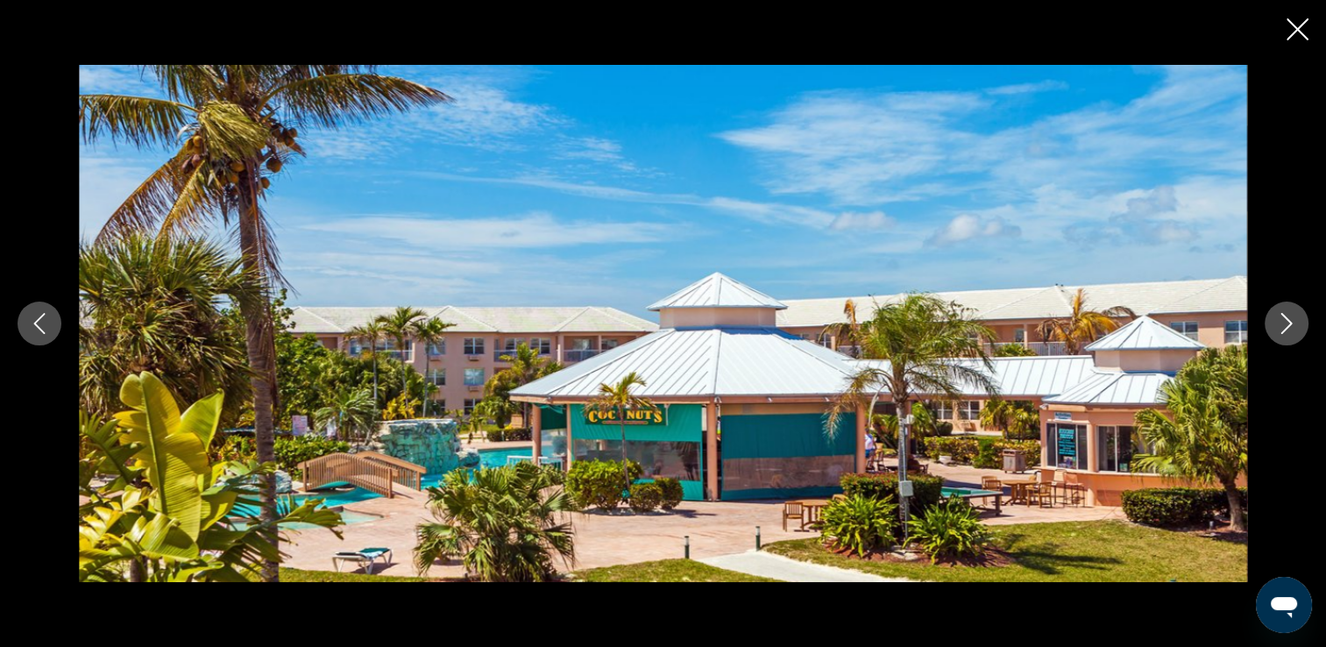
click at [1286, 340] on button "Next image" at bounding box center [1286, 323] width 44 height 44
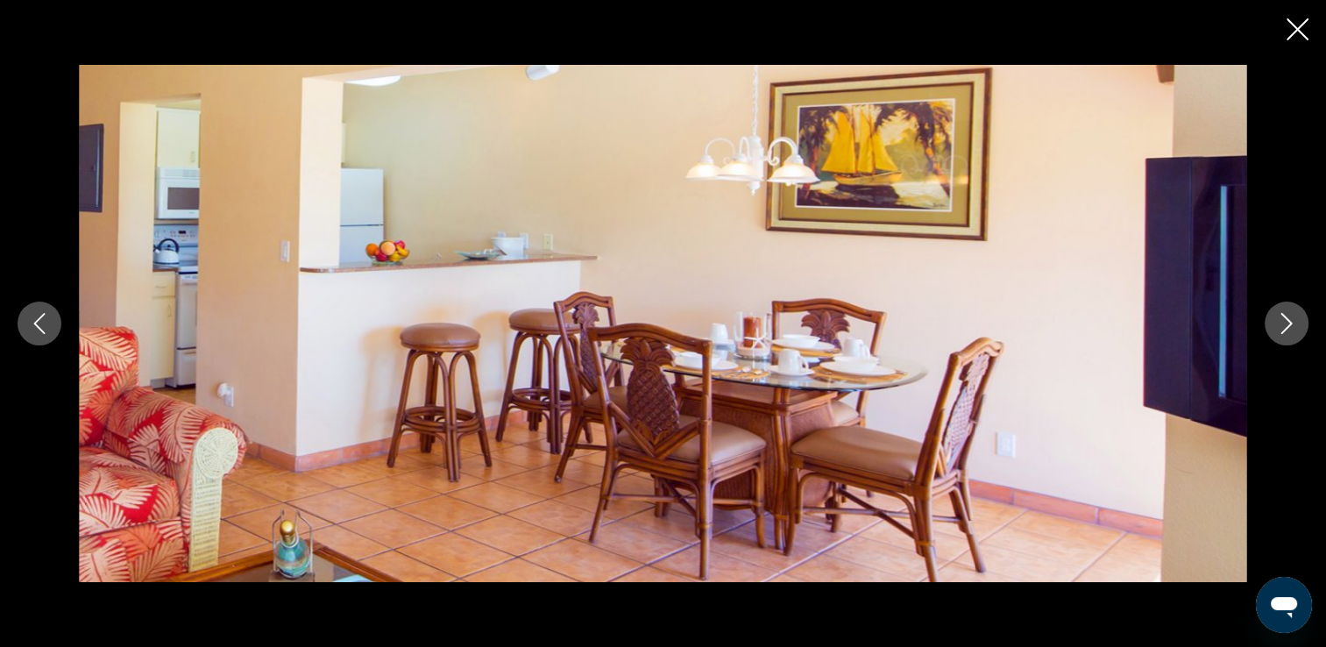
click at [1283, 340] on button "Next image" at bounding box center [1286, 323] width 44 height 44
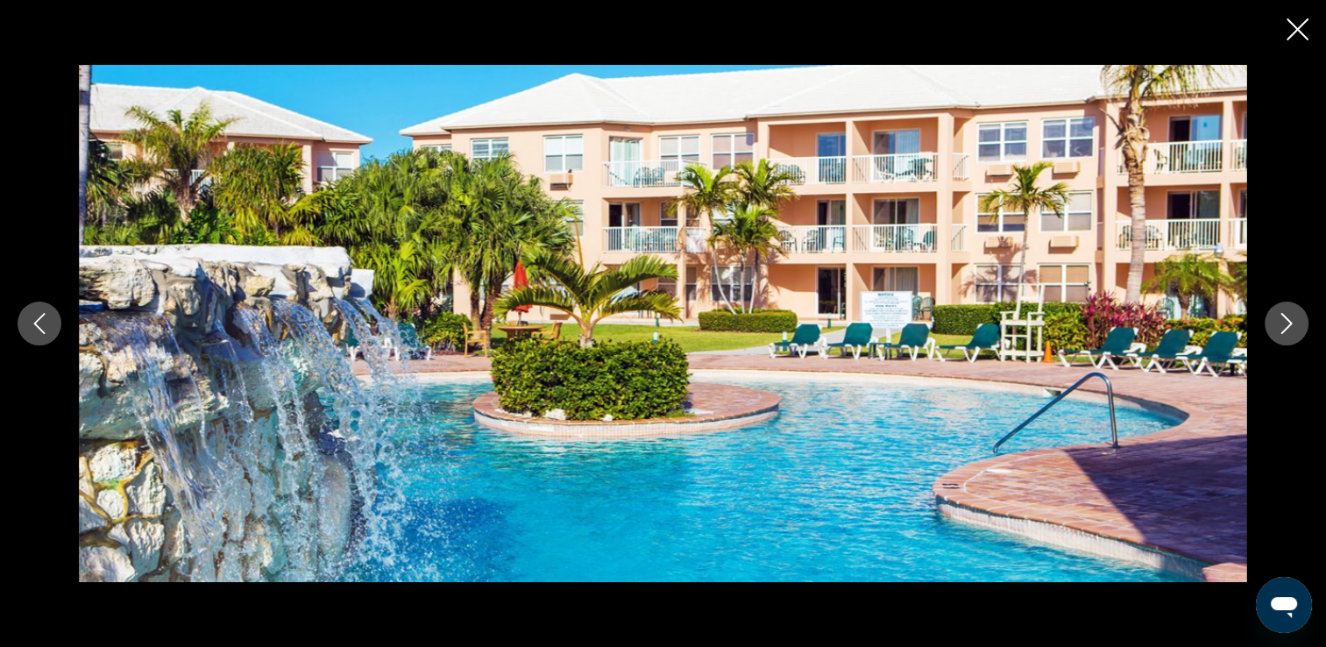
click at [1292, 340] on button "Next image" at bounding box center [1286, 323] width 44 height 44
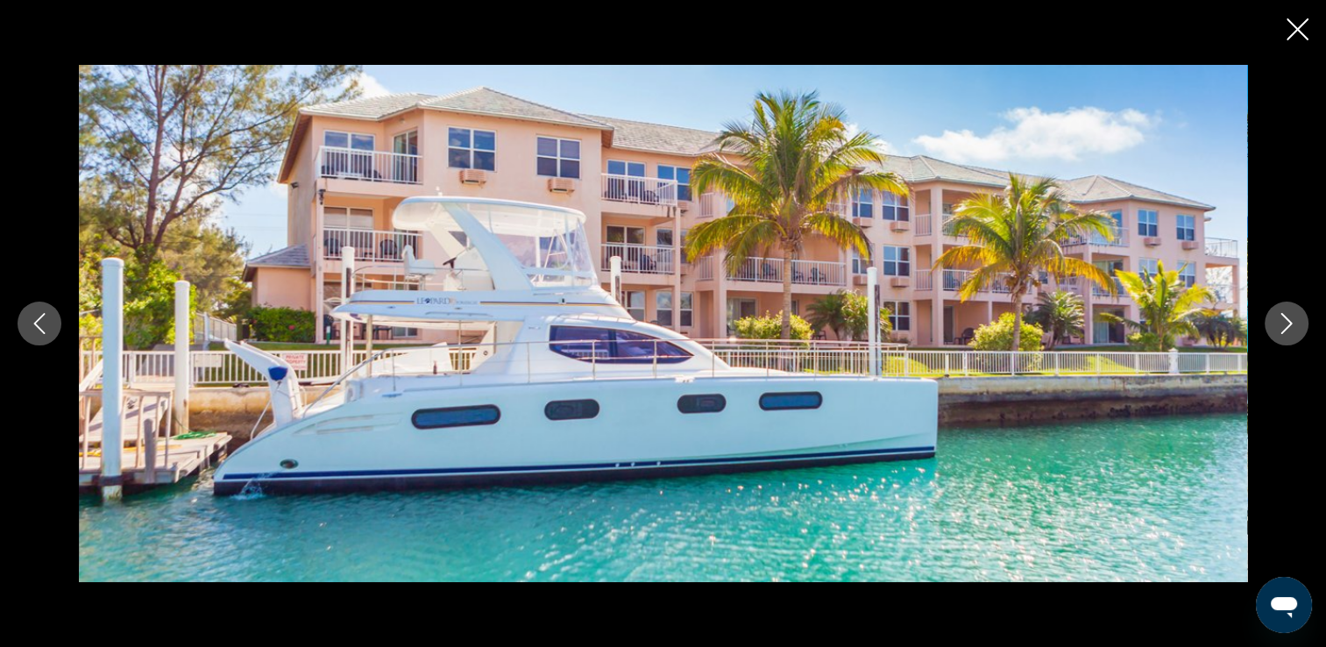
click at [1297, 340] on button "Next image" at bounding box center [1286, 323] width 44 height 44
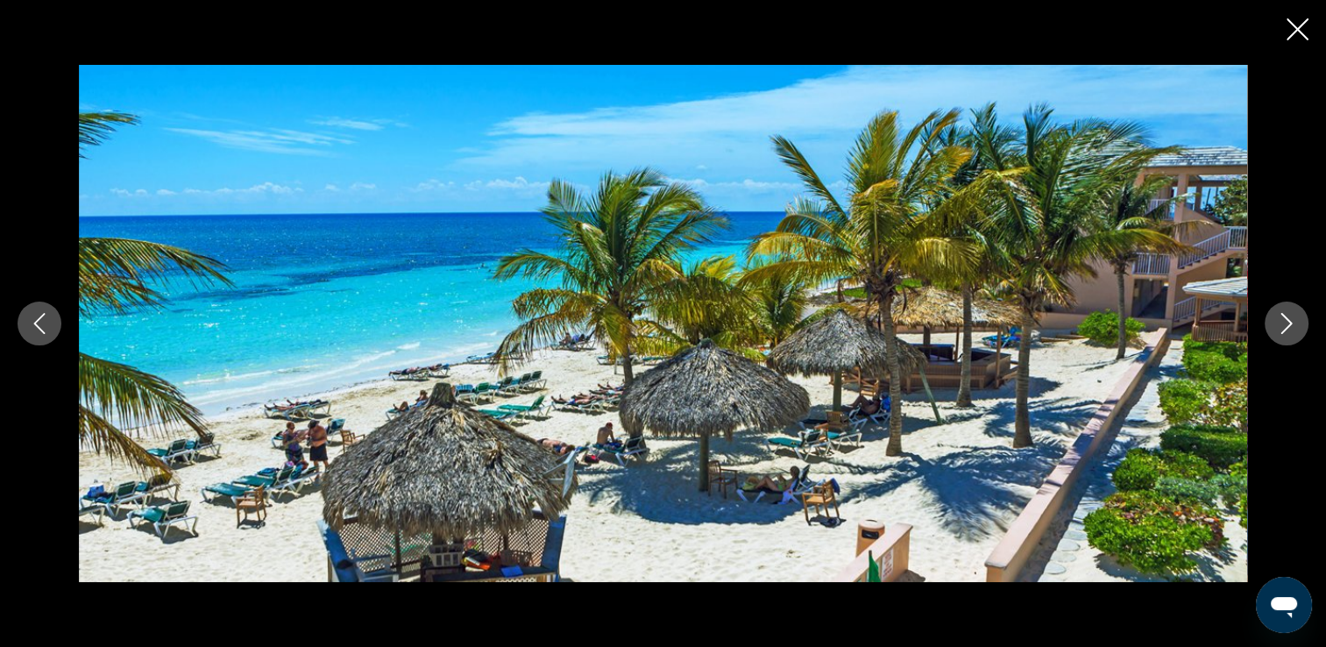
click at [1300, 344] on div "prev next" at bounding box center [663, 323] width 1326 height 517
click at [1293, 331] on icon "Next image" at bounding box center [1286, 323] width 21 height 21
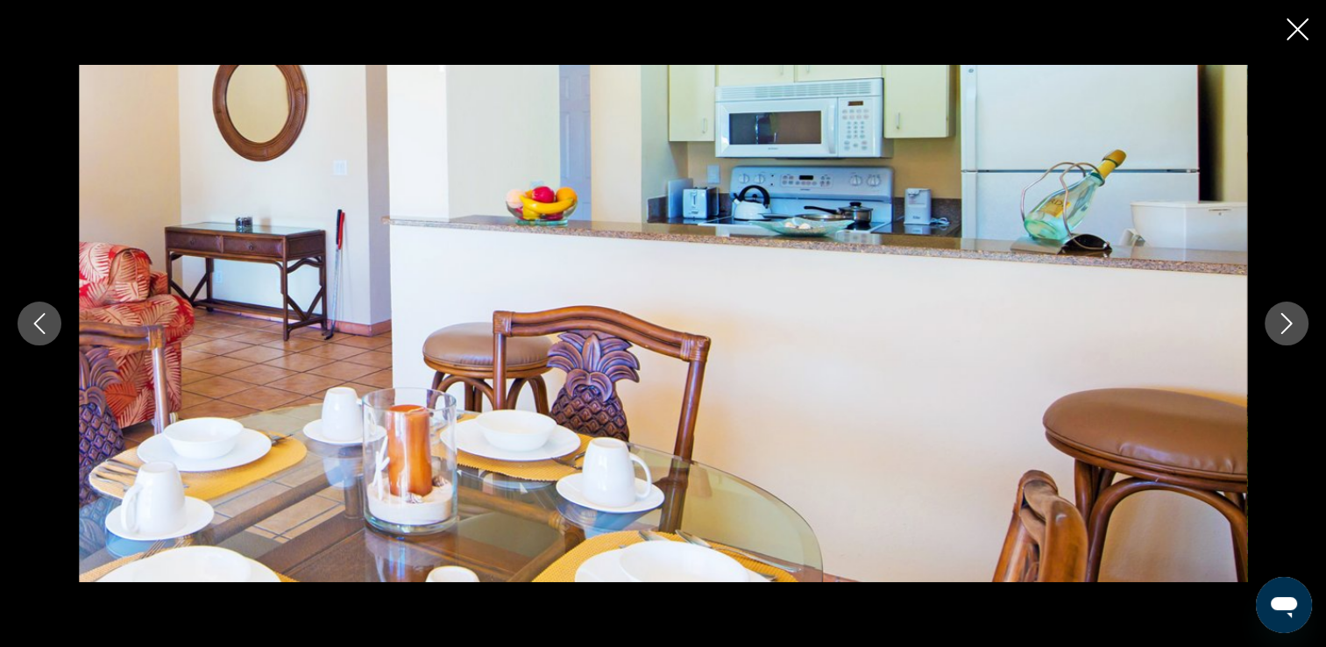
click at [1289, 341] on button "Next image" at bounding box center [1286, 323] width 44 height 44
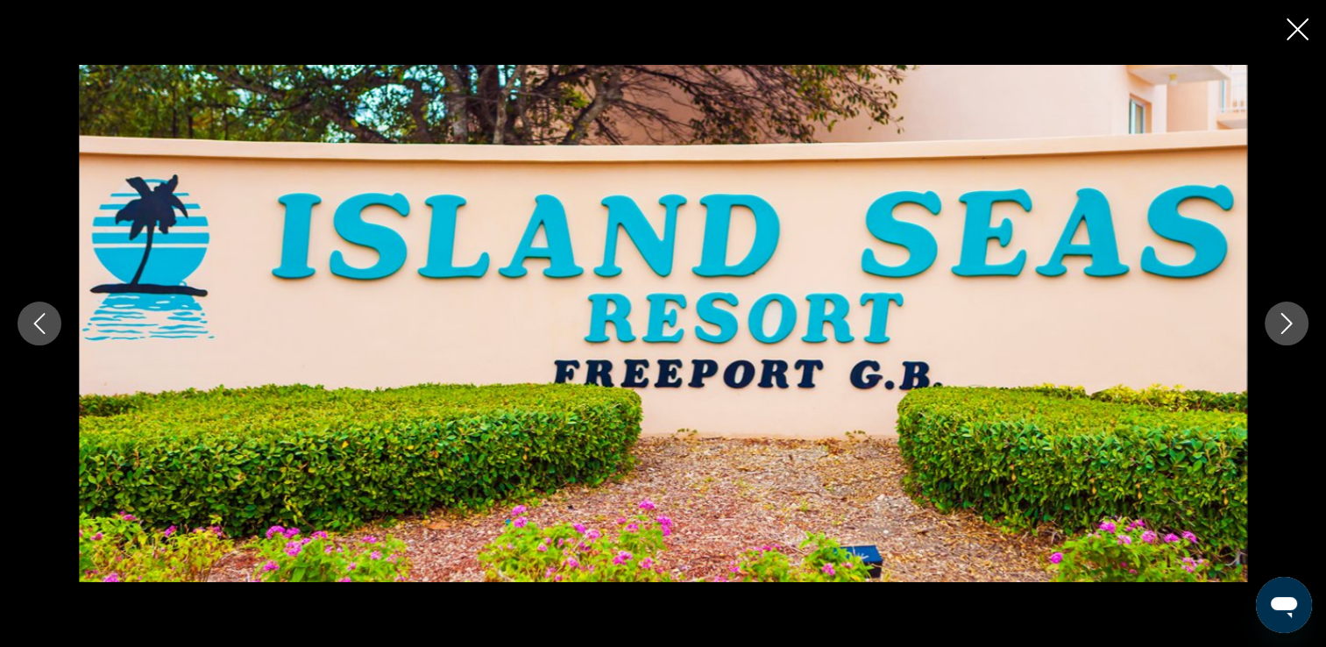
click at [1297, 28] on icon "Close slideshow" at bounding box center [1297, 29] width 22 height 22
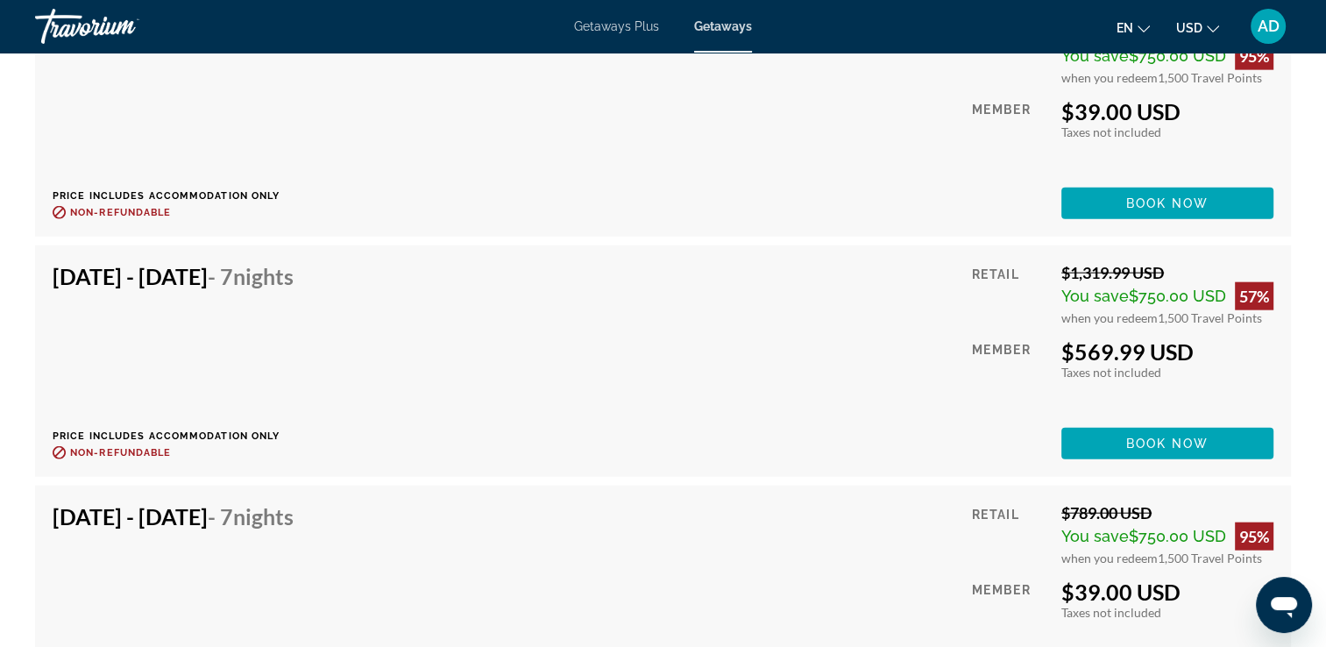
scroll to position [4150, 0]
